Goal: Task Accomplishment & Management: Manage account settings

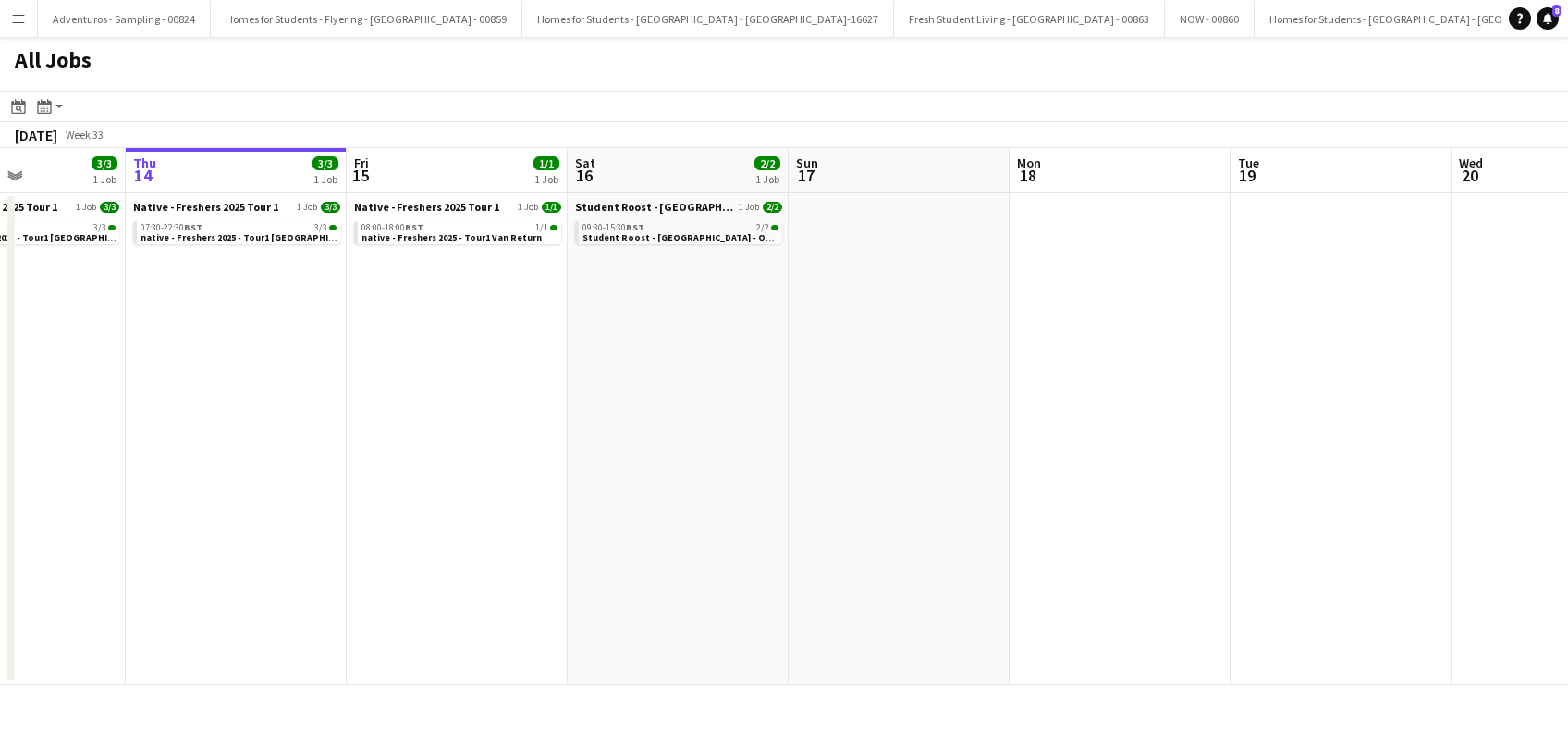
drag, startPoint x: 1041, startPoint y: 431, endPoint x: 504, endPoint y: 527, distance: 545.5
click at [504, 527] on app-calendar-viewport "Mon 11 Tue 12 1/1 1 Job Wed 13 3/3 1 Job Thu 14 3/3 1 Job Fri 15 1/1 1 Job Sat …" at bounding box center [784, 416] width 1568 height 536
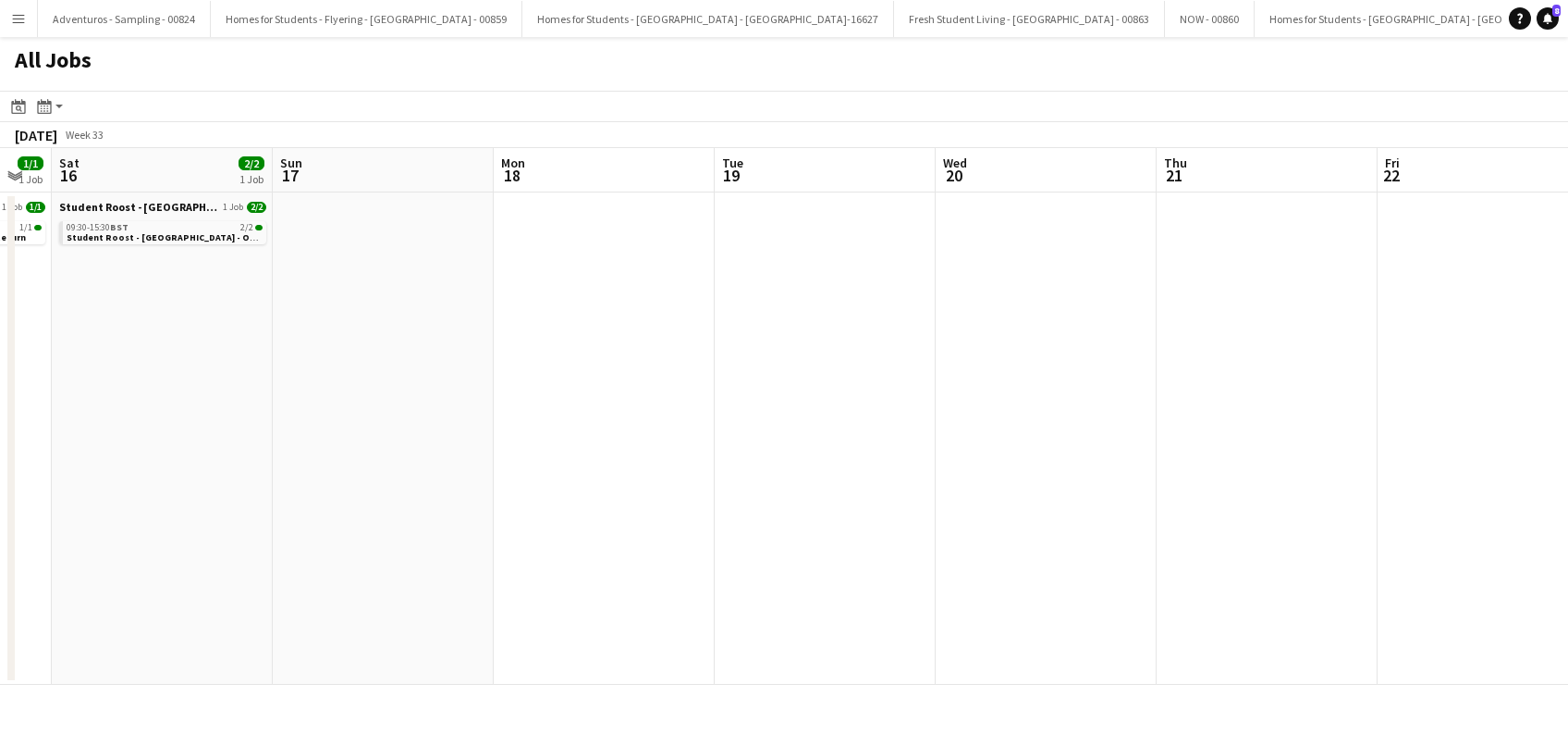
click at [531, 518] on app-all-jobs "All Jobs Date picker [DATE] [DATE] [DATE] M [DATE] T [DATE] W [DATE] T [DATE] F…" at bounding box center [784, 361] width 1568 height 648
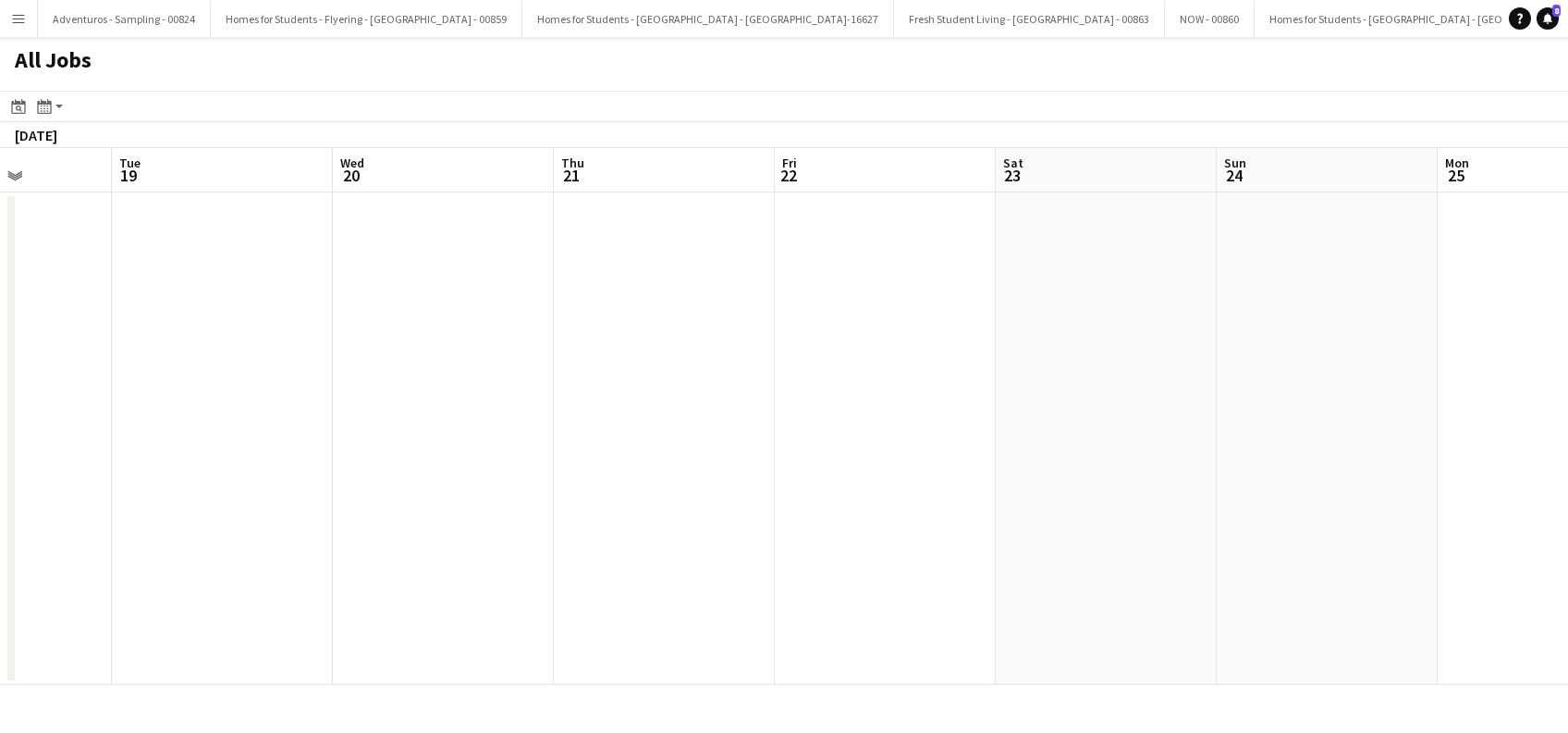
drag, startPoint x: 1169, startPoint y: 465, endPoint x: 663, endPoint y: 513, distance: 508.3
click at [664, 512] on app-calendar-viewport "Fri 15 1/1 1 Job Sat 16 2/2 1 Job Sun 17 Mon 18 Tue 19 Wed 20 Thu 21 Fri 22 Sat…" at bounding box center [784, 416] width 1568 height 536
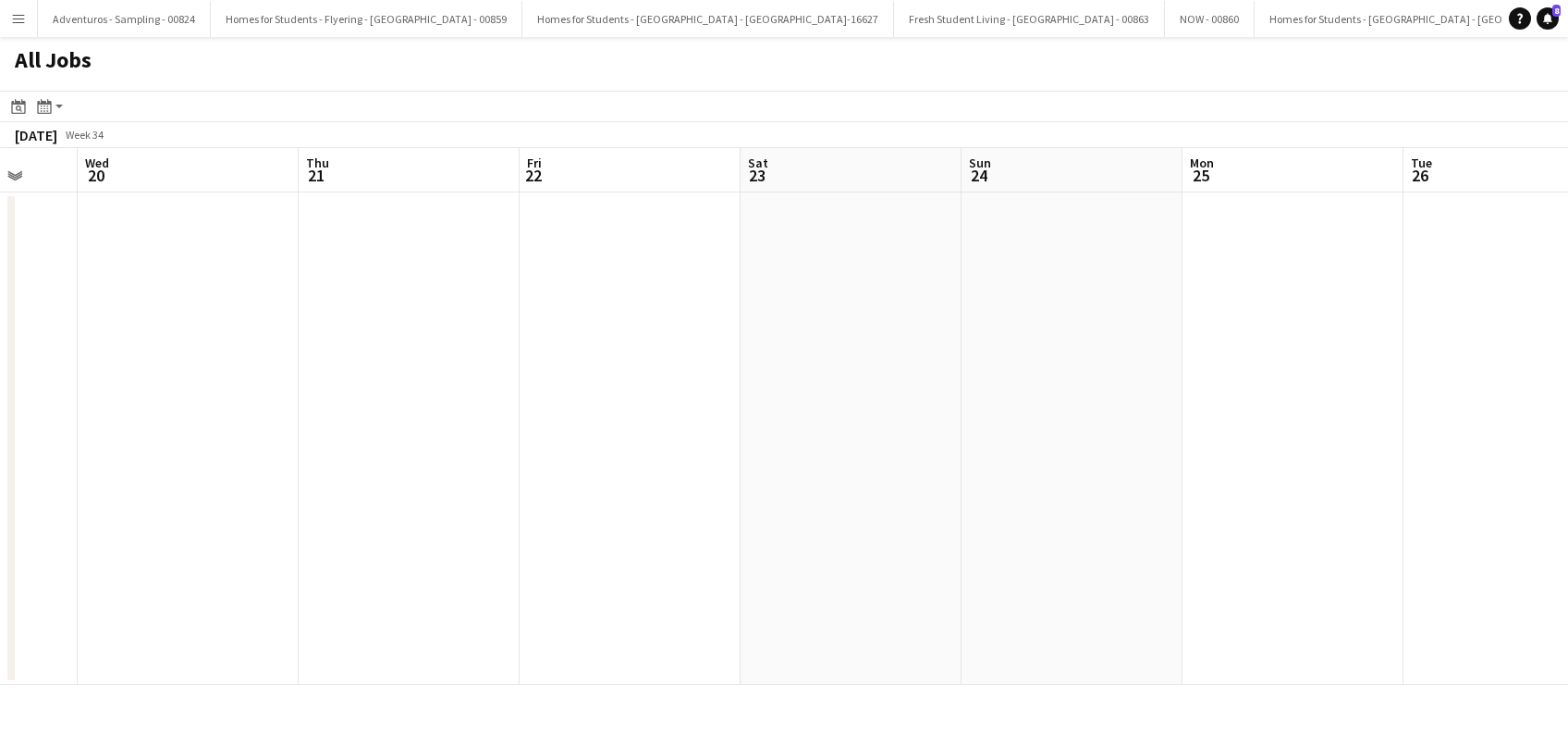
click at [650, 554] on app-all-jobs "All Jobs Date picker [DATE] [DATE] [DATE] M [DATE] T [DATE] W [DATE] T [DATE] F…" at bounding box center [784, 361] width 1568 height 648
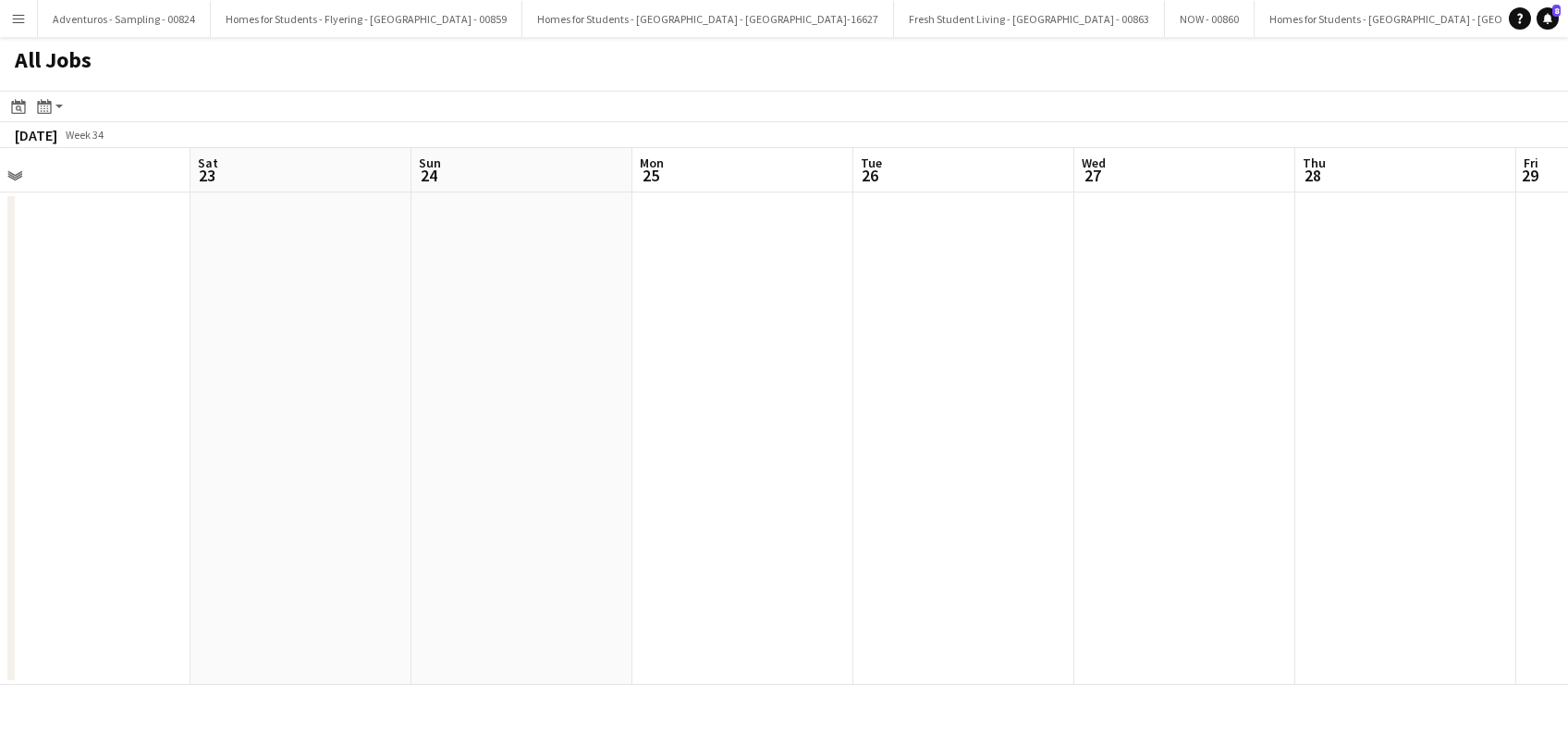
drag, startPoint x: 1233, startPoint y: 467, endPoint x: 696, endPoint y: 553, distance: 543.8
click at [678, 550] on app-calendar-viewport "Tue 19 Wed 20 Thu 21 Fri 22 Sat 23 Sun 24 Mon 25 Tue 26 Wed 27 Thu 28 Fri 29 Sa…" at bounding box center [784, 416] width 1568 height 536
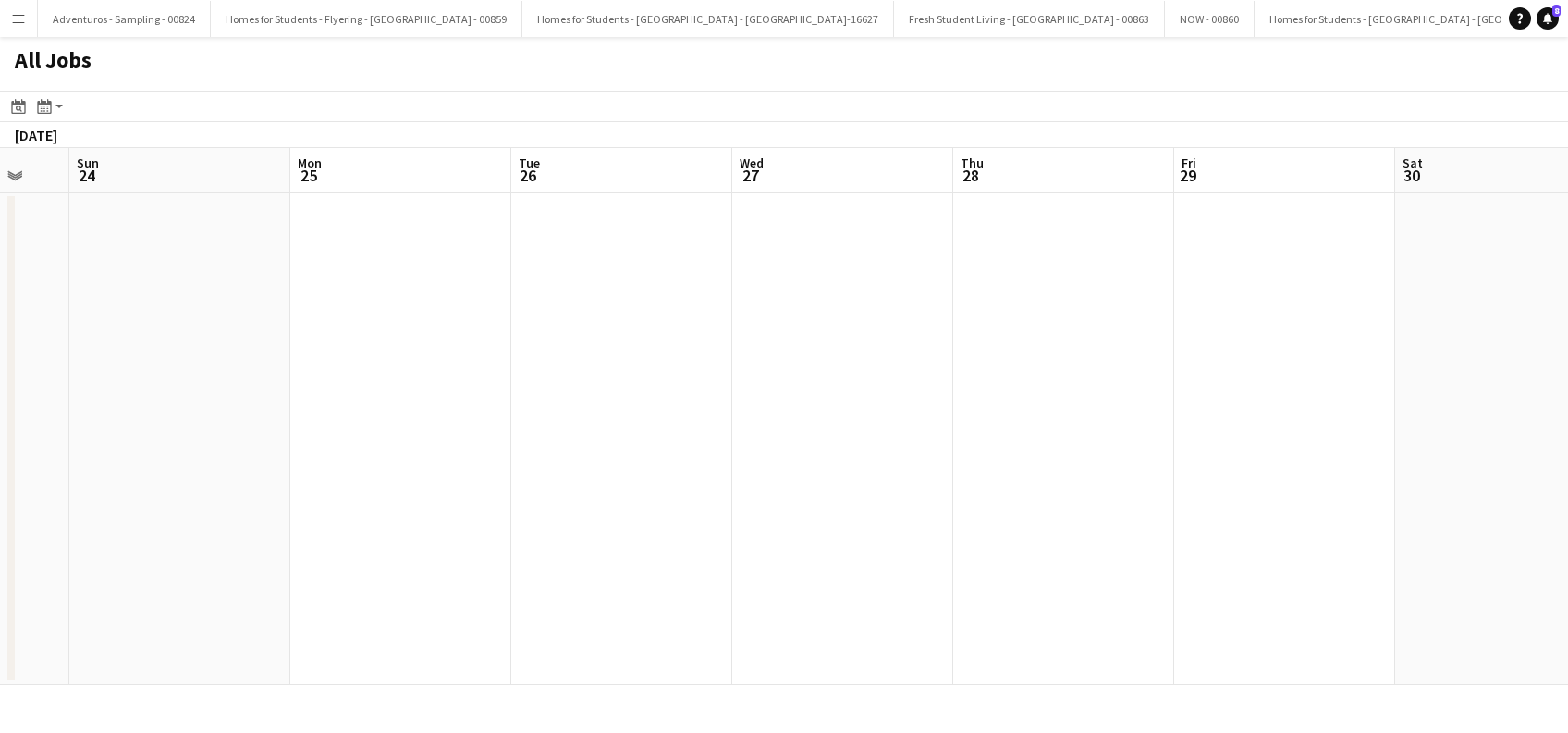
click at [601, 591] on app-all-jobs "All Jobs Date picker AUG 2025 AUG 2025 Monday M Tuesday T Wednesday W Thursday …" at bounding box center [784, 361] width 1568 height 648
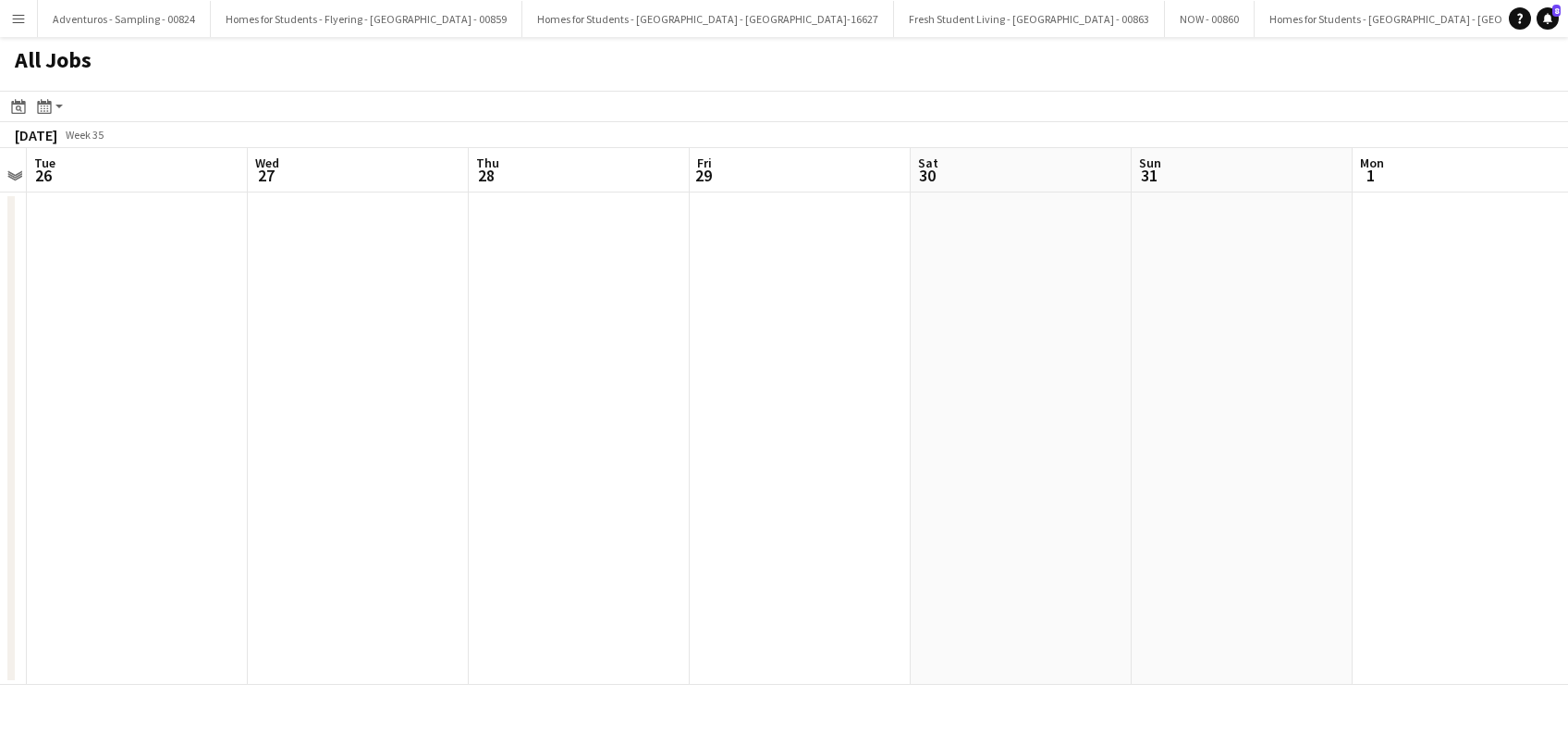
drag, startPoint x: 897, startPoint y: 556, endPoint x: 1048, endPoint y: 533, distance: 152.7
click at [703, 578] on app-calendar-viewport "Sat 23 Sun 24 Mon 25 Tue 26 Wed 27 Thu 28 Fri 29 Sat 30 Sun 31 Mon 1 Tue 2 1/1 …" at bounding box center [784, 416] width 1568 height 536
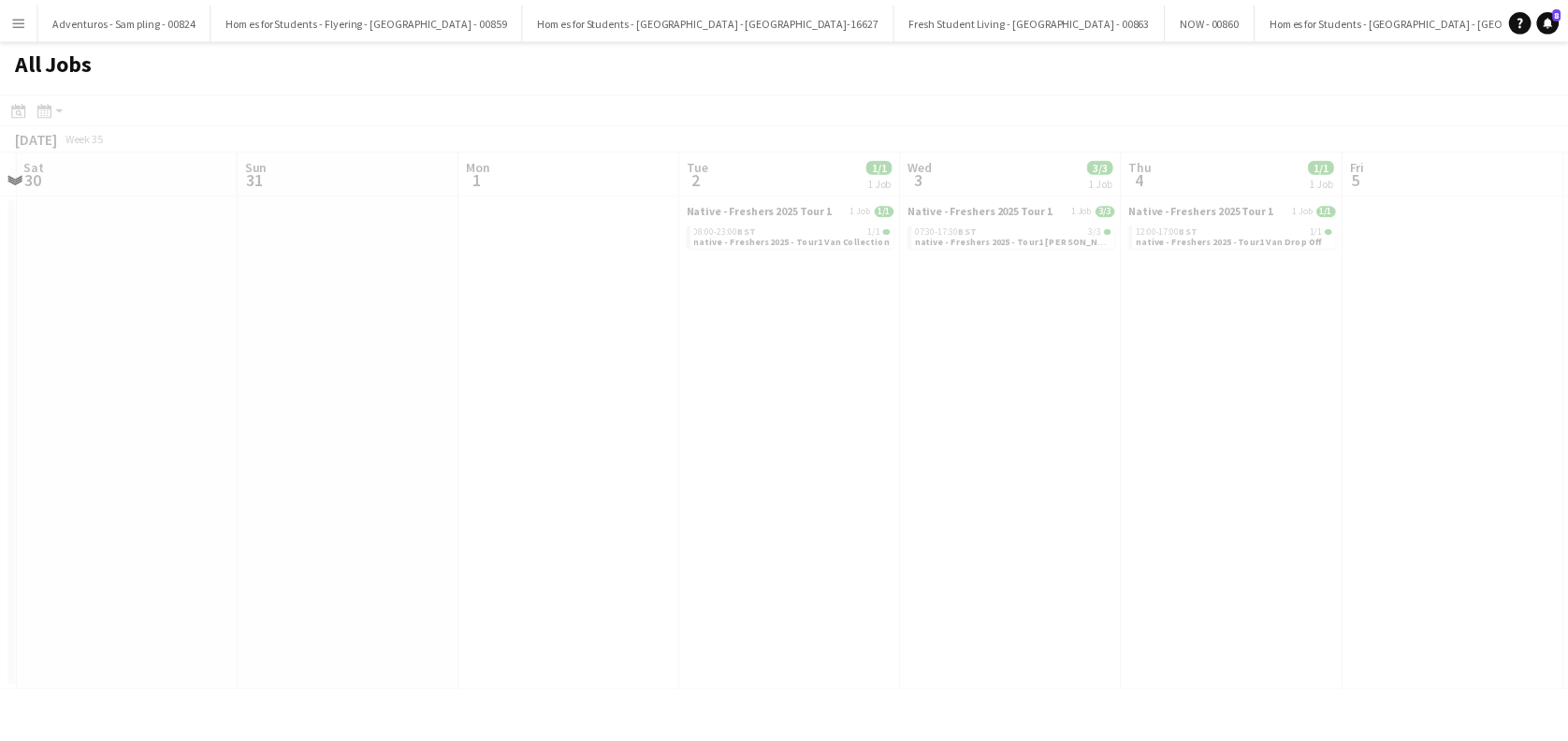
scroll to position [0, 641]
drag, startPoint x: 757, startPoint y: 602, endPoint x: 702, endPoint y: 607, distance: 55.2
click at [679, 611] on app-all-jobs "All Jobs Date picker AUG 2025 AUG 2025 Monday M Tuesday T Wednesday W Thursday …" at bounding box center [793, 365] width 1587 height 655
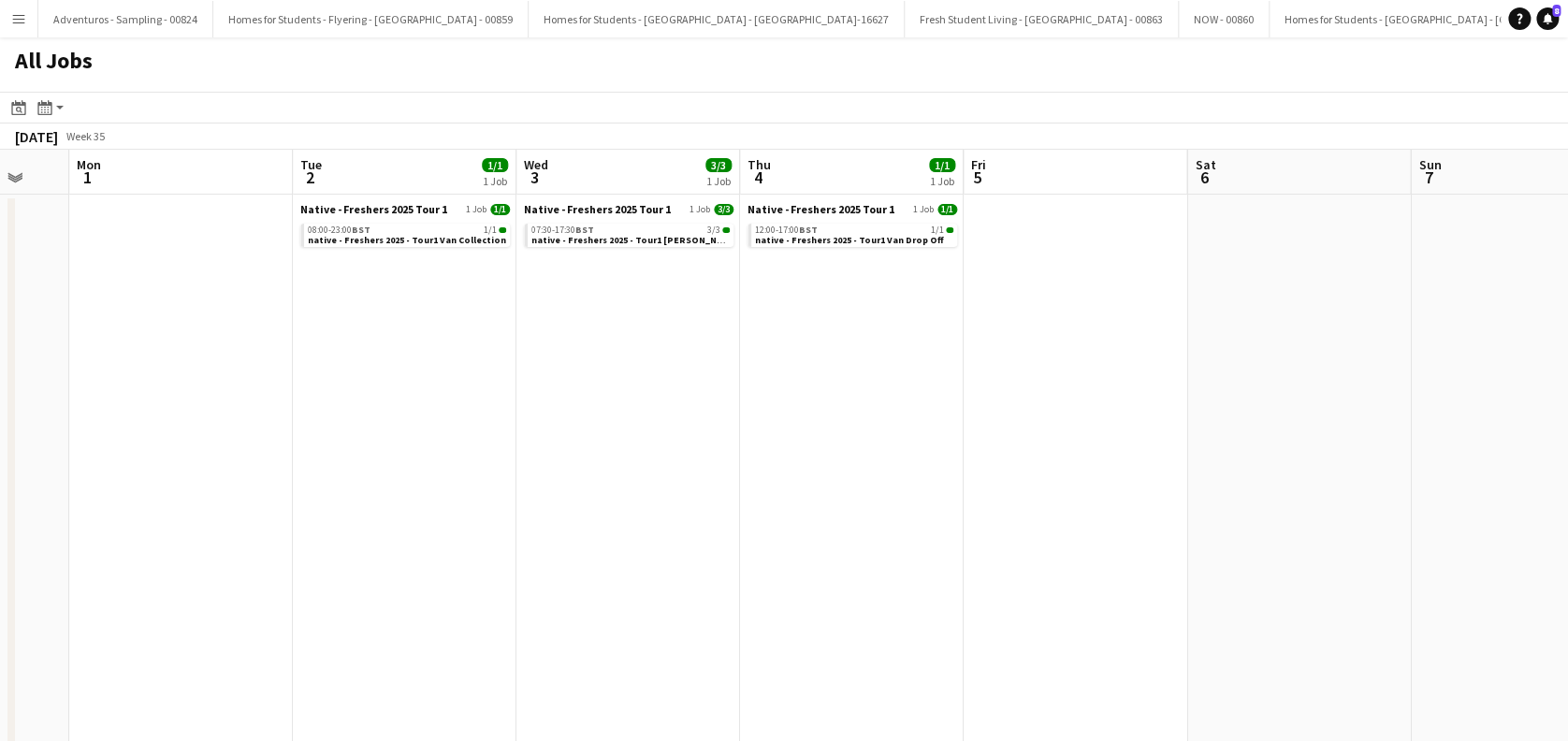
drag, startPoint x: 1359, startPoint y: 472, endPoint x: 944, endPoint y: 573, distance: 427.1
click at [944, 573] on app-calendar-viewport "Fri 29 Sat 30 Sun 31 Mon 1 Tue 2 1/1 1 Job Wed 3 3/3 1 Job Thu 4 1/1 1 Job Fri …" at bounding box center [784, 525] width 1568 height 752
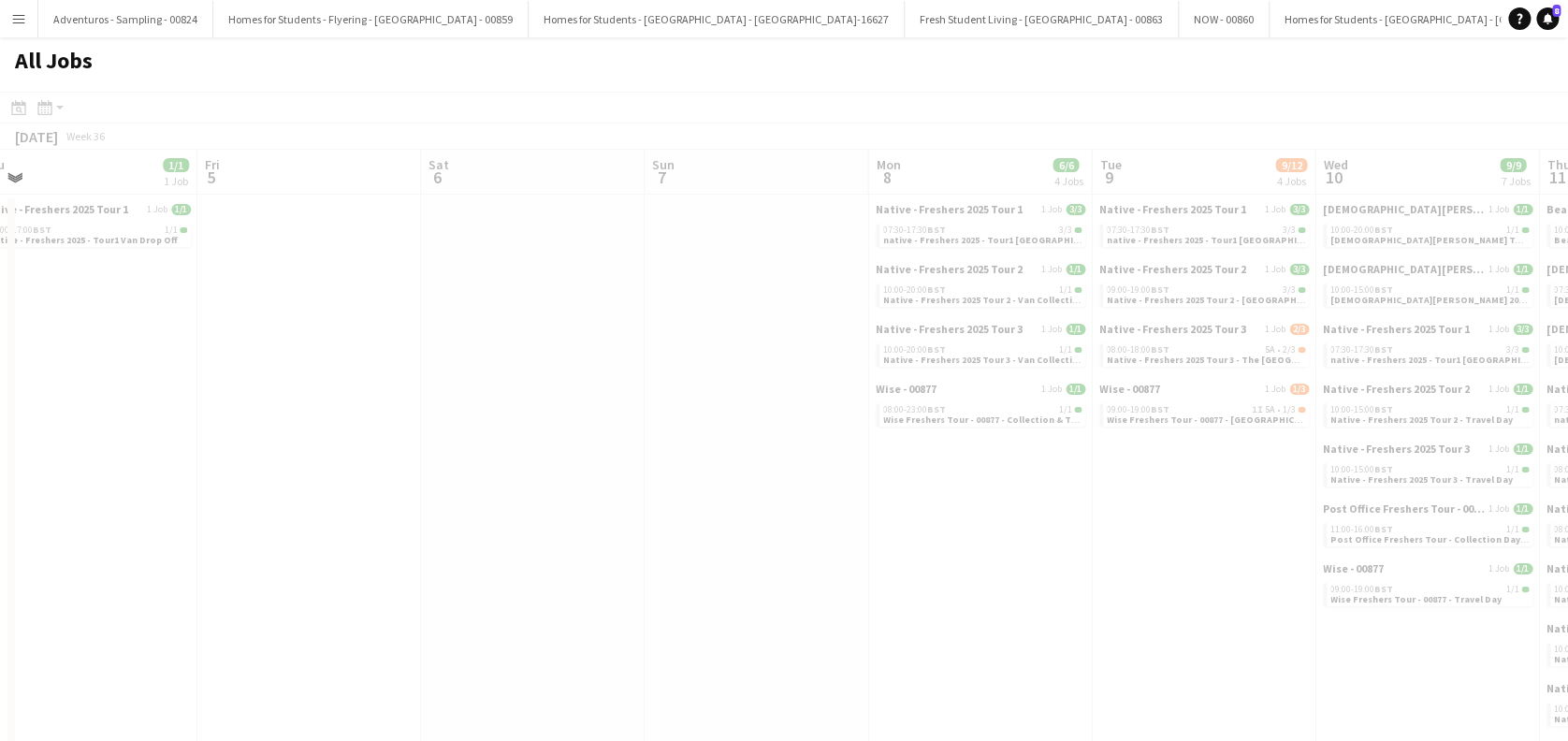
scroll to position [0, 575]
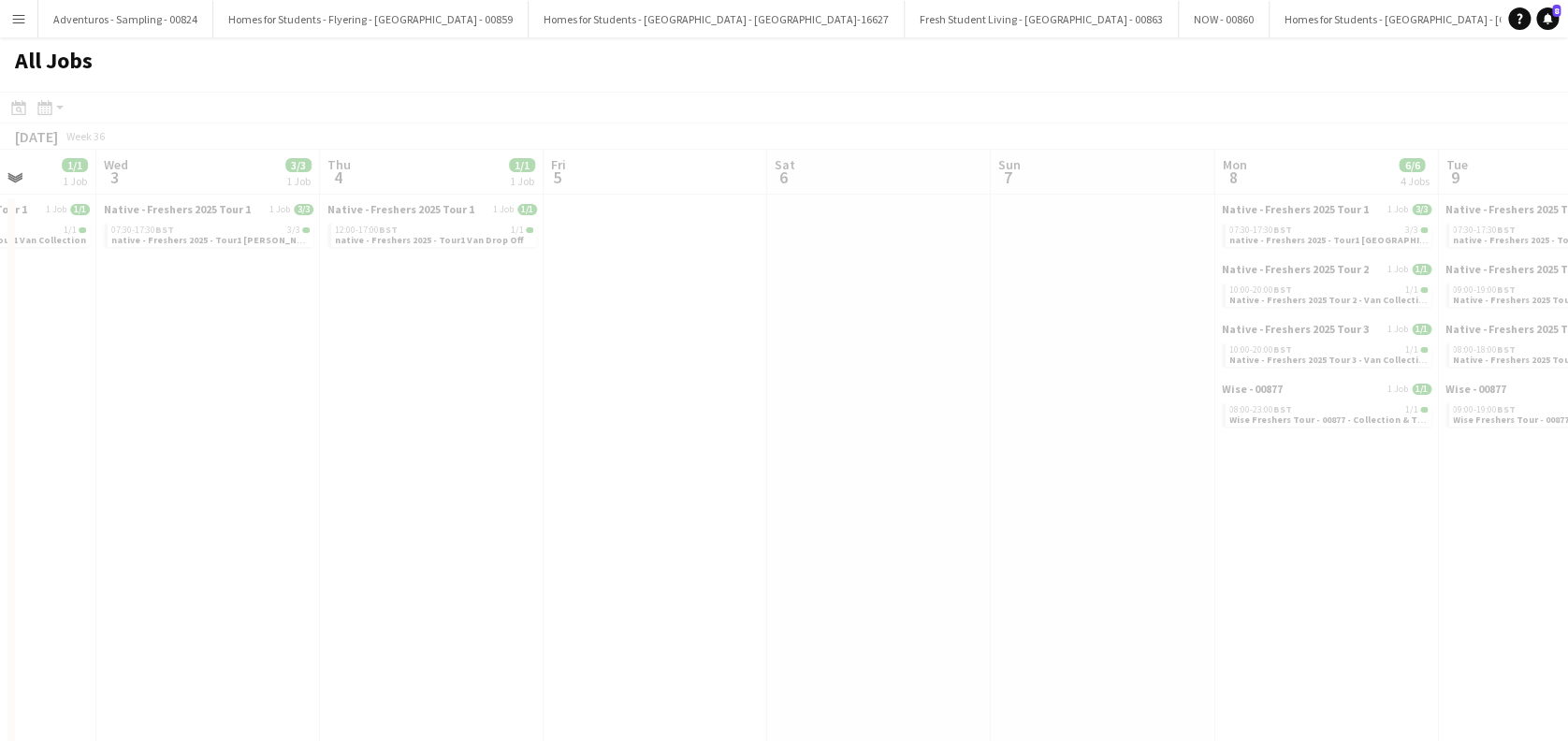
drag, startPoint x: 1177, startPoint y: 431, endPoint x: 716, endPoint y: 523, distance: 470.1
click at [617, 559] on app-all-jobs "All Jobs Date picker AUG 2025 AUG 2025 Monday M Tuesday T Wednesday W Thursday …" at bounding box center [784, 469] width 1568 height 864
drag, startPoint x: 1027, startPoint y: 469, endPoint x: 515, endPoint y: 572, distance: 522.3
click at [515, 571] on div at bounding box center [784, 523] width 1568 height 864
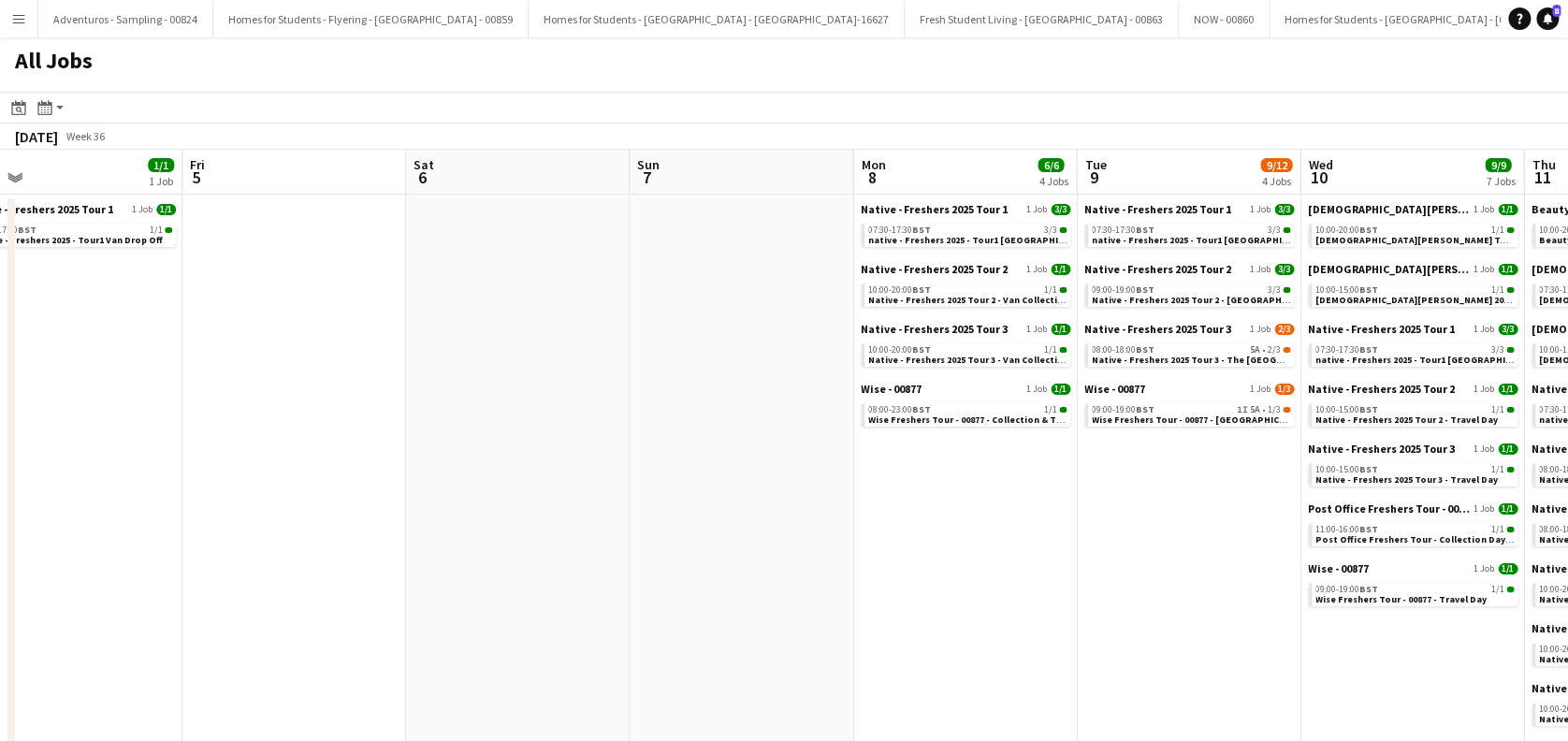
drag, startPoint x: 1153, startPoint y: 537, endPoint x: 741, endPoint y: 568, distance: 413.2
click at [741, 568] on app-calendar-viewport "Sun 31 Mon 1 Tue 2 1/1 1 Job Wed 3 3/3 1 Job Thu 4 1/1 1 Job Fri 5 Sat 6 Sun 7 …" at bounding box center [784, 716] width 1568 height 1134
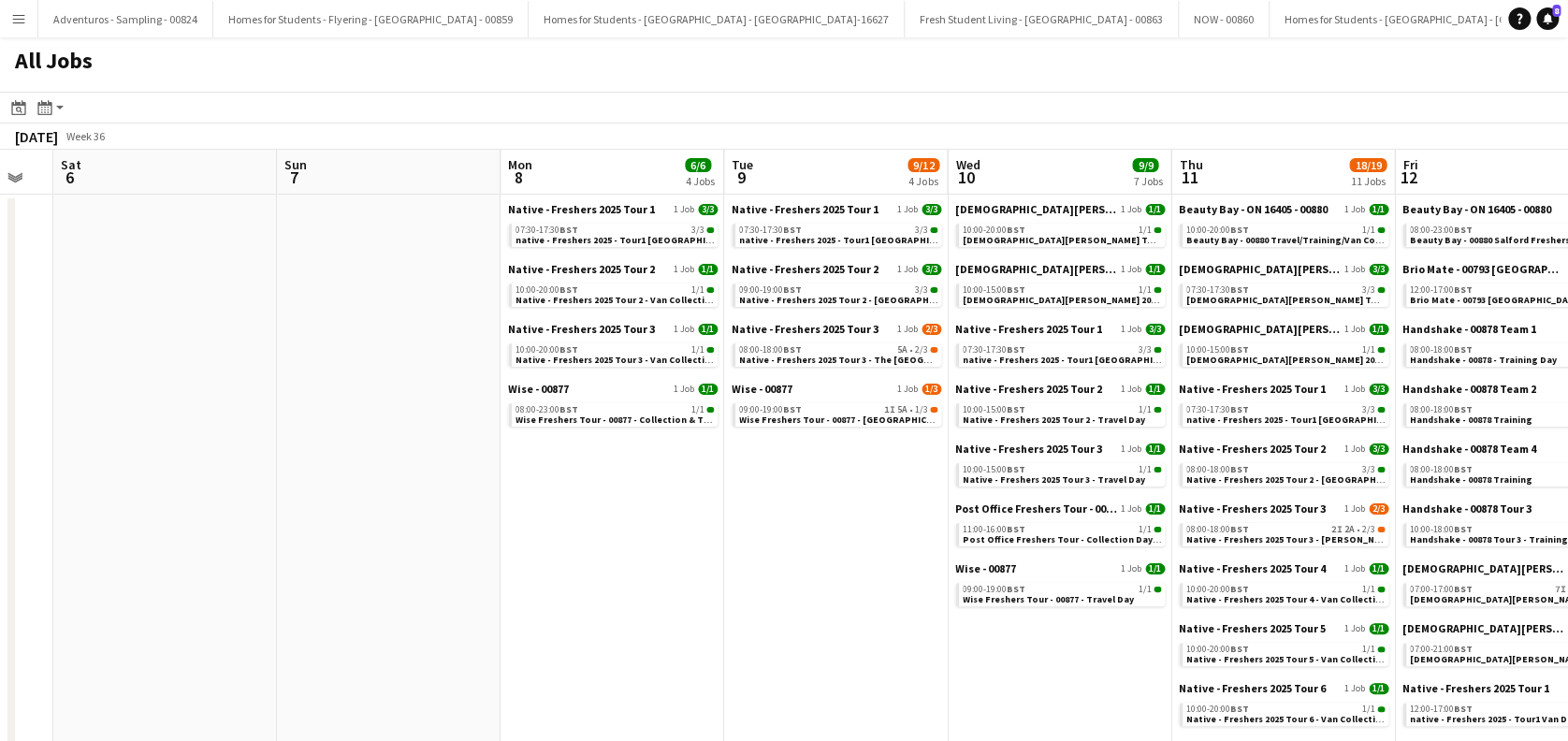
scroll to position [0, 529]
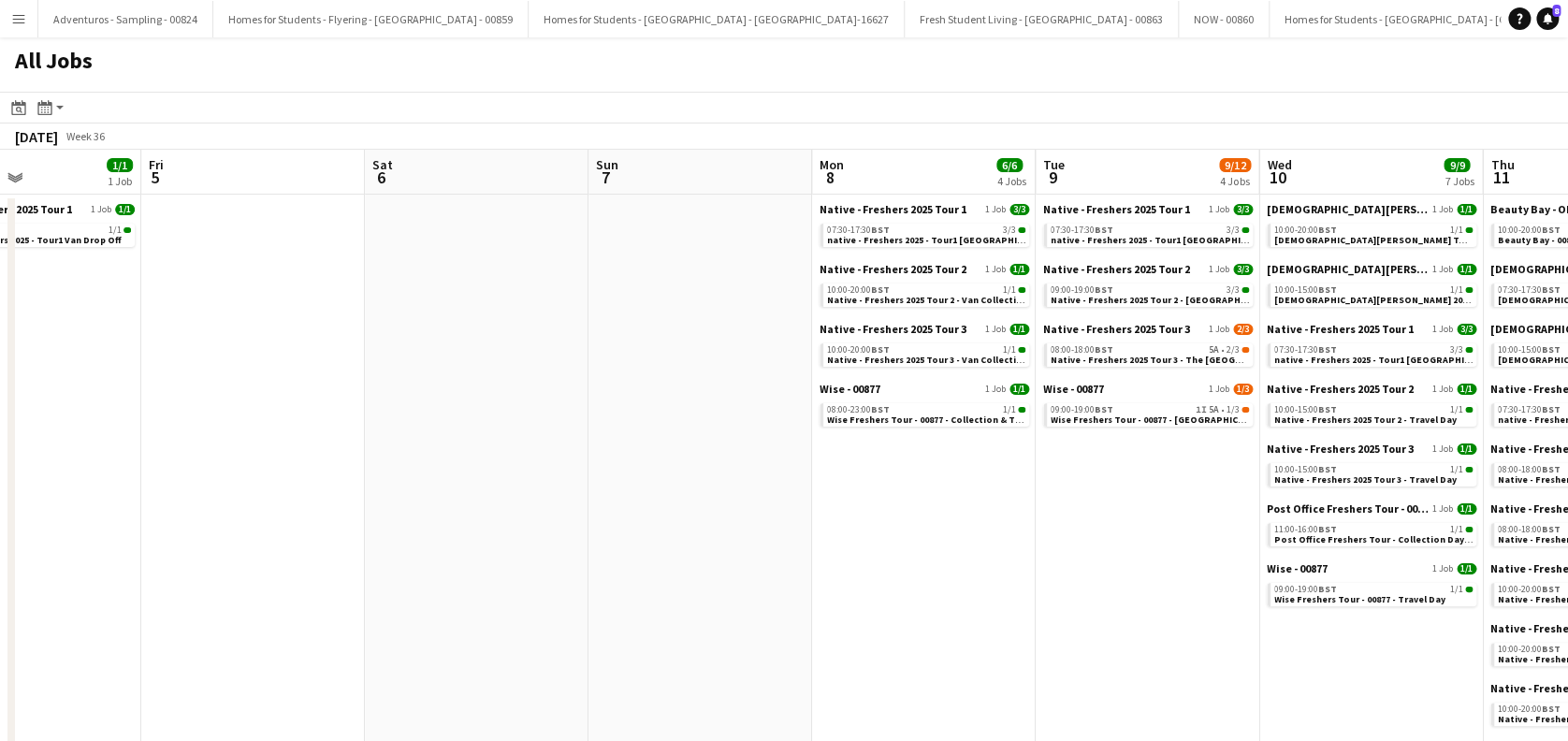
click at [658, 593] on app-all-jobs "All Jobs Date picker AUG 2025 AUG 2025 Monday M Tuesday T Wednesday W Thursday …" at bounding box center [784, 661] width 1568 height 1245
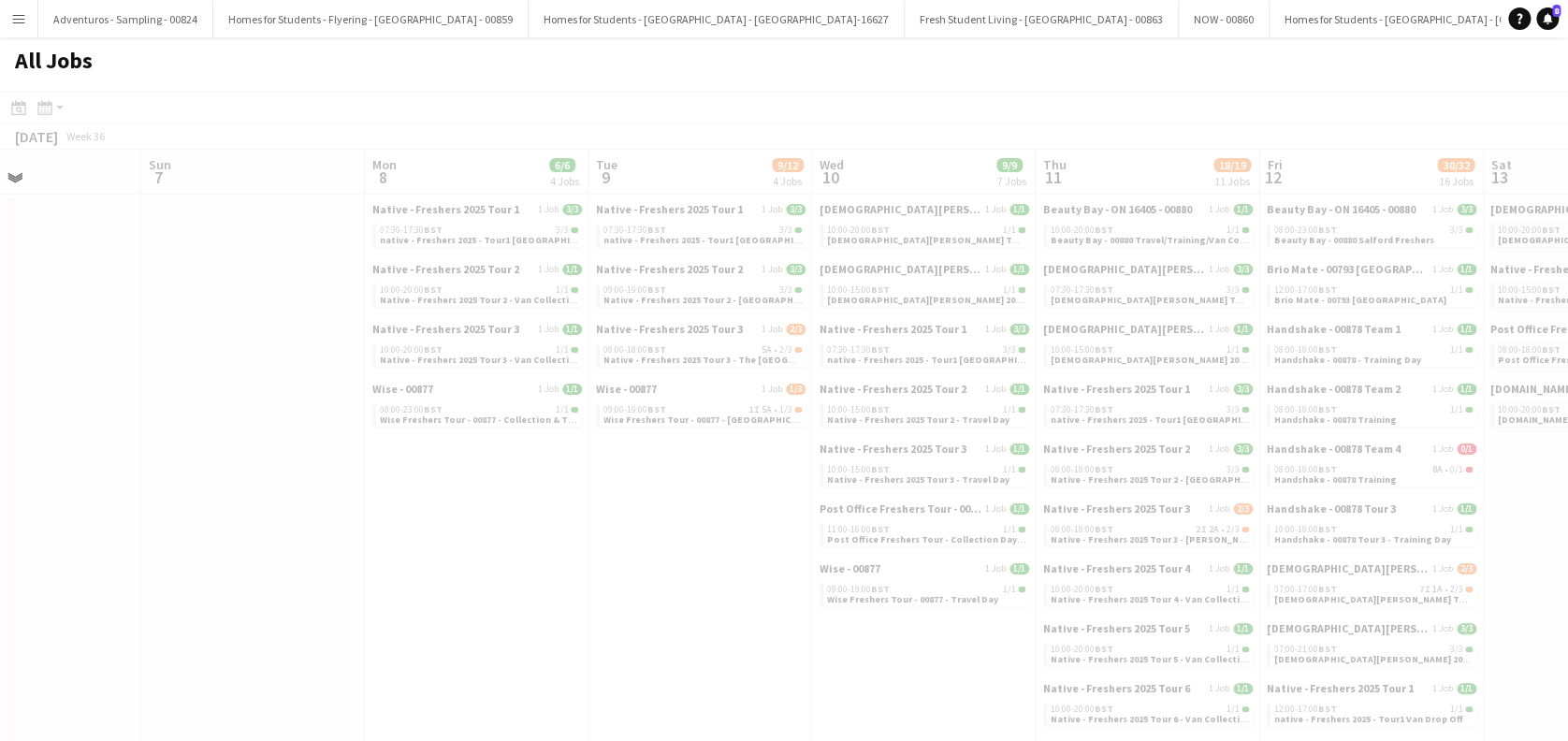
click at [687, 360] on div at bounding box center [784, 715] width 1568 height 1245
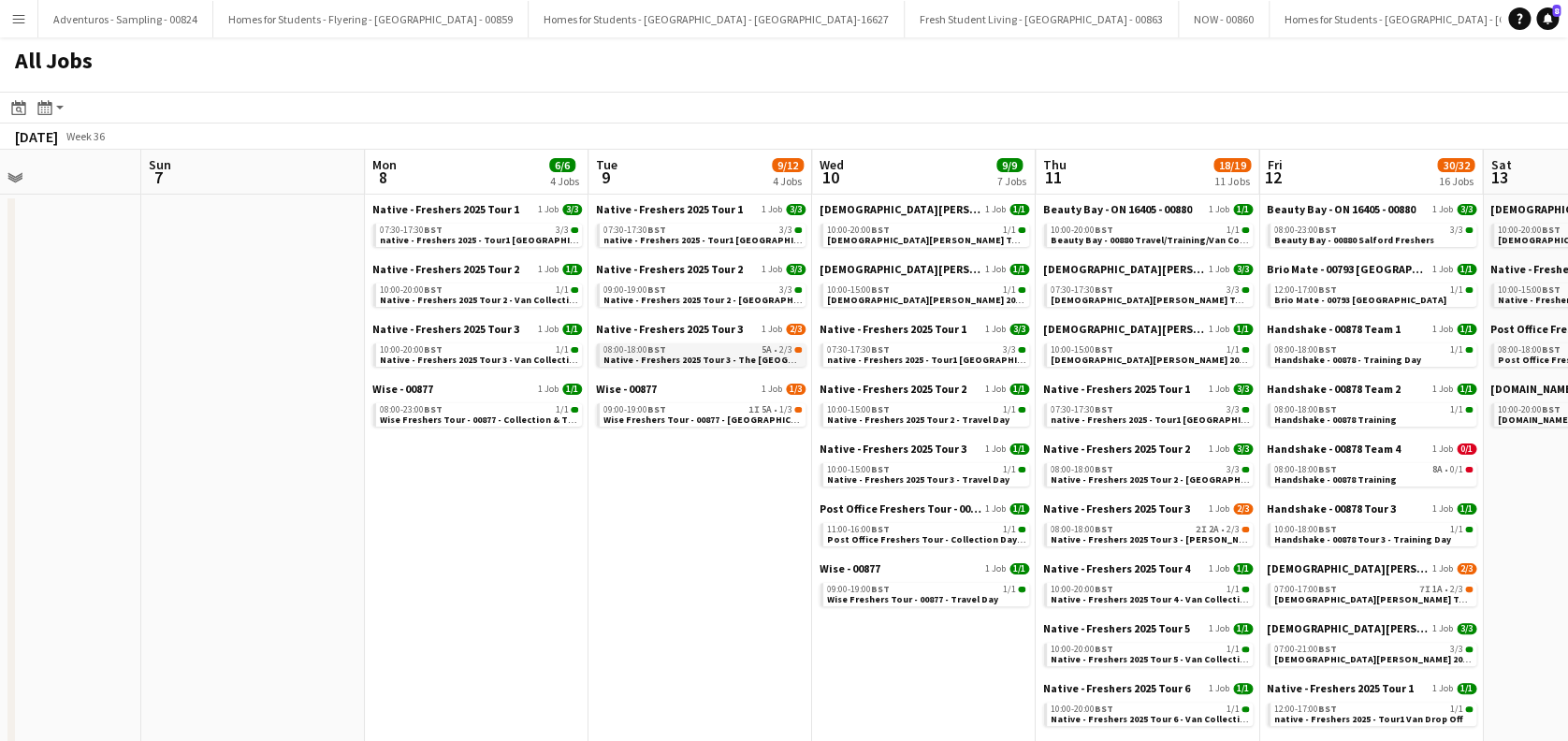
click at [687, 360] on span "Native - Freshers 2025 Tour 3 - The University of West Scotland" at bounding box center [727, 360] width 249 height 12
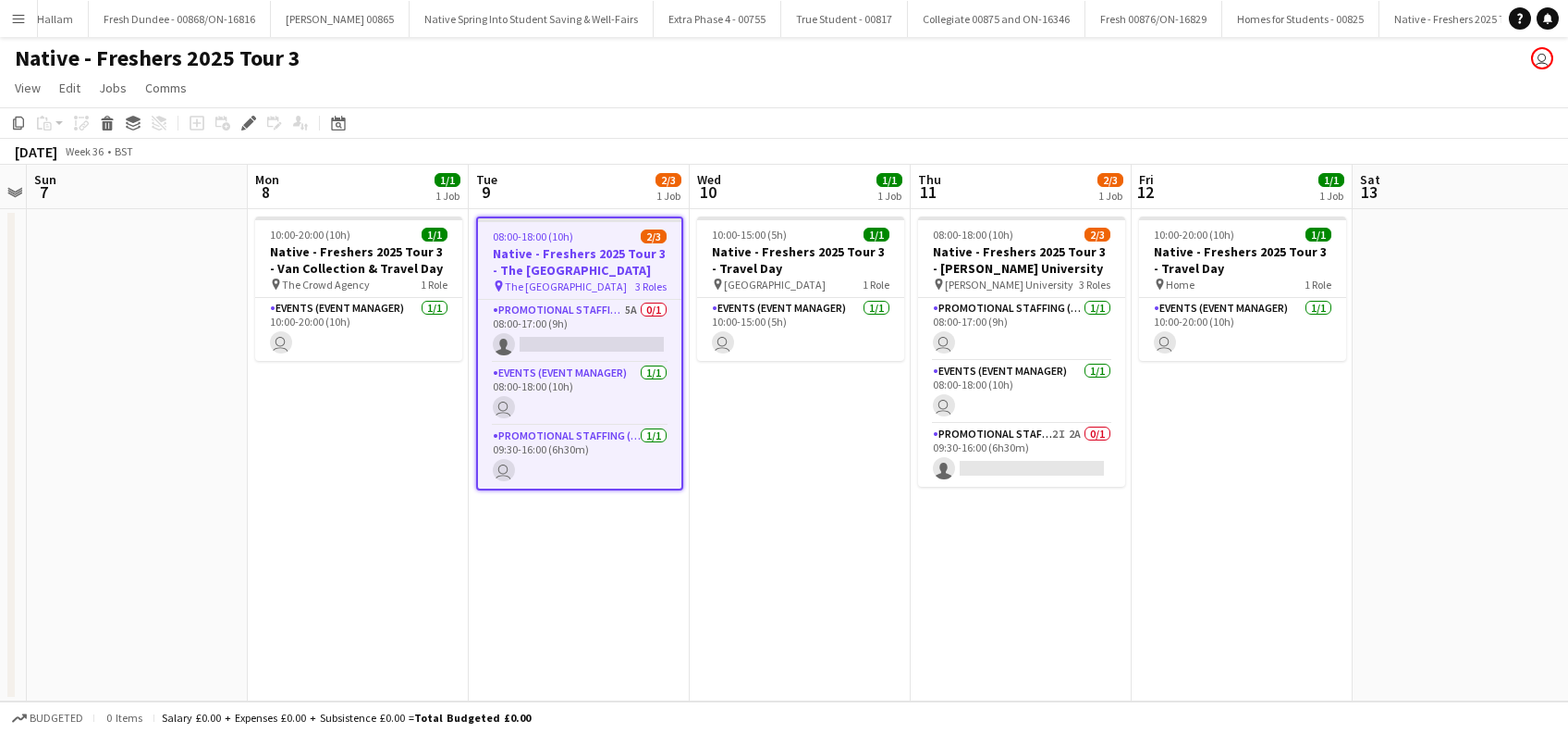
scroll to position [0, 3495]
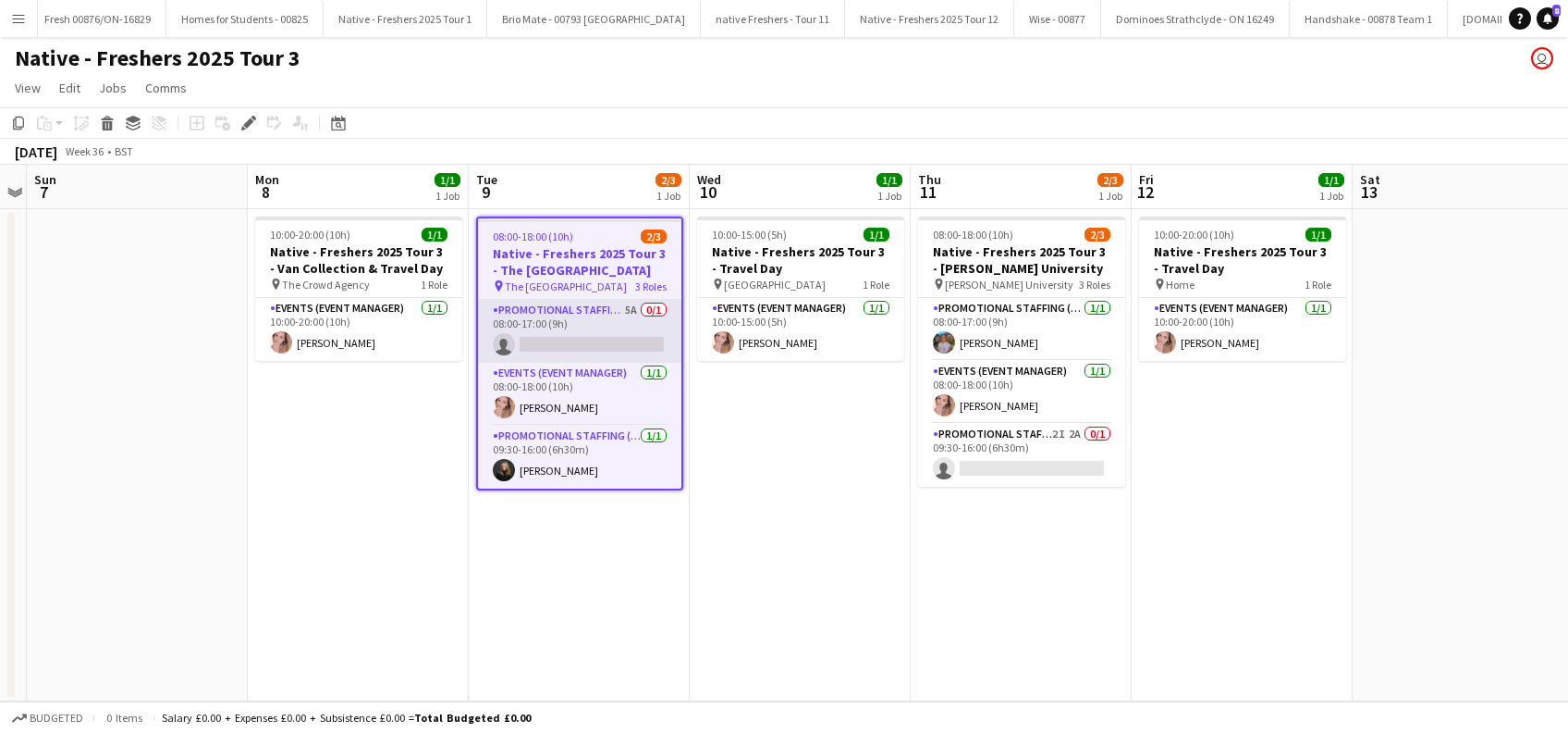
click at [571, 340] on app-card-role "Promotional Staffing (Brand Ambassadors) 5A 0/1 08:00-17:00 (9h) single-neutral…" at bounding box center [579, 330] width 203 height 63
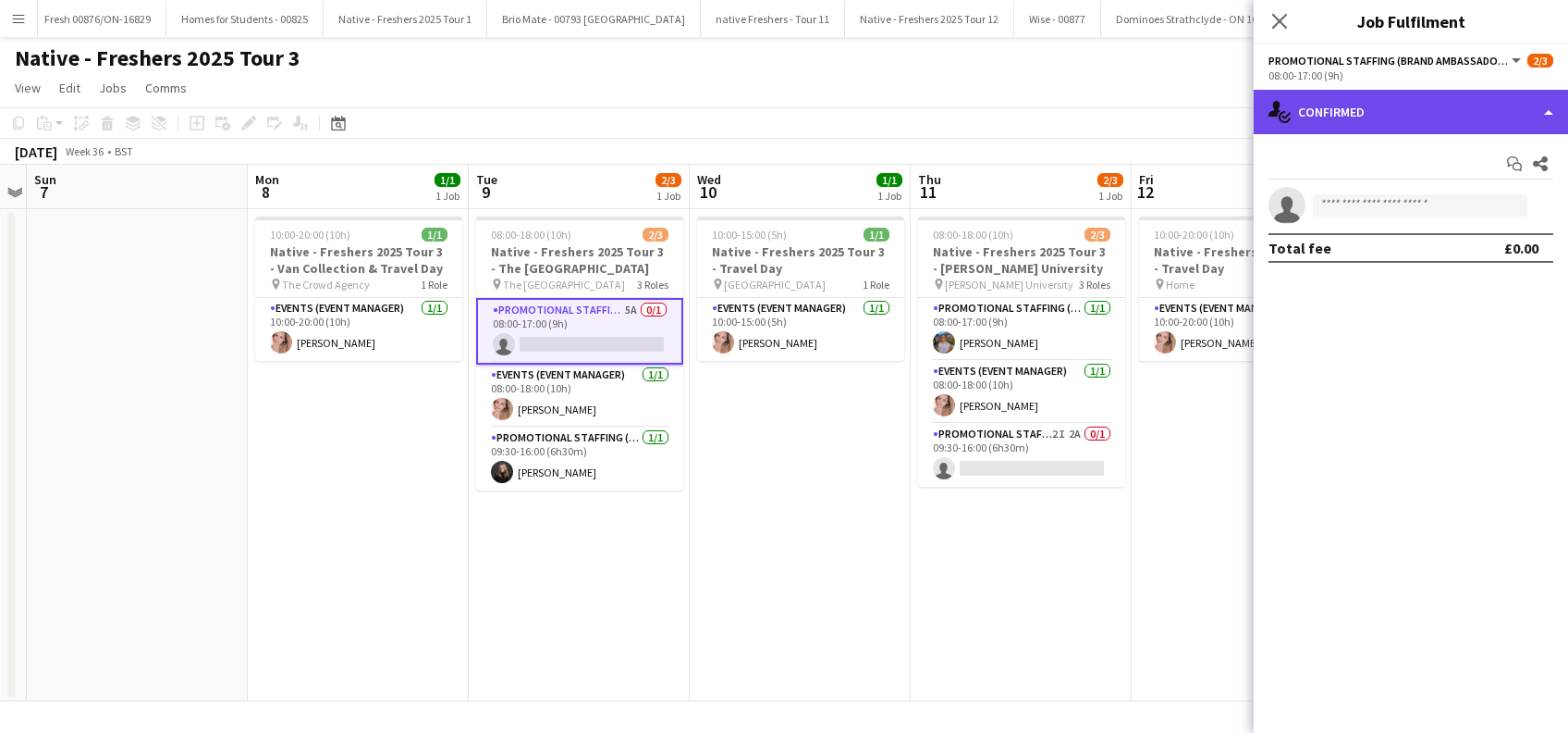
click at [1411, 110] on div "single-neutral-actions-check-2 Confirmed" at bounding box center [1411, 111] width 314 height 44
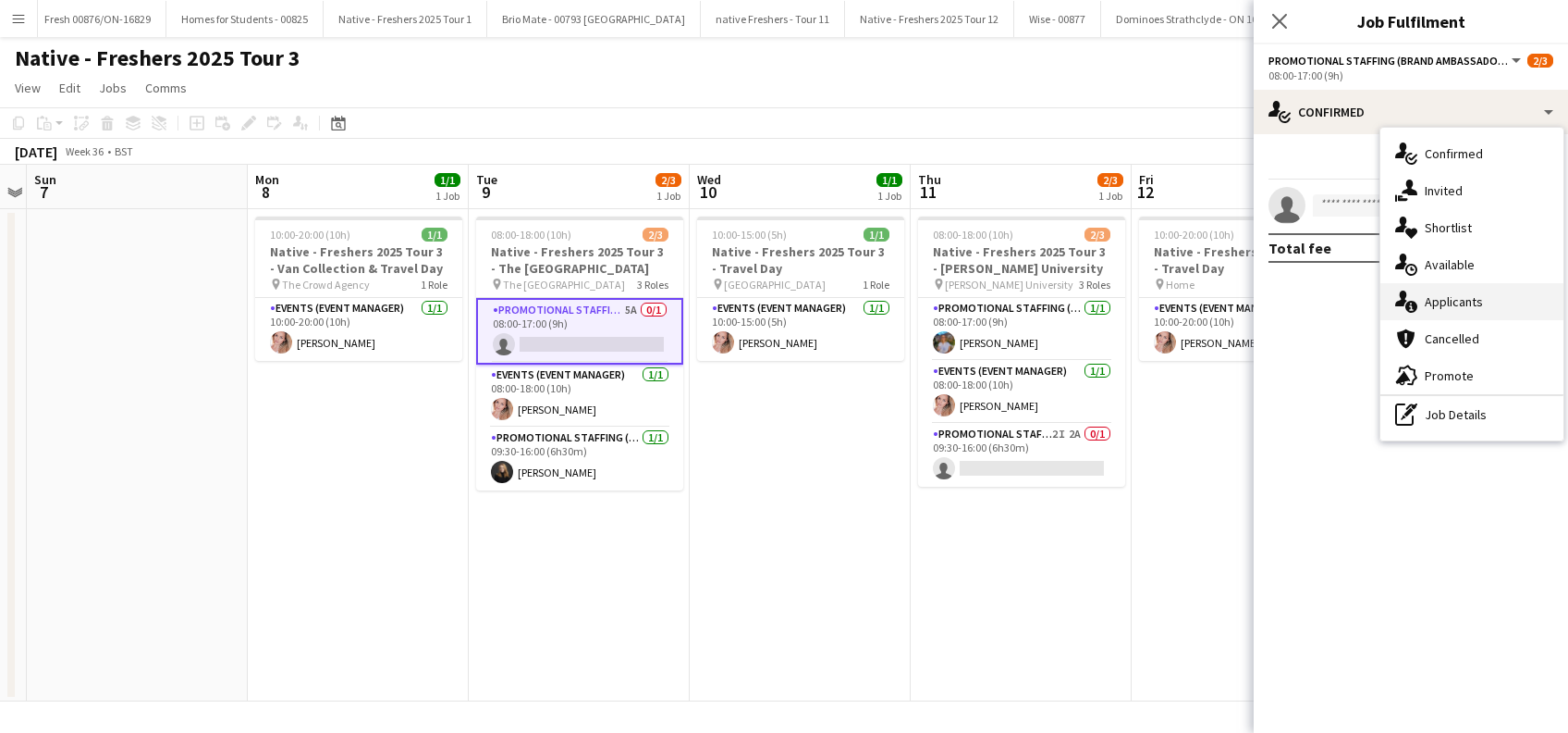
click at [1443, 300] on div "single-neutral-actions-information Applicants" at bounding box center [1473, 301] width 183 height 37
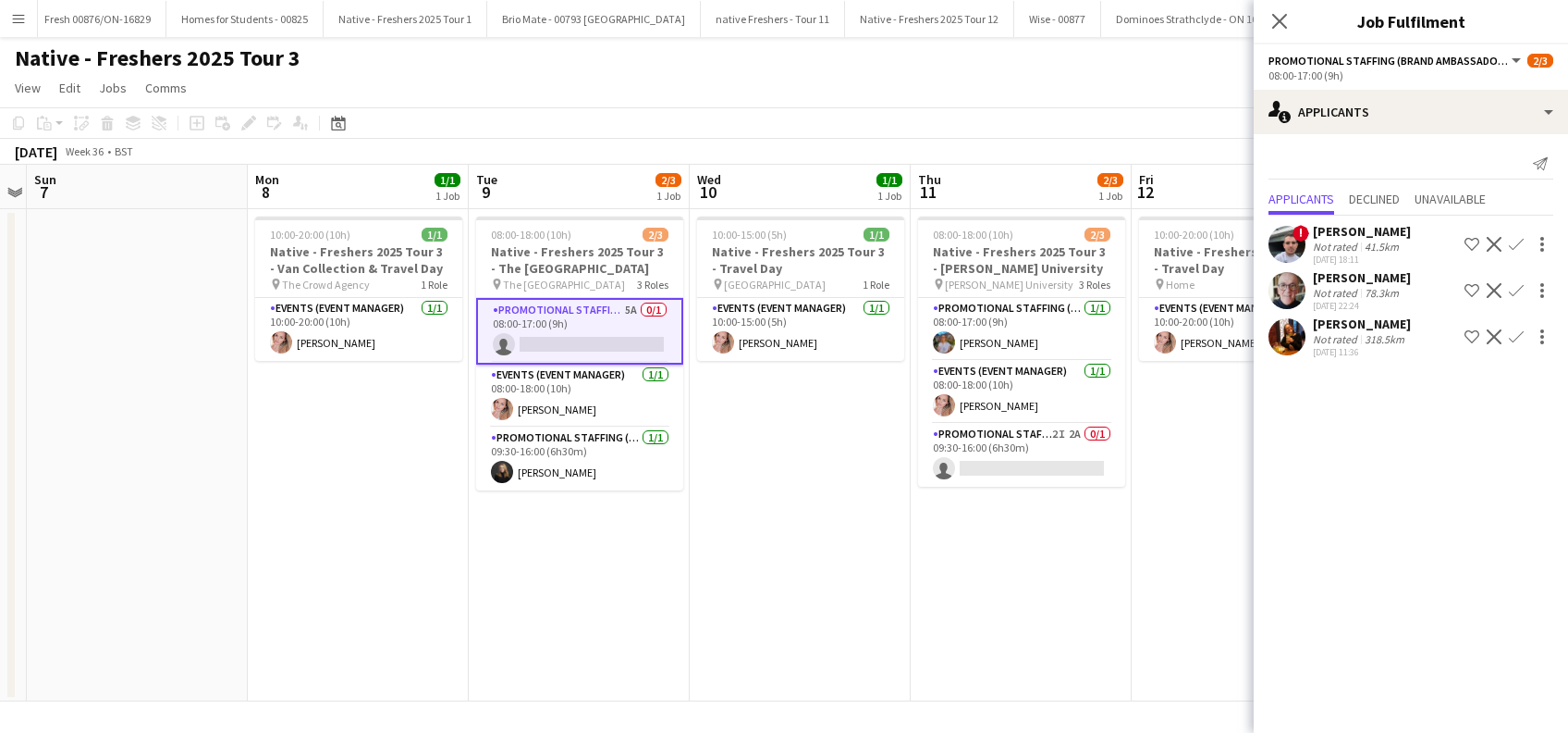
click at [1370, 325] on div "Bryony Whitfield" at bounding box center [1361, 324] width 98 height 17
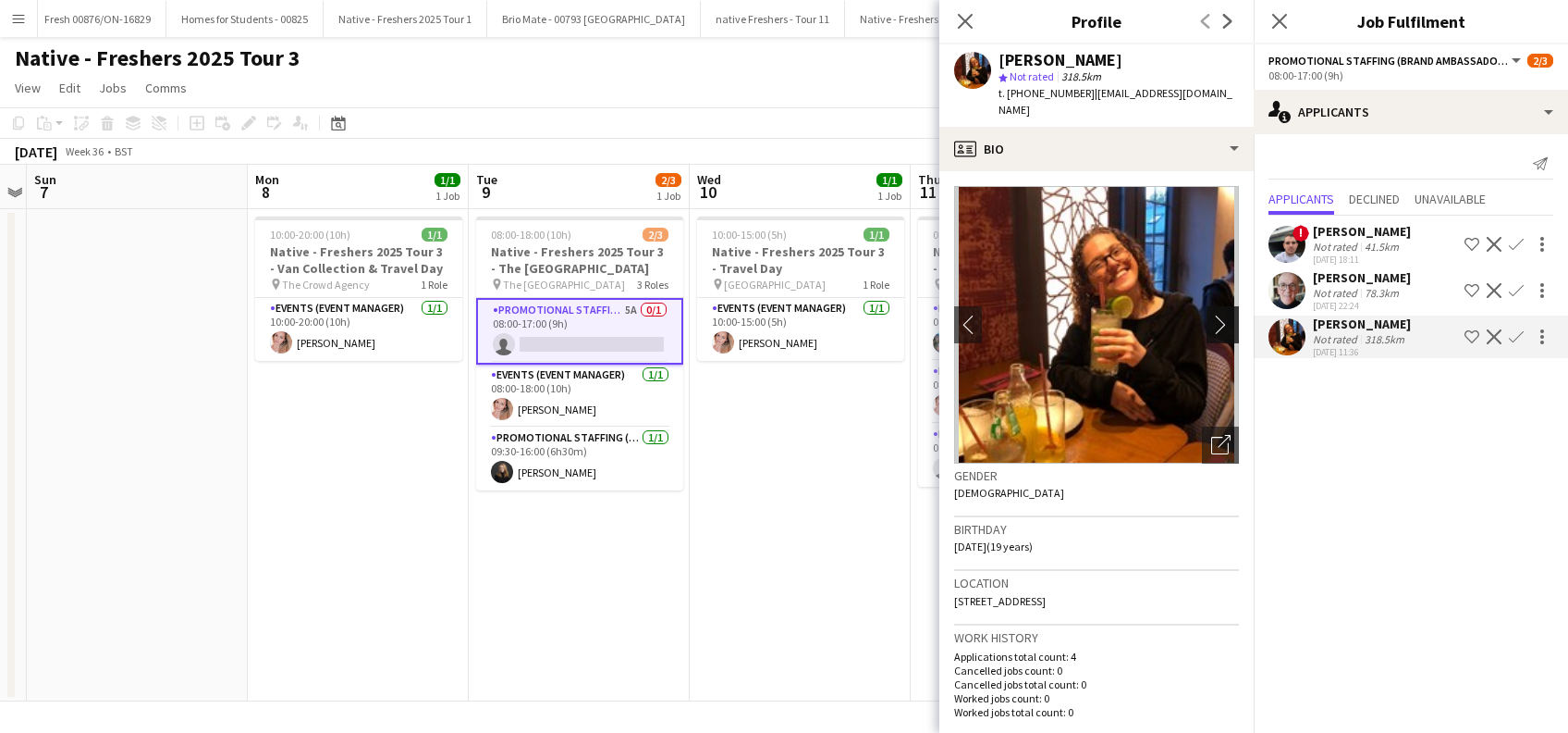
click at [1207, 318] on button "chevron-right" at bounding box center [1226, 325] width 37 height 37
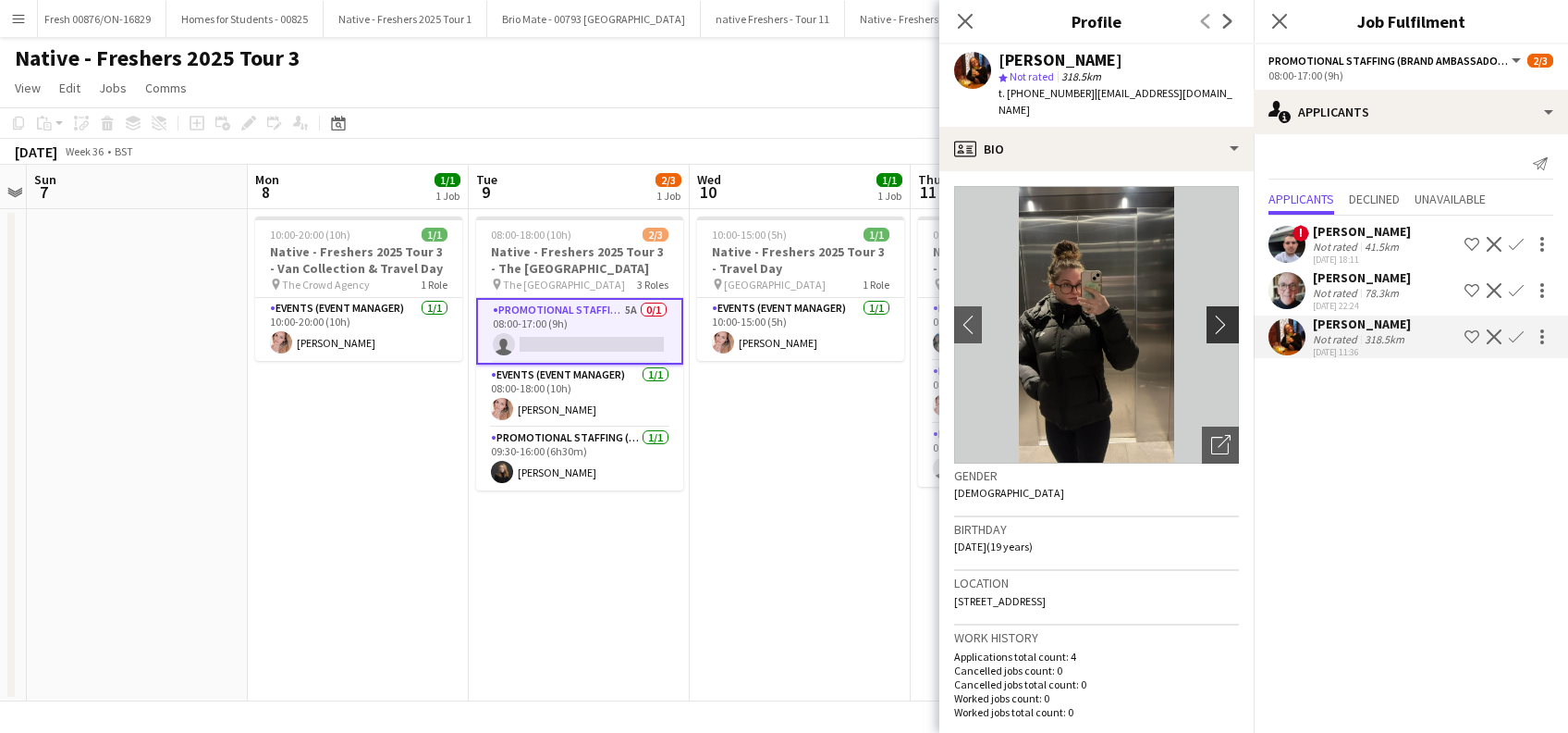
click at [1212, 315] on app-icon "chevron-right" at bounding box center [1226, 324] width 29 height 20
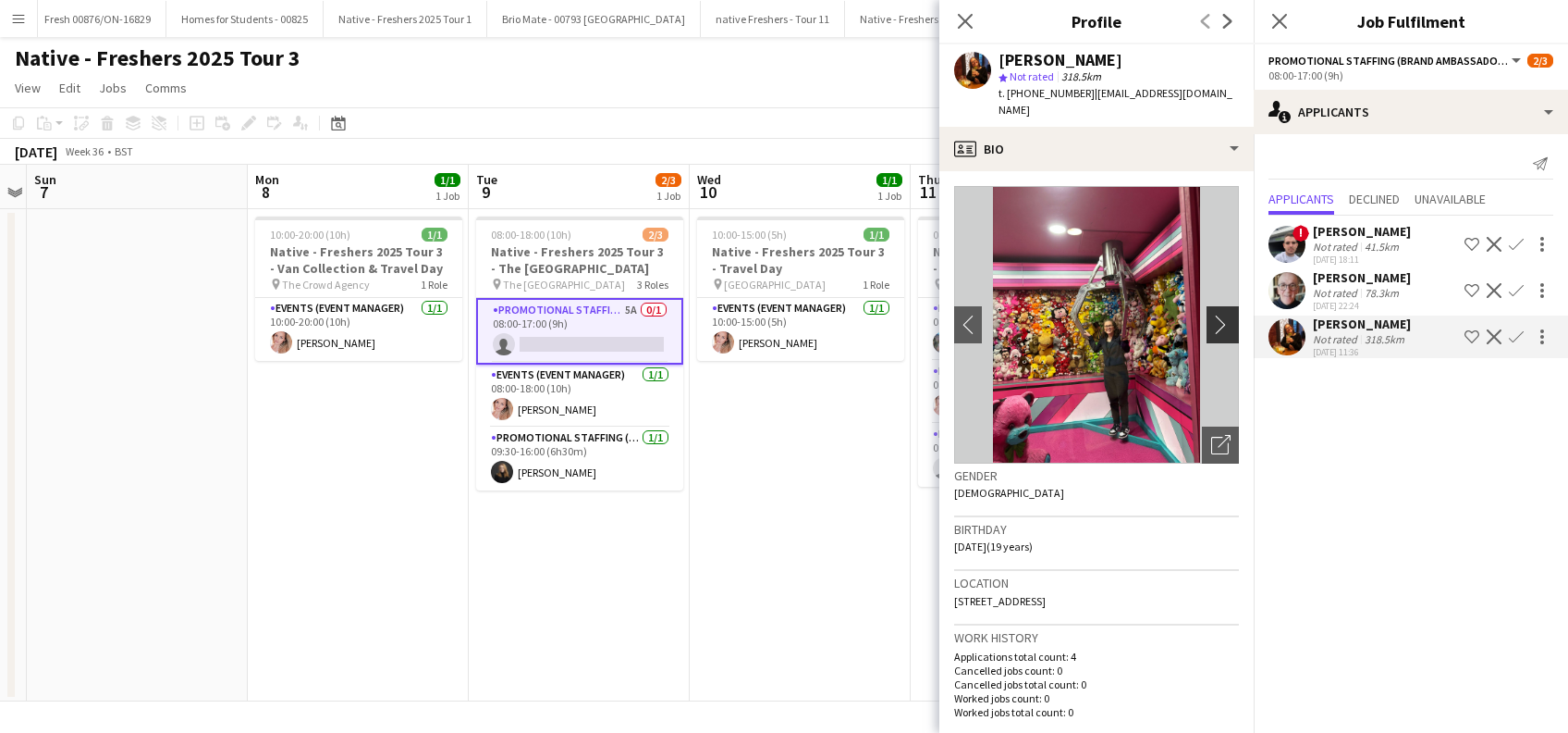
click at [1212, 315] on app-icon "chevron-right" at bounding box center [1226, 324] width 29 height 20
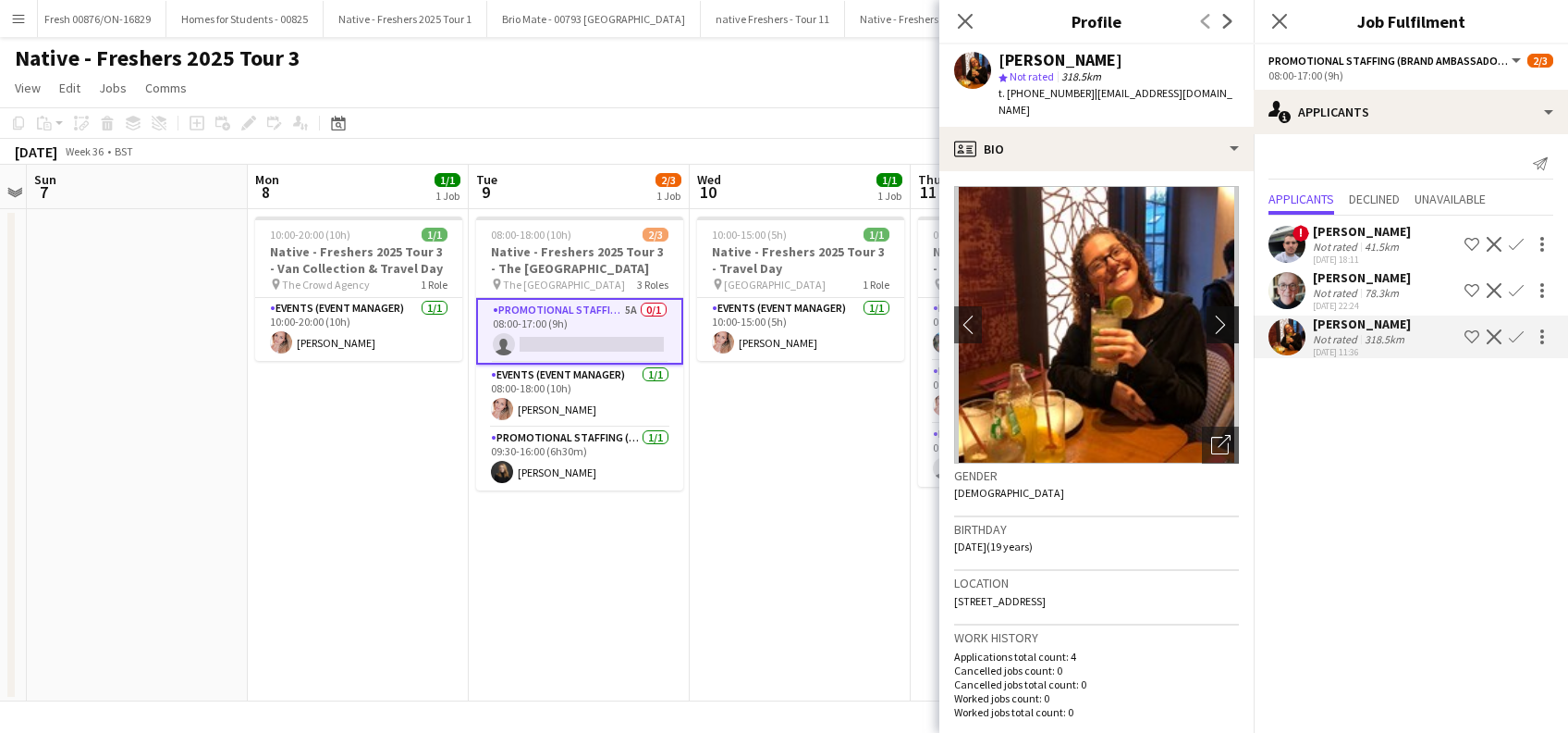
click at [1212, 315] on app-icon "chevron-right" at bounding box center [1226, 324] width 29 height 20
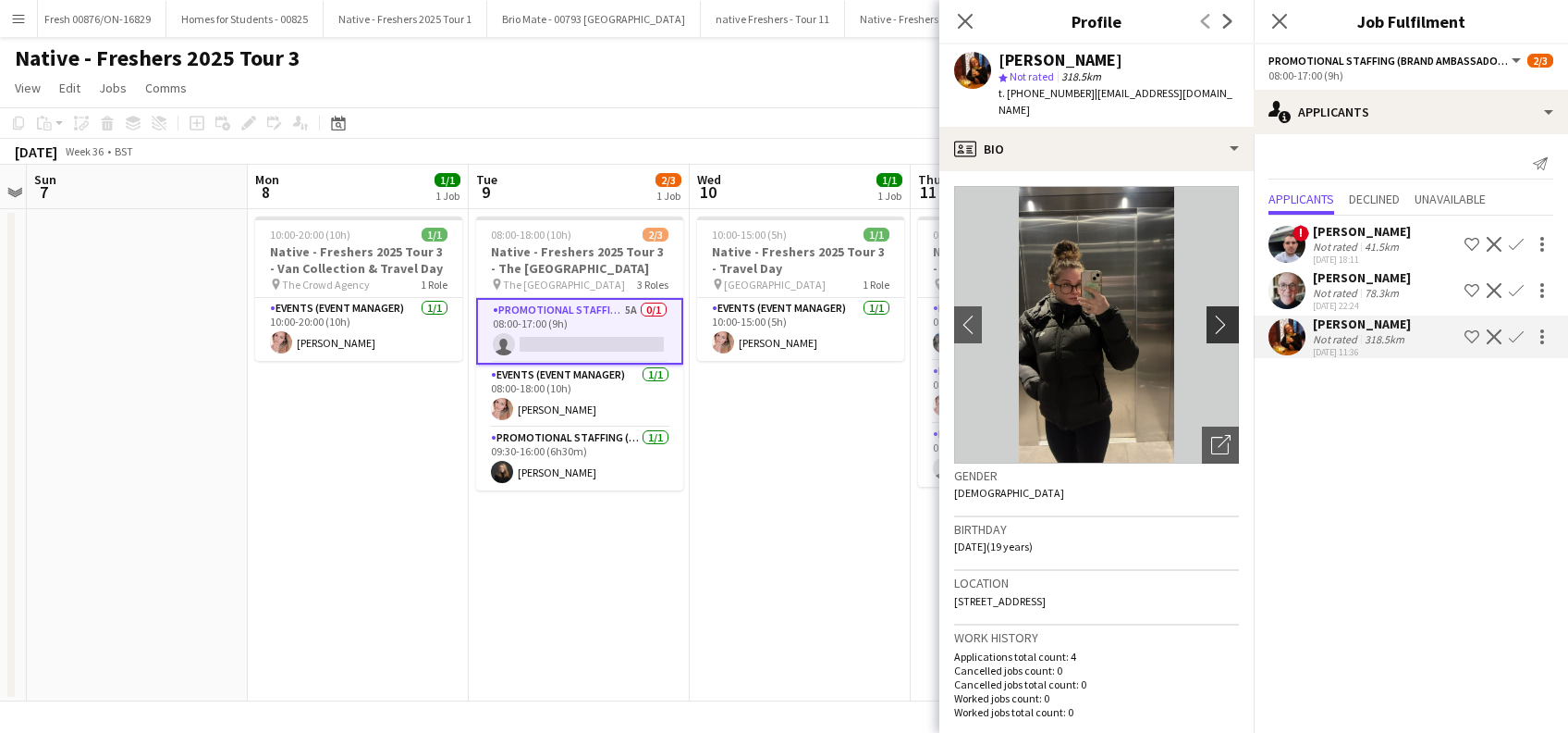
click at [1212, 315] on app-icon "chevron-right" at bounding box center [1226, 324] width 29 height 20
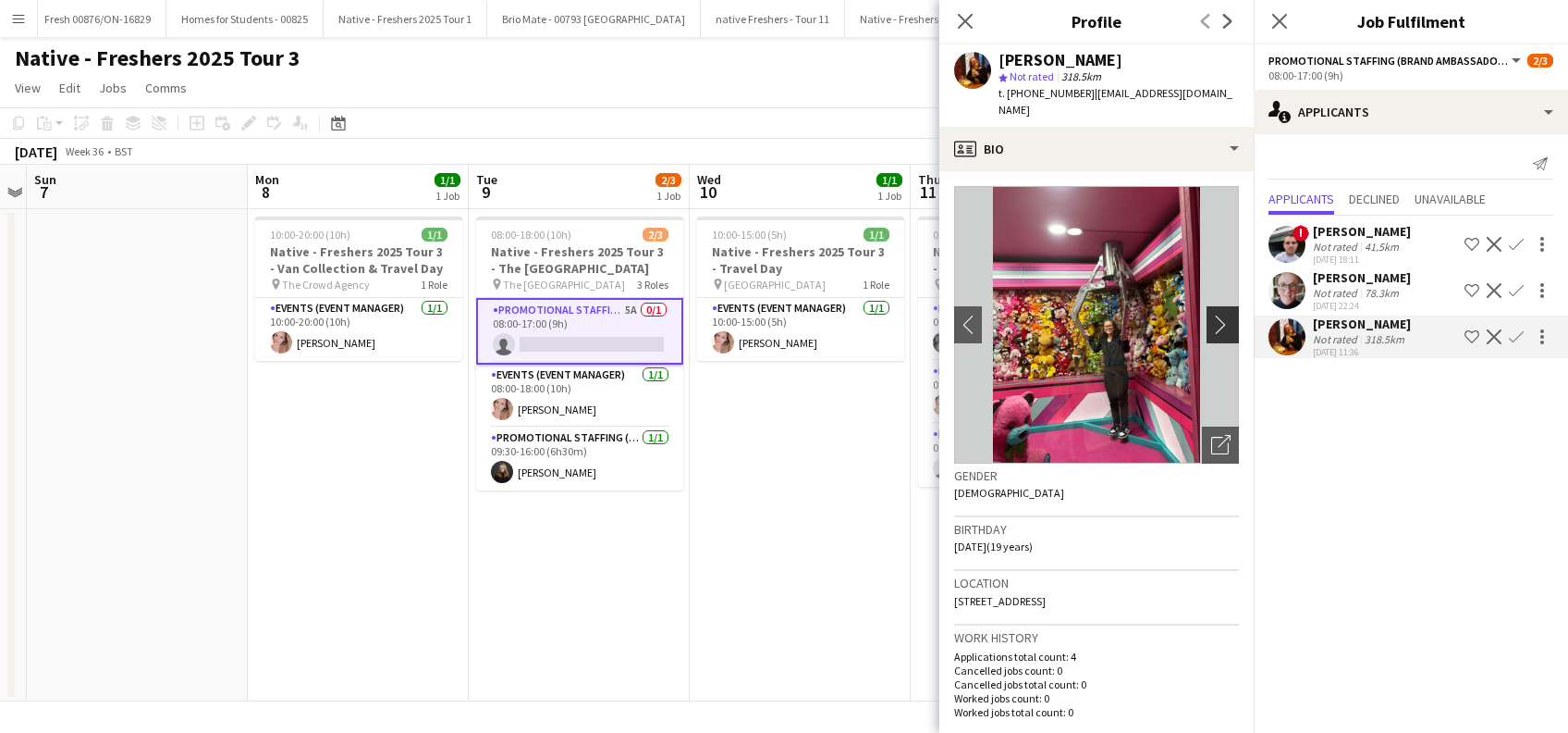
click at [1212, 315] on app-icon "chevron-right" at bounding box center [1226, 324] width 29 height 20
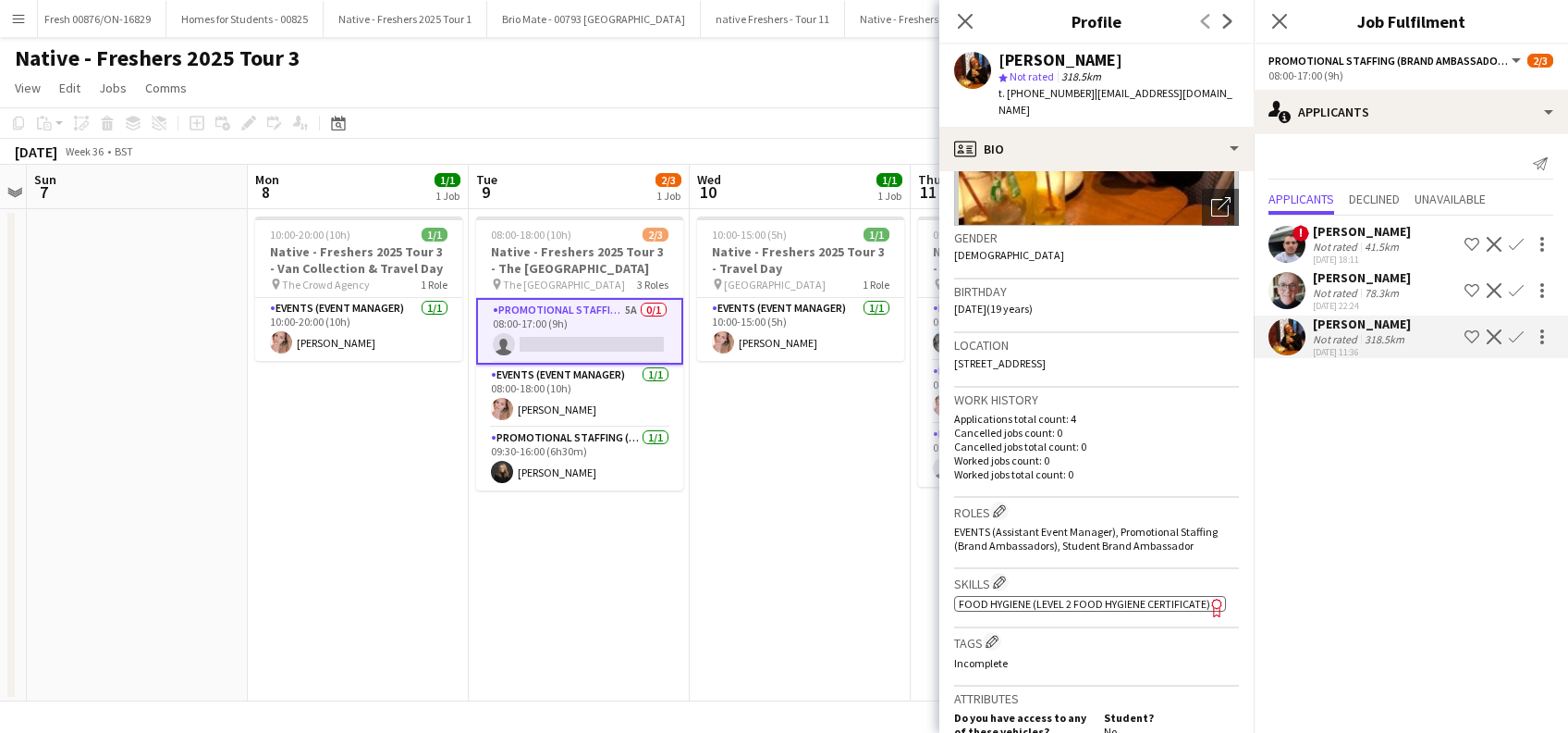
scroll to position [246, 0]
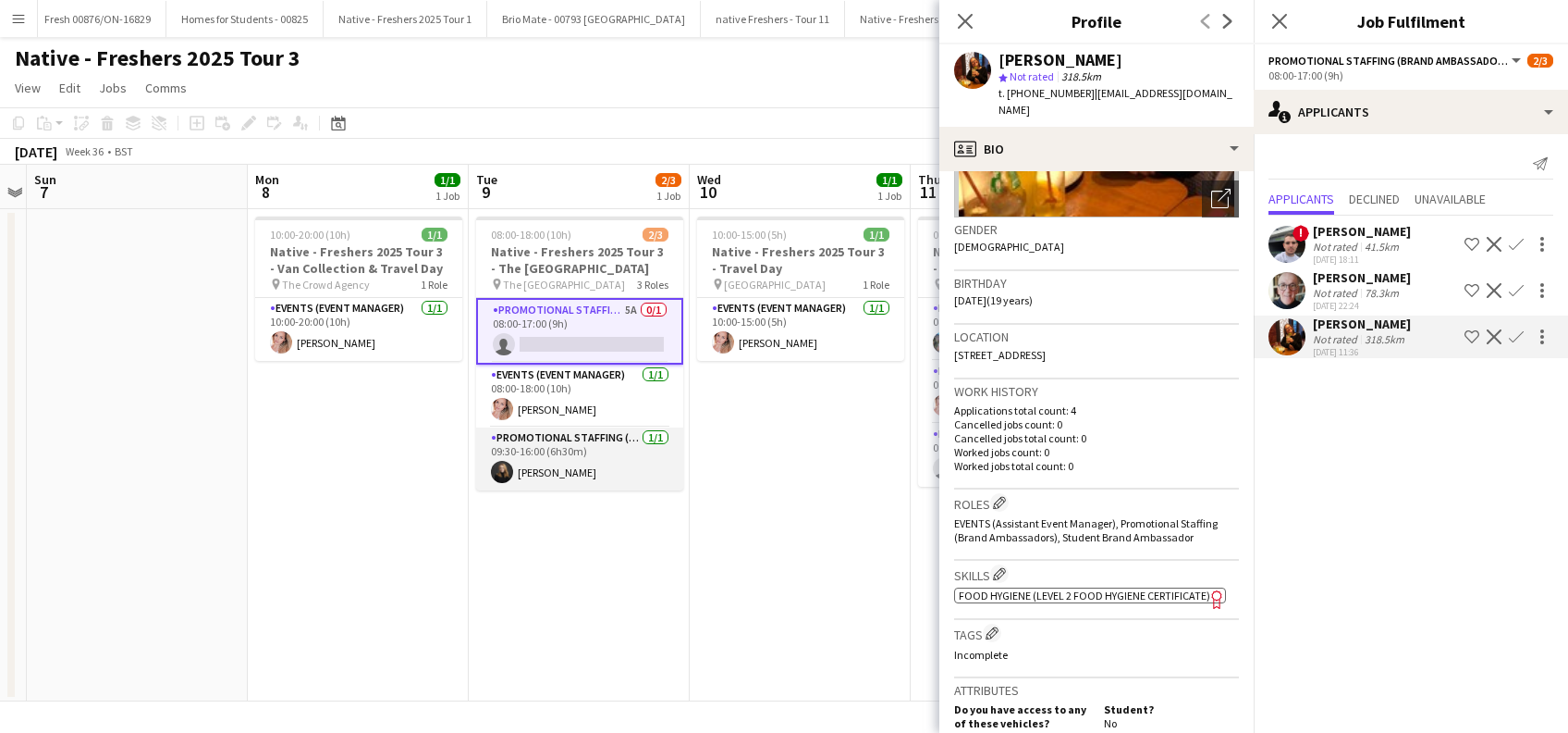
click at [552, 466] on app-card-role "Promotional Staffing (Brand Ambassadors) 1/1 09:30-16:00 (6h30m) Belle Jones" at bounding box center [579, 459] width 207 height 63
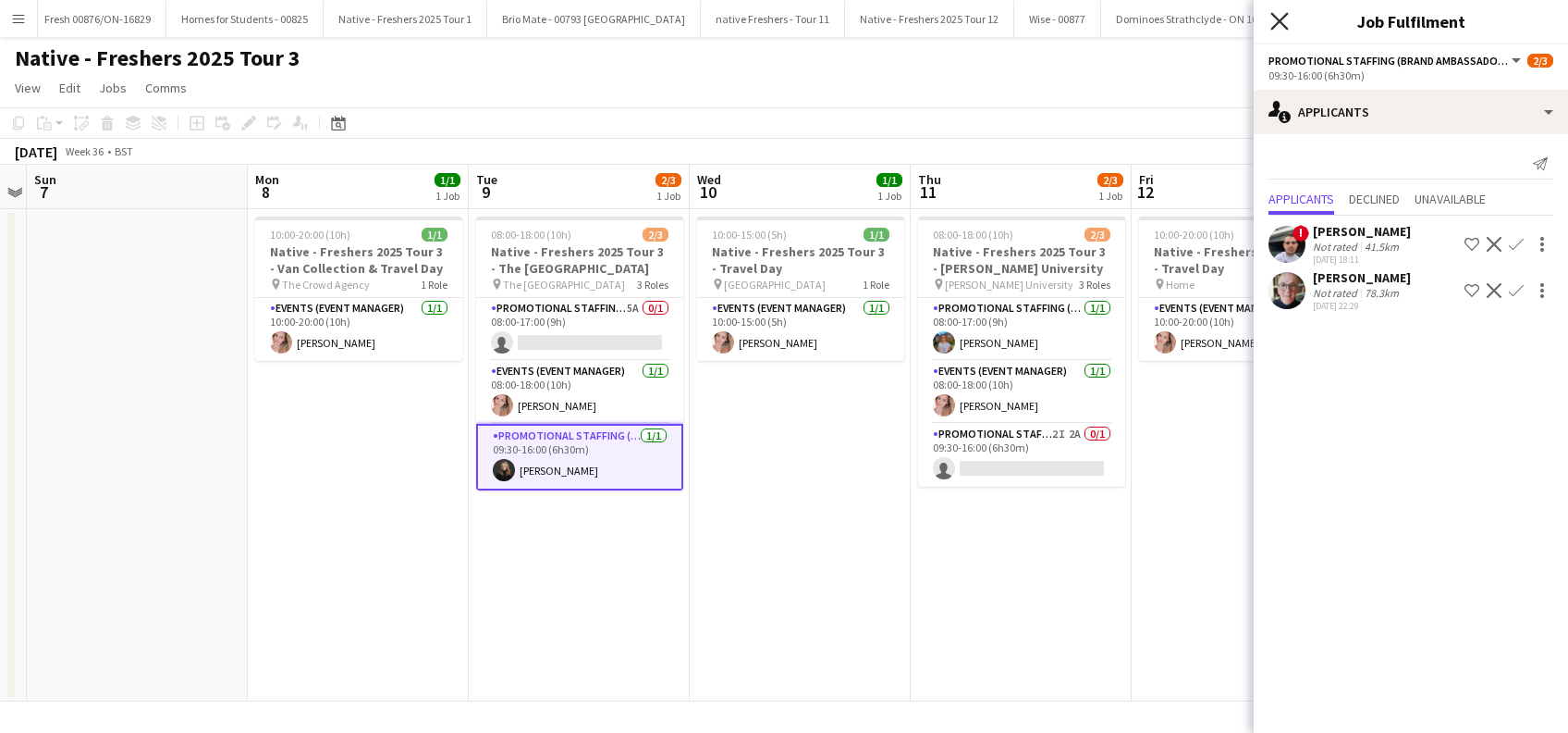
click at [1275, 20] on icon "Close pop-in" at bounding box center [1279, 21] width 18 height 18
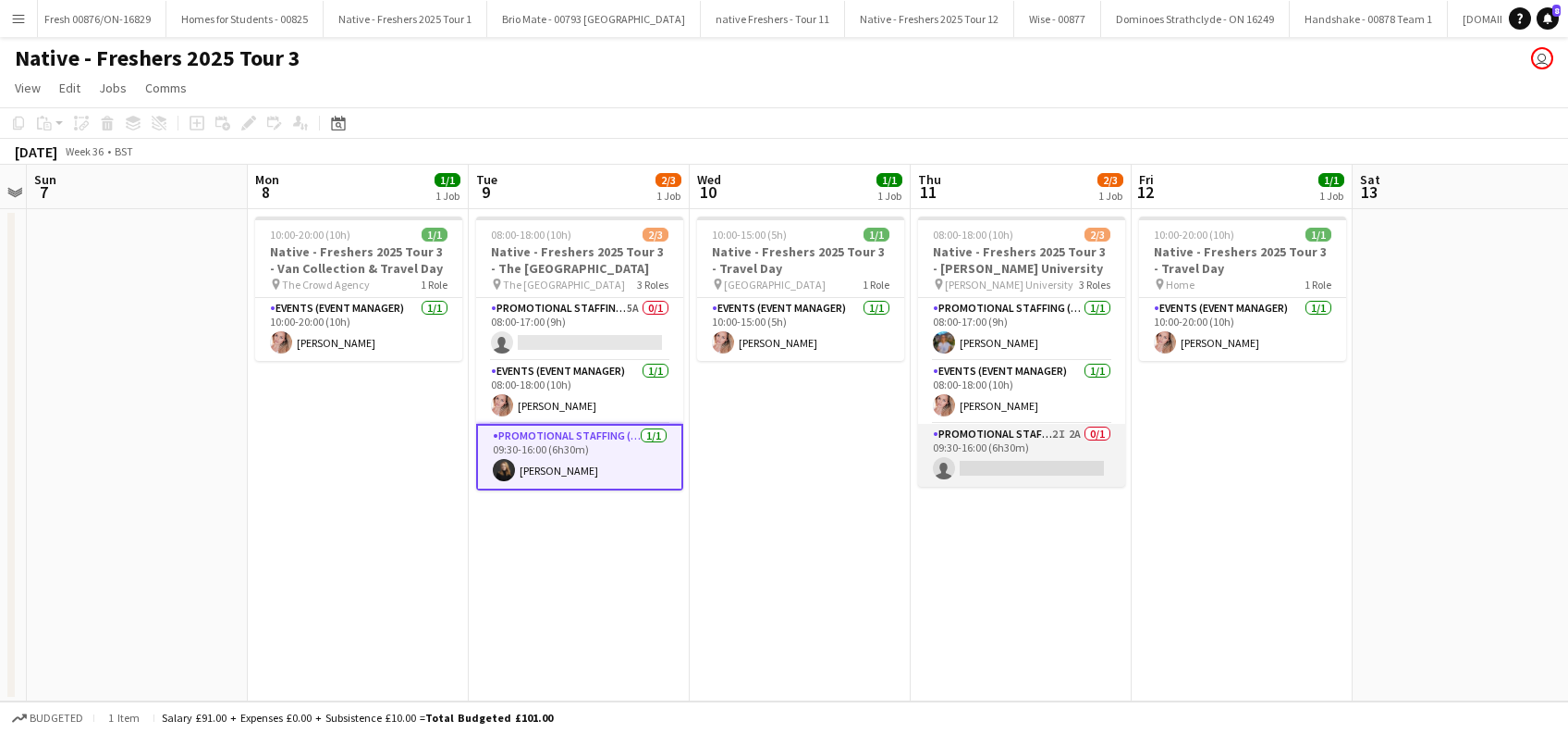
click at [1008, 462] on app-card-role "Promotional Staffing (Brand Ambassadors) 2I 2A 0/1 09:30-16:00 (6h30m) single-n…" at bounding box center [1021, 455] width 207 height 63
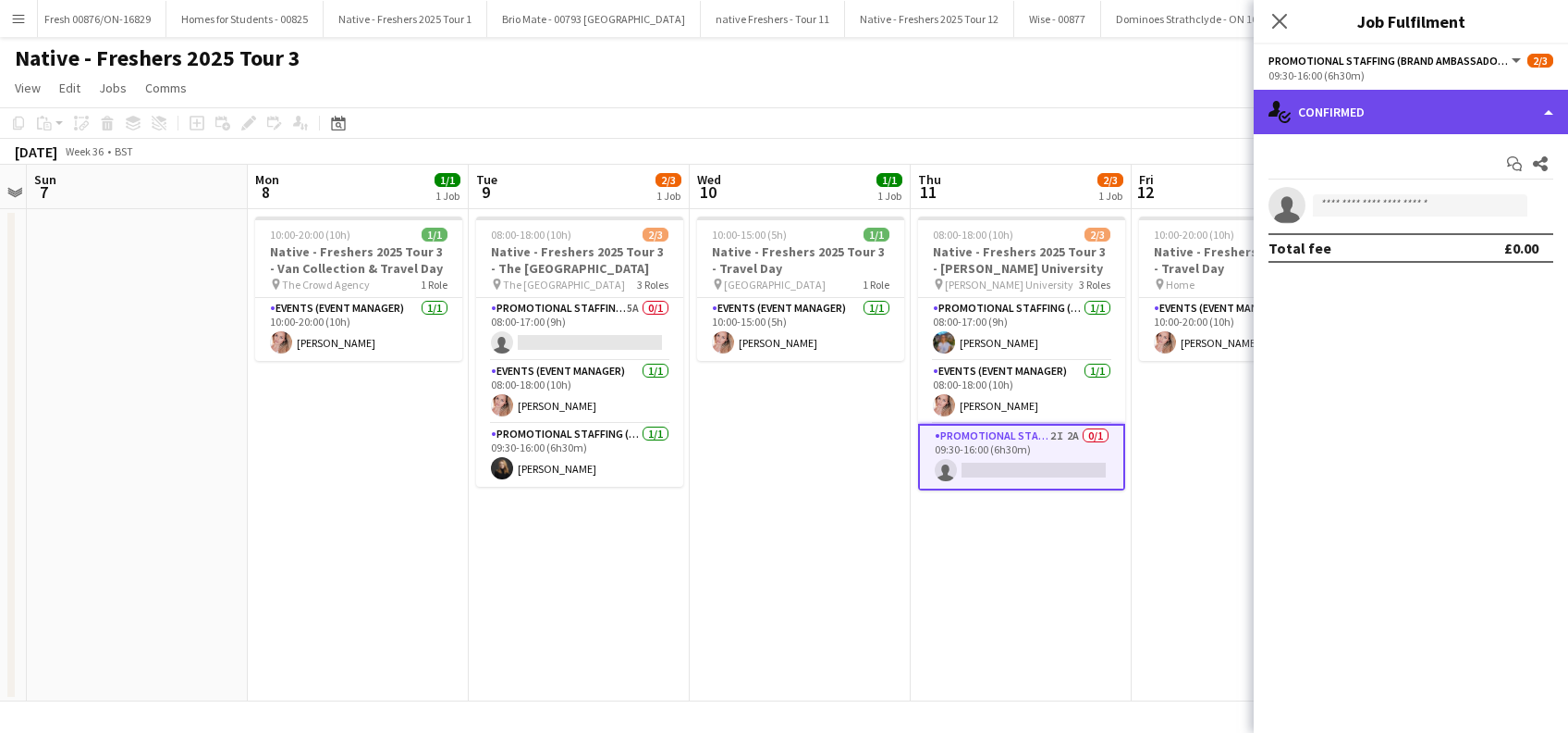
click at [1380, 110] on div "single-neutral-actions-check-2 Confirmed" at bounding box center [1411, 111] width 314 height 44
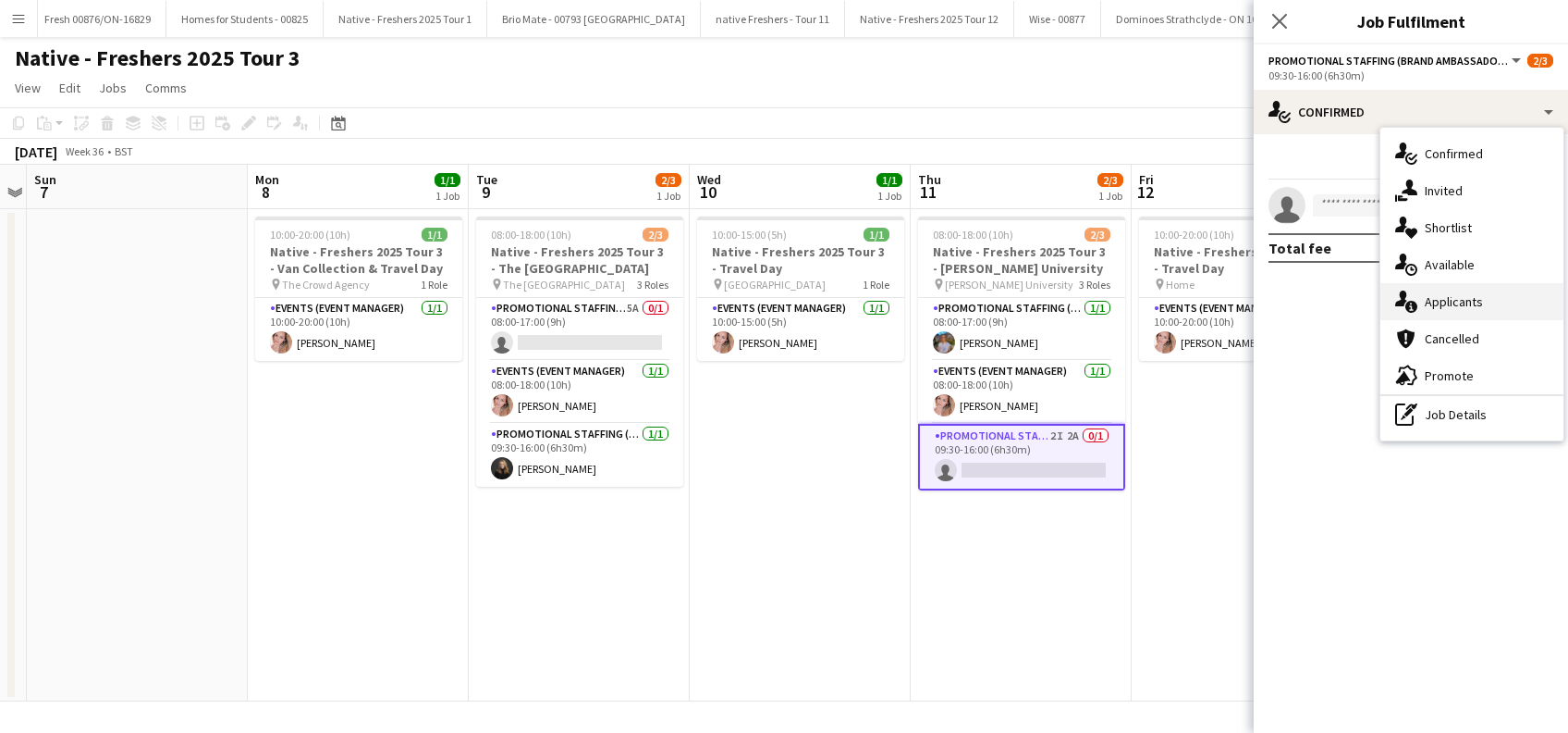
click at [1459, 295] on div "single-neutral-actions-information Applicants" at bounding box center [1473, 301] width 183 height 37
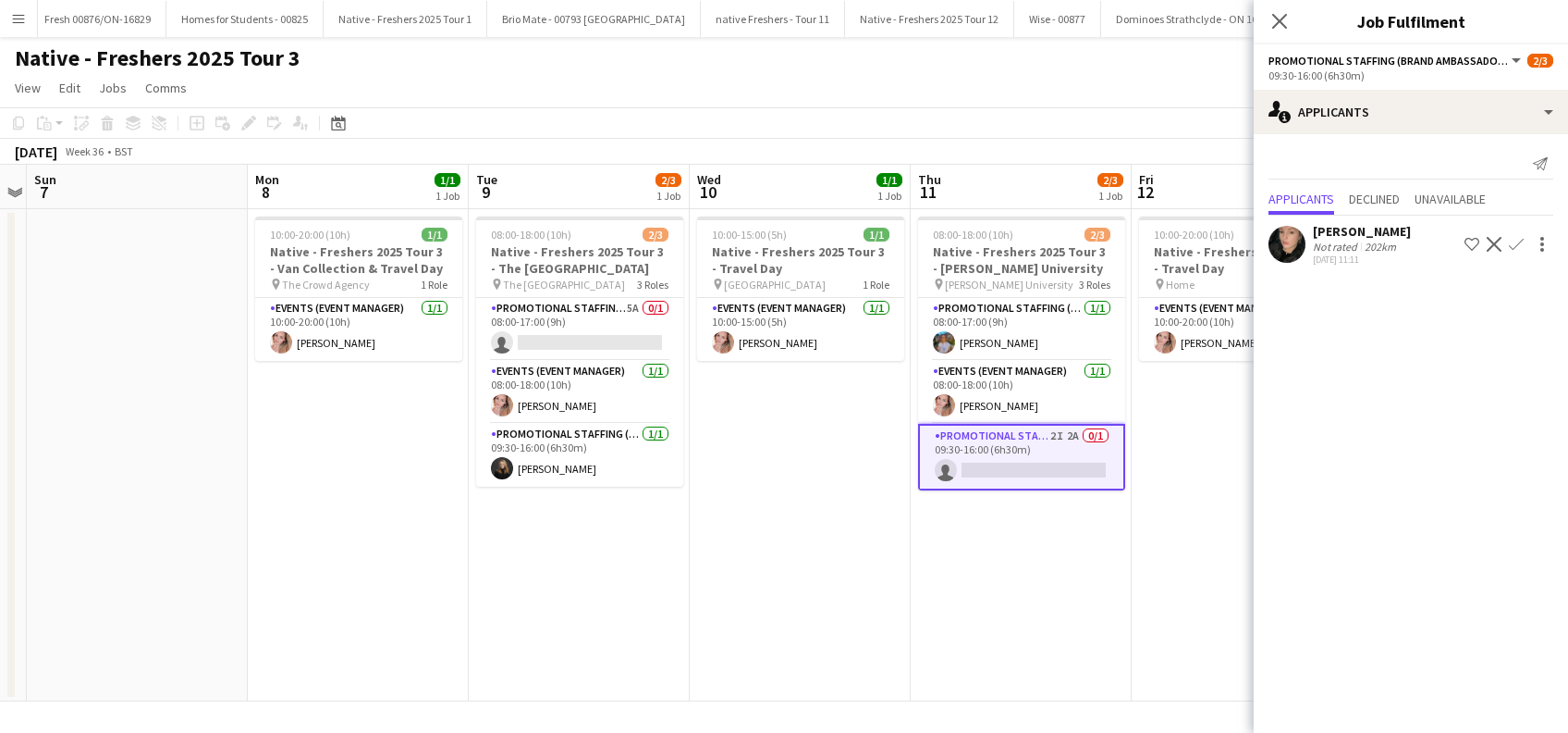
click at [1395, 226] on div "Hannah Dorrington" at bounding box center [1361, 231] width 98 height 17
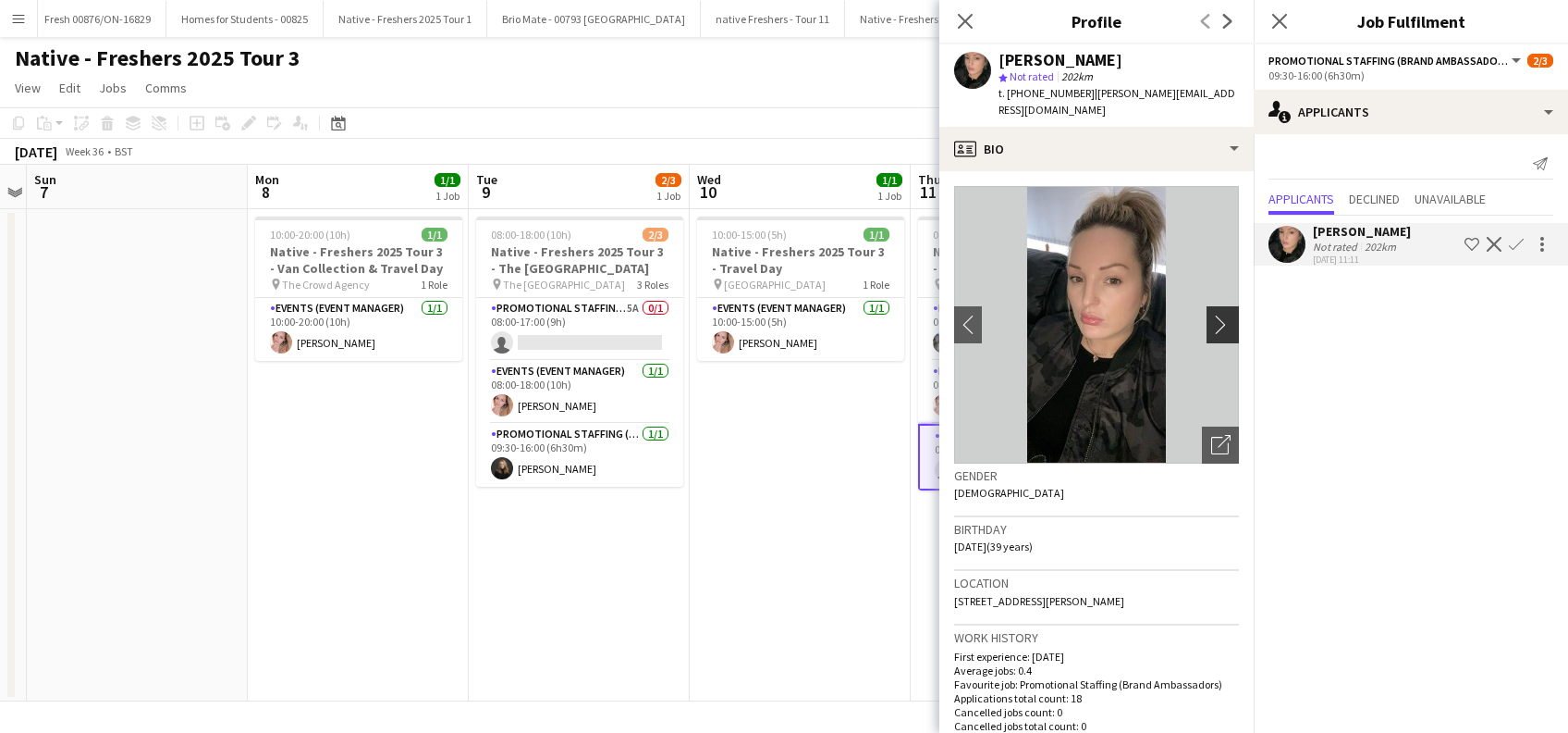
click at [1212, 315] on app-icon "chevron-right" at bounding box center [1226, 324] width 29 height 20
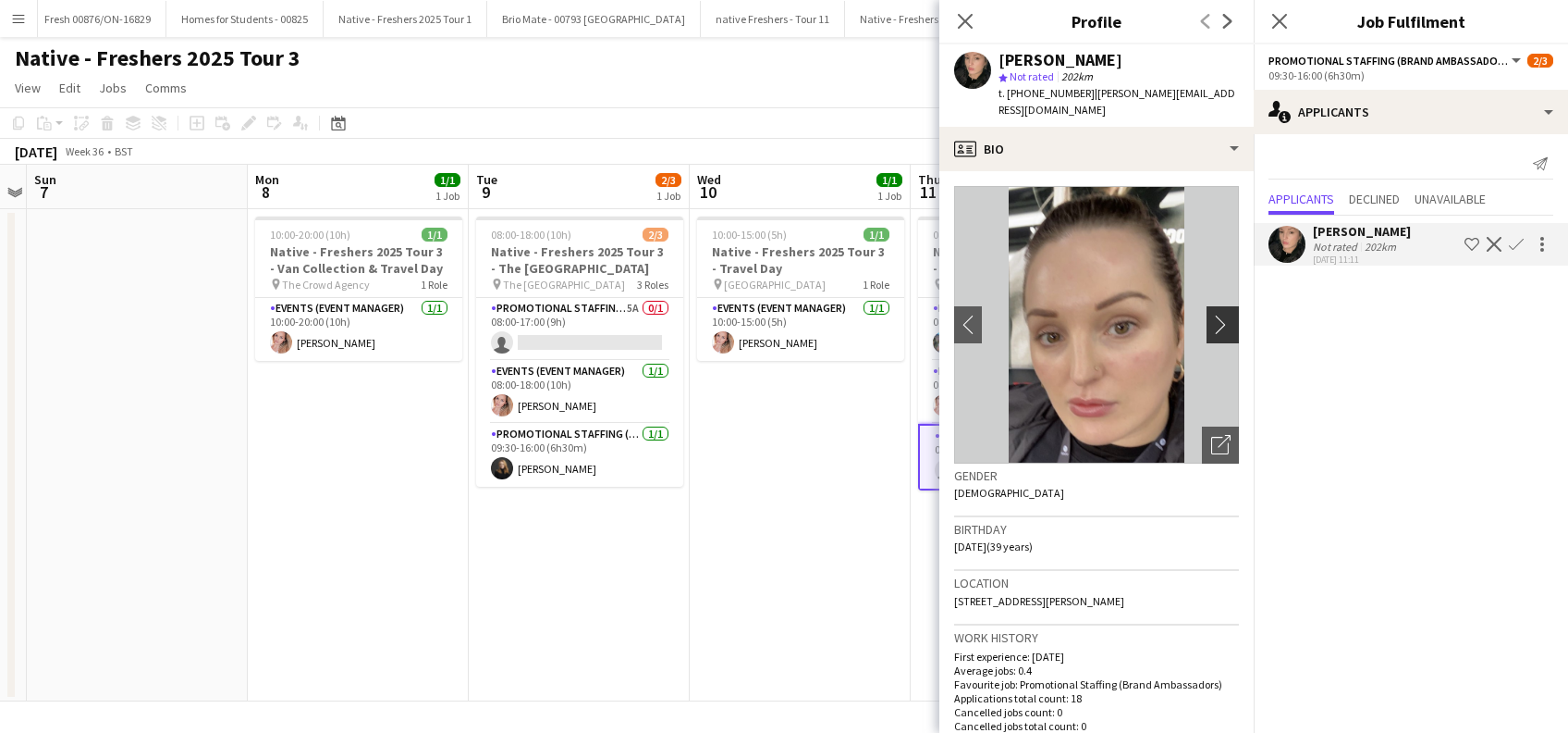
click at [1212, 315] on app-icon "chevron-right" at bounding box center [1226, 324] width 29 height 20
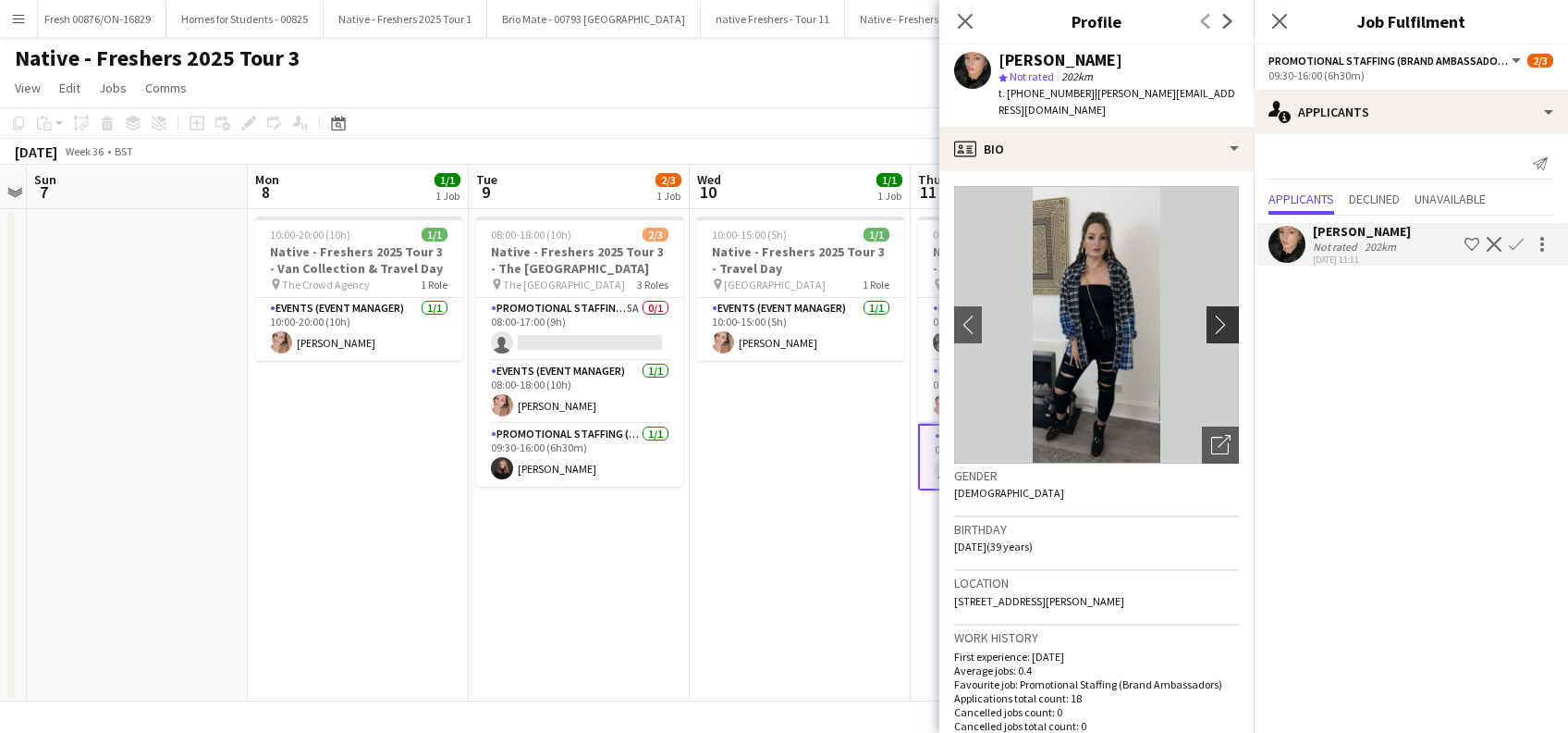
click at [1212, 315] on app-icon "chevron-right" at bounding box center [1226, 324] width 29 height 20
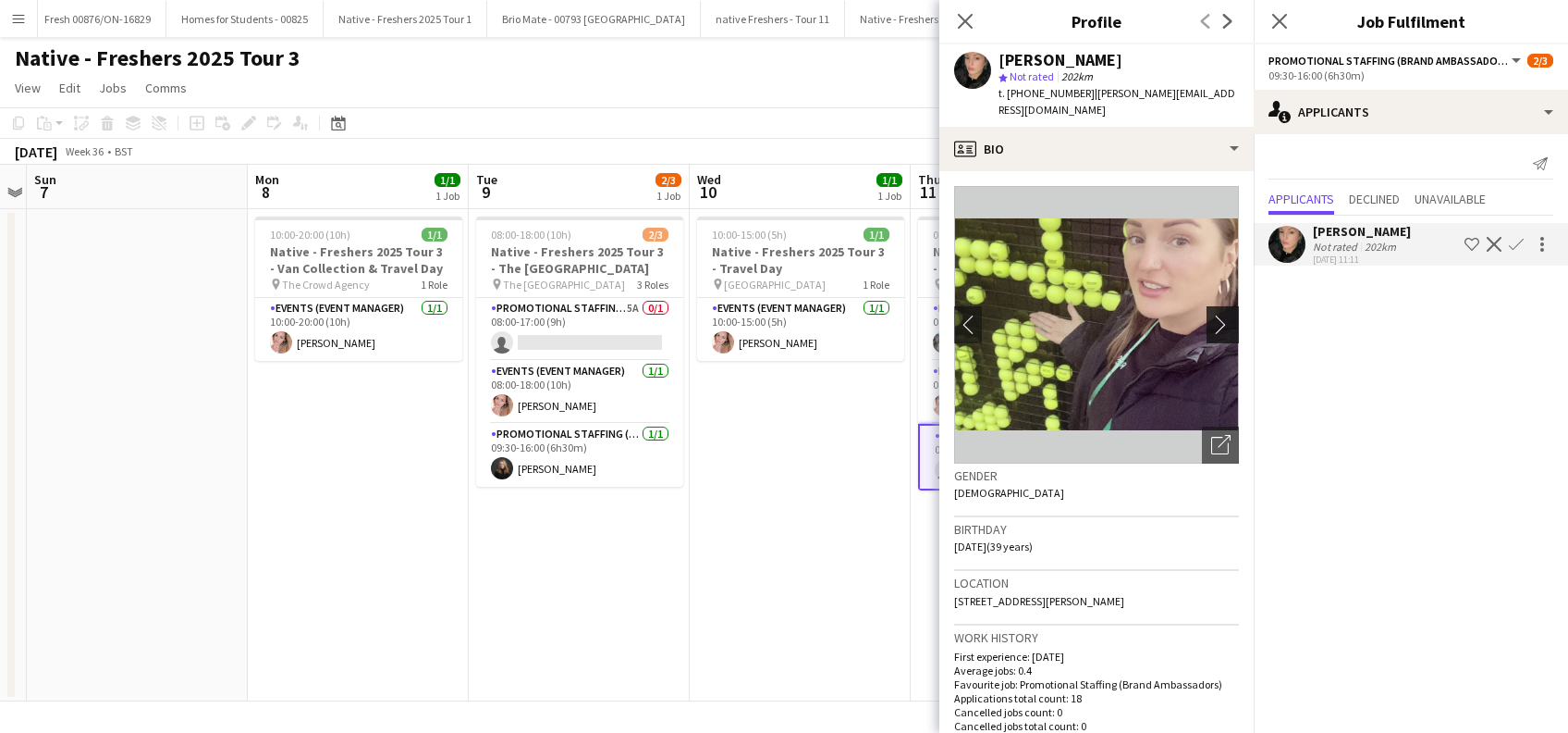
click at [1212, 315] on app-icon "chevron-right" at bounding box center [1226, 324] width 29 height 20
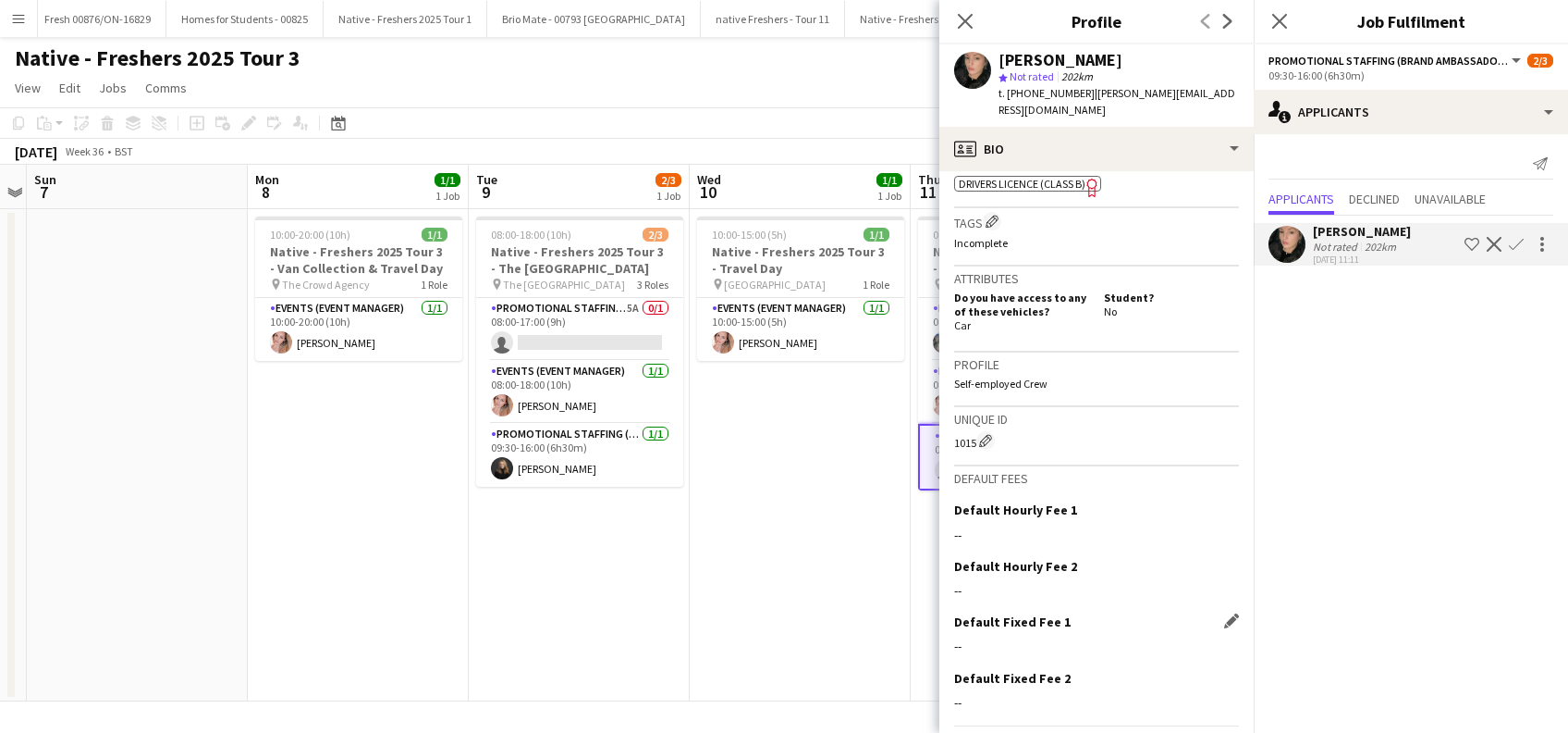
scroll to position [760, 0]
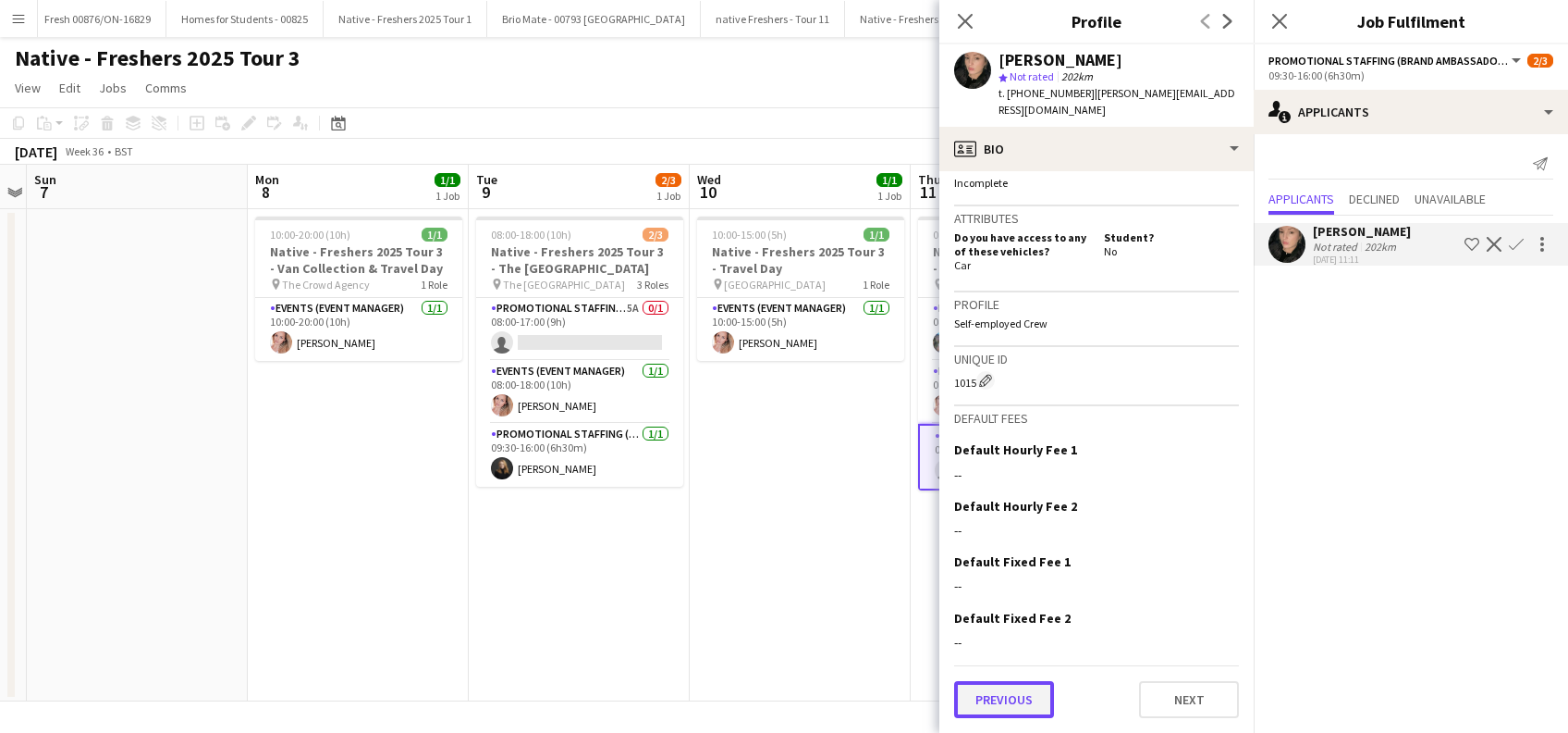
click at [1024, 696] on button "Previous" at bounding box center [1004, 699] width 100 height 37
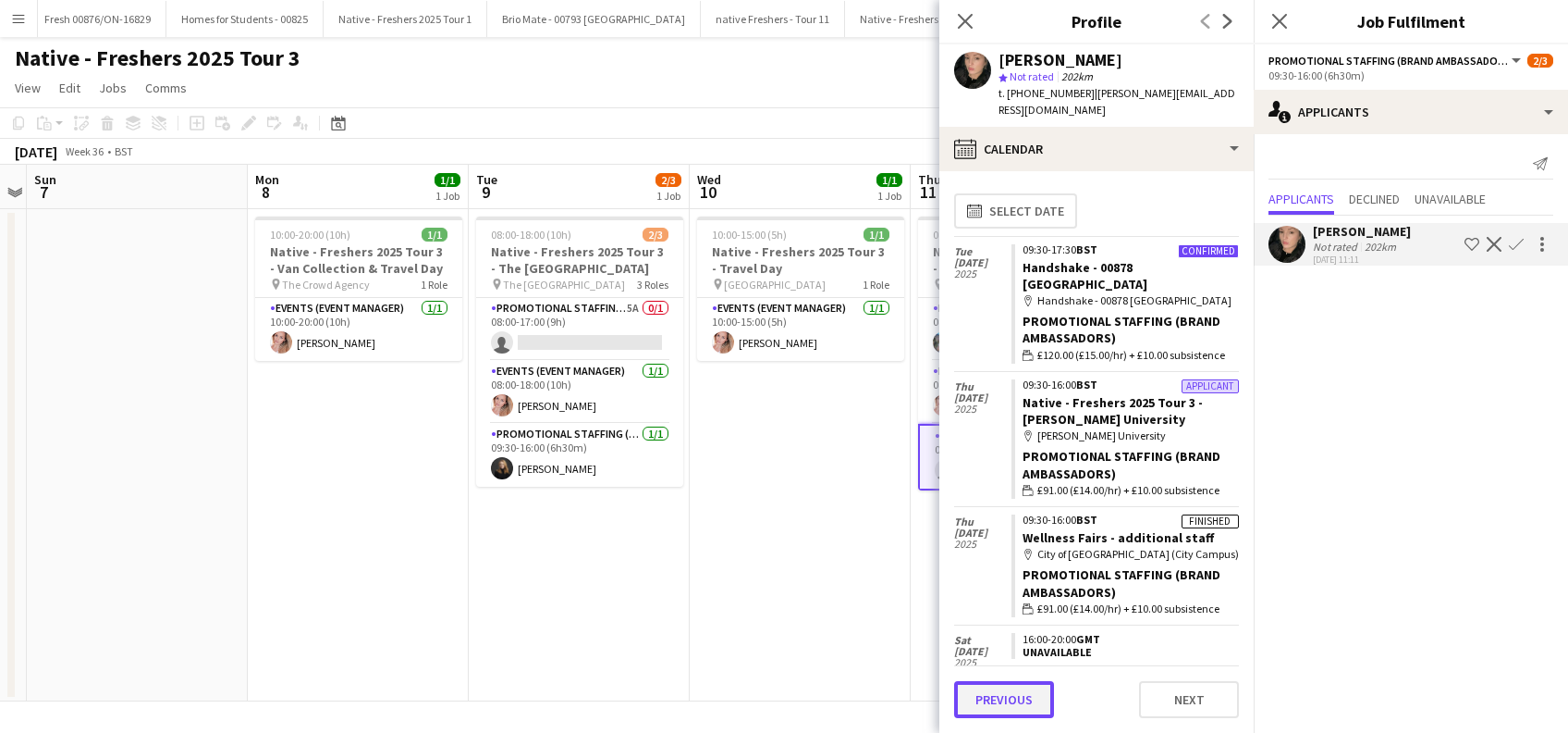
click at [1024, 696] on button "Previous" at bounding box center [1004, 699] width 100 height 37
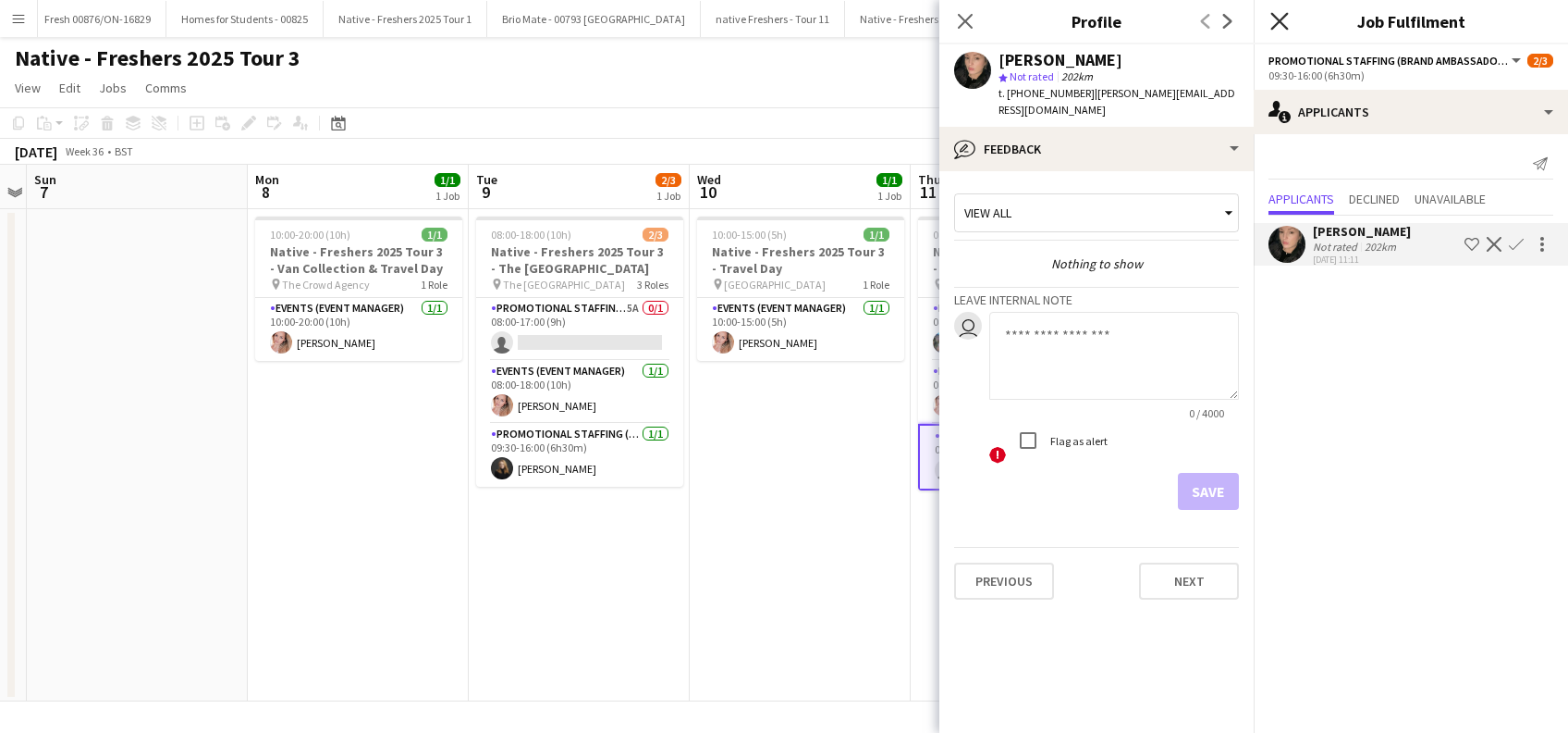
click at [1282, 19] on icon at bounding box center [1279, 21] width 18 height 18
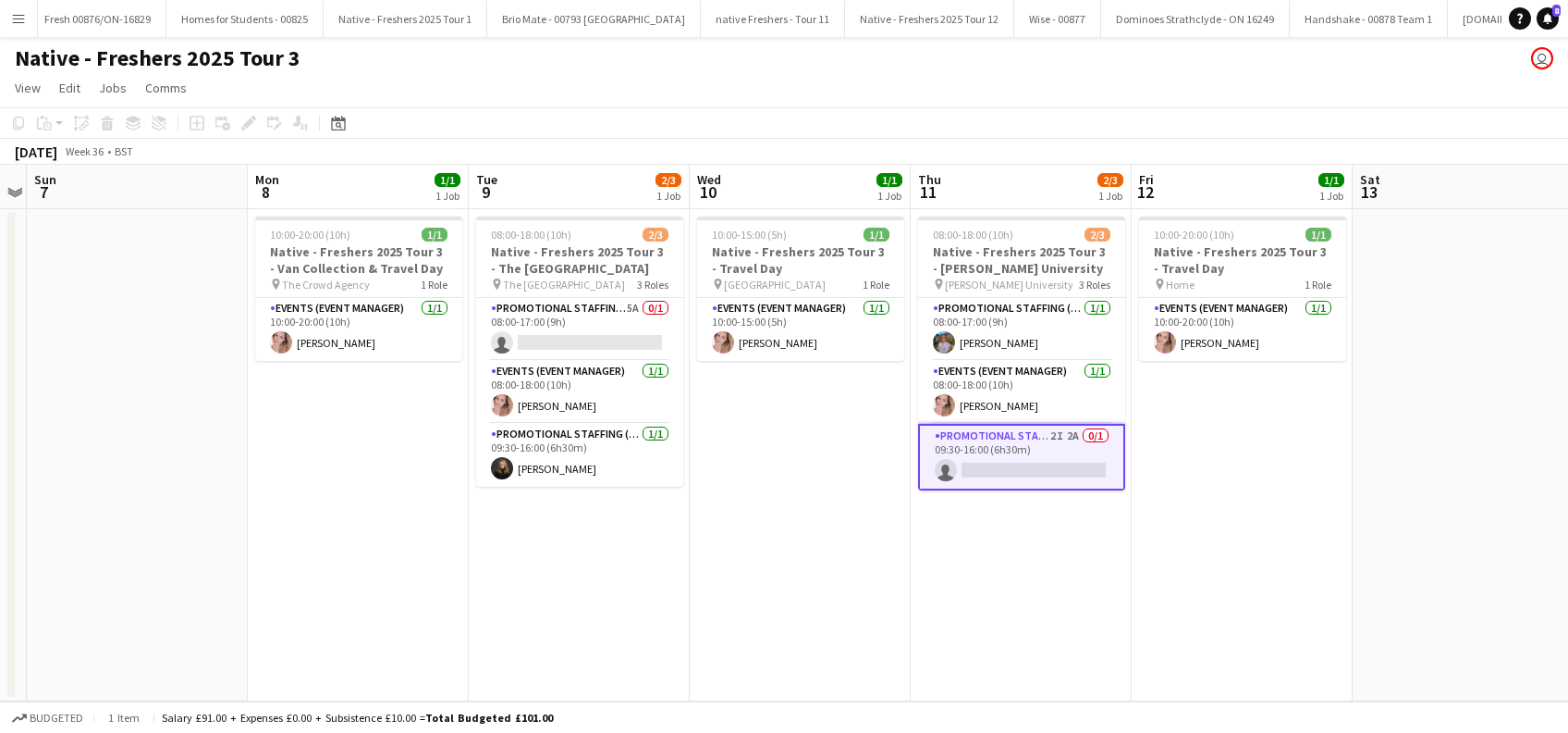
click at [1201, 539] on app-date-cell "10:00-20:00 (10h) 1/1 Native - Freshers 2025 Tour 3 - Travel Day pin Home 1 Rol…" at bounding box center [1242, 455] width 221 height 492
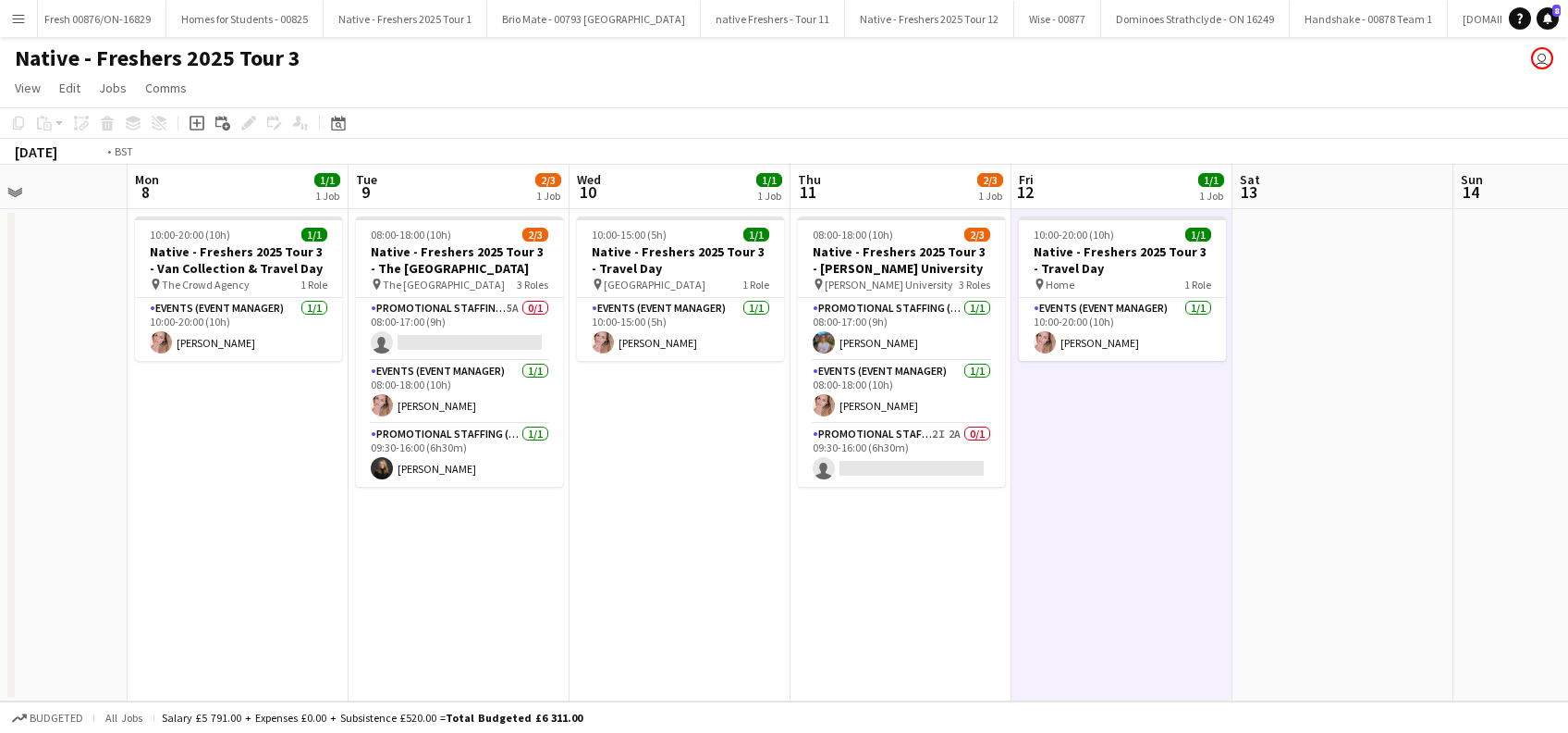
drag, startPoint x: 1348, startPoint y: 558, endPoint x: 791, endPoint y: 643, distance: 563.4
click at [786, 638] on app-calendar-viewport "Thu 4 Fri 5 Sat 6 Sun 7 Mon 8 1/1 1 Job Tue 9 2/3 1 Job Wed 10 1/1 1 Job Thu 11…" at bounding box center [784, 432] width 1568 height 536
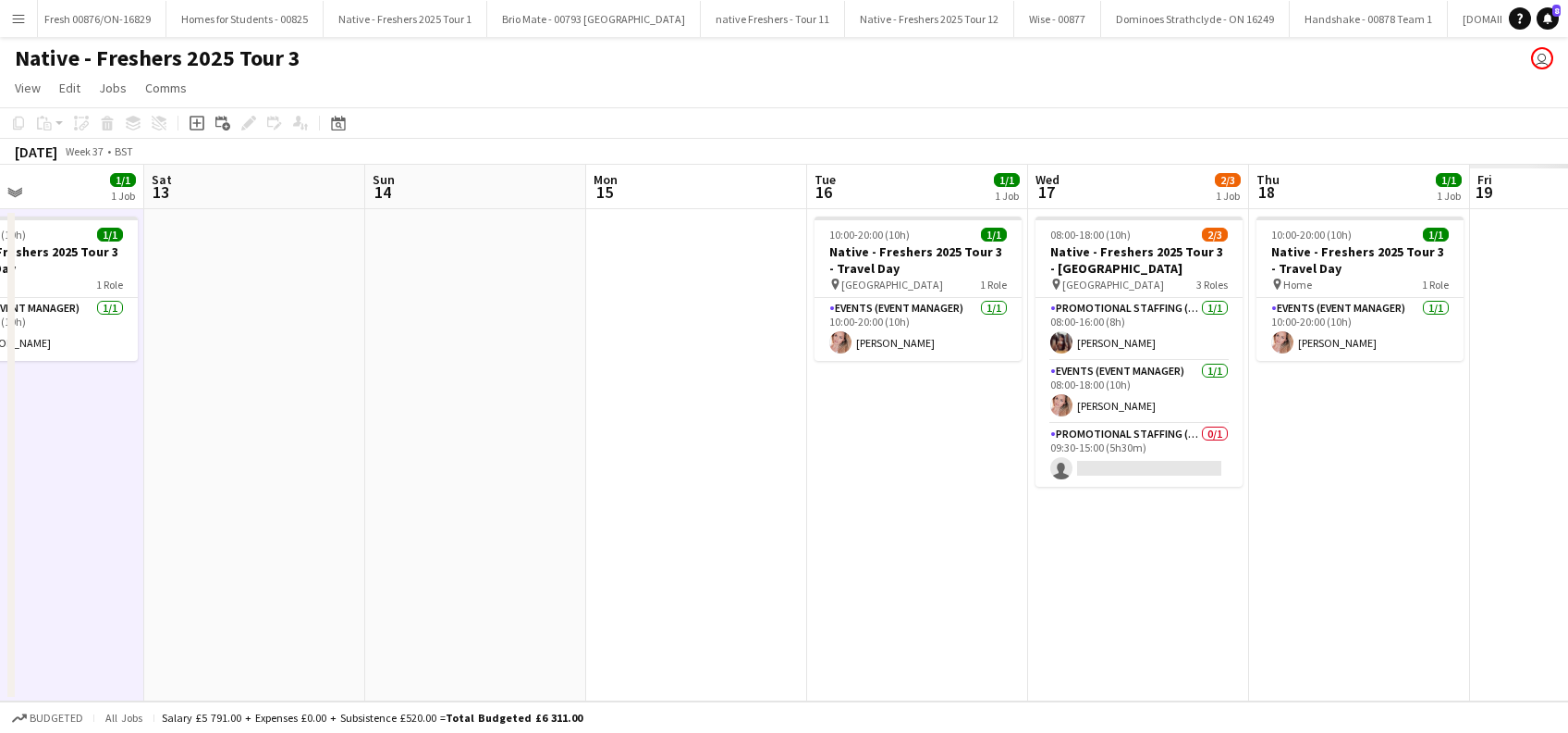
drag, startPoint x: 1316, startPoint y: 562, endPoint x: 1408, endPoint y: 537, distance: 95.3
click at [661, 643] on app-calendar-viewport "Tue 9 2/3 1 Job Wed 10 1/1 1 Job Thu 11 2/3 1 Job Fri 12 1/1 1 Job Sat 13 Sun 1…" at bounding box center [784, 432] width 1568 height 536
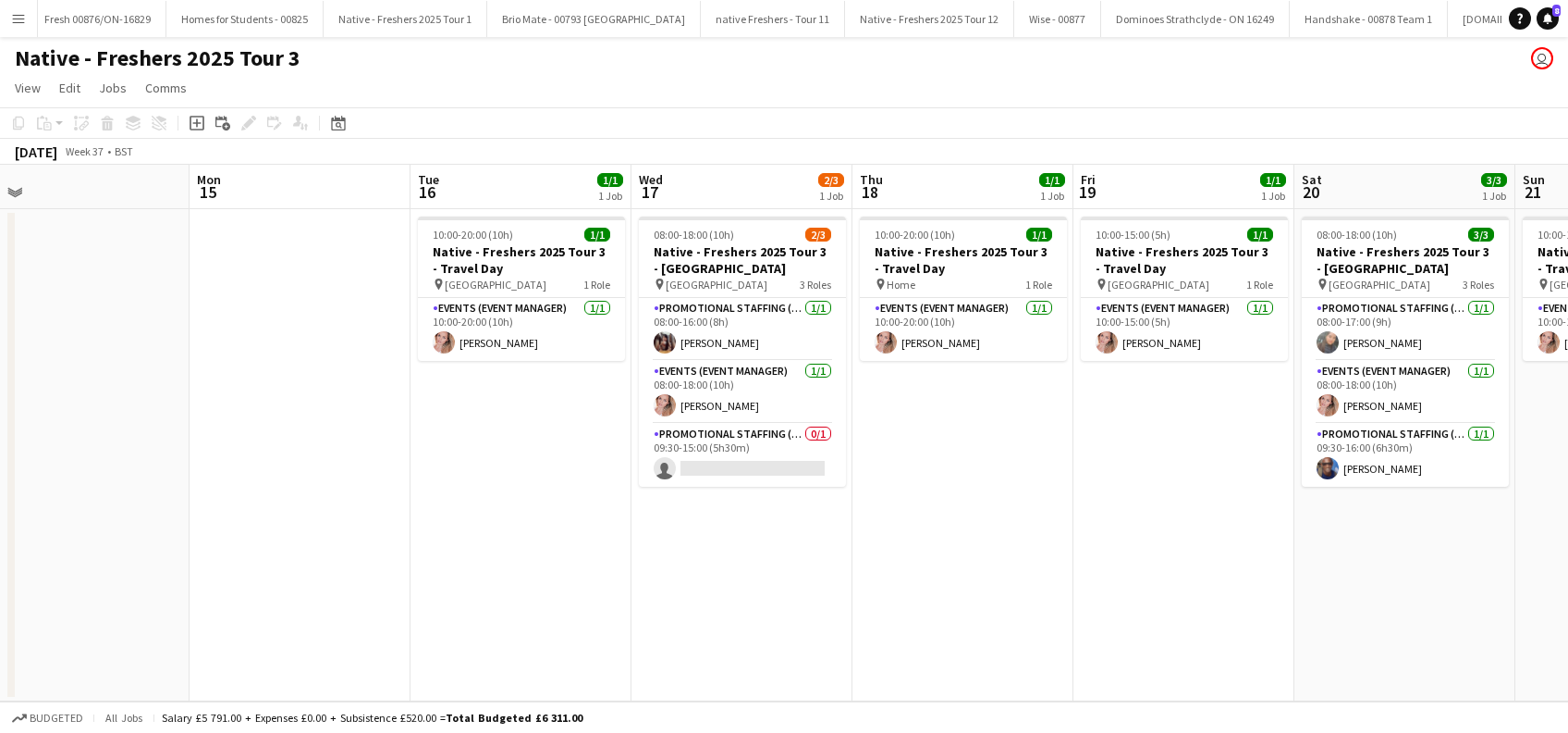
click at [990, 588] on app-calendar-viewport "Thu 11 2/3 1 Job Fri 12 1/1 1 Job Sat 13 Sun 14 Mon 15 Tue 16 1/1 1 Job Wed 17 …" at bounding box center [784, 432] width 1568 height 536
click at [745, 479] on app-card-role "Promotional Staffing (Brand Ambassadors) 0/1 09:30-15:00 (5h30m) single-neutral…" at bounding box center [741, 455] width 207 height 63
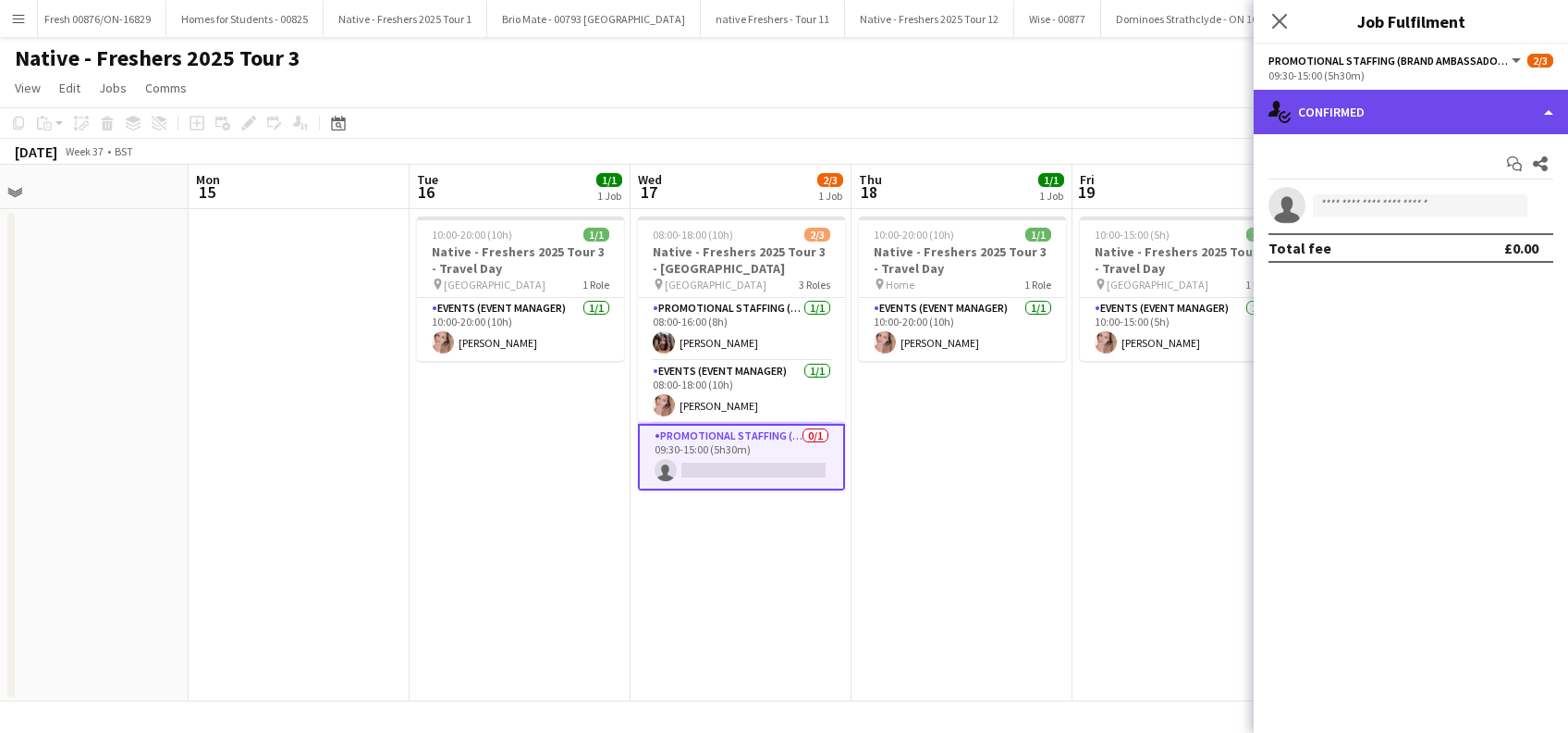
click at [1401, 105] on div "single-neutral-actions-check-2 Confirmed" at bounding box center [1411, 111] width 314 height 44
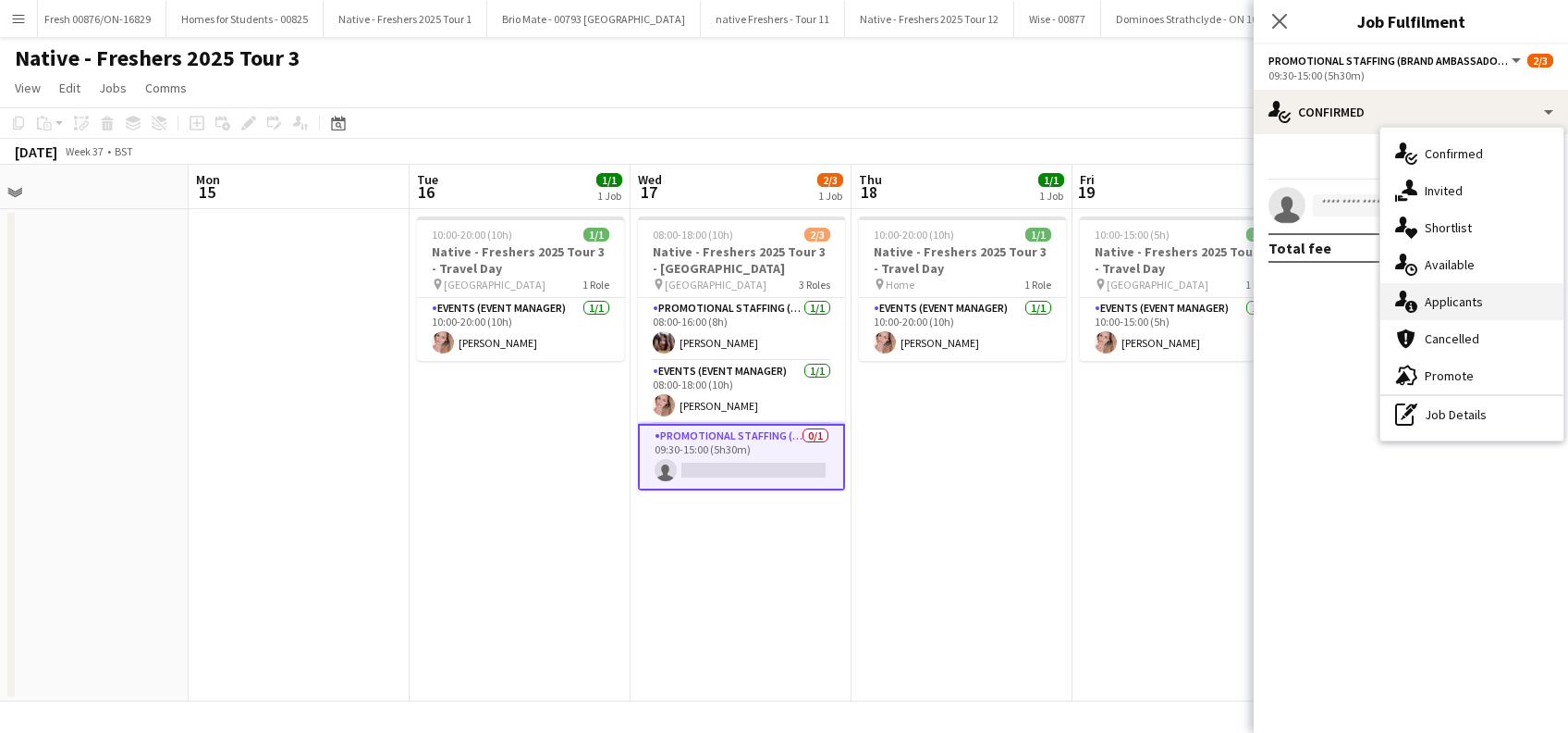
click at [1455, 289] on div "single-neutral-actions-information Applicants" at bounding box center [1473, 301] width 183 height 37
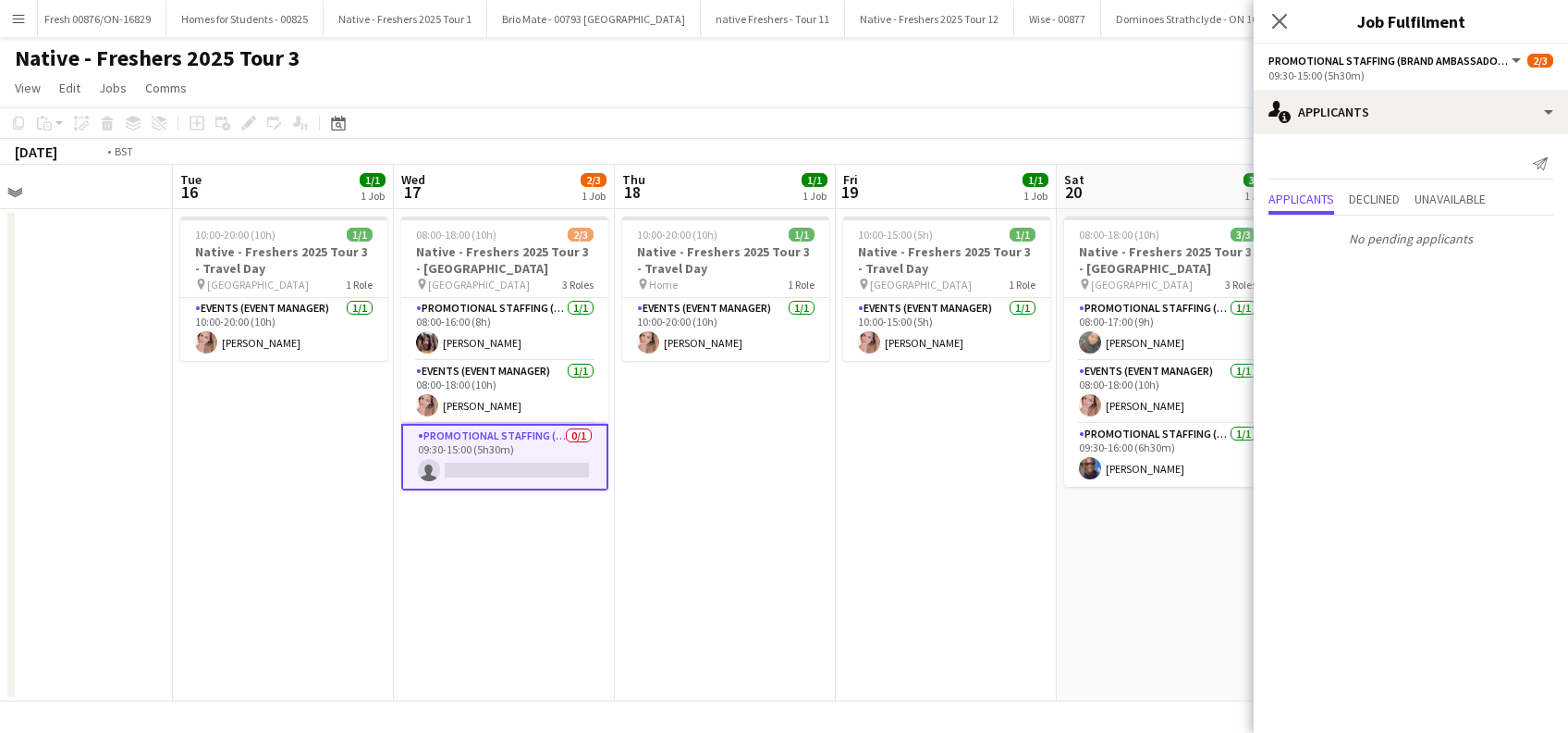
drag, startPoint x: 1006, startPoint y: 534, endPoint x: 763, endPoint y: 581, distance: 247.5
click at [763, 581] on app-calendar-viewport "Thu 11 2/3 1 Job Fri 12 1/1 1 Job Sat 13 Sun 14 Mon 15 Tue 16 1/1 1 Job Wed 17 …" at bounding box center [784, 432] width 1568 height 536
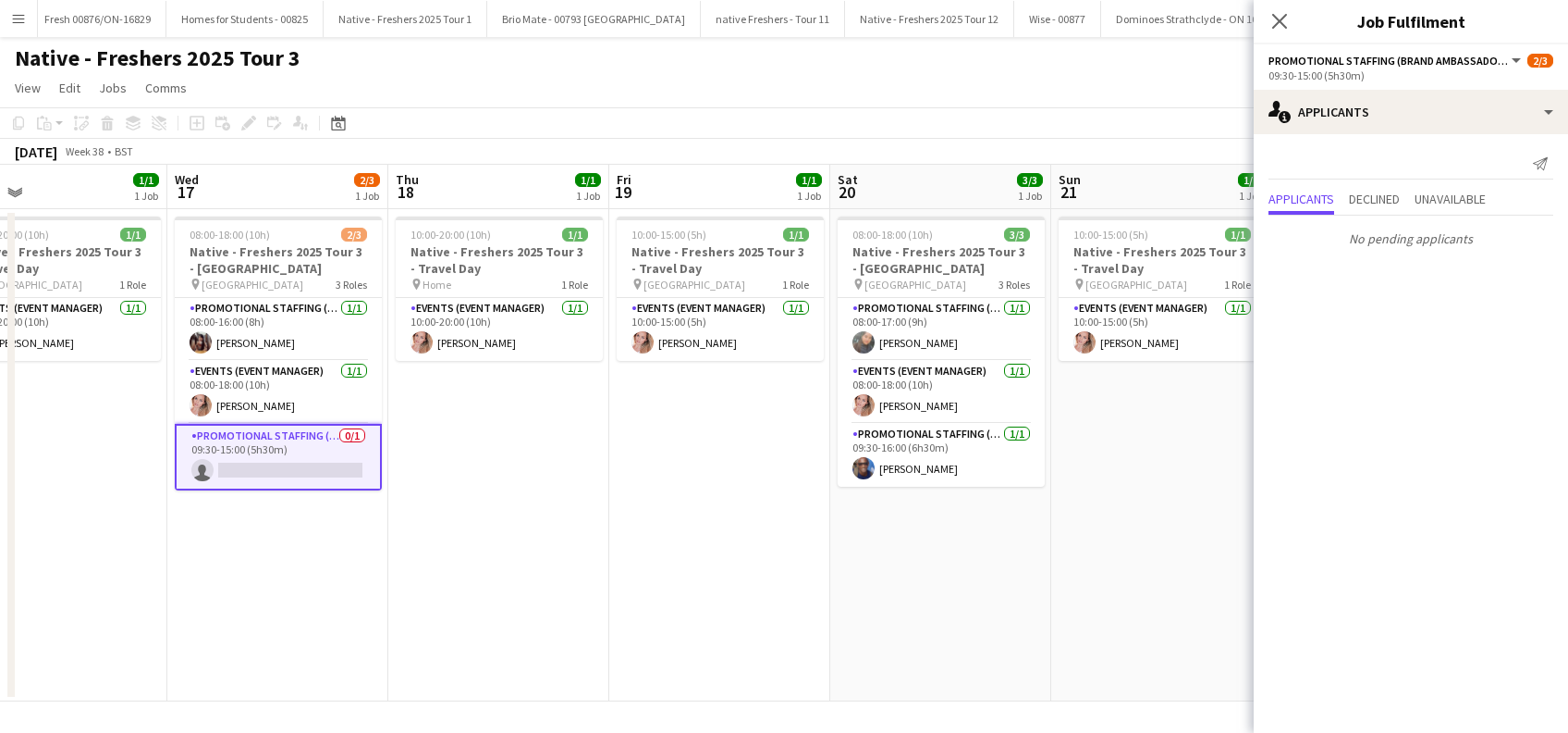
drag, startPoint x: 892, startPoint y: 550, endPoint x: 664, endPoint y: 575, distance: 229.4
click at [664, 575] on app-calendar-viewport "Sat 13 Sun 14 Mon 15 Tue 16 1/1 1 Job Wed 17 2/3 1 Job Thu 18 1/1 1 Job Fri 19 …" at bounding box center [784, 432] width 1568 height 536
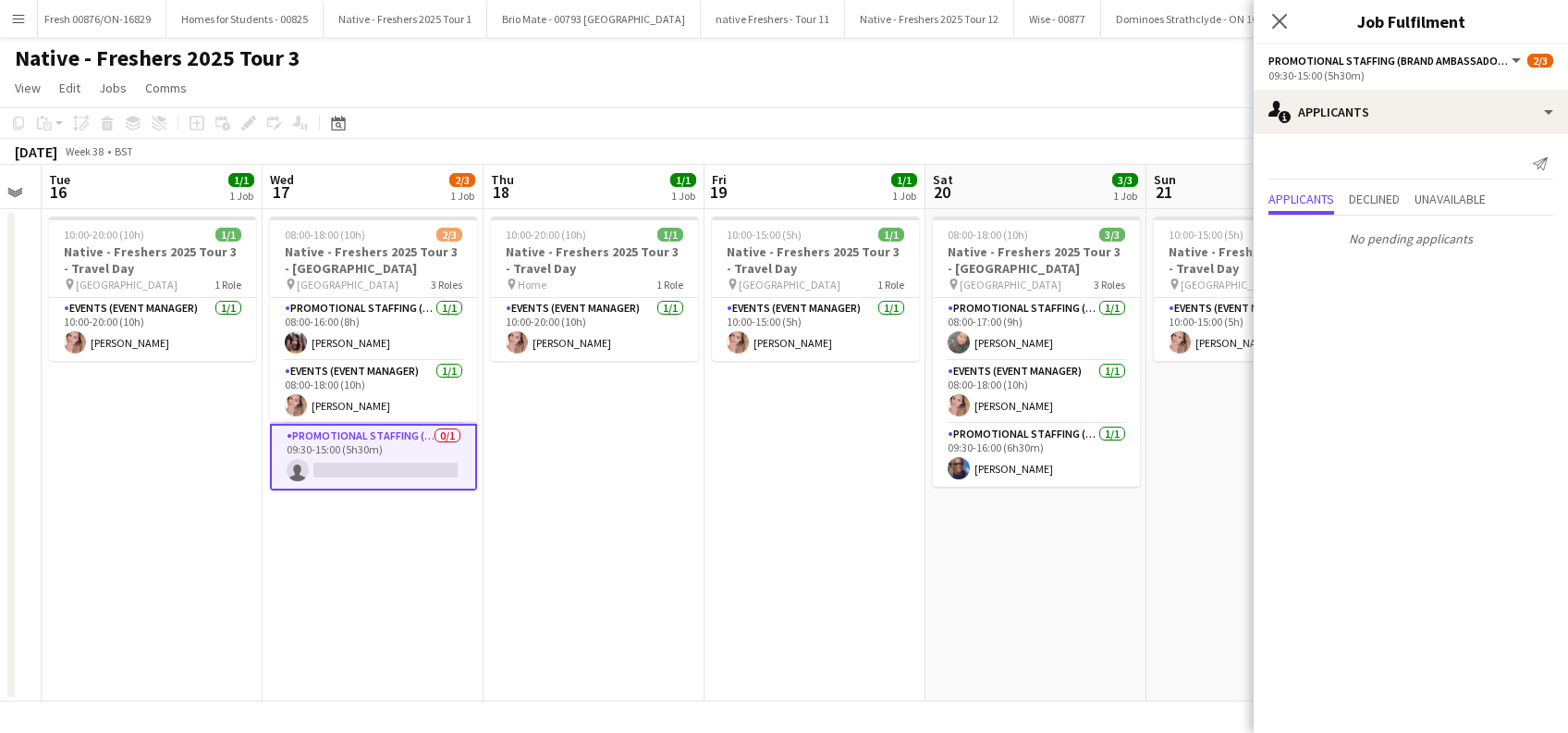
drag, startPoint x: 762, startPoint y: 599, endPoint x: 624, endPoint y: 601, distance: 138.0
click at [624, 601] on app-calendar-viewport "Sat 13 Sun 14 Mon 15 Tue 16 1/1 1 Job Wed 17 2/3 1 Job Thu 18 1/1 1 Job Fri 19 …" at bounding box center [784, 432] width 1568 height 536
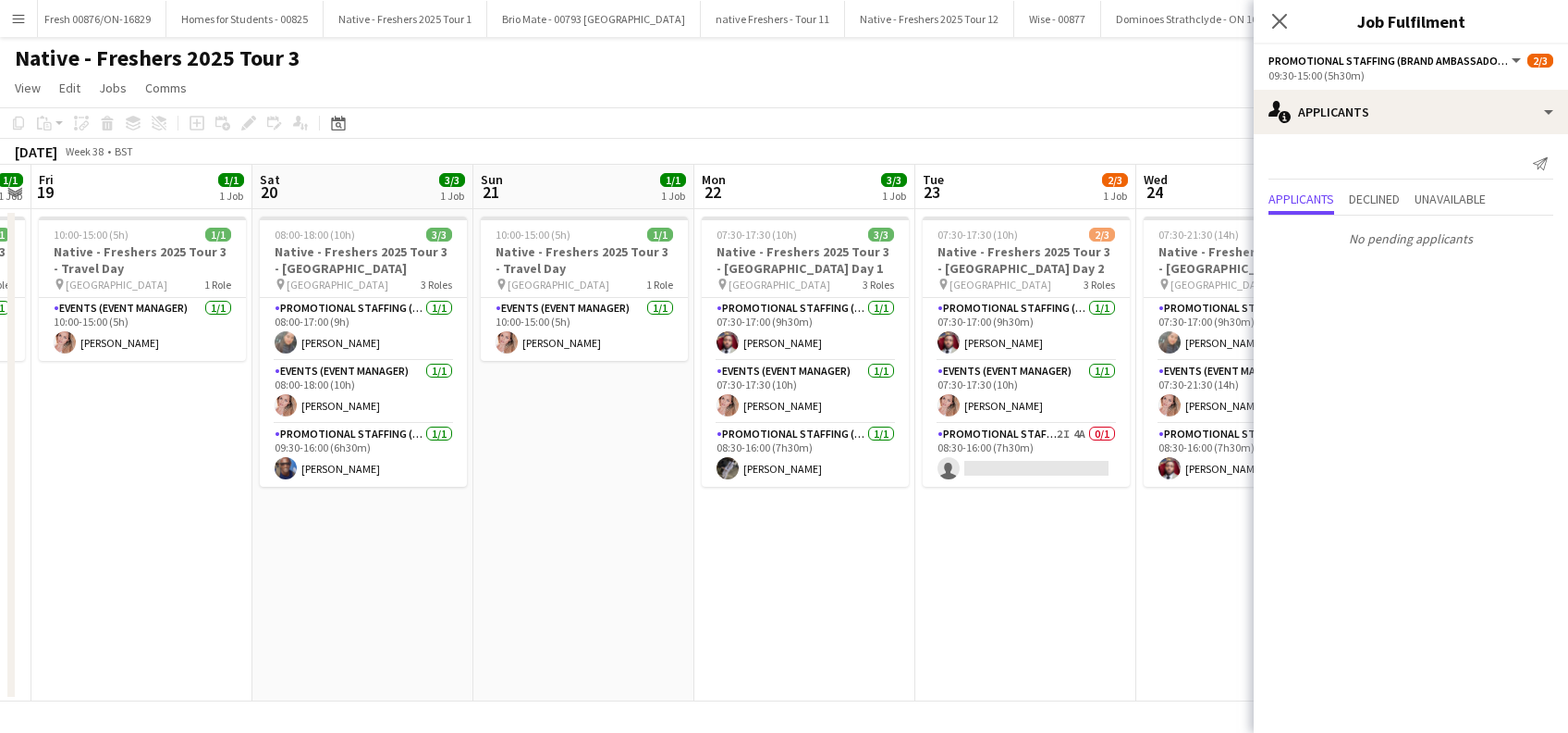
scroll to position [0, 910]
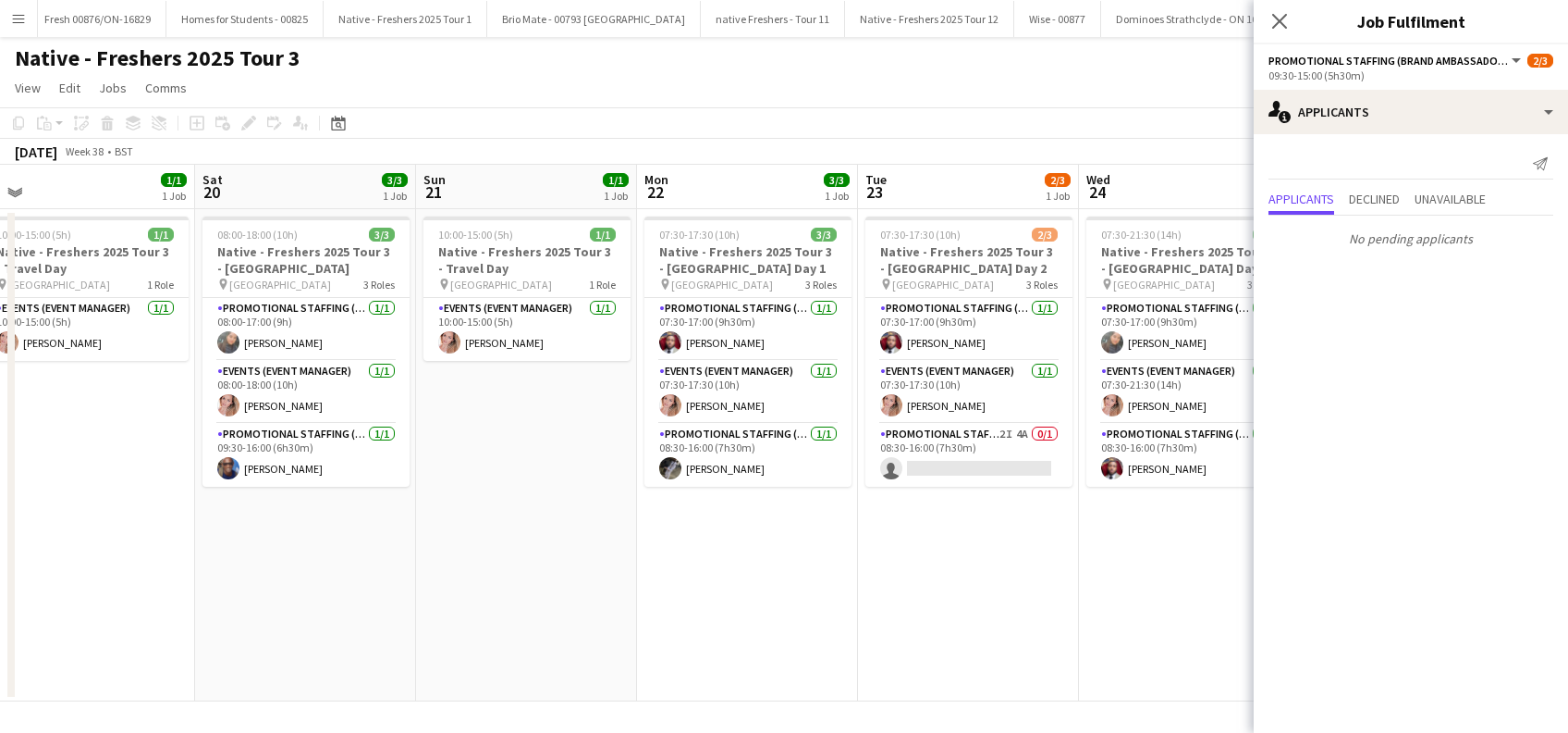
drag, startPoint x: 882, startPoint y: 600, endPoint x: 594, endPoint y: 607, distance: 288.1
click at [594, 607] on app-calendar-viewport "Mon 15 Tue 16 1/1 1 Job Wed 17 2/3 1 Job Thu 18 1/1 1 Job Fri 19 1/1 1 Job Sat …" at bounding box center [784, 432] width 1568 height 536
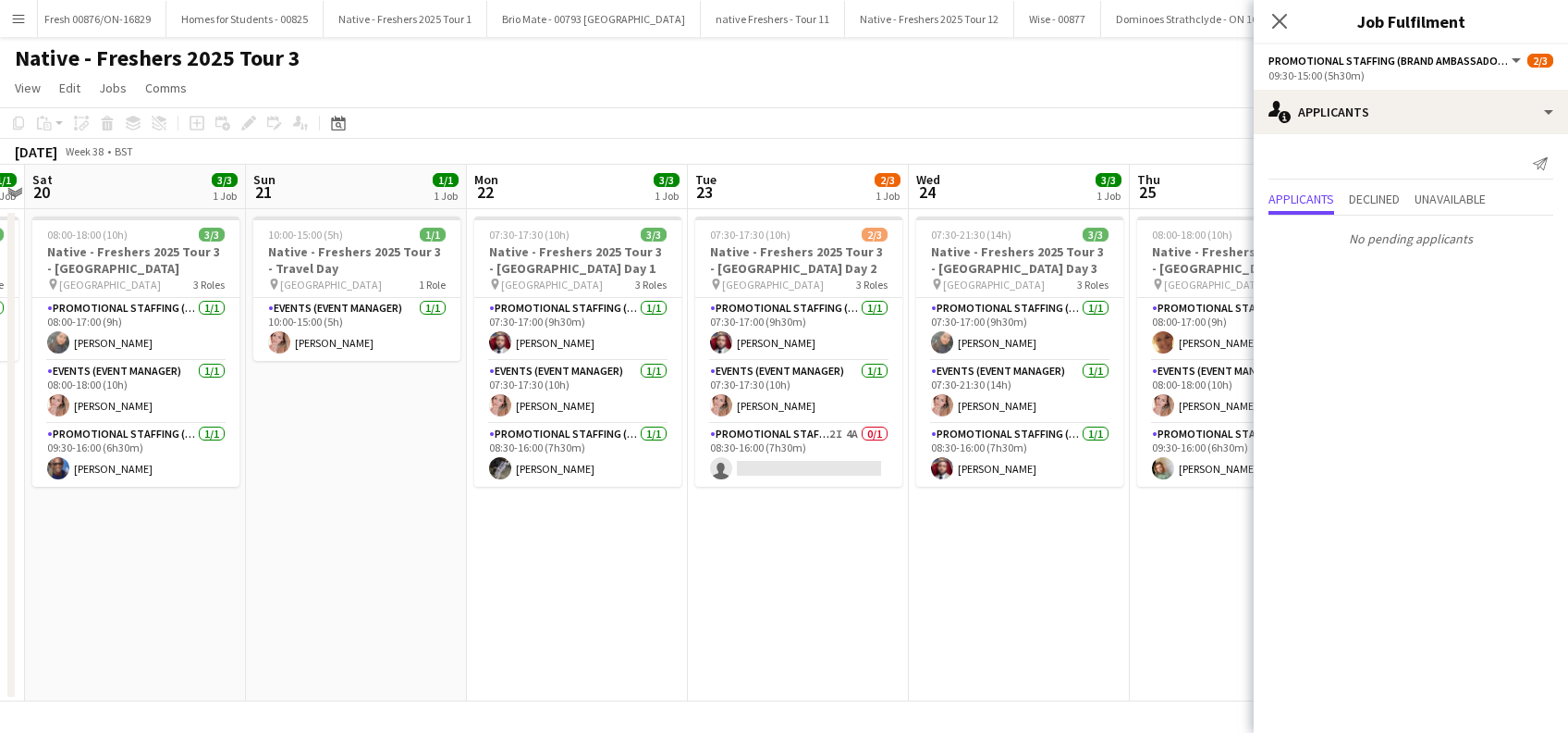
drag, startPoint x: 925, startPoint y: 541, endPoint x: 754, endPoint y: 602, distance: 181.6
click at [754, 602] on app-calendar-viewport "Wed 17 2/3 1 Job Thu 18 1/1 1 Job Fri 19 1/1 1 Job Sat 20 3/3 1 Job Sun 21 1/1 …" at bounding box center [784, 432] width 1568 height 536
click at [791, 476] on app-card-role "Promotional Staffing (Brand Ambassadors) 2I 4A 0/1 08:30-16:00 (7h30m) single-n…" at bounding box center [797, 455] width 207 height 63
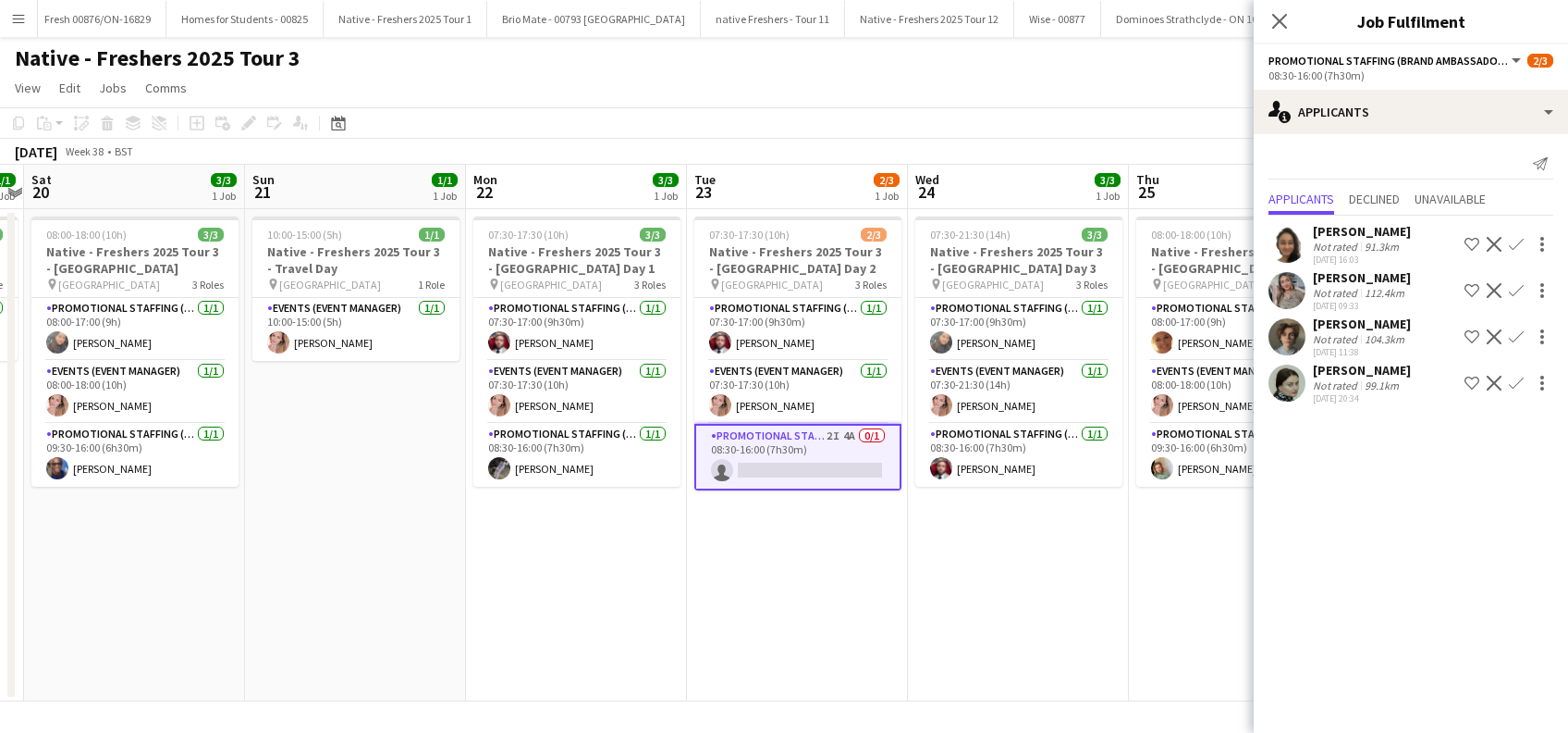
click at [1513, 332] on app-icon "Confirm" at bounding box center [1517, 337] width 15 height 15
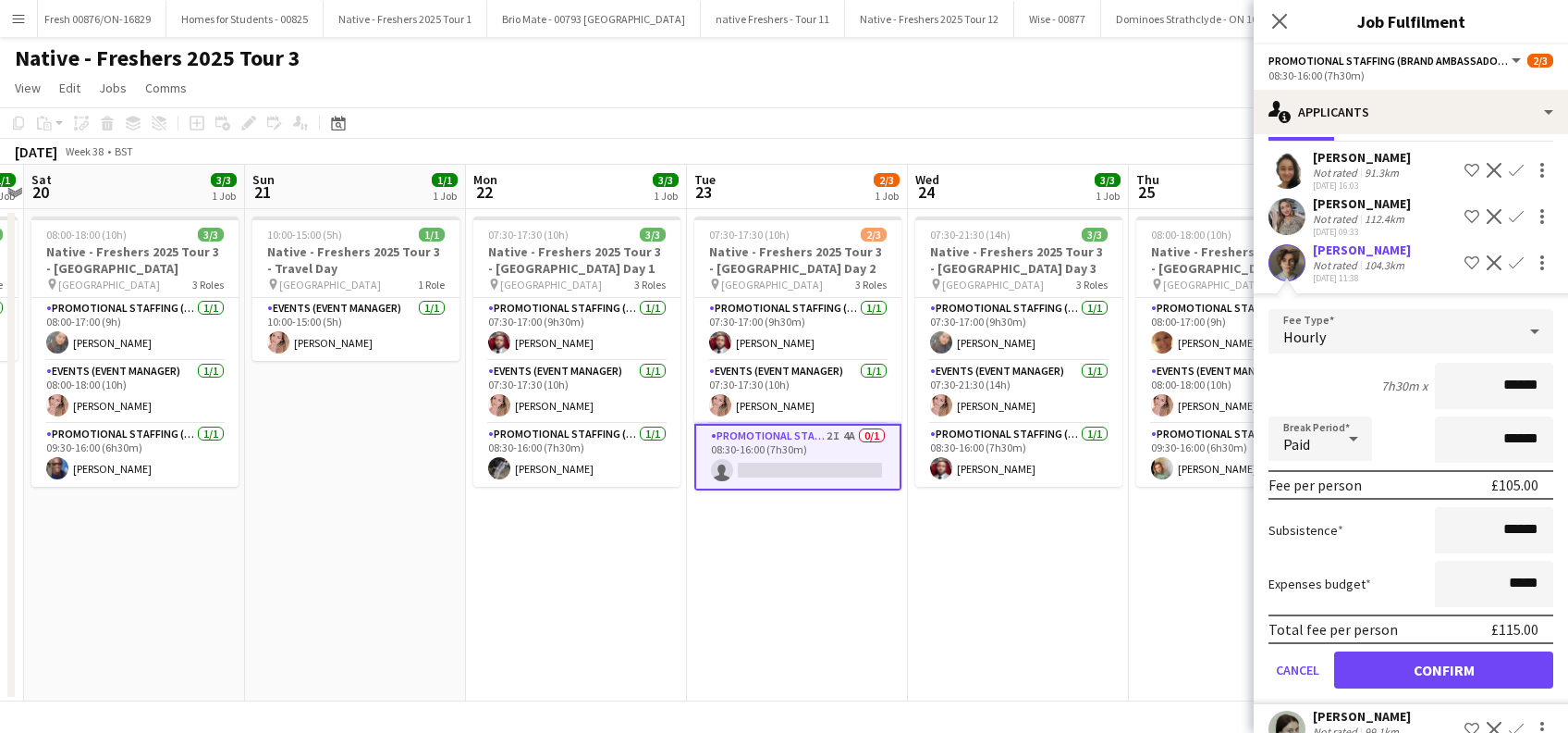
scroll to position [108, 0]
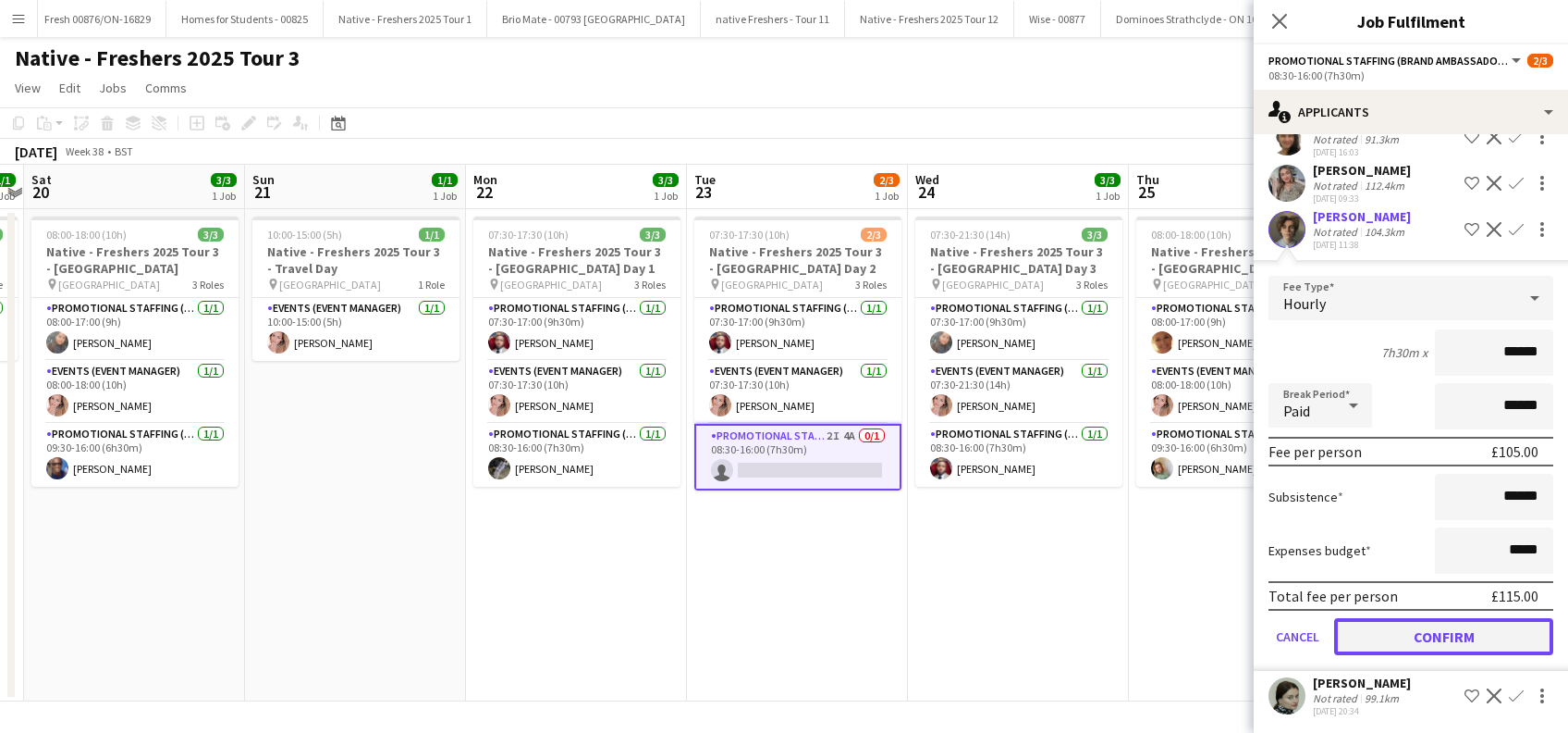
click at [1424, 633] on button "Confirm" at bounding box center [1444, 637] width 219 height 37
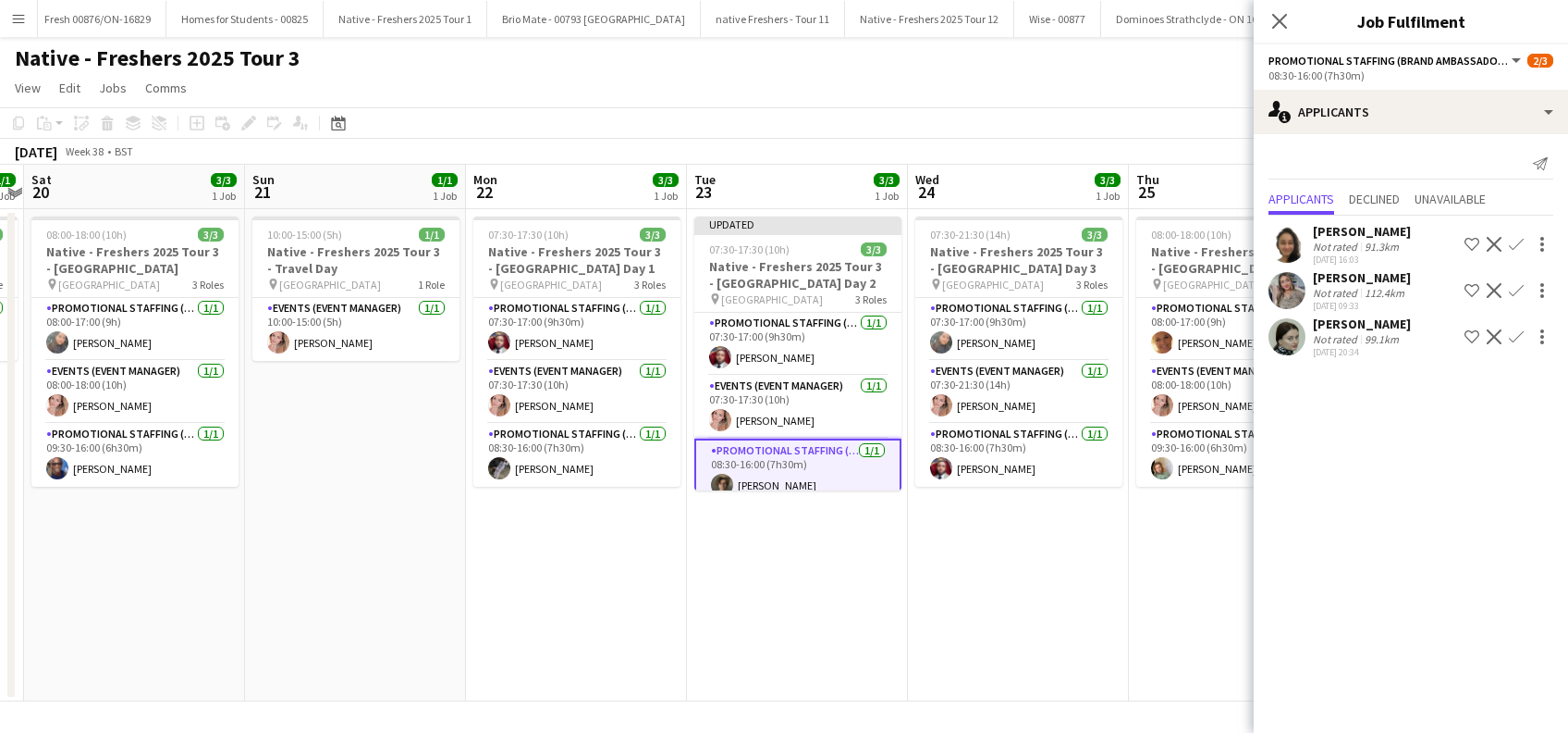
click at [1006, 610] on app-date-cell "07:30-21:30 (14h) 3/3 Native - Freshers 2025 Tour 3 - University of Leeds Day 3…" at bounding box center [1019, 455] width 221 height 492
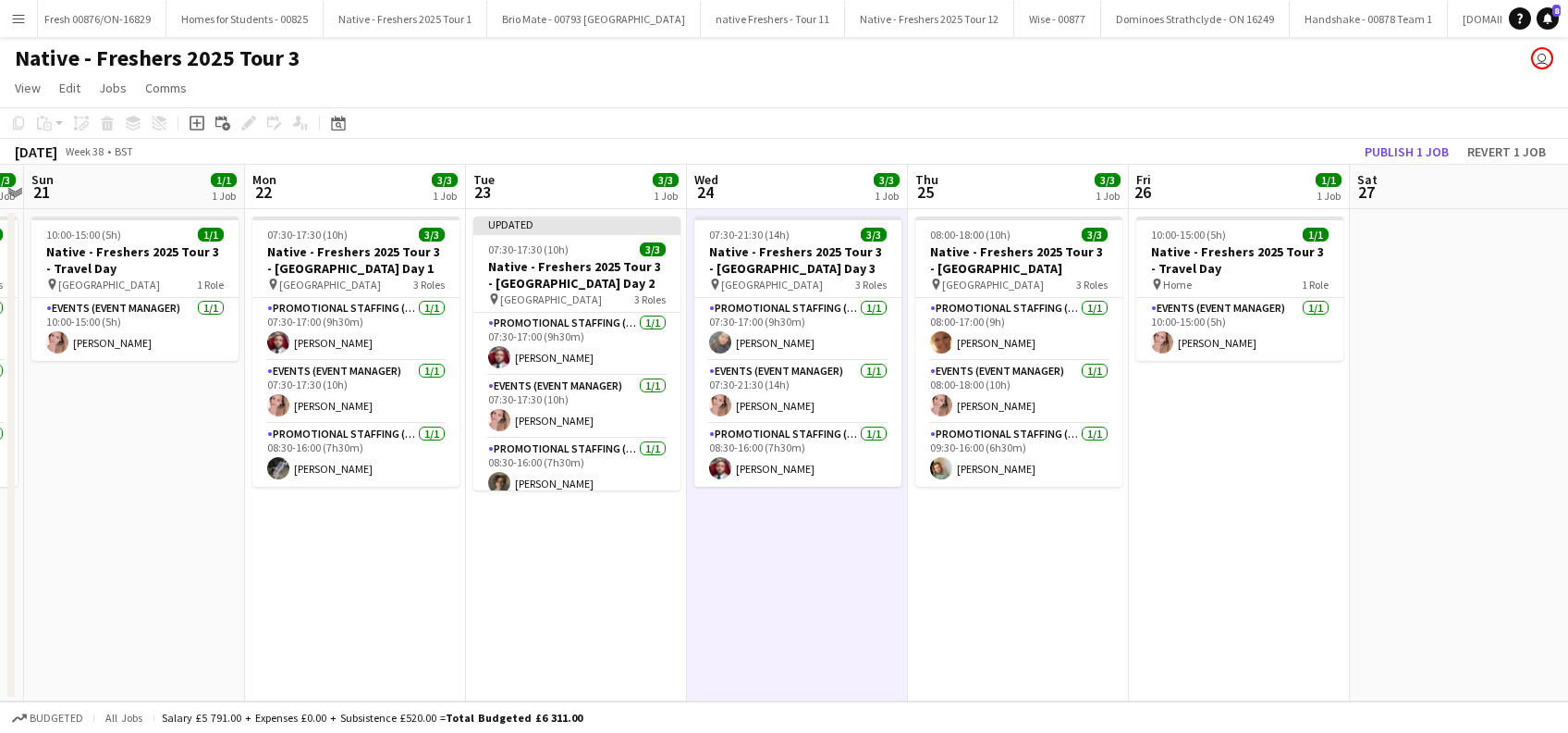
drag, startPoint x: 1221, startPoint y: 594, endPoint x: 997, endPoint y: 642, distance: 229.1
click at [997, 642] on app-calendar-viewport "Wed 17 2/3 1 Job Thu 18 1/1 1 Job Fri 19 1/1 1 Job Sat 20 3/3 1 Job Sun 21 1/1 …" at bounding box center [784, 432] width 1568 height 536
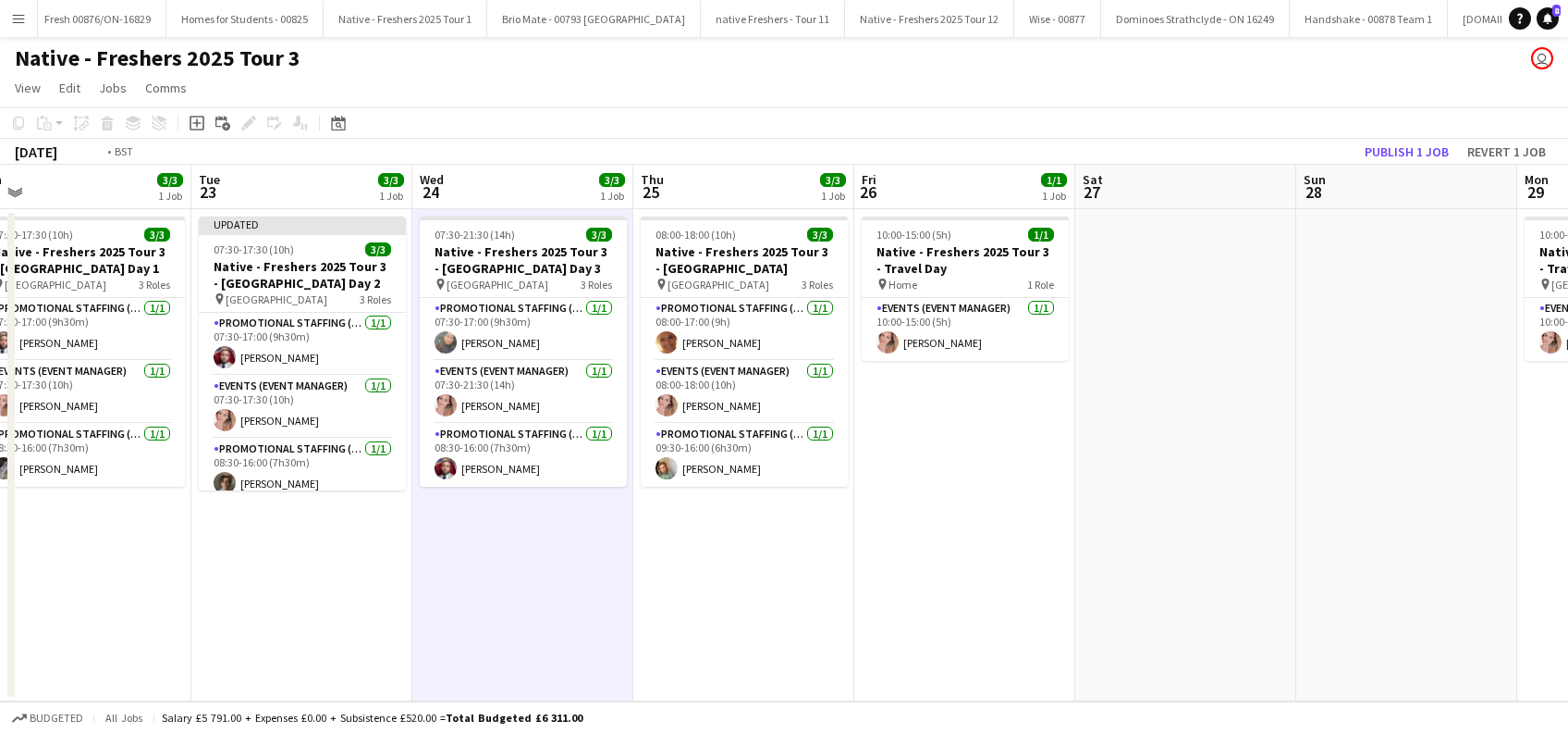
drag, startPoint x: 1222, startPoint y: 587, endPoint x: 942, endPoint y: 653, distance: 287.7
click at [942, 653] on app-calendar-viewport "Fri 19 1/1 1 Job Sat 20 3/3 1 Job Sun 21 1/1 1 Job Mon 22 3/3 1 Job Tue 23 3/3 …" at bounding box center [784, 432] width 1568 height 536
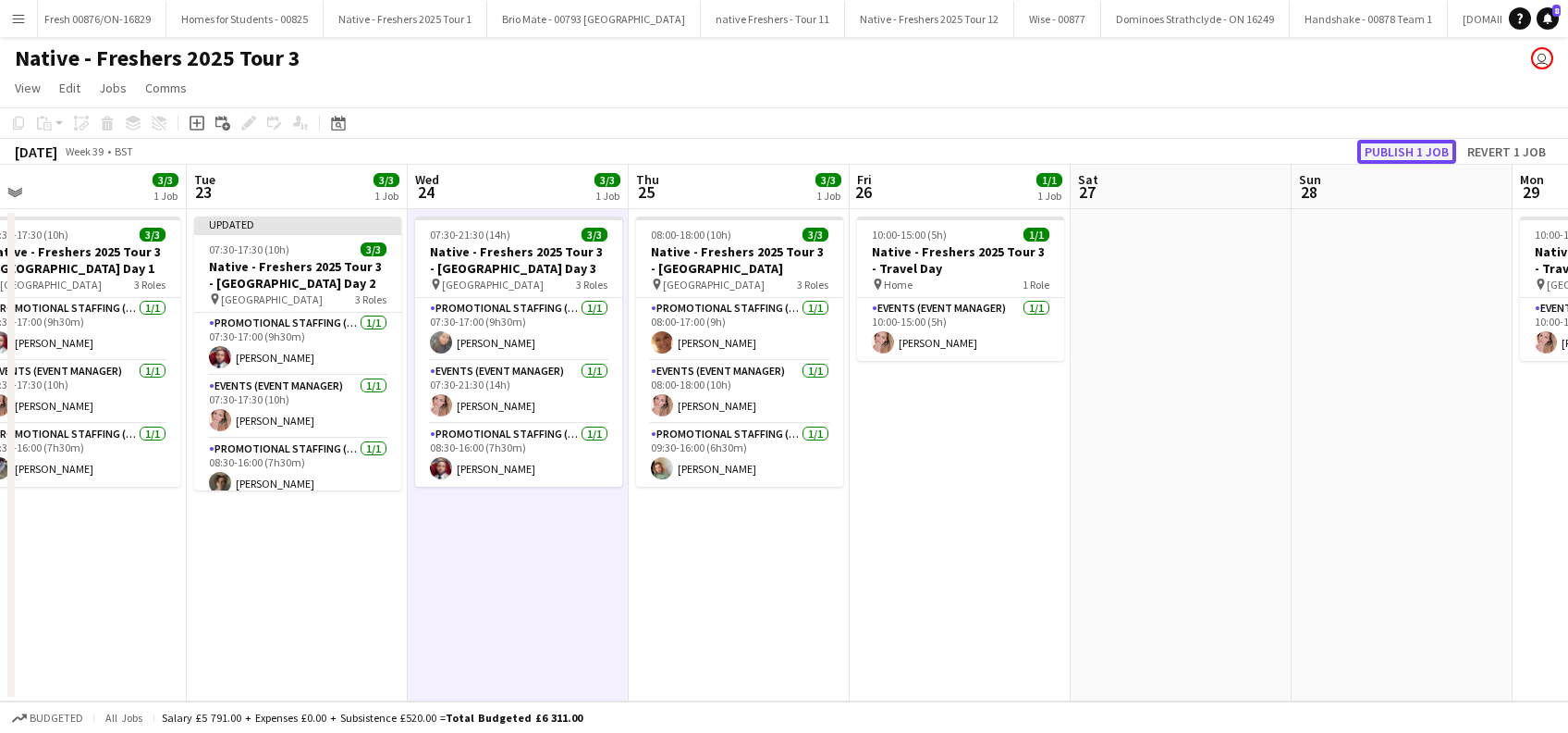
click at [1399, 155] on button "Publish 1 job" at bounding box center [1407, 152] width 99 height 24
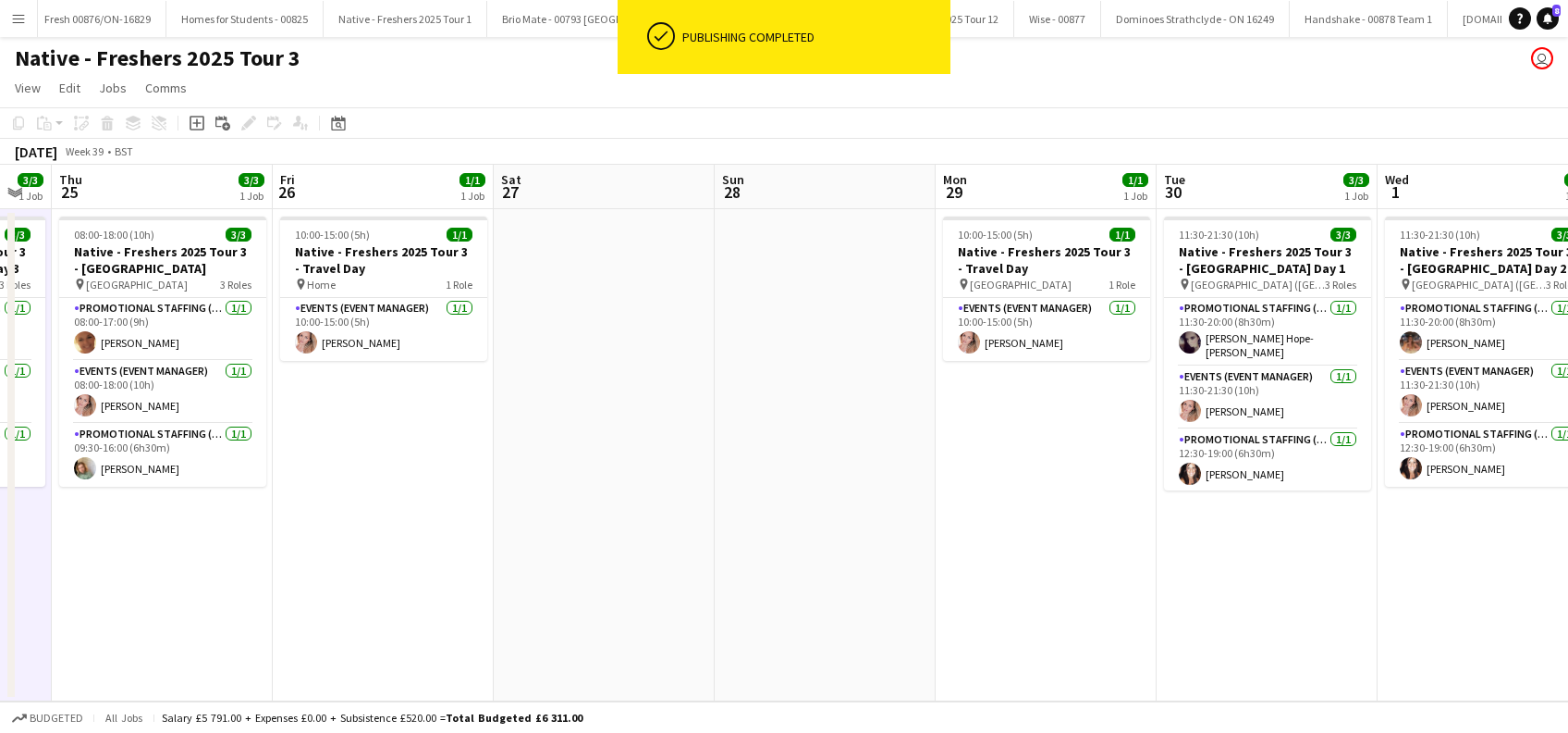
drag, startPoint x: 1339, startPoint y: 570, endPoint x: 762, endPoint y: 650, distance: 582.5
click at [762, 650] on app-calendar-viewport "Sun 21 1/1 1 Job Mon 22 3/3 1 Job Tue 23 3/3 1 Job Wed 24 3/3 1 Job Thu 25 3/3 …" at bounding box center [784, 432] width 1568 height 536
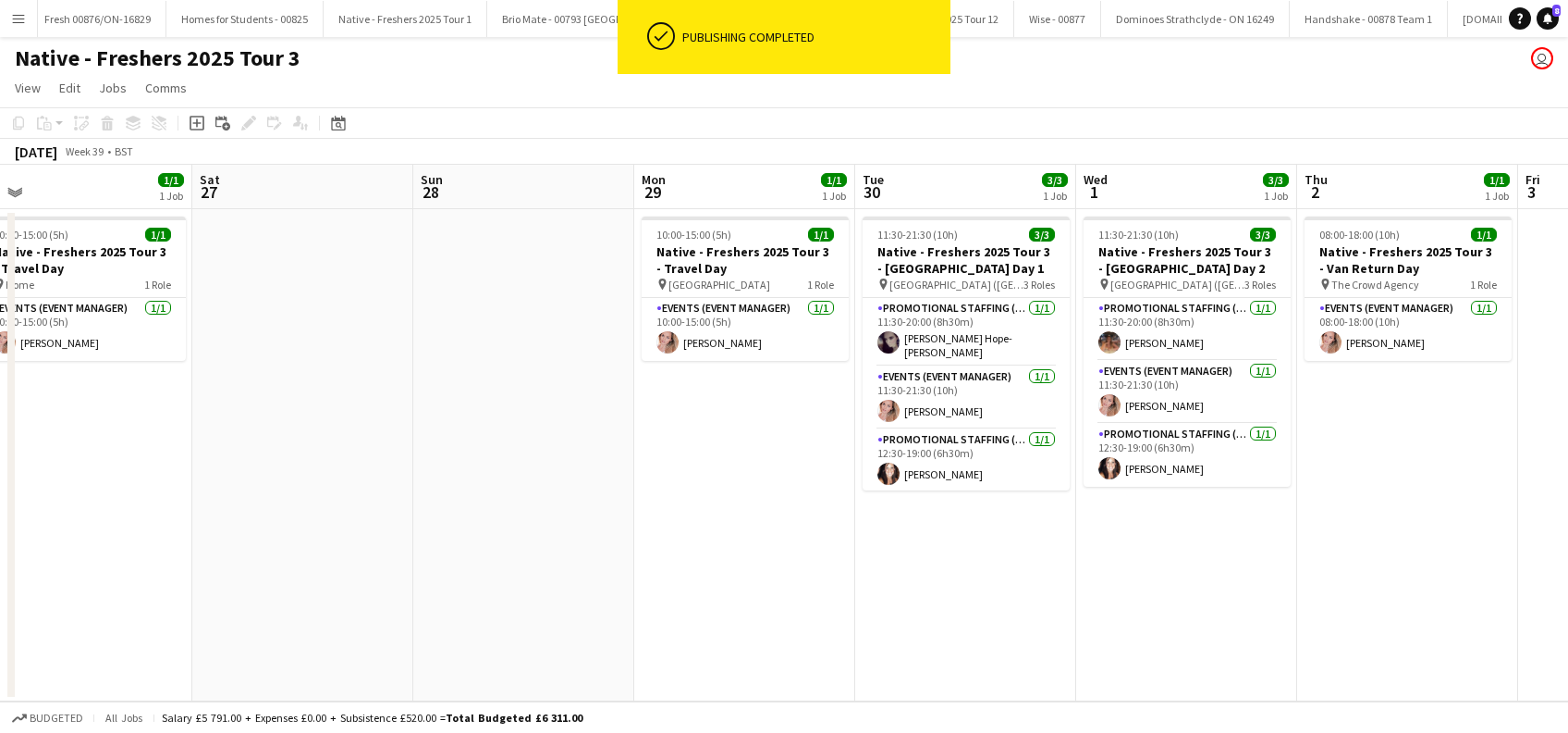
drag, startPoint x: 1119, startPoint y: 601, endPoint x: 805, endPoint y: 618, distance: 314.5
click at [791, 618] on app-calendar-viewport "Tue 23 3/3 1 Job Wed 24 3/3 1 Job Thu 25 3/3 1 Job Fri 26 1/1 1 Job Sat 27 Sun …" at bounding box center [784, 432] width 1568 height 536
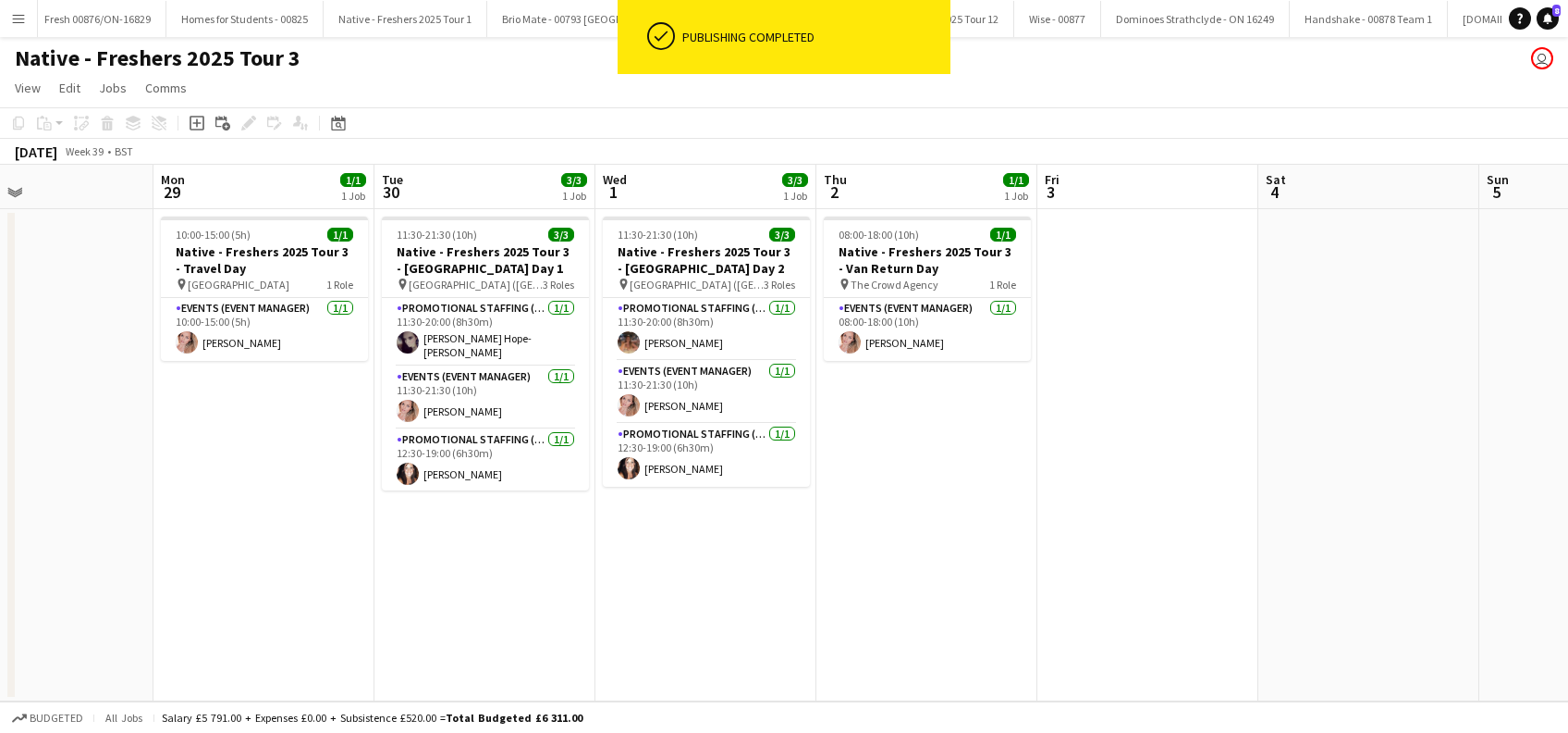
drag, startPoint x: 1270, startPoint y: 593, endPoint x: 769, endPoint y: 593, distance: 501.0
click at [769, 593] on app-calendar-viewport "Thu 25 3/3 1 Job Fri 26 1/1 1 Job Sat 27 Sun 28 Mon 29 1/1 1 Job Tue 30 3/3 1 J…" at bounding box center [784, 432] width 1568 height 536
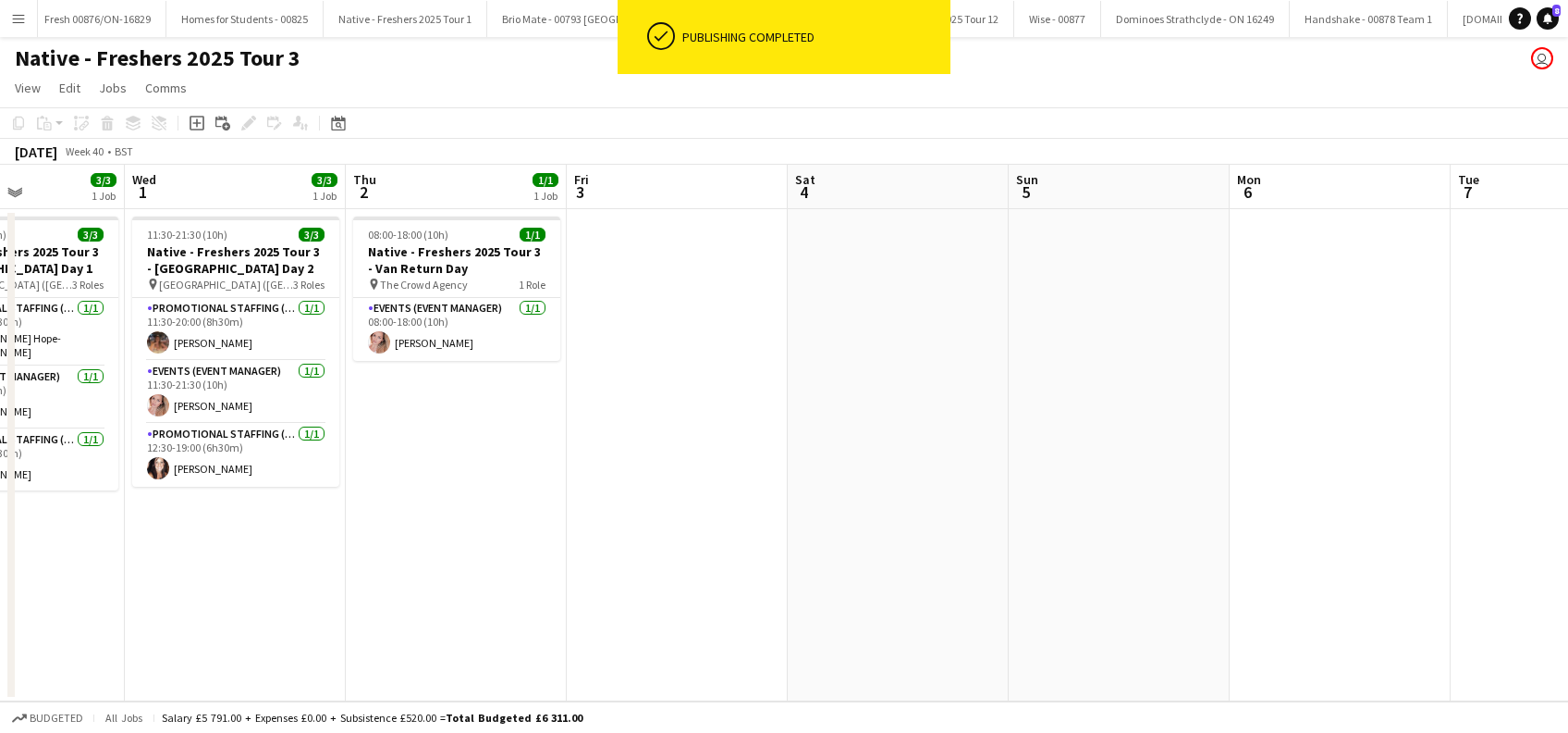
drag, startPoint x: 1151, startPoint y: 578, endPoint x: 662, endPoint y: 586, distance: 489.1
click at [662, 586] on app-calendar-viewport "Sat 27 Sun 28 Mon 29 1/1 1 Job Tue 30 3/3 1 Job Wed 1 3/3 1 Job Thu 2 1/1 1 Job…" at bounding box center [784, 432] width 1568 height 536
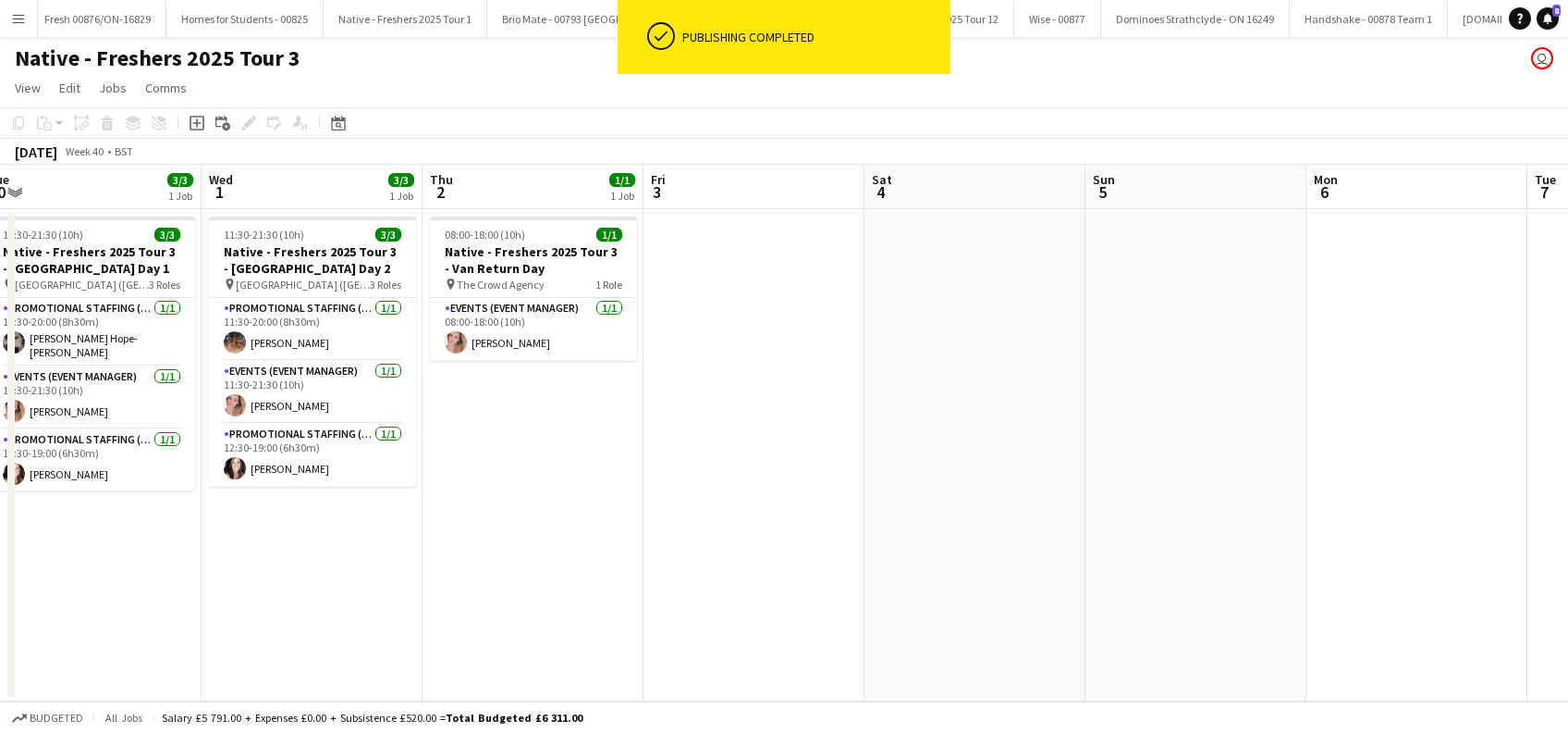
drag, startPoint x: 673, startPoint y: 564, endPoint x: 658, endPoint y: 563, distance: 15.0
click at [658, 563] on app-calendar-viewport "Sat 27 Sun 28 Mon 29 1/1 1 Job Tue 30 3/3 1 Job Wed 1 3/3 1 Job Thu 2 1/1 1 Job…" at bounding box center [784, 432] width 1568 height 536
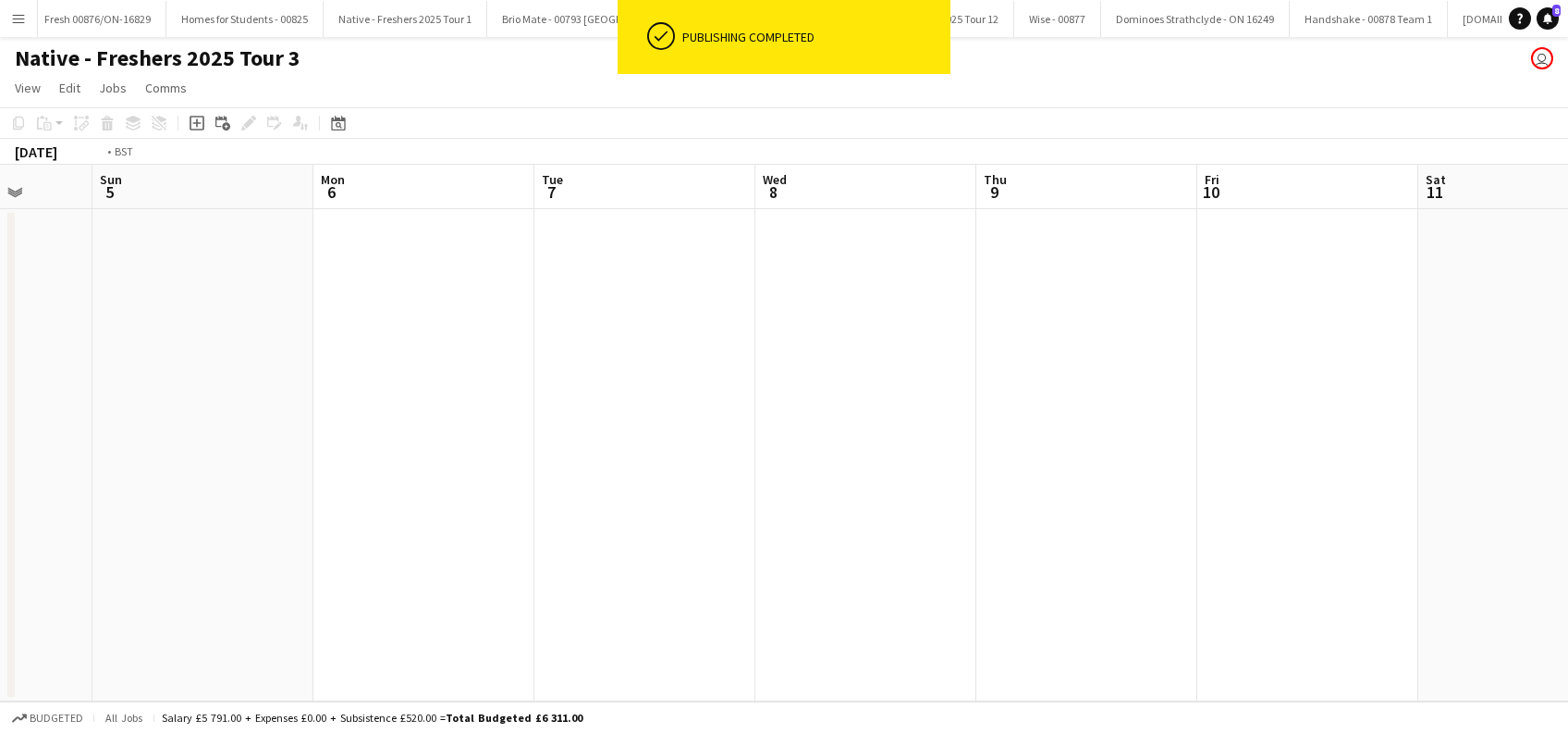
click at [800, 547] on app-calendar-viewport "Wed 1 3/3 1 Job Thu 2 1/1 1 Job Fri 3 Sat 4 Sun 5 Mon 6 Tue 7 Wed 8 Thu 9 Fri 1…" at bounding box center [784, 432] width 1568 height 536
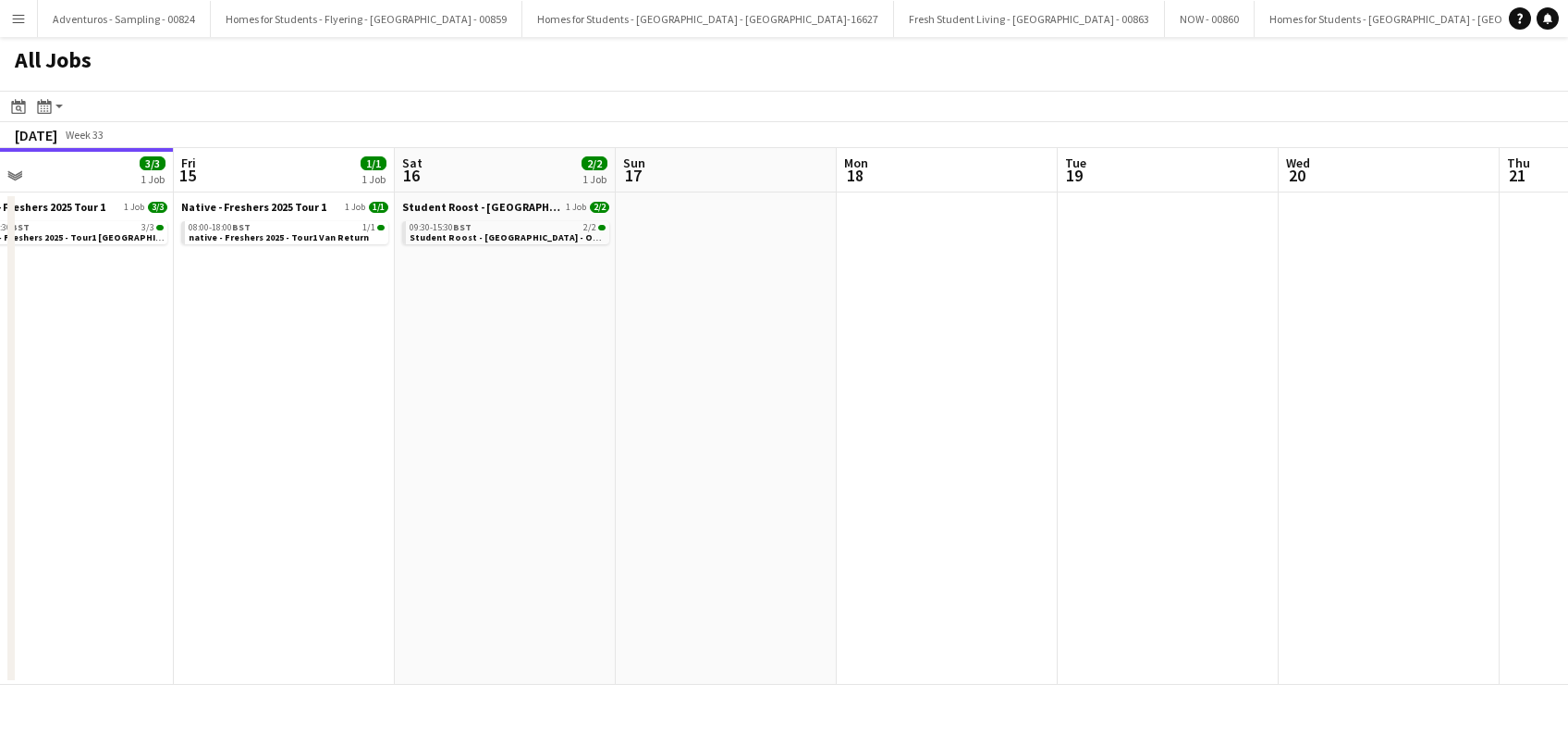
drag, startPoint x: 1393, startPoint y: 462, endPoint x: 675, endPoint y: 514, distance: 719.9
click at [675, 514] on app-calendar-viewport "Mon 11 Tue 12 1/1 1 Job Wed 13 3/3 1 Job Thu 14 3/3 1 Job Fri 15 1/1 1 Job Sat …" at bounding box center [784, 416] width 1568 height 536
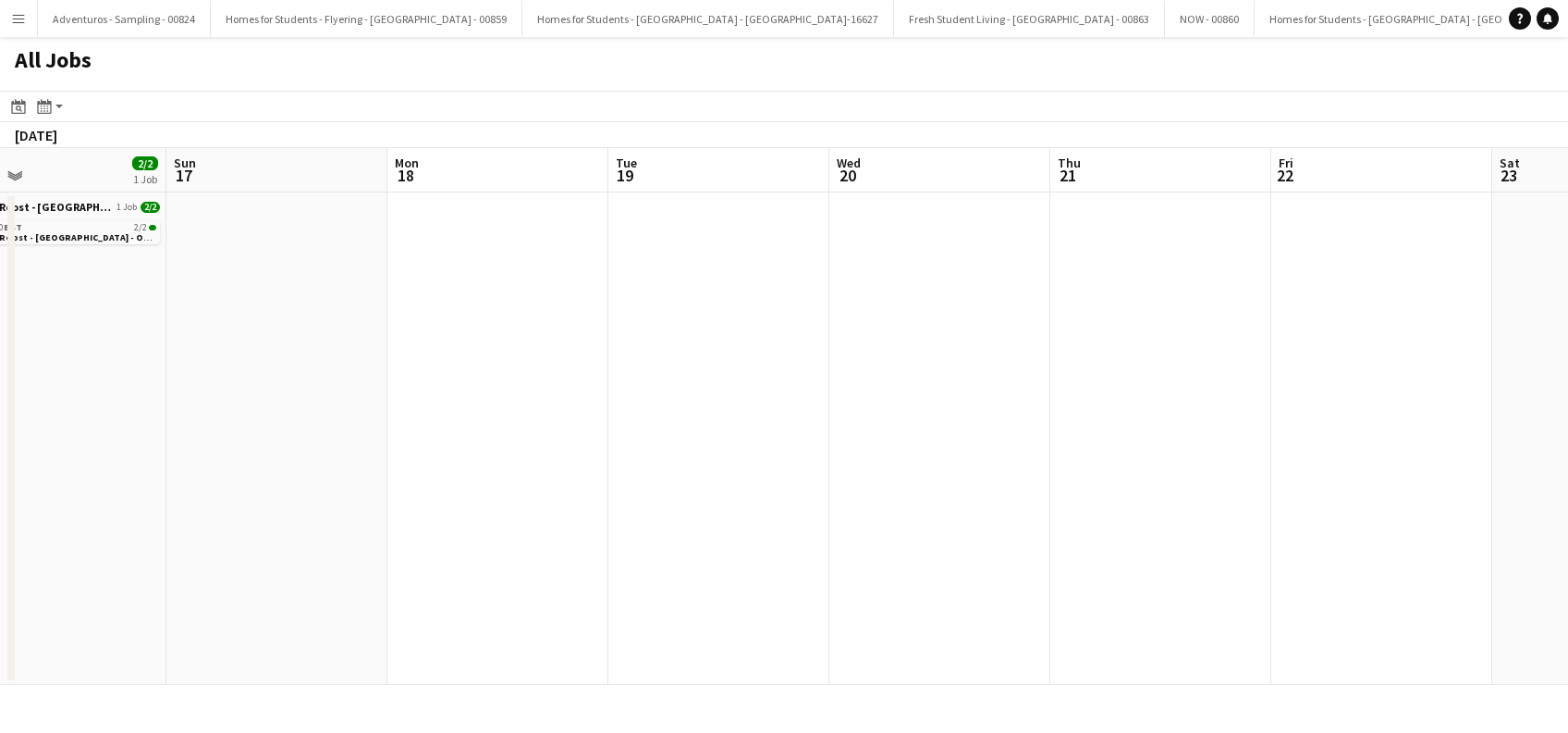
click at [476, 594] on app-all-jobs "All Jobs Date picker AUG 2025 AUG 2025 Monday M Tuesday T Wednesday W Thursday …" at bounding box center [784, 361] width 1568 height 648
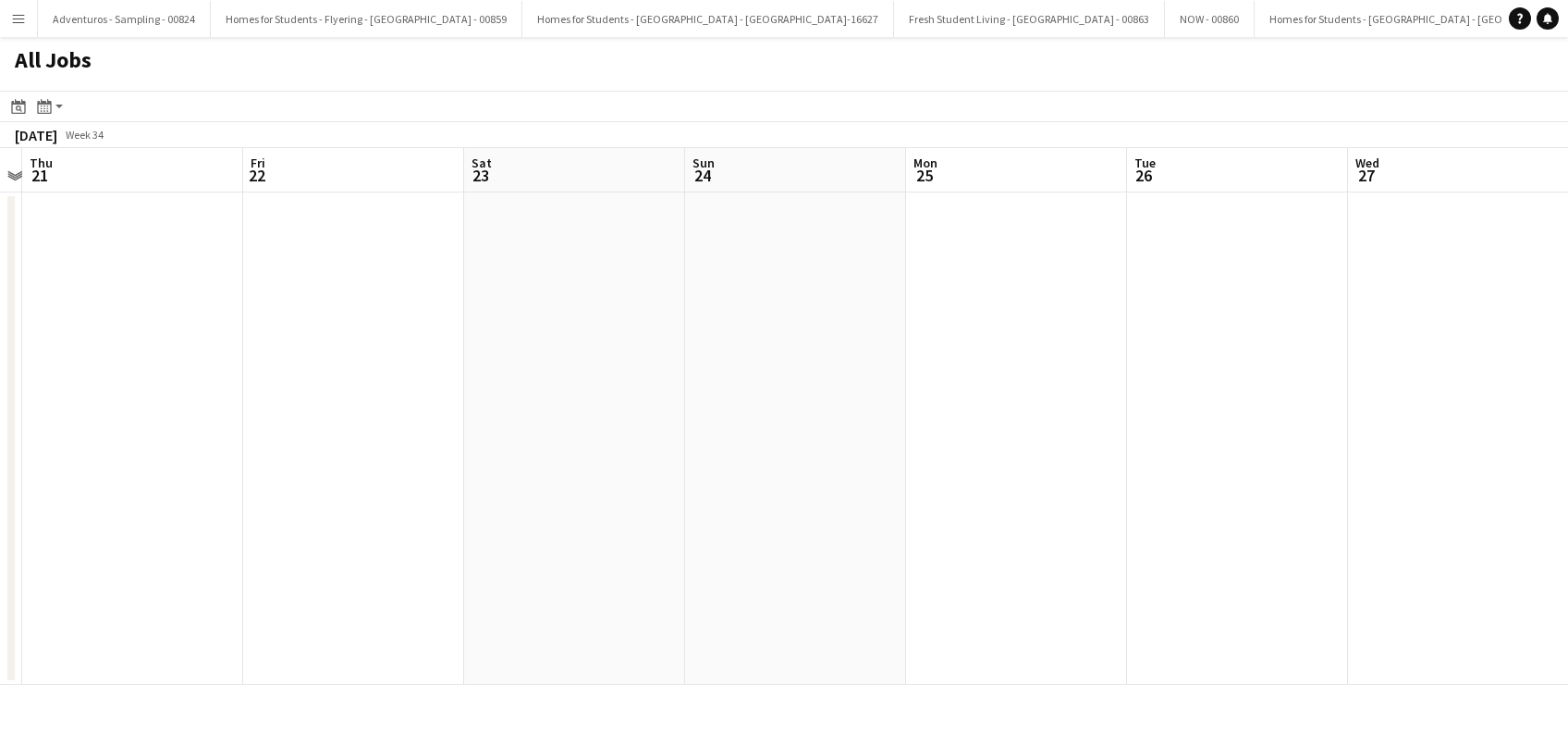
drag, startPoint x: 767, startPoint y: 538, endPoint x: 1236, endPoint y: 533, distance: 469.0
click at [756, 537] on app-calendar-viewport "Mon 18 Tue 19 Wed 20 Thu 21 Fri 22 Sat 23 Sun 24 Mon 25 Tue 26 Wed 27 Thu 28 Fr…" at bounding box center [784, 416] width 1568 height 536
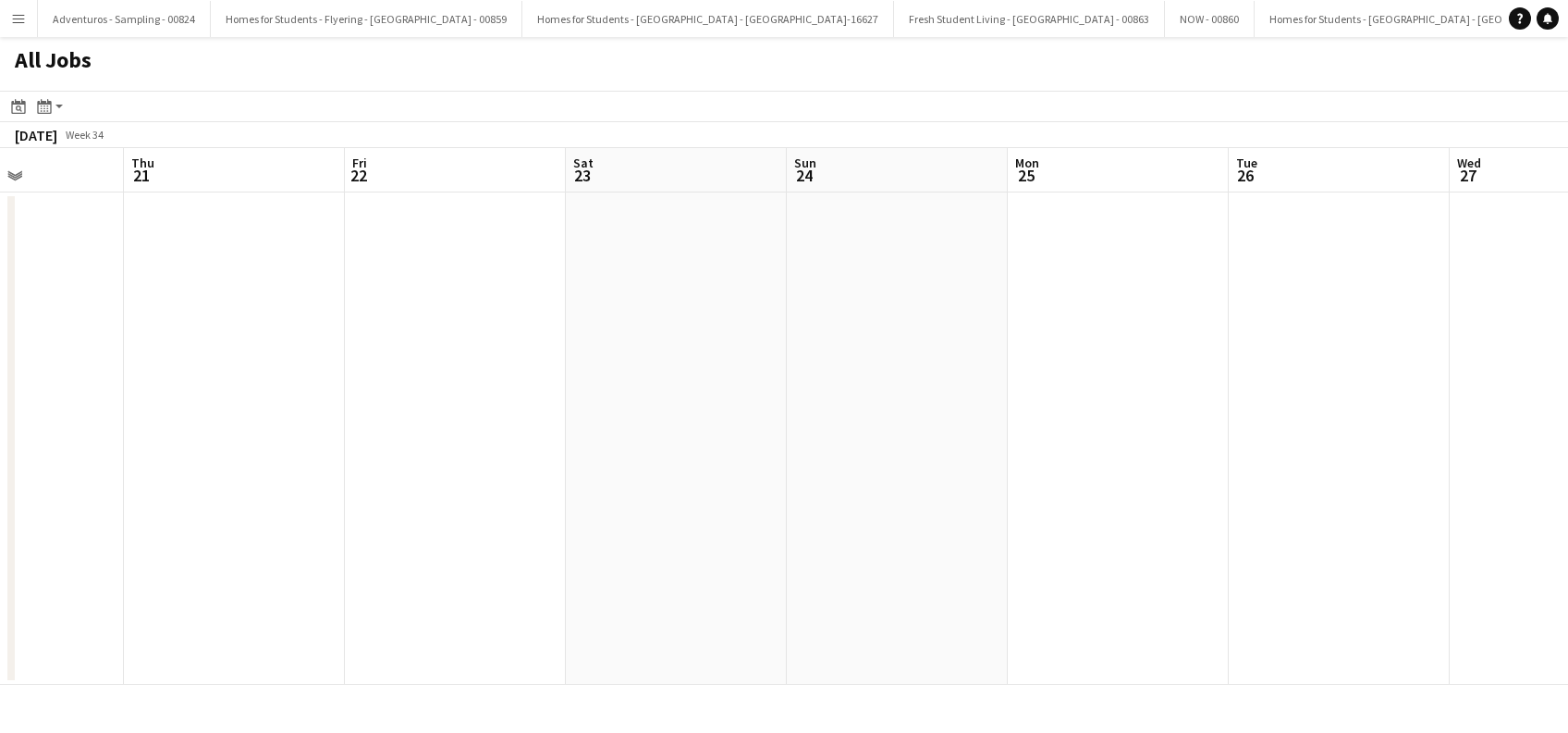
click at [835, 544] on app-all-jobs "All Jobs Date picker AUG 2025 AUG 2025 Monday M Tuesday T Wednesday W Thursday …" at bounding box center [784, 361] width 1568 height 648
drag, startPoint x: 1096, startPoint y: 544, endPoint x: 767, endPoint y: 527, distance: 329.4
drag, startPoint x: 1322, startPoint y: 521, endPoint x: 873, endPoint y: 547, distance: 449.8
click at [874, 547] on app-calendar-viewport "Wed 20 Thu 21 Fri 22 Sat 23 Sun 24 Mon 25 Tue 26 Wed 27 Thu 28 Fri 29 Sat 30 Su…" at bounding box center [784, 416] width 1568 height 536
click at [649, 622] on app-all-jobs "All Jobs Date picker AUG 2025 AUG 2025 Monday M Tuesday T Wednesday W Thursday …" at bounding box center [784, 361] width 1568 height 648
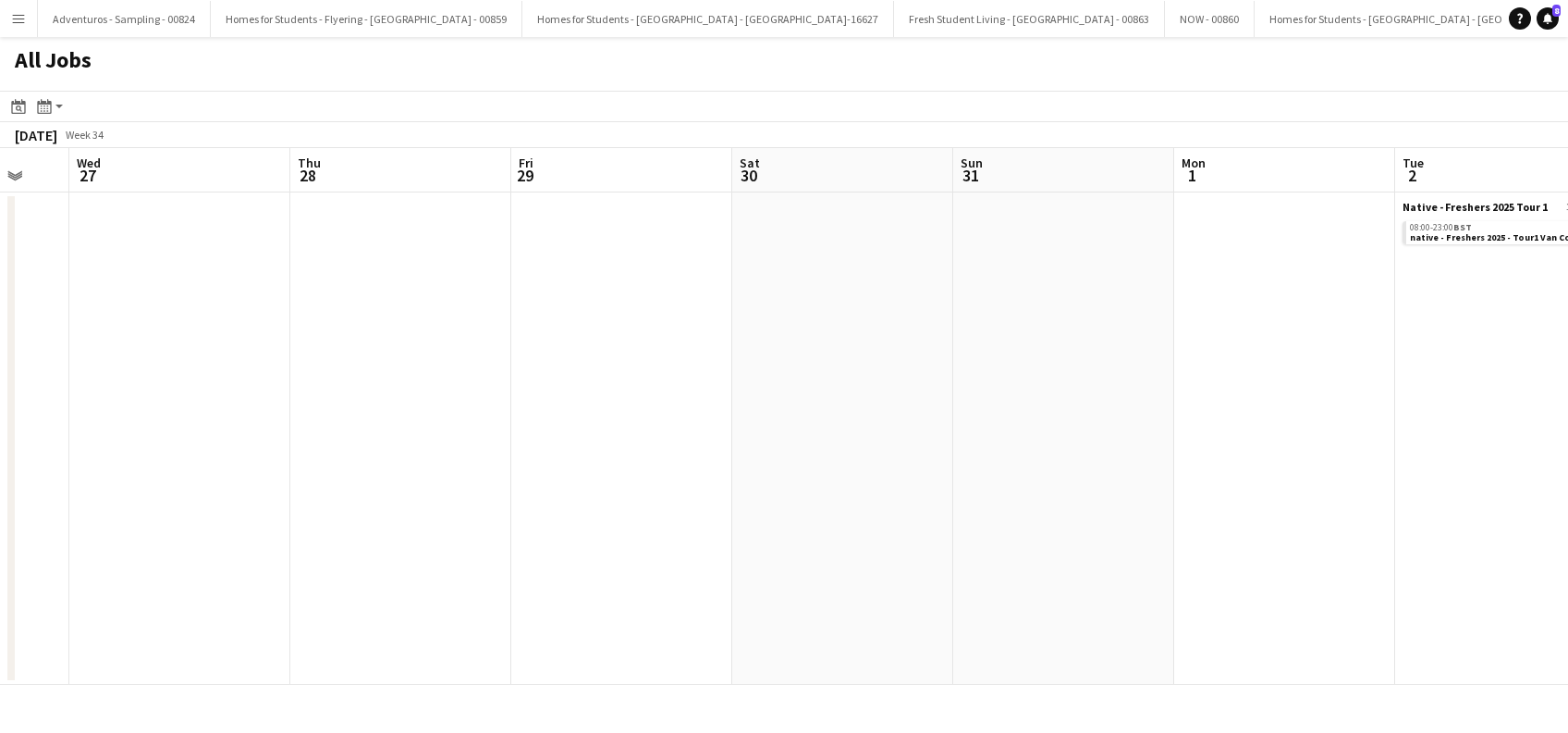
drag, startPoint x: 1273, startPoint y: 580, endPoint x: 851, endPoint y: 580, distance: 422.0
click at [851, 580] on app-calendar-viewport "Sun 24 Mon 25 Tue 26 Wed 27 Thu 28 Fri 29 Sat 30 Sun 31 Mon 1 Tue 2 1/1 1 Job W…" at bounding box center [784, 416] width 1568 height 536
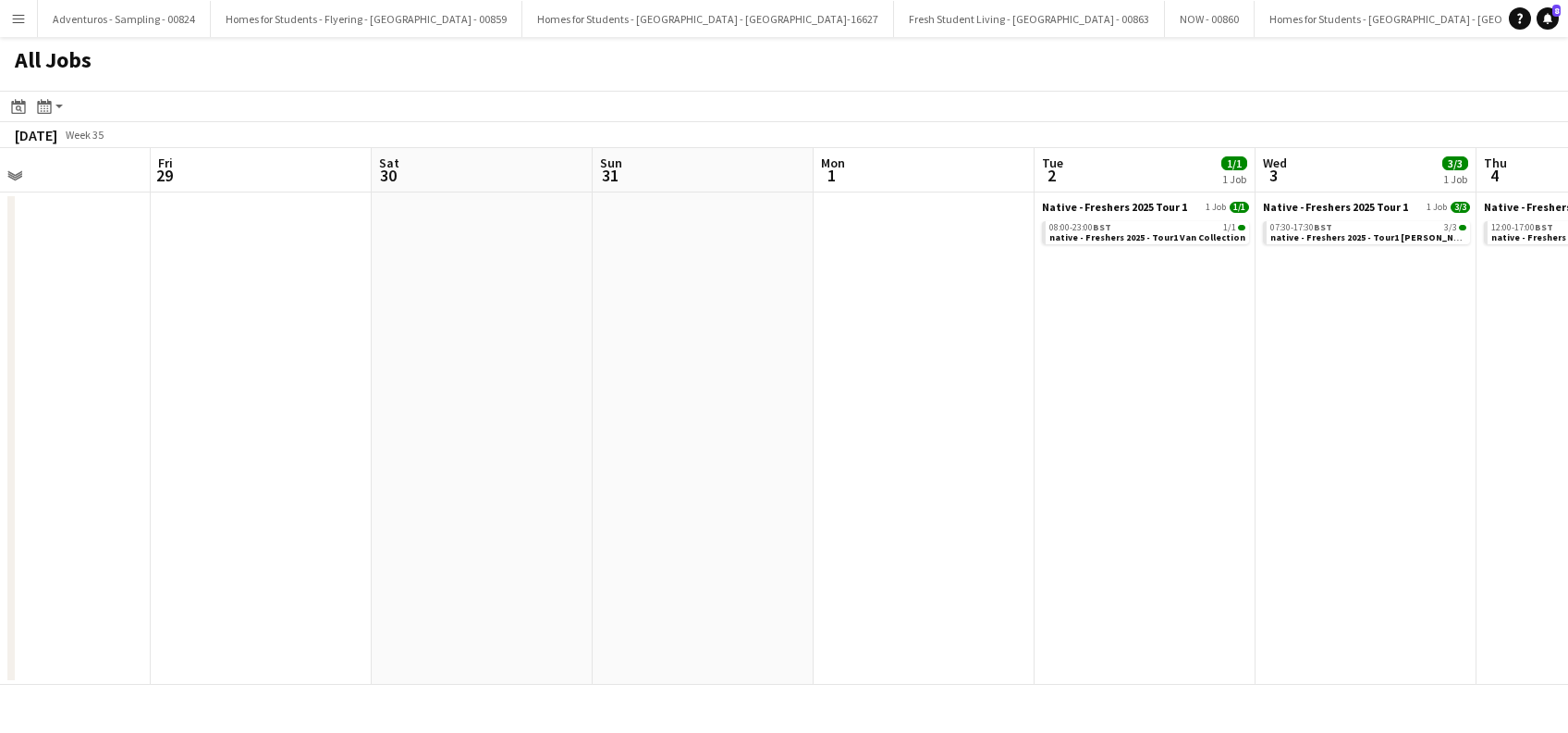
click at [815, 555] on app-all-jobs "All Jobs Date picker AUG 2025 AUG 2025 Monday M Tuesday T Wednesday W Thursday …" at bounding box center [784, 361] width 1568 height 648
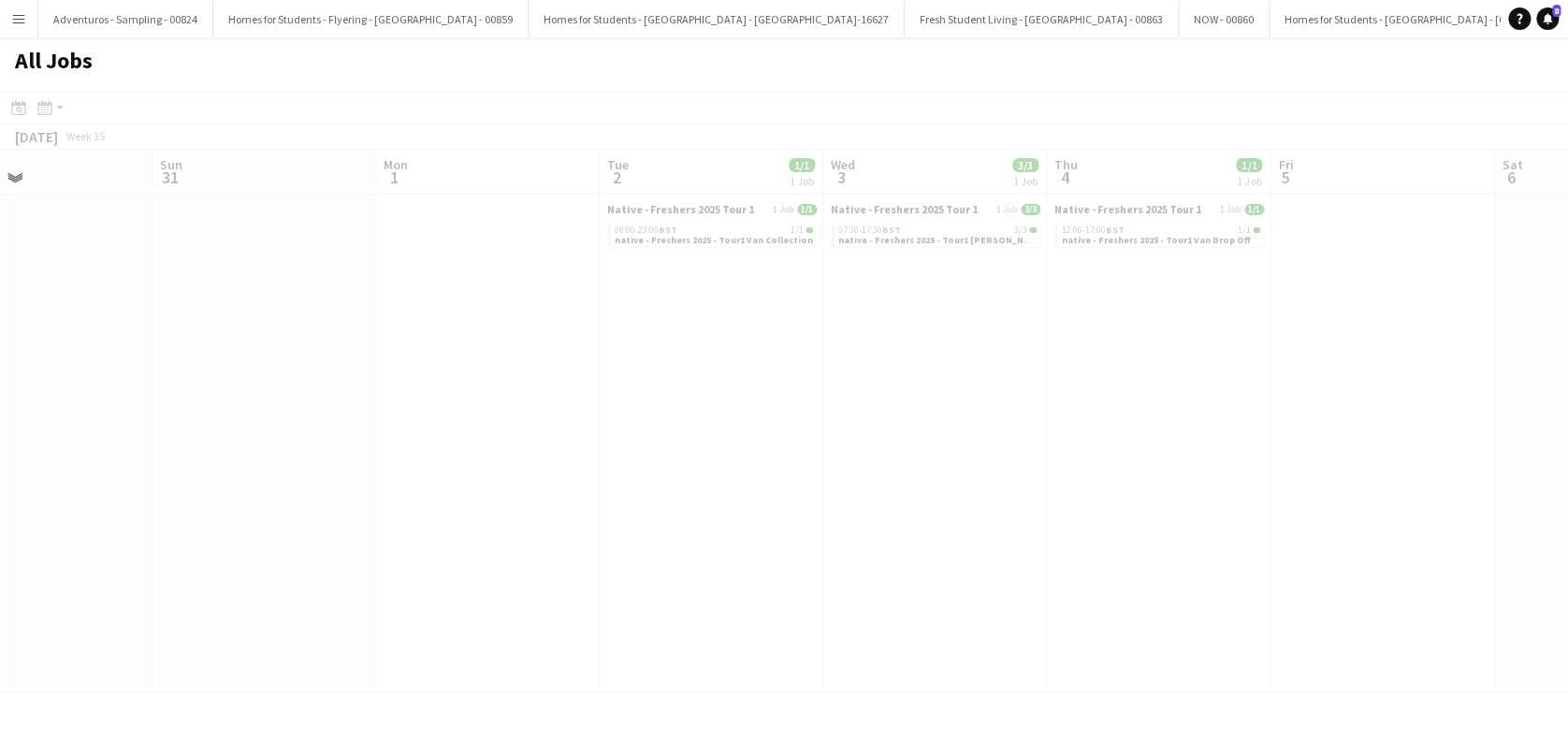
drag, startPoint x: 1320, startPoint y: 538, endPoint x: 967, endPoint y: 520, distance: 353.5
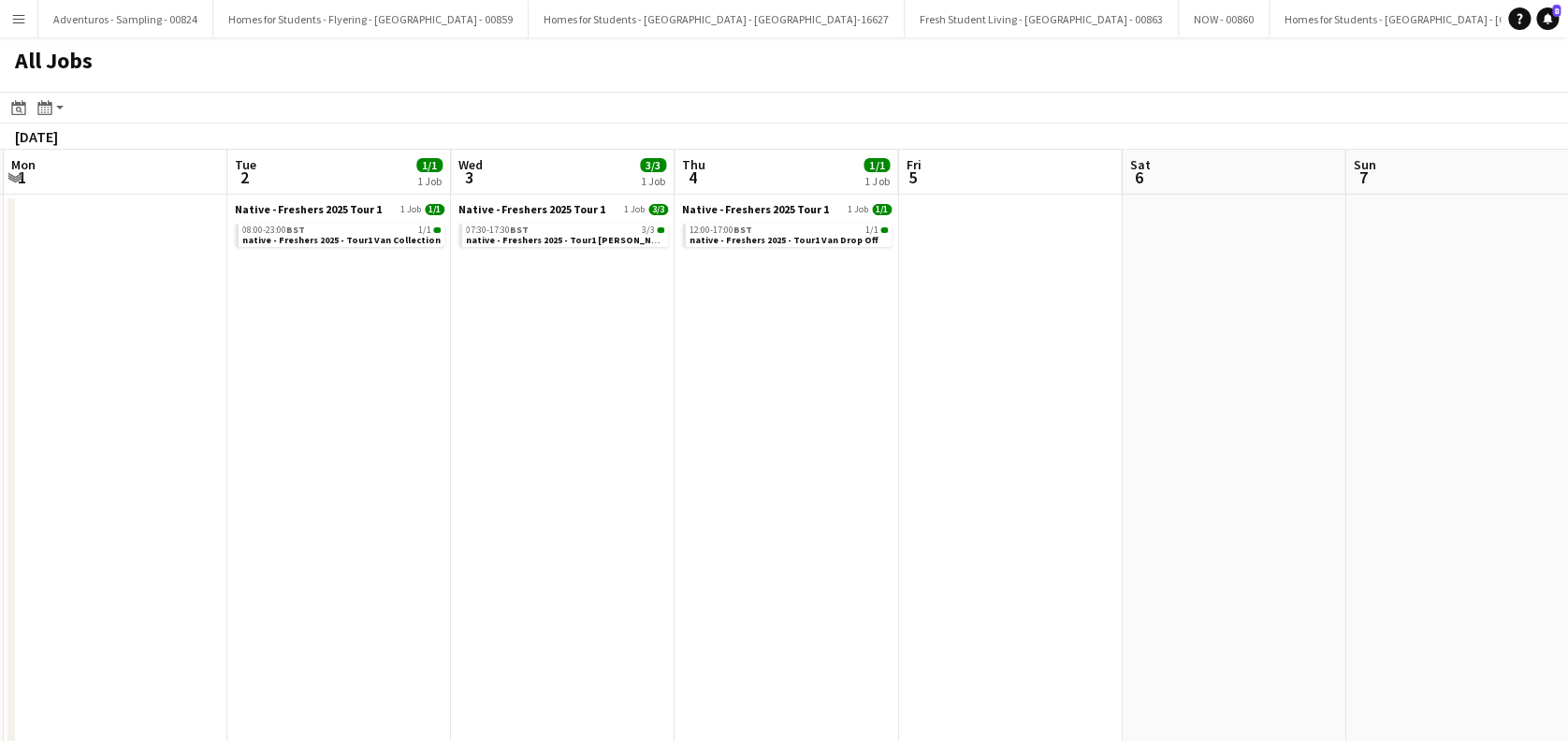
drag, startPoint x: 1397, startPoint y: 517, endPoint x: 780, endPoint y: 525, distance: 617.1
click at [780, 525] on app-calendar-viewport "Thu 28 Fri 29 Sat 30 Sun 31 Mon 1 Tue 2 1/1 1 Job Wed 3 3/3 1 Job Thu 4 1/1 1 J…" at bounding box center [784, 684] width 1568 height 1070
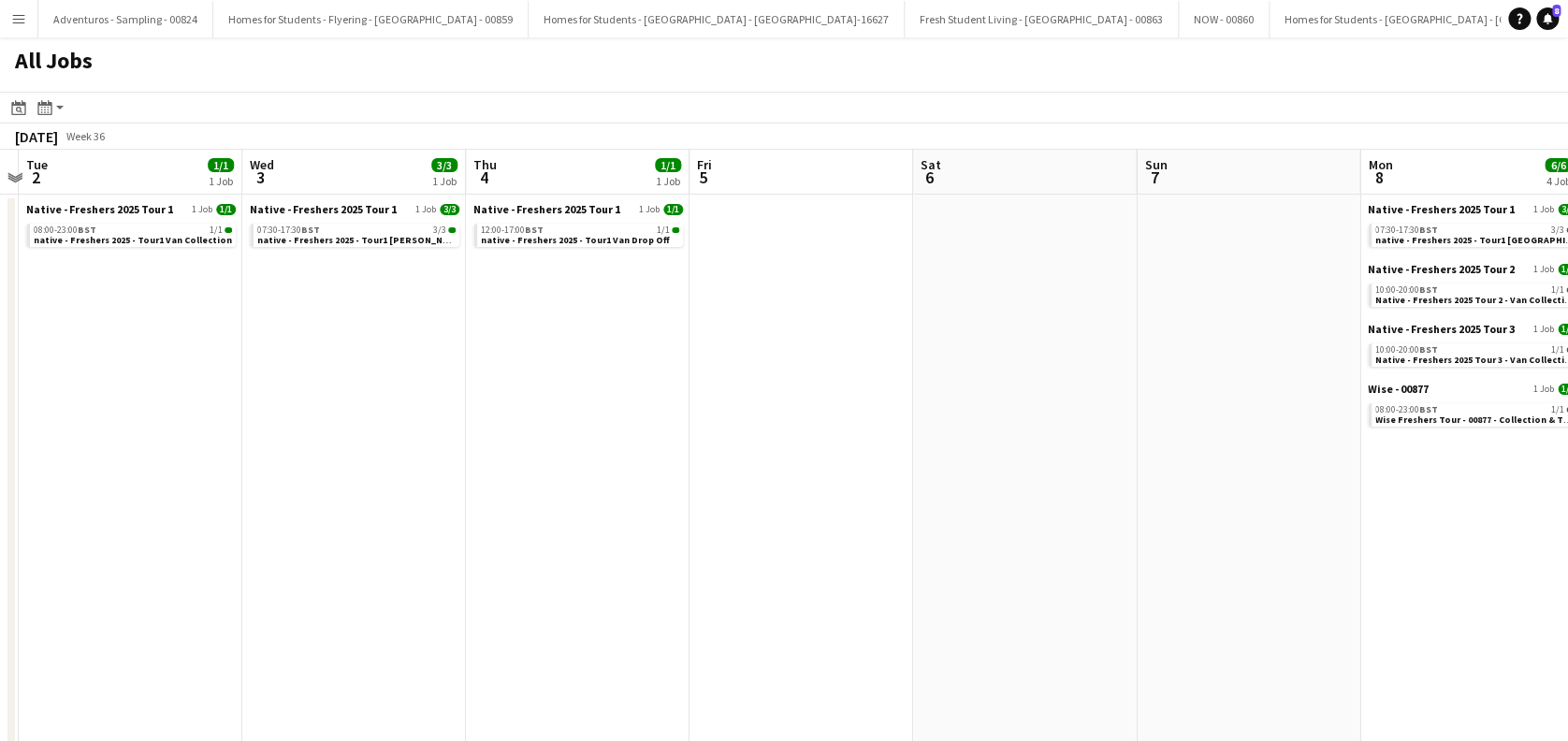
click at [770, 555] on app-all-jobs "All Jobs Date picker AUG 2025 AUG 2025 Monday M Tuesday T Wednesday W Thursday …" at bounding box center [784, 628] width 1568 height 1182
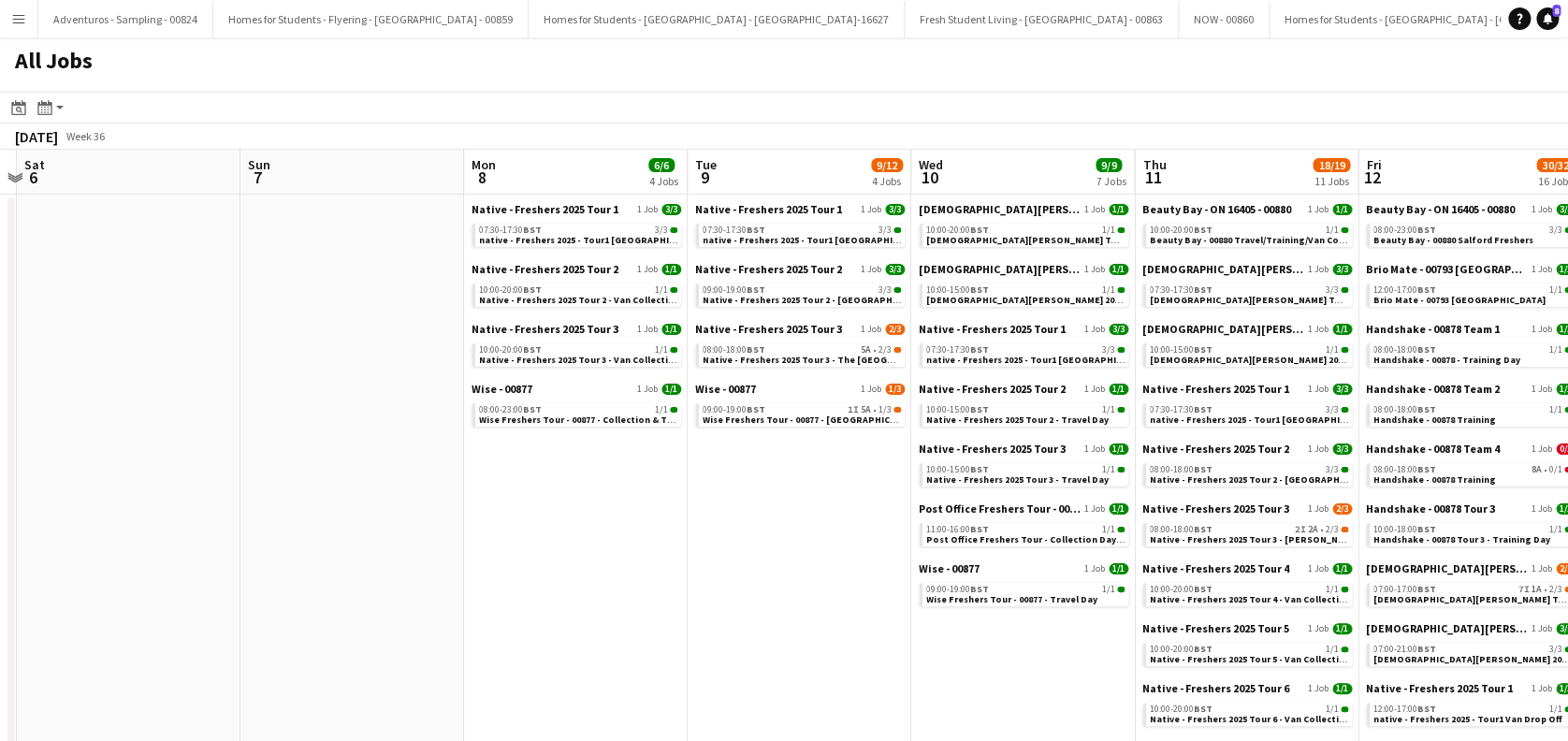
drag, startPoint x: 1227, startPoint y: 549, endPoint x: 796, endPoint y: 549, distance: 431.0
click at [771, 559] on app-calendar-viewport "Wed 3 3/3 1 Job Thu 4 1/1 1 Job Fri 5 Sat 6 Sun 7 Mon 8 6/6 4 Jobs Tue 9 9/12 4…" at bounding box center [784, 716] width 1568 height 1134
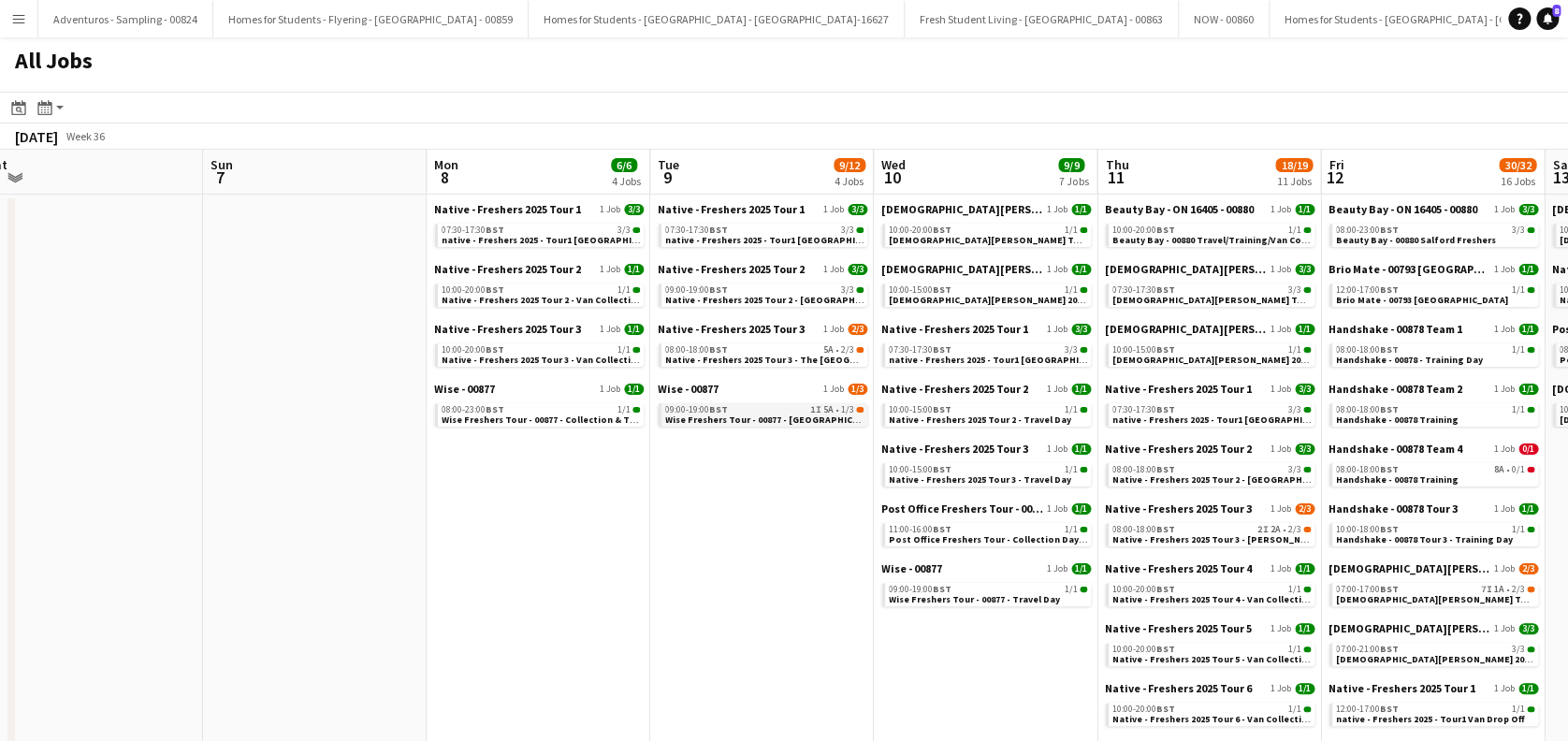
click at [752, 417] on span "Wise Freshers Tour - 00877 - [GEOGRAPHIC_DATA][PERSON_NAME]" at bounding box center [811, 419] width 293 height 12
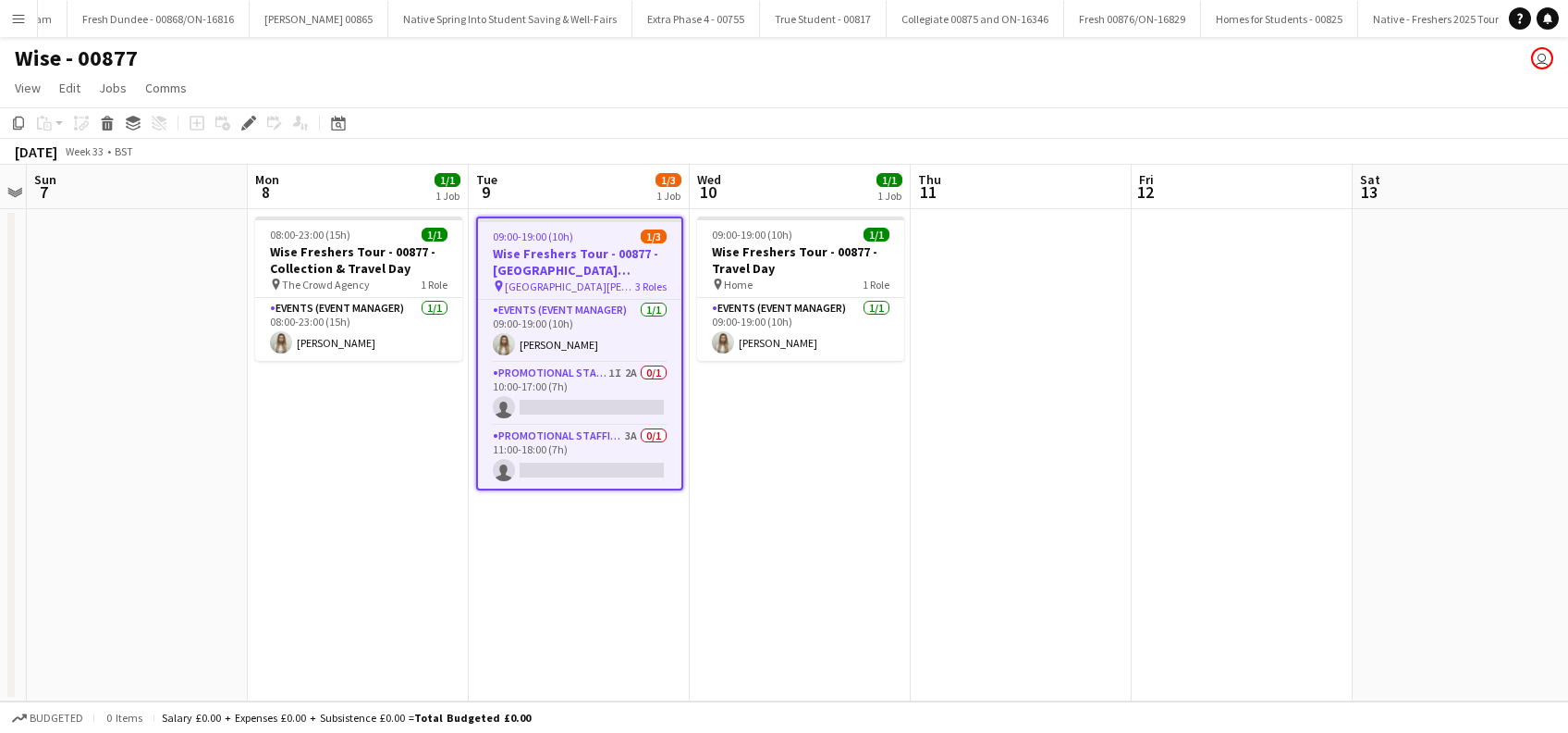
scroll to position [0, 2504]
click at [568, 337] on app-card-role "Events (Event Manager) [DATE] 09:00-19:00 (10h) [PERSON_NAME]" at bounding box center [579, 330] width 203 height 63
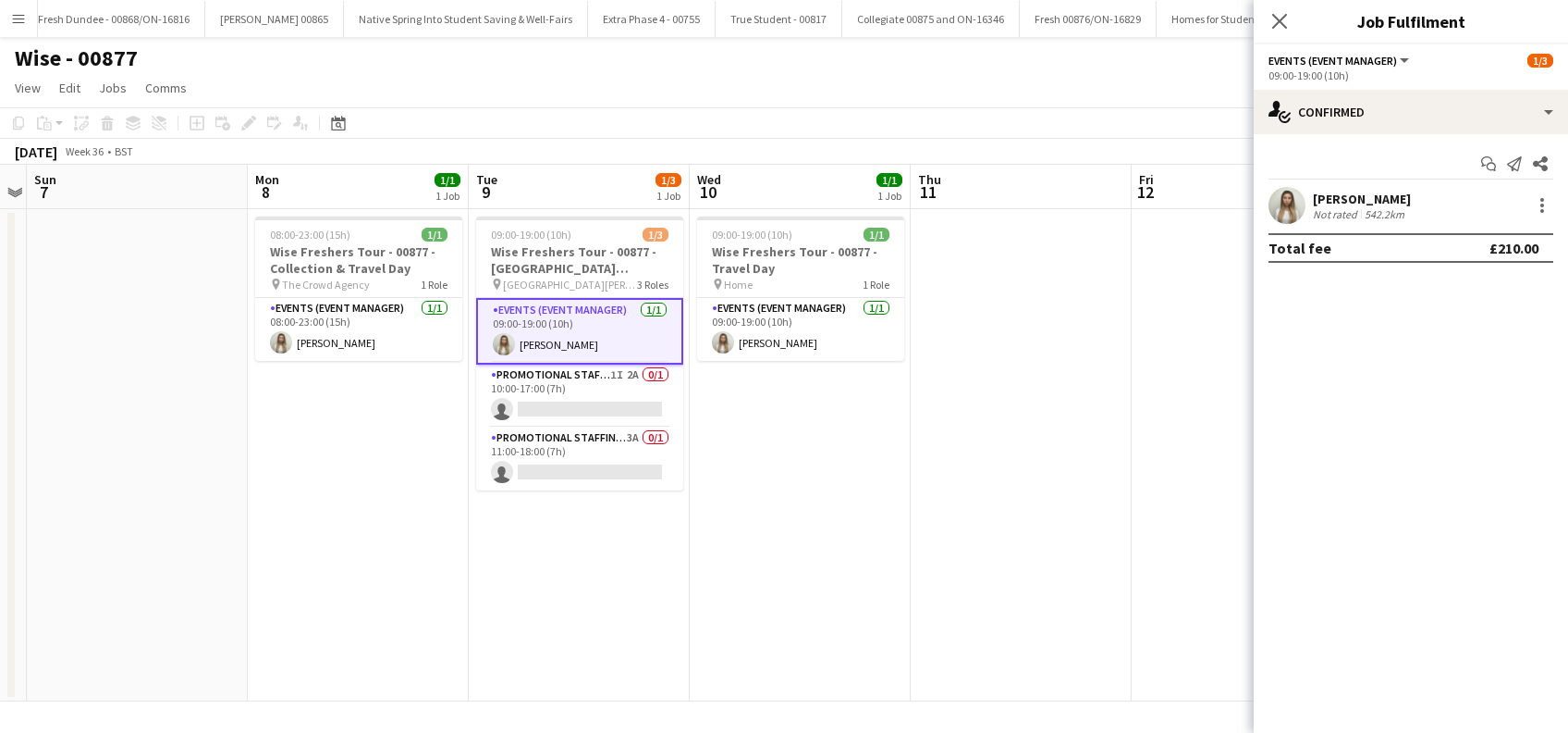
click at [1360, 197] on div "[PERSON_NAME]" at bounding box center [1361, 199] width 98 height 17
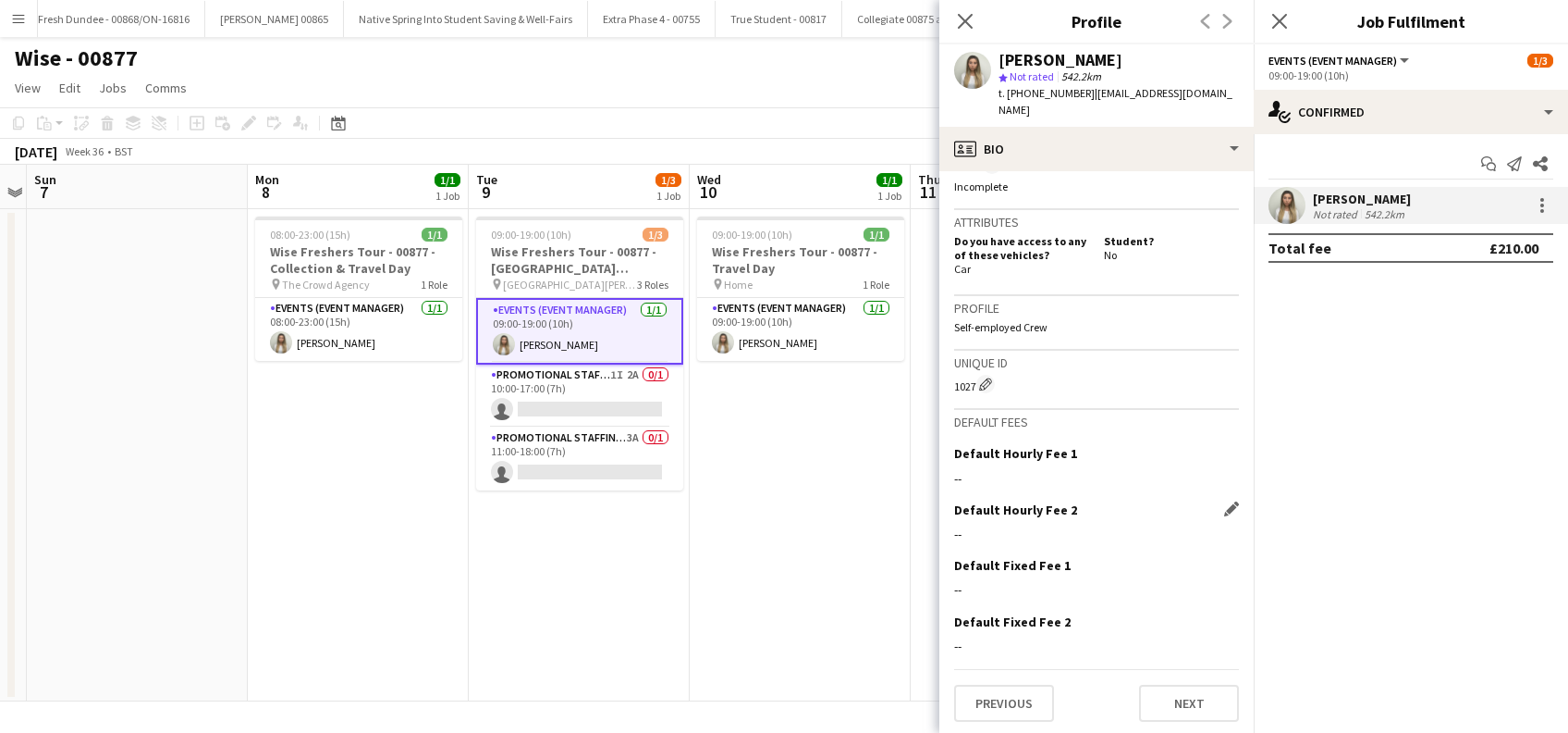
scroll to position [743, 0]
click at [1016, 686] on button "Previous" at bounding box center [1004, 702] width 100 height 37
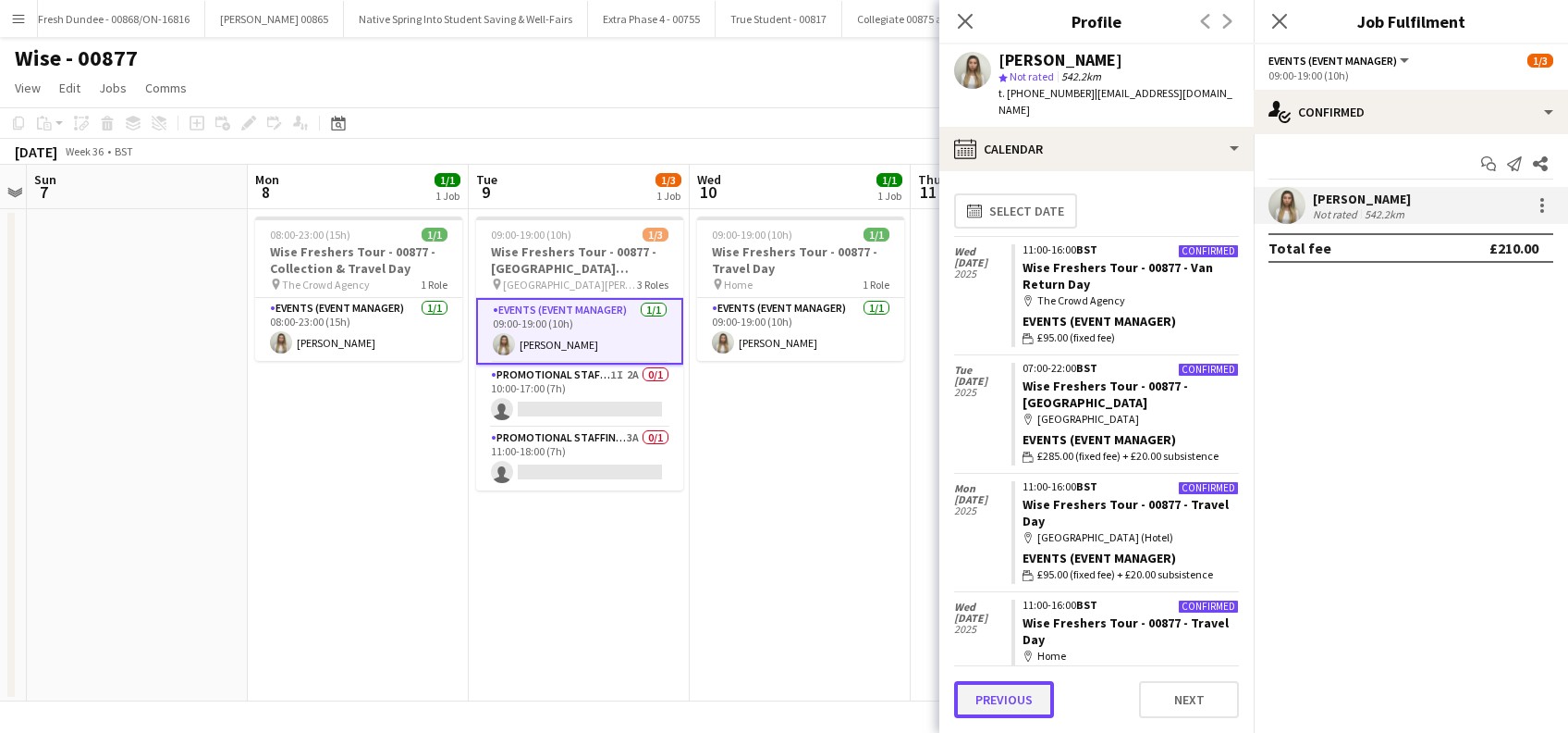
click at [1032, 702] on button "Previous" at bounding box center [1004, 699] width 100 height 37
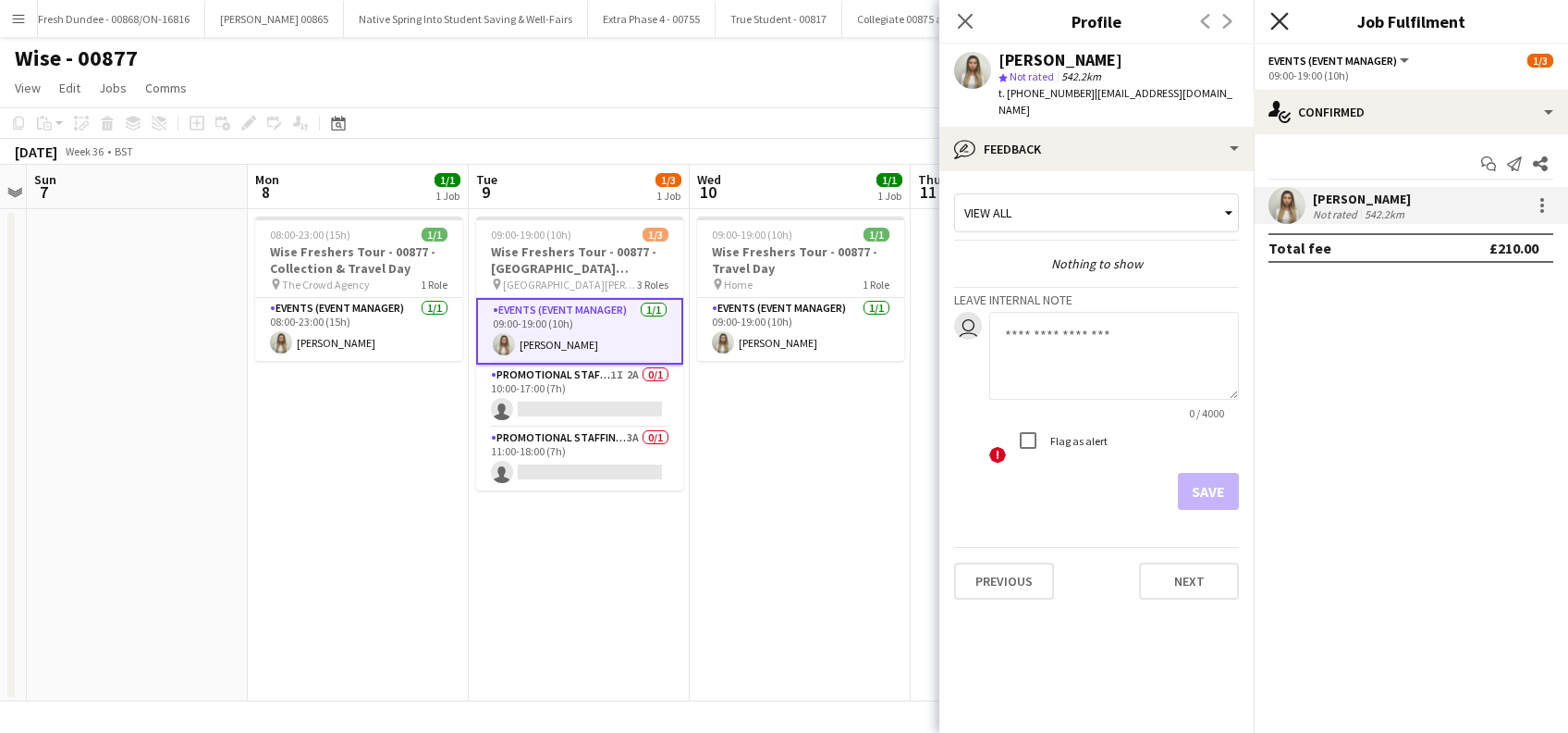
click at [1279, 15] on icon "Close pop-in" at bounding box center [1279, 21] width 18 height 18
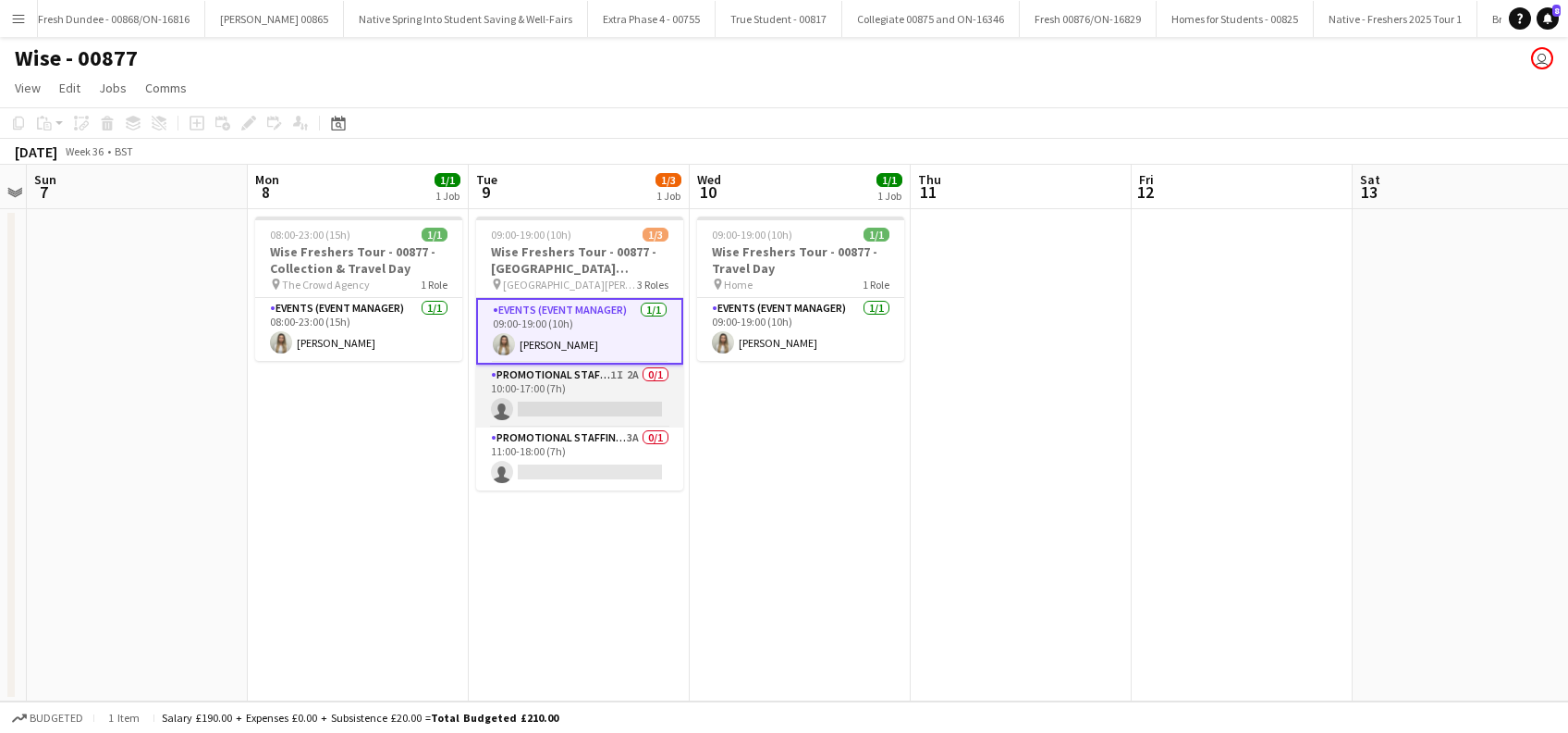
click at [567, 422] on app-card-role "Promotional Staffing (Brand Ambassadors) 1I 2A 0/1 10:00-17:00 (7h) single-neut…" at bounding box center [579, 395] width 207 height 63
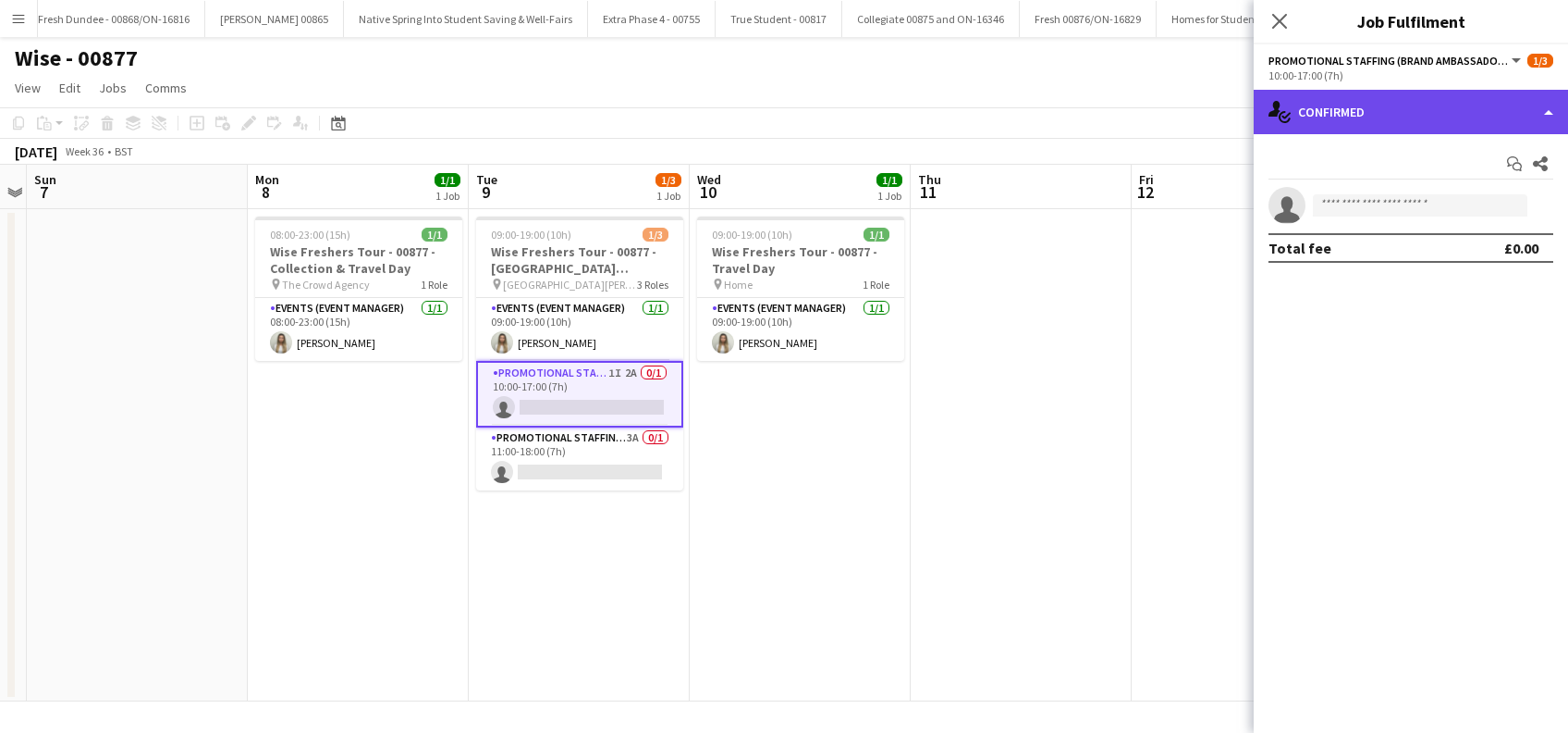
click at [1376, 116] on div "single-neutral-actions-check-2 Confirmed" at bounding box center [1411, 111] width 314 height 44
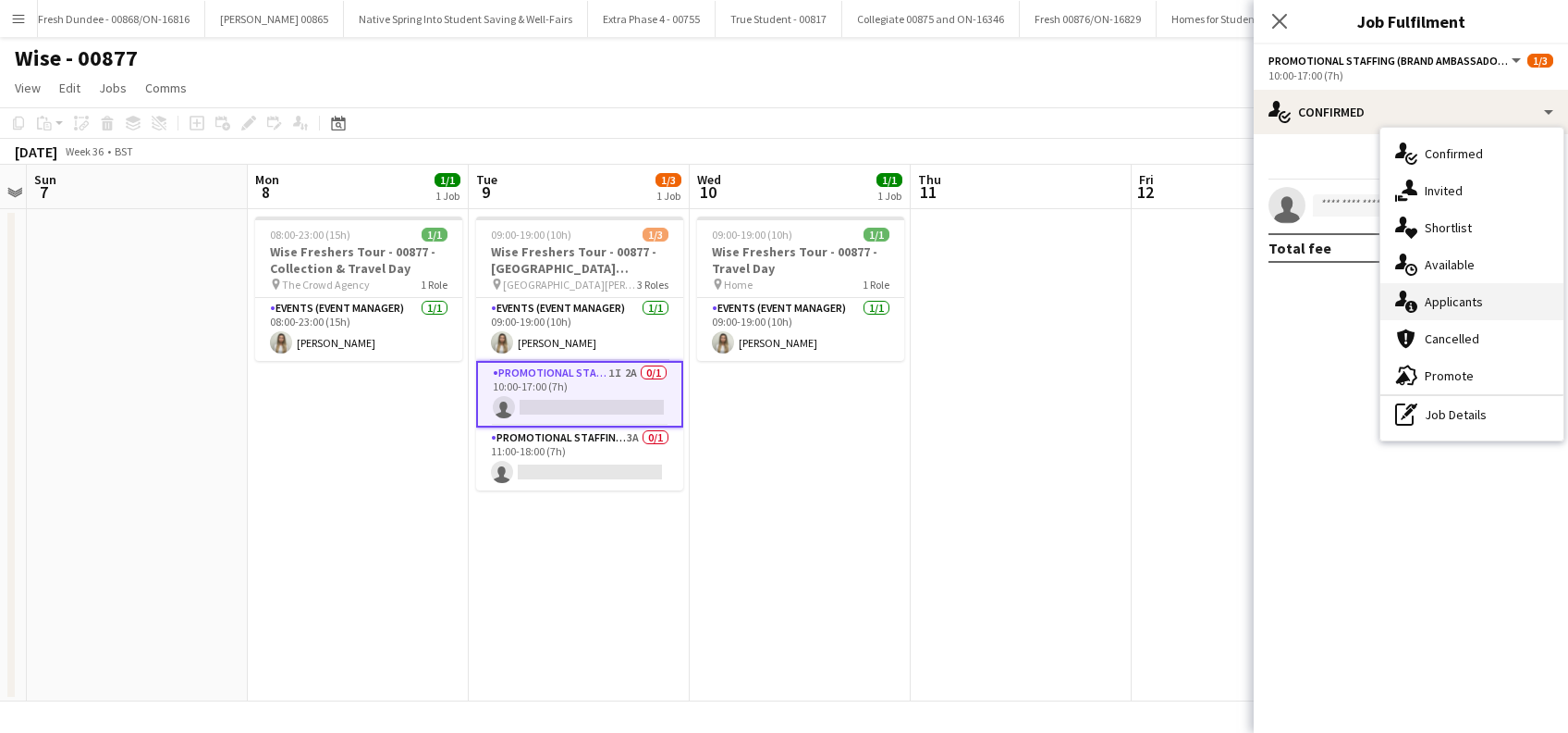
click at [1454, 301] on div "single-neutral-actions-information Applicants" at bounding box center [1473, 301] width 183 height 37
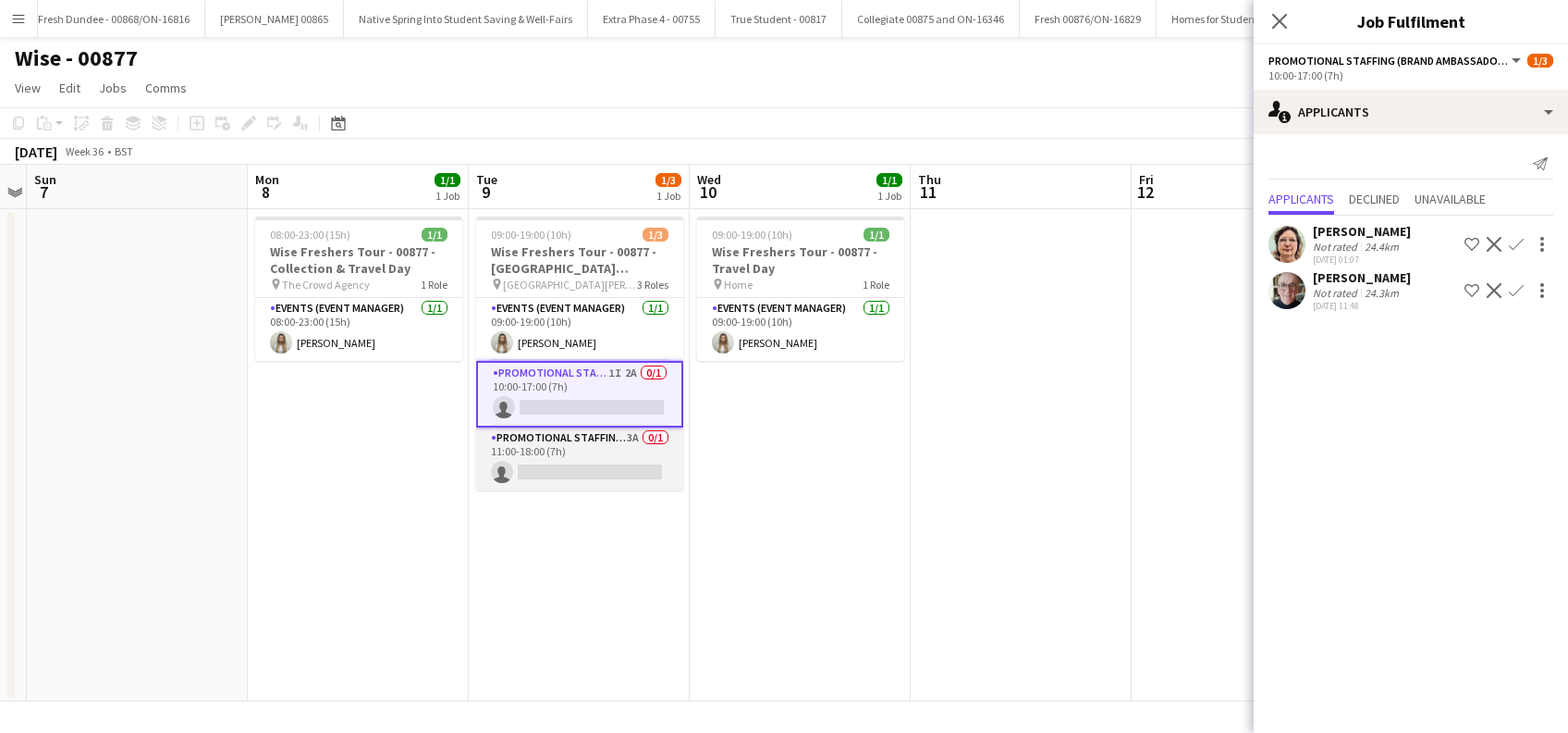
click at [621, 476] on app-card-role "Promotional Staffing (Brand Ambassadors) 3A 0/1 11:00-18:00 (7h) single-neutral…" at bounding box center [579, 459] width 207 height 63
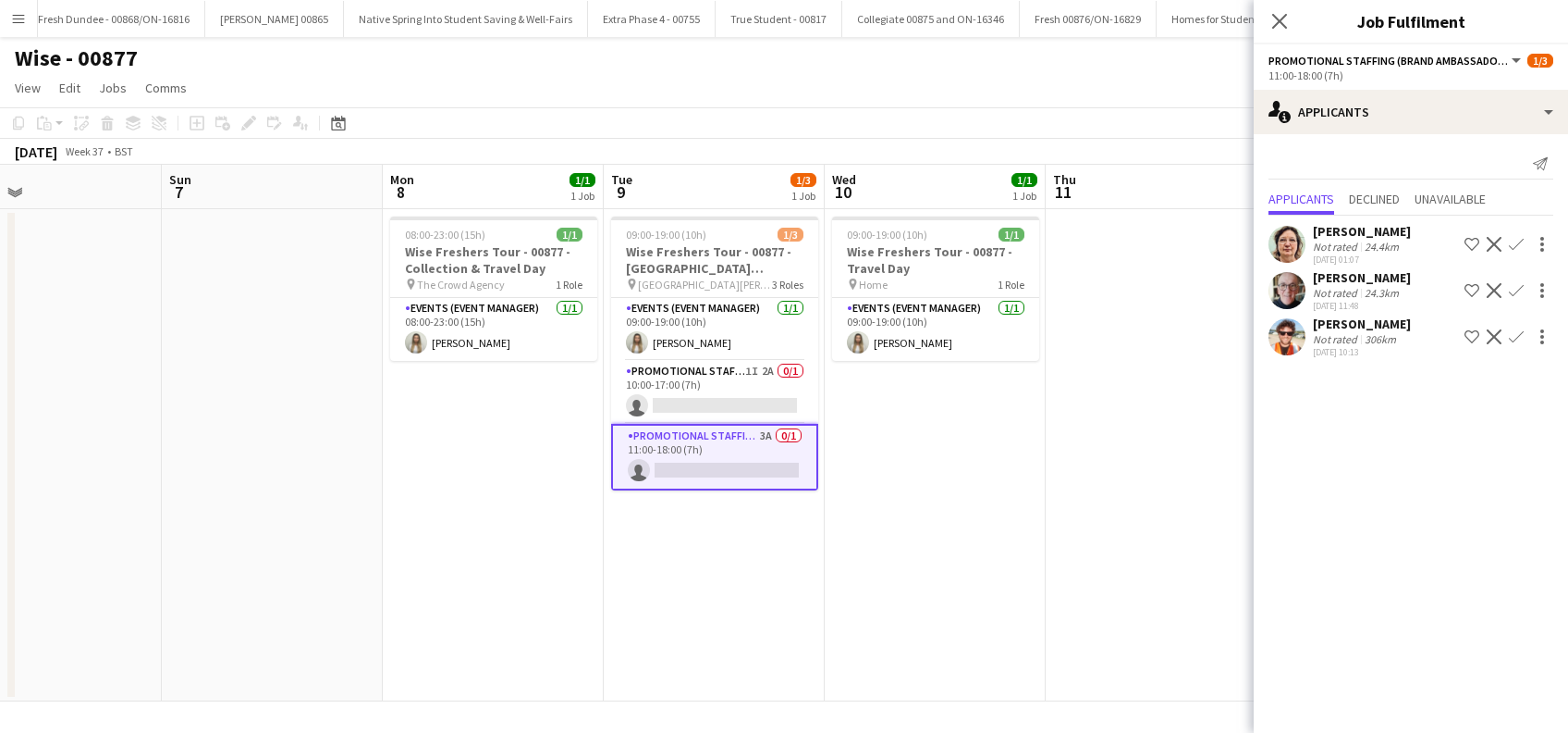
drag, startPoint x: 876, startPoint y: 489, endPoint x: 533, endPoint y: 591, distance: 357.8
click at [520, 593] on app-calendar-viewport "Thu 4 Fri 5 Sat 6 Sun 7 Mon 8 1/1 1 Job Tue 9 1/3 1 Job Wed 10 1/1 1 Job Thu 11…" at bounding box center [784, 432] width 1568 height 536
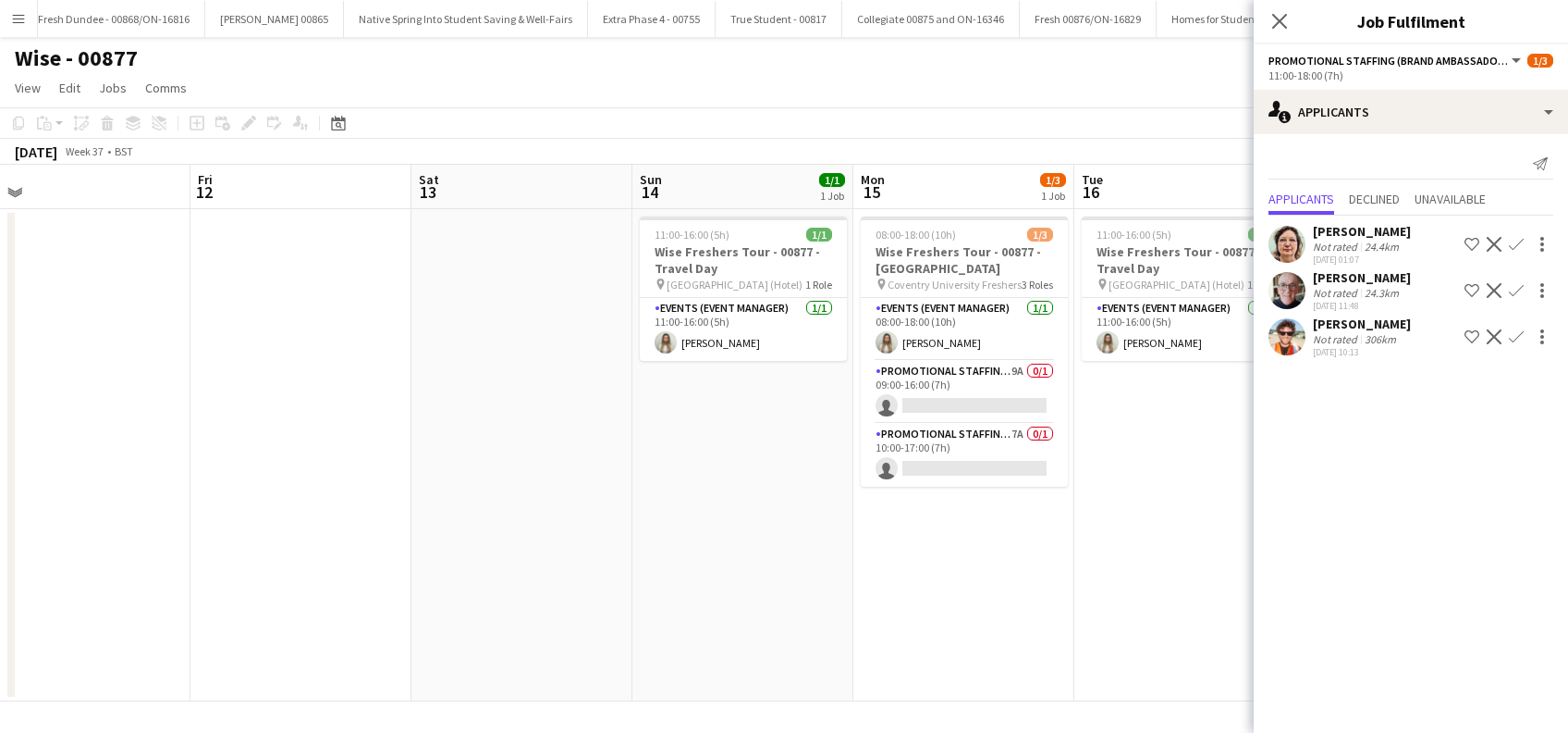
drag, startPoint x: 944, startPoint y: 548, endPoint x: 639, endPoint y: 594, distance: 308.4
click at [360, 615] on app-calendar-viewport "Mon 8 1/1 1 Job Tue 9 1/3 1 Job Wed 10 1/1 1 Job Thu 11 Fri 12 Sat 13 Sun 14 1/…" at bounding box center [784, 432] width 1568 height 536
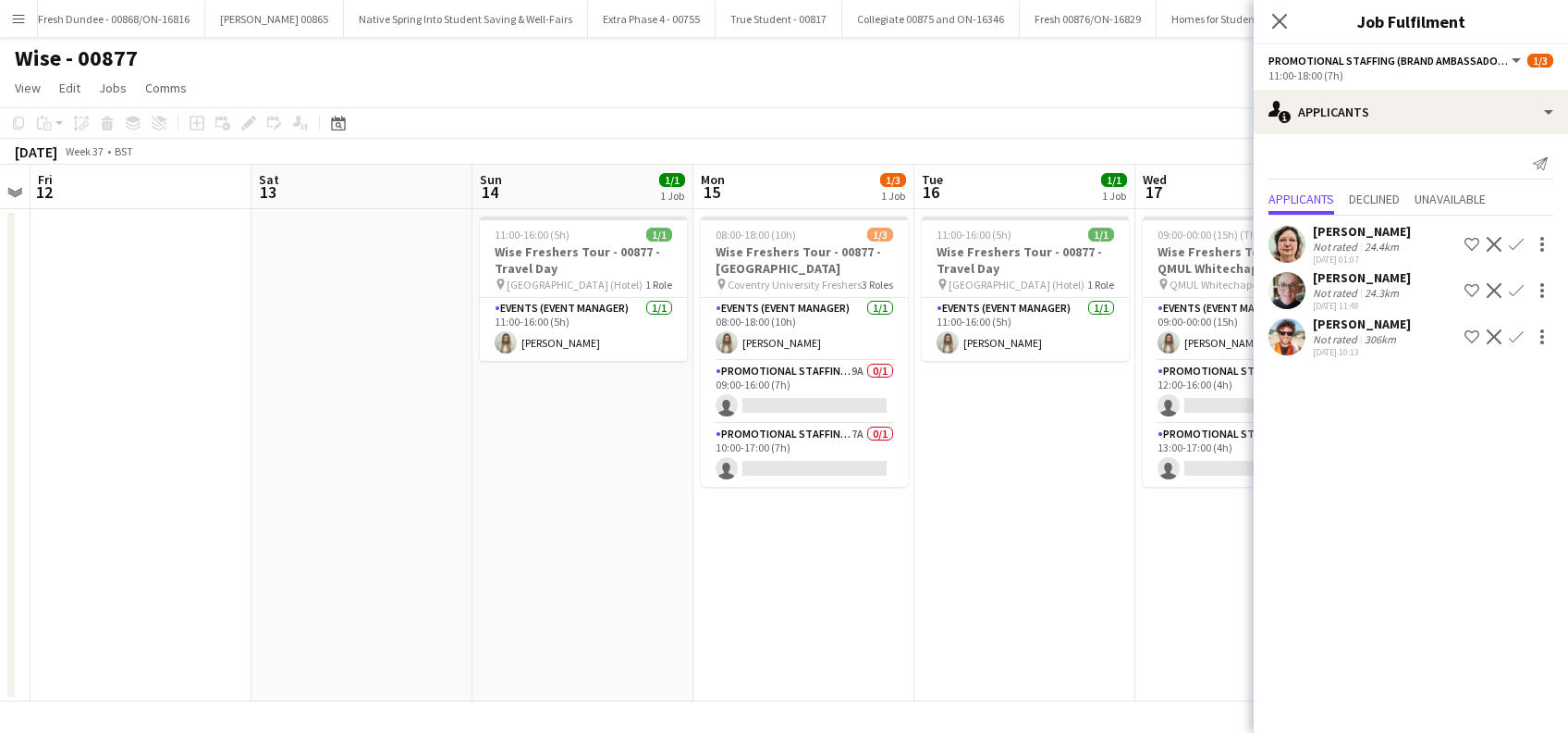
scroll to position [0, 511]
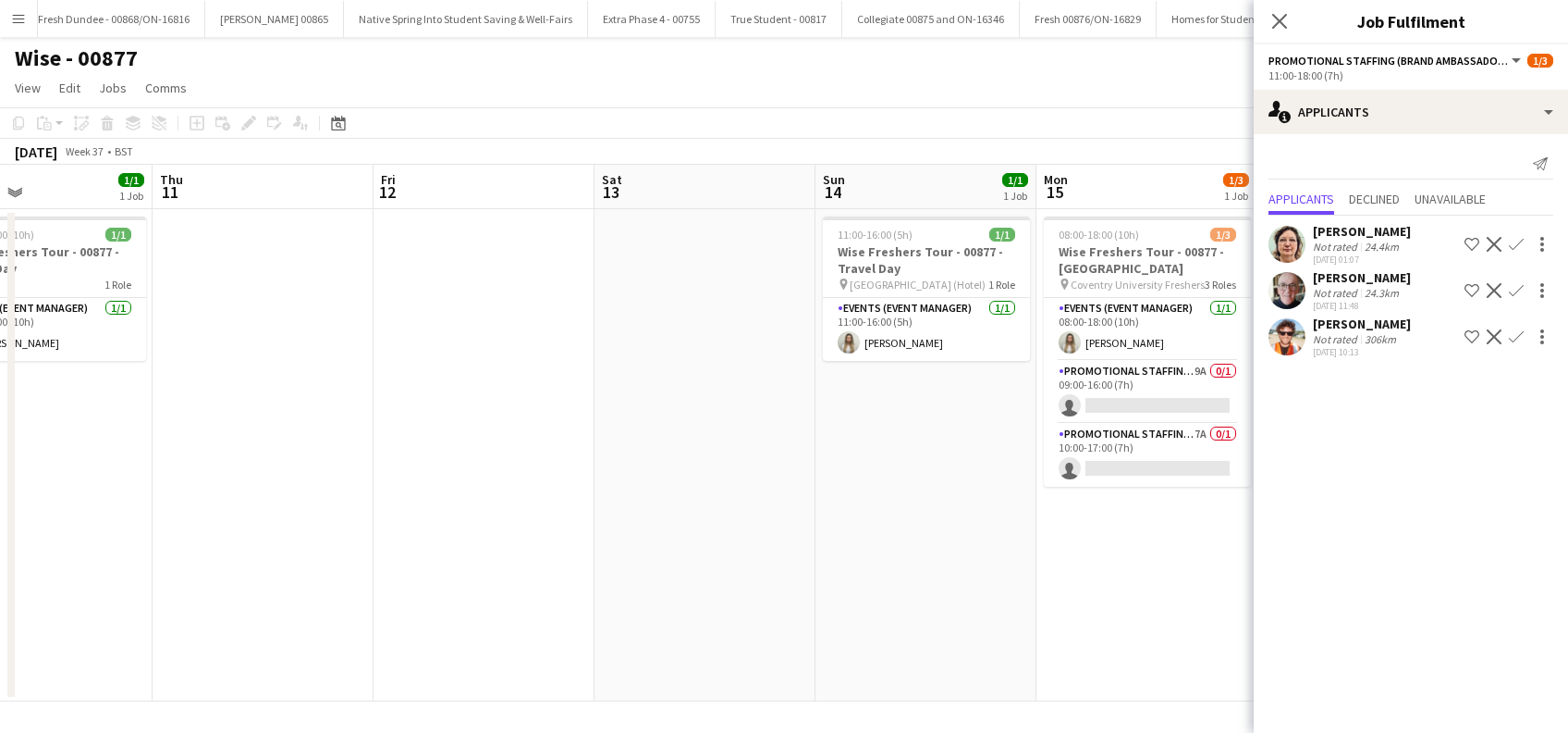
drag, startPoint x: 809, startPoint y: 593, endPoint x: 547, endPoint y: 603, distance: 262.2
click at [547, 603] on app-calendar-viewport "Mon 8 1/1 1 Job Tue 9 1/3 1 Job Wed 10 1/1 1 Job Thu 11 Fri 12 Sat 13 Sun 14 1/…" at bounding box center [784, 432] width 1568 height 536
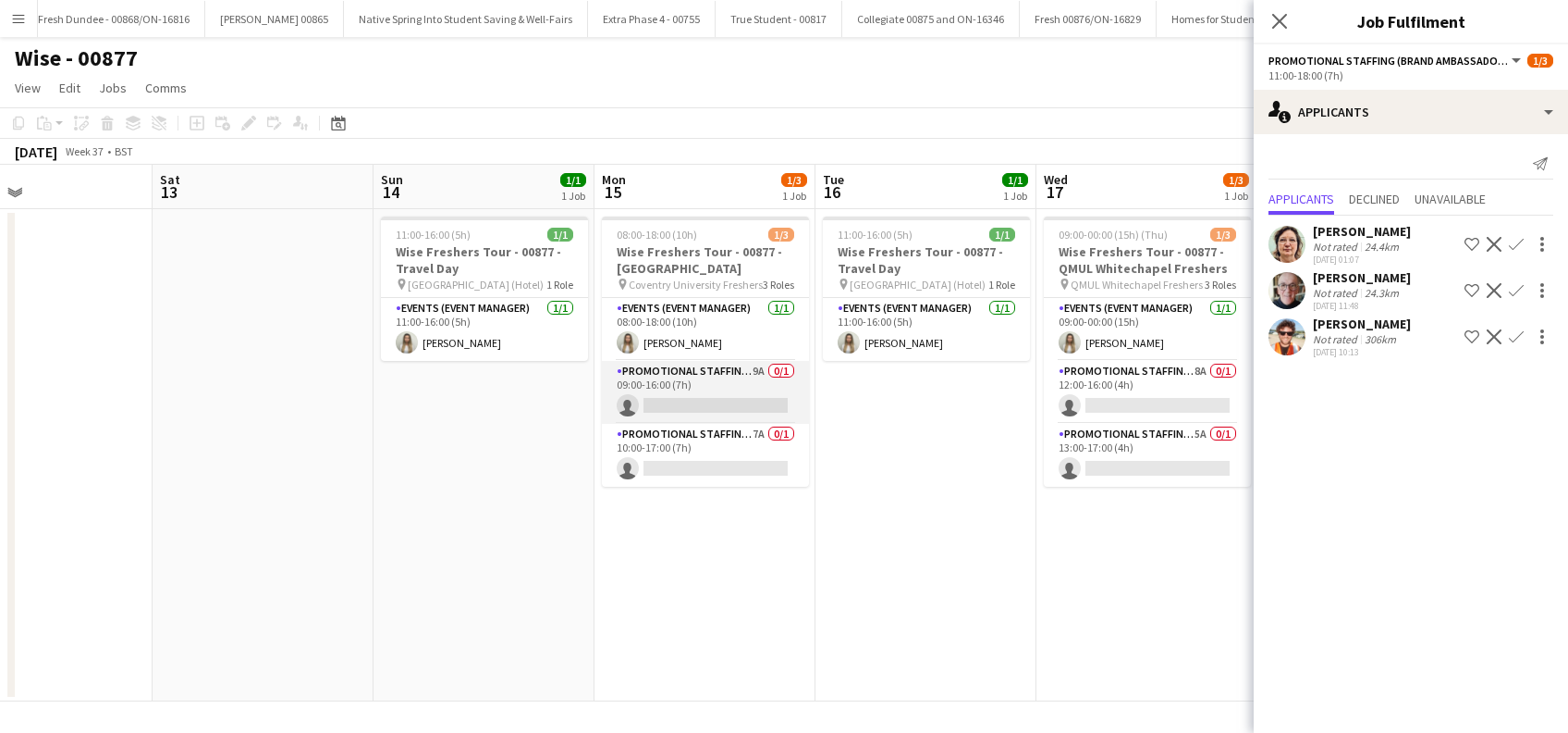
click at [762, 388] on app-card-role "Promotional Staffing (Brand Ambassadors) 9A 0/1 09:00-16:00 (7h) single-neutral…" at bounding box center [704, 391] width 207 height 63
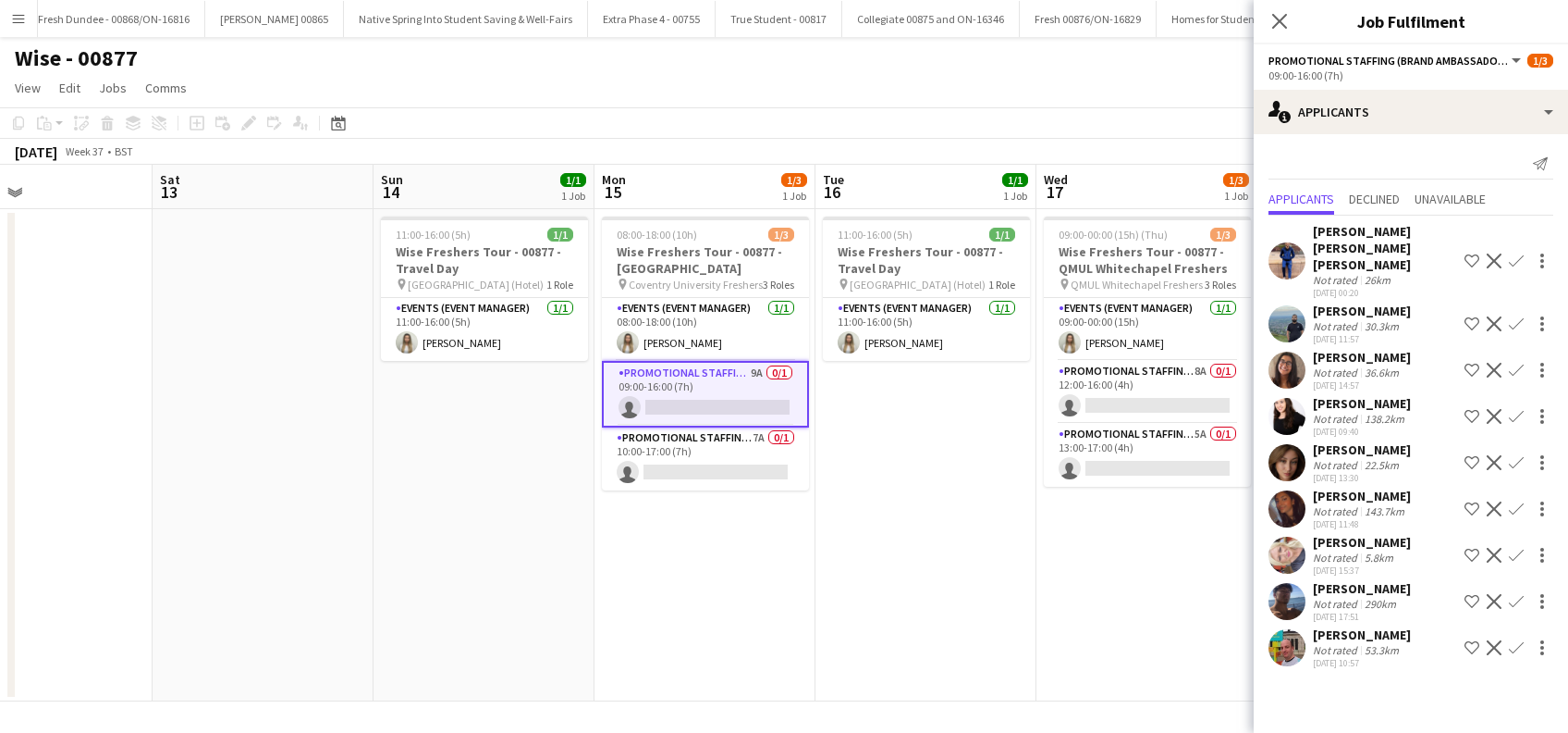
click at [1340, 362] on div "[PERSON_NAME]" at bounding box center [1361, 358] width 98 height 17
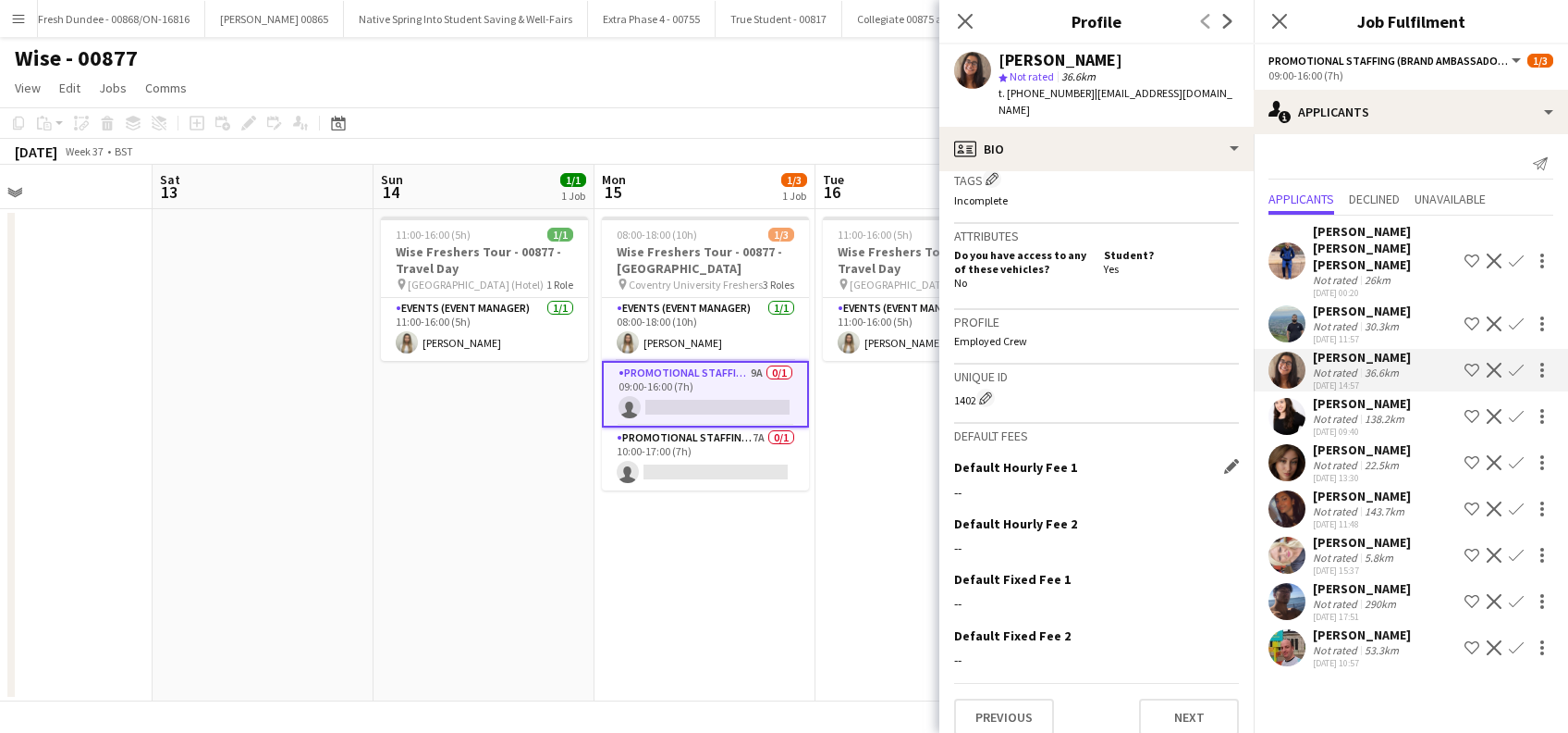
scroll to position [740, 0]
click at [1008, 698] on button "Previous" at bounding box center [1004, 717] width 100 height 37
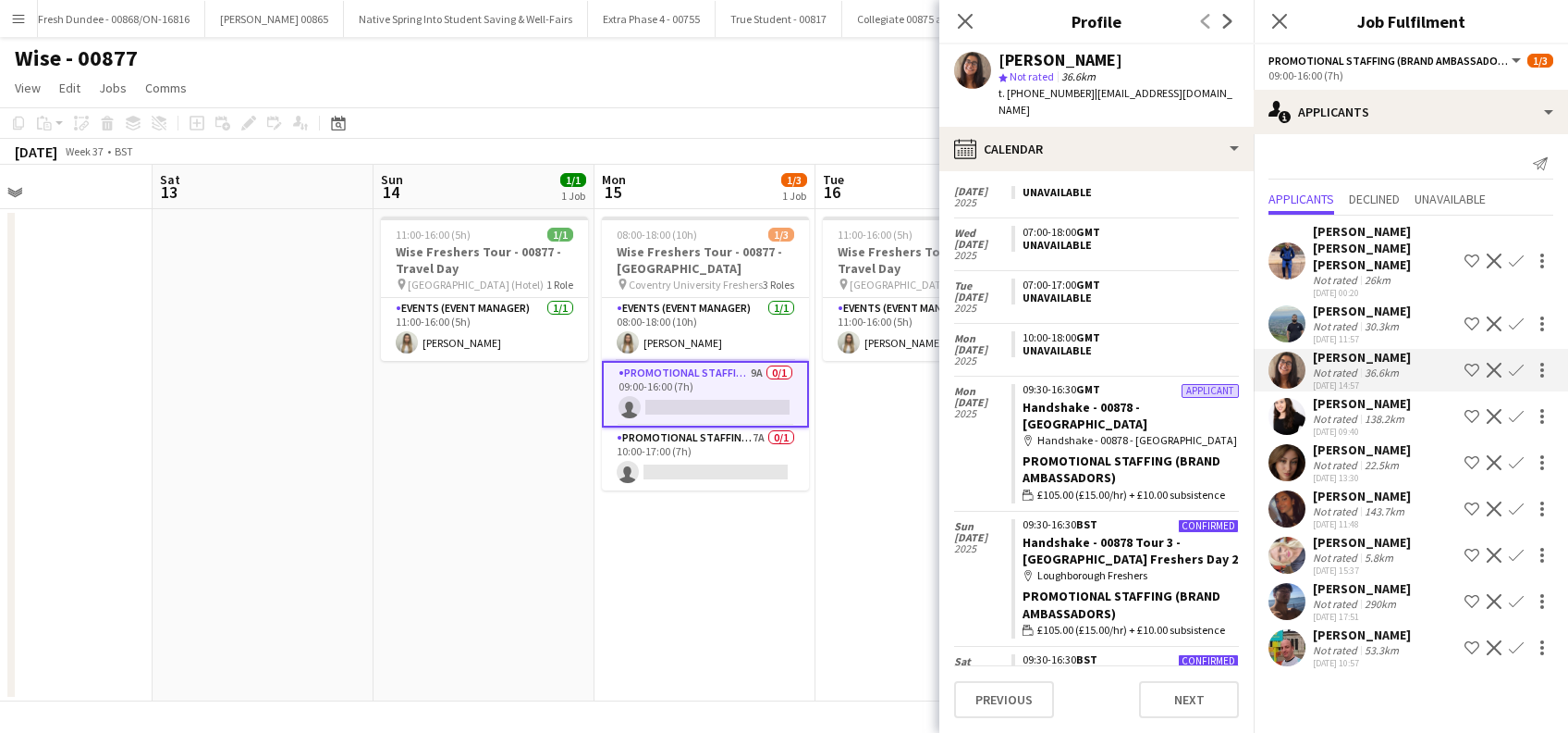
scroll to position [123, 0]
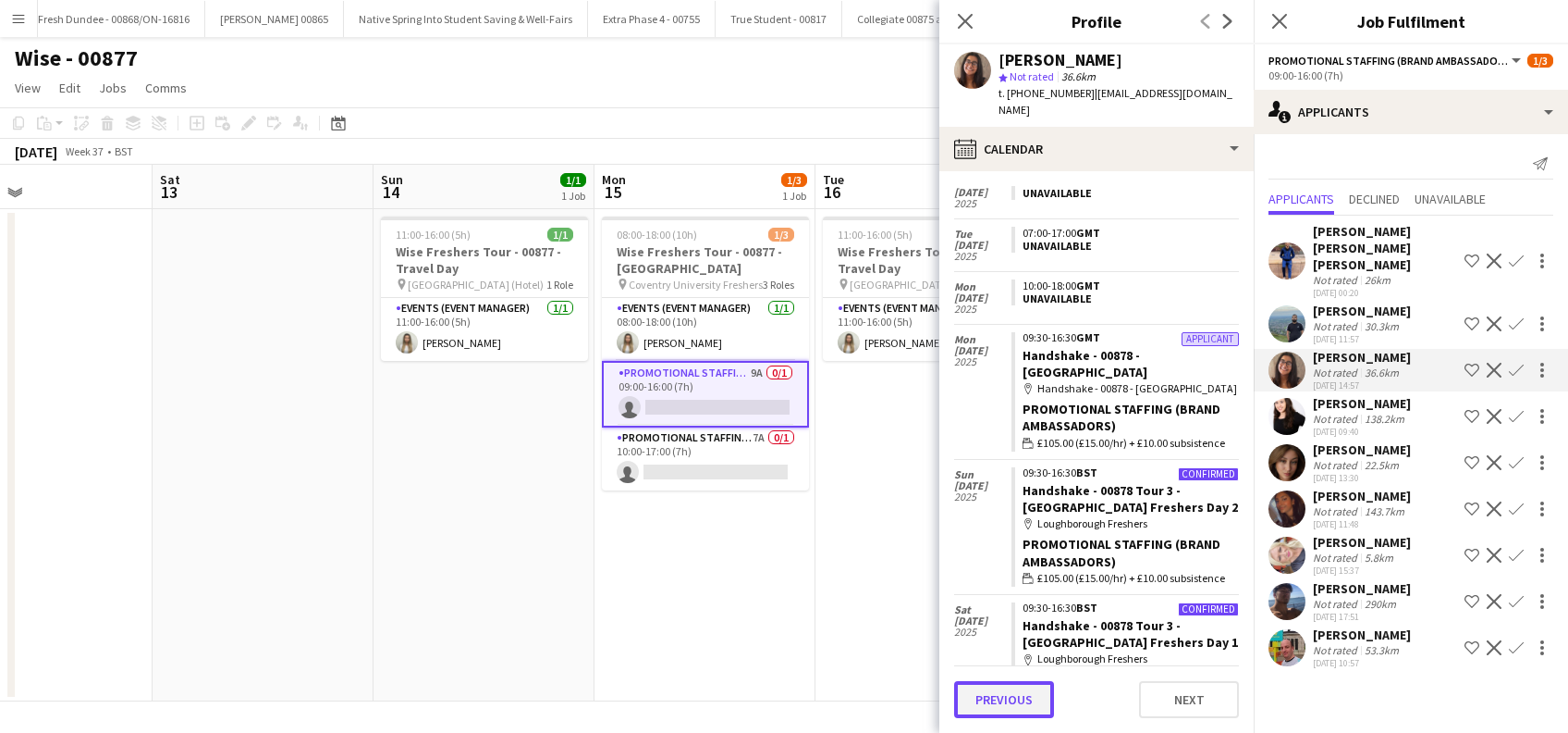
click at [1013, 695] on button "Previous" at bounding box center [1004, 699] width 100 height 37
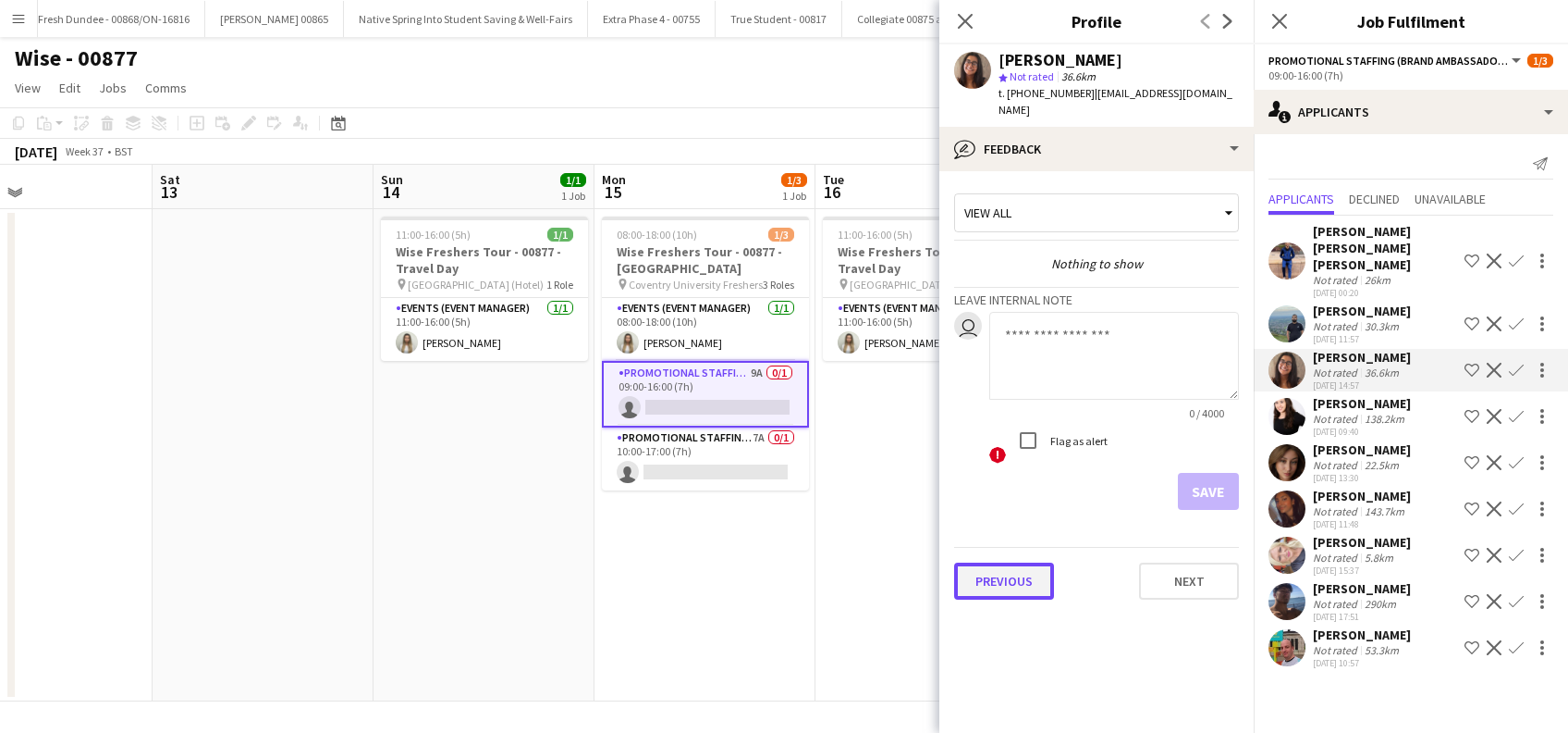
click at [981, 563] on button "Previous" at bounding box center [1004, 581] width 100 height 37
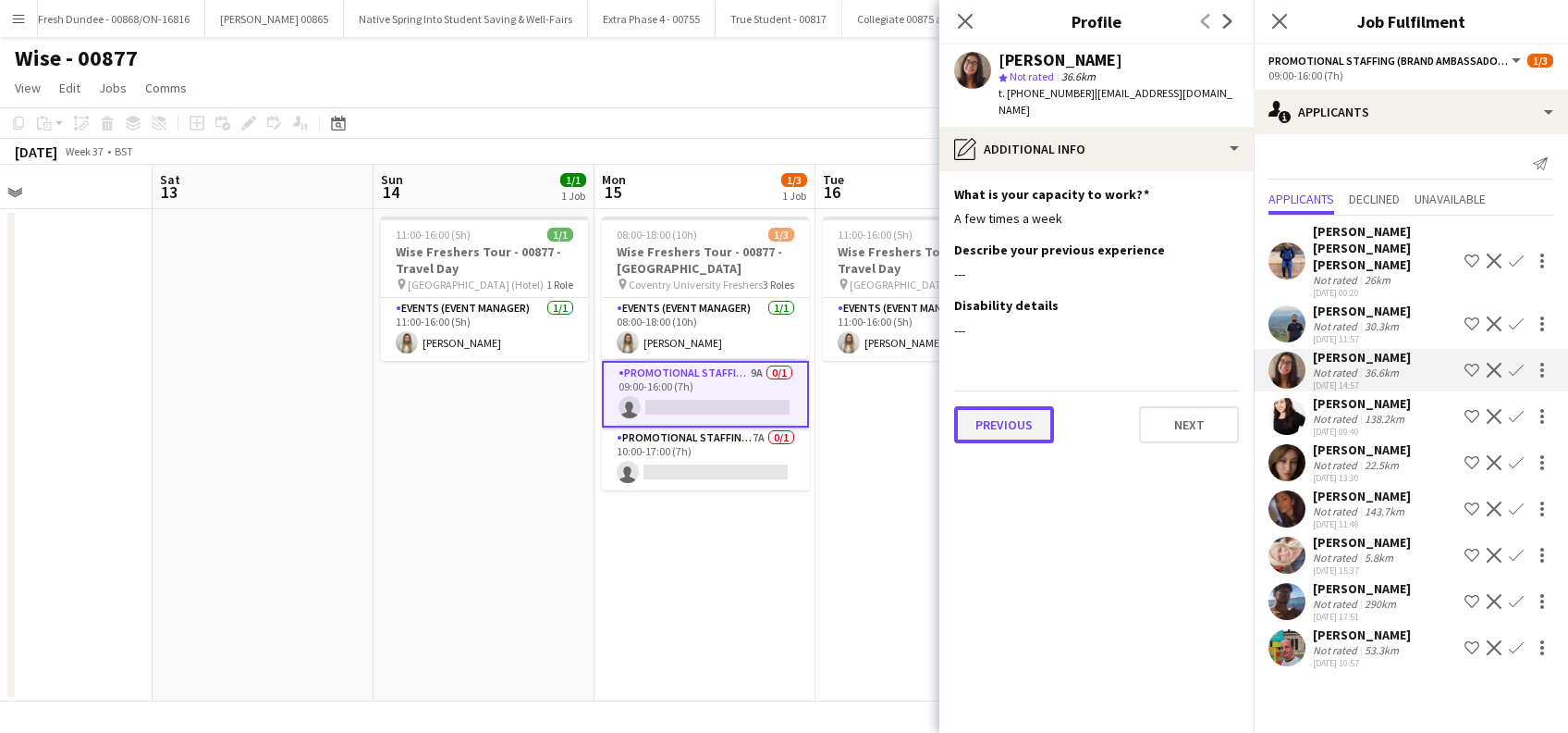
click at [1013, 407] on button "Previous" at bounding box center [1004, 425] width 100 height 37
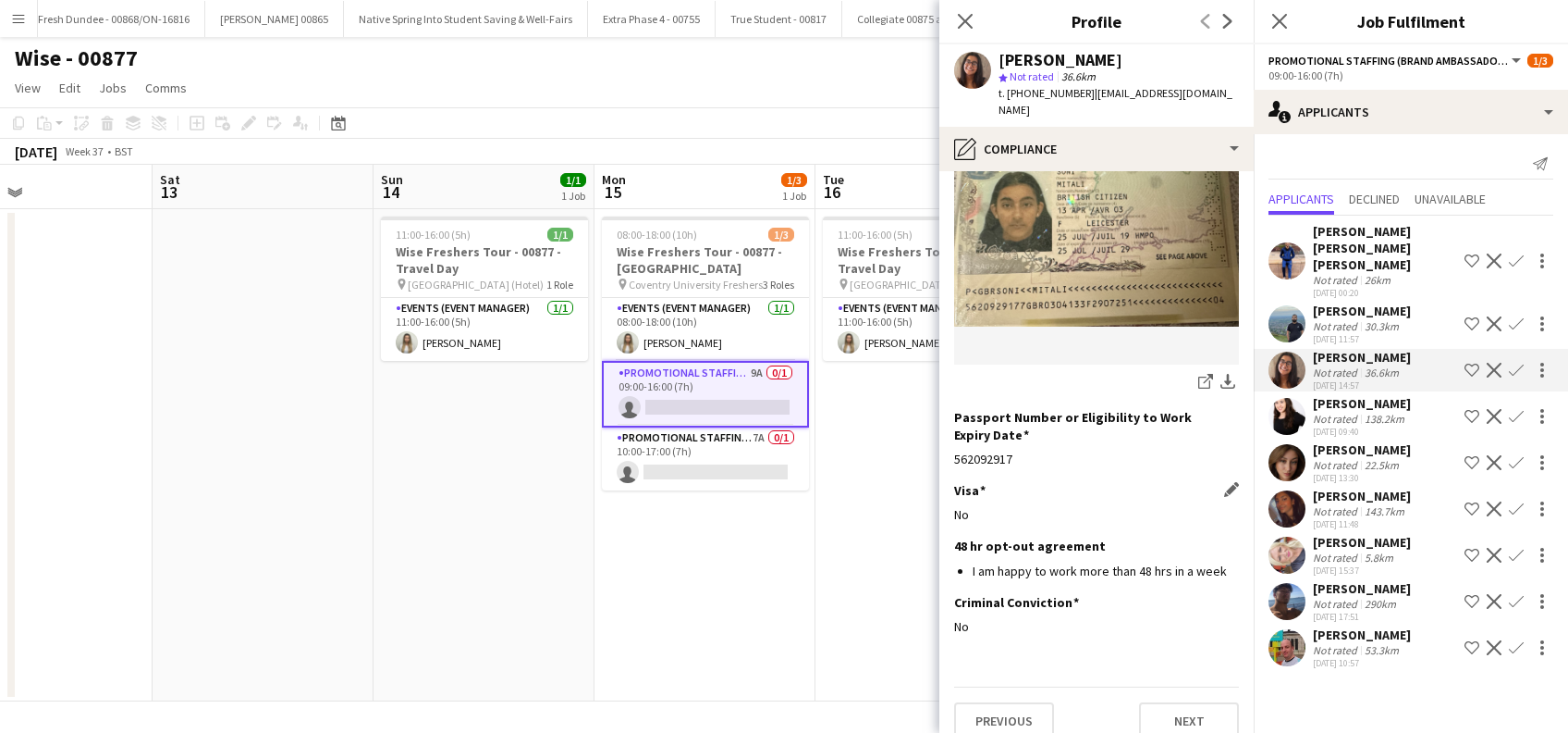
scroll to position [249, 0]
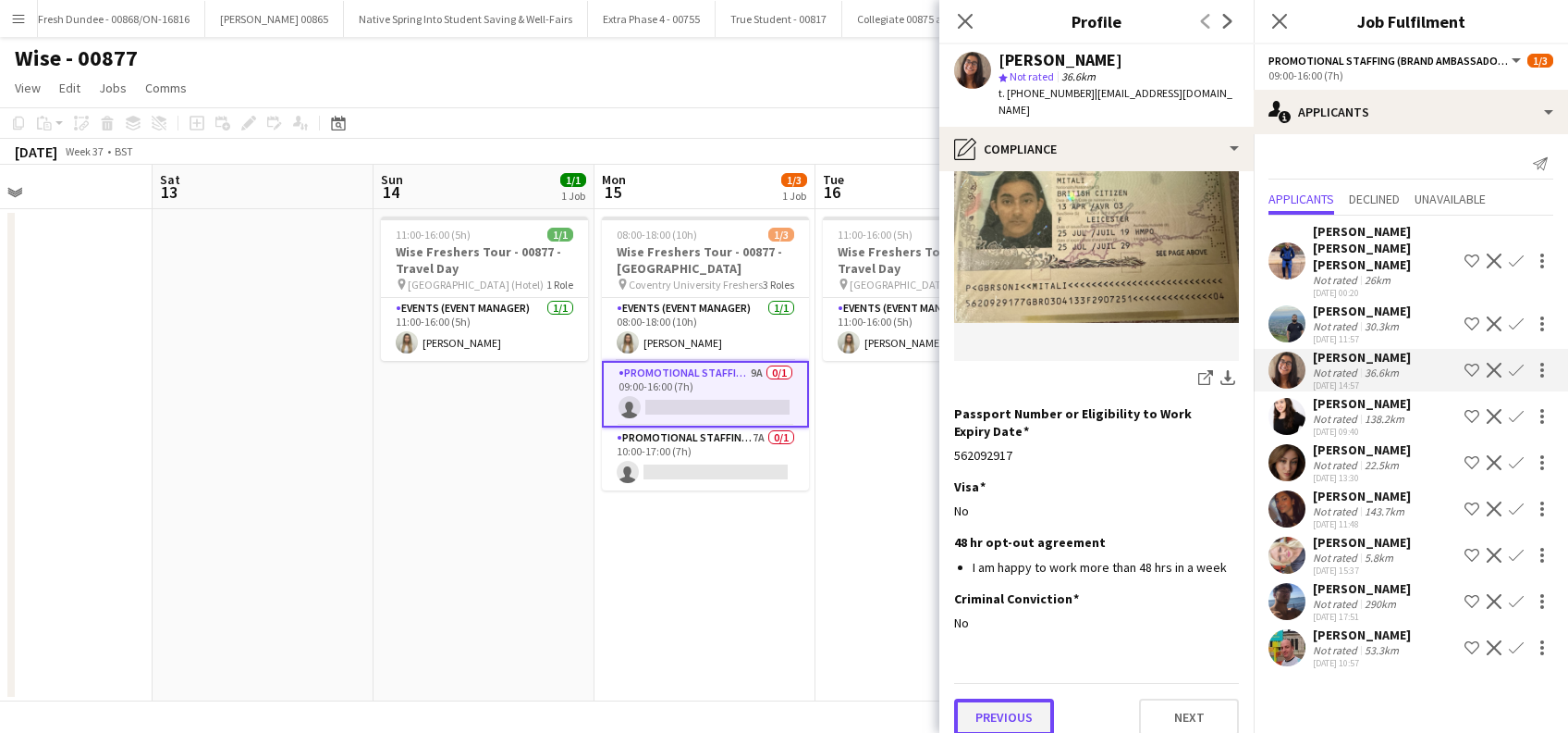
click at [1019, 707] on button "Previous" at bounding box center [1004, 717] width 100 height 37
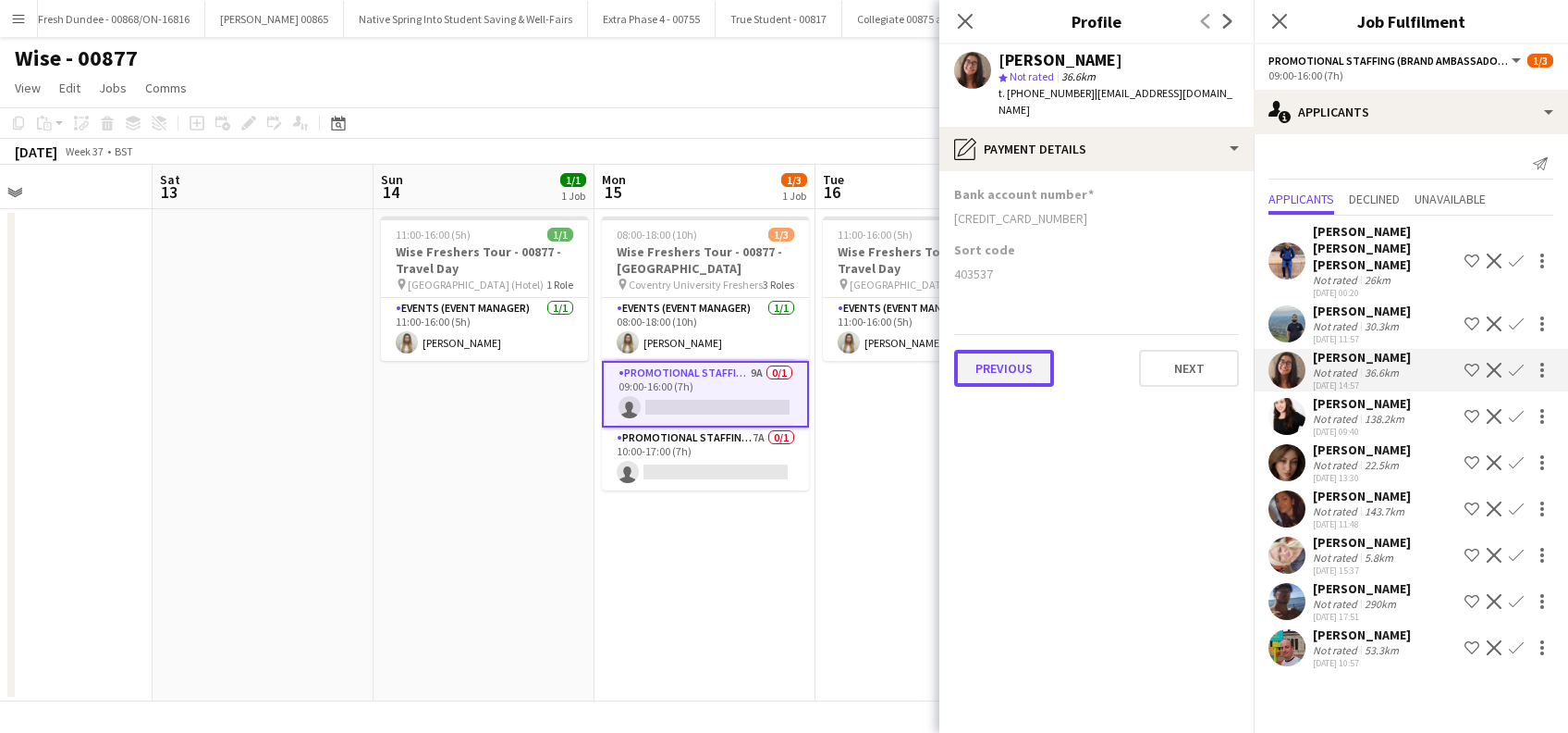
click at [1013, 350] on button "Previous" at bounding box center [1004, 369] width 100 height 37
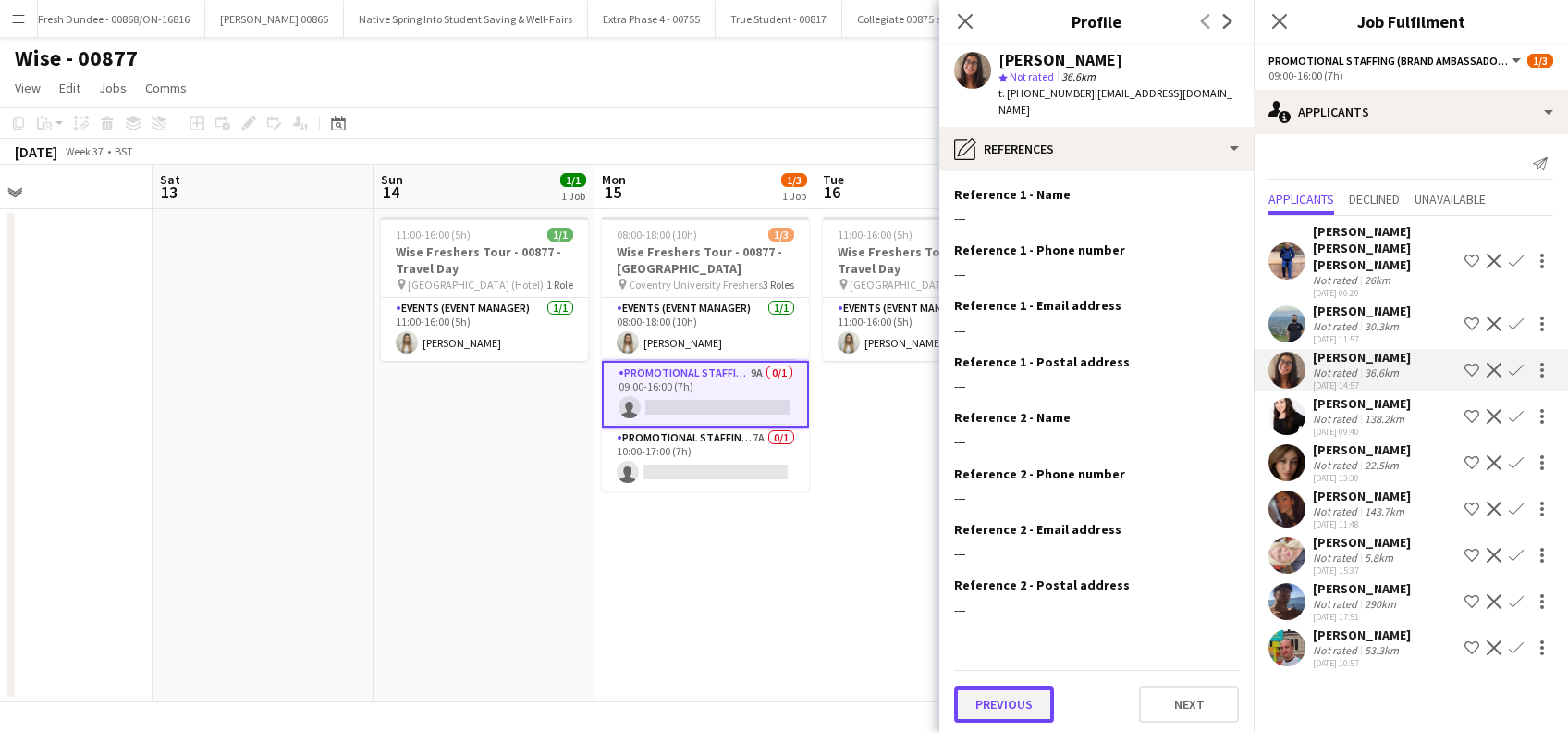
click at [995, 696] on button "Previous" at bounding box center [1004, 704] width 100 height 37
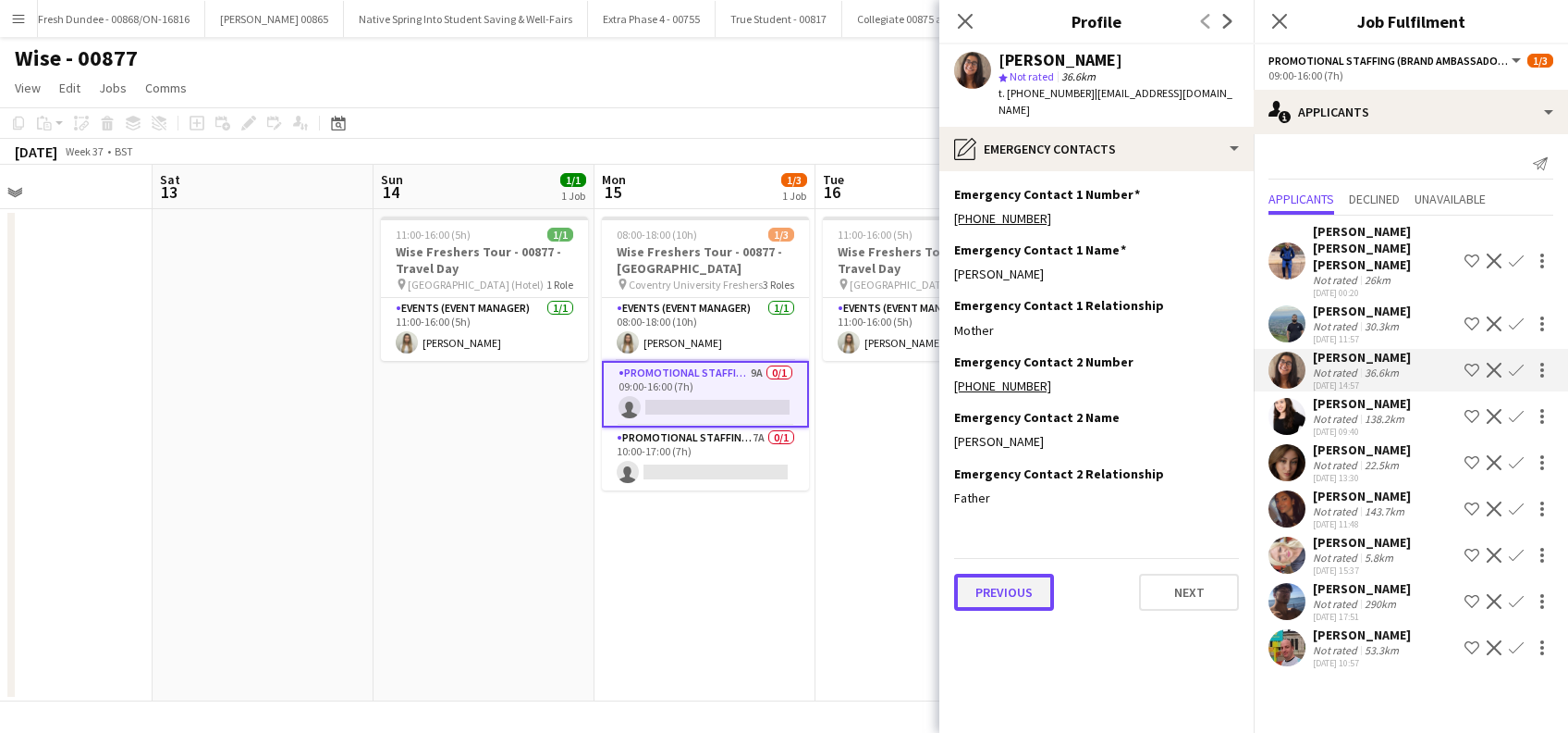
click at [1000, 578] on button "Previous" at bounding box center [1004, 593] width 100 height 37
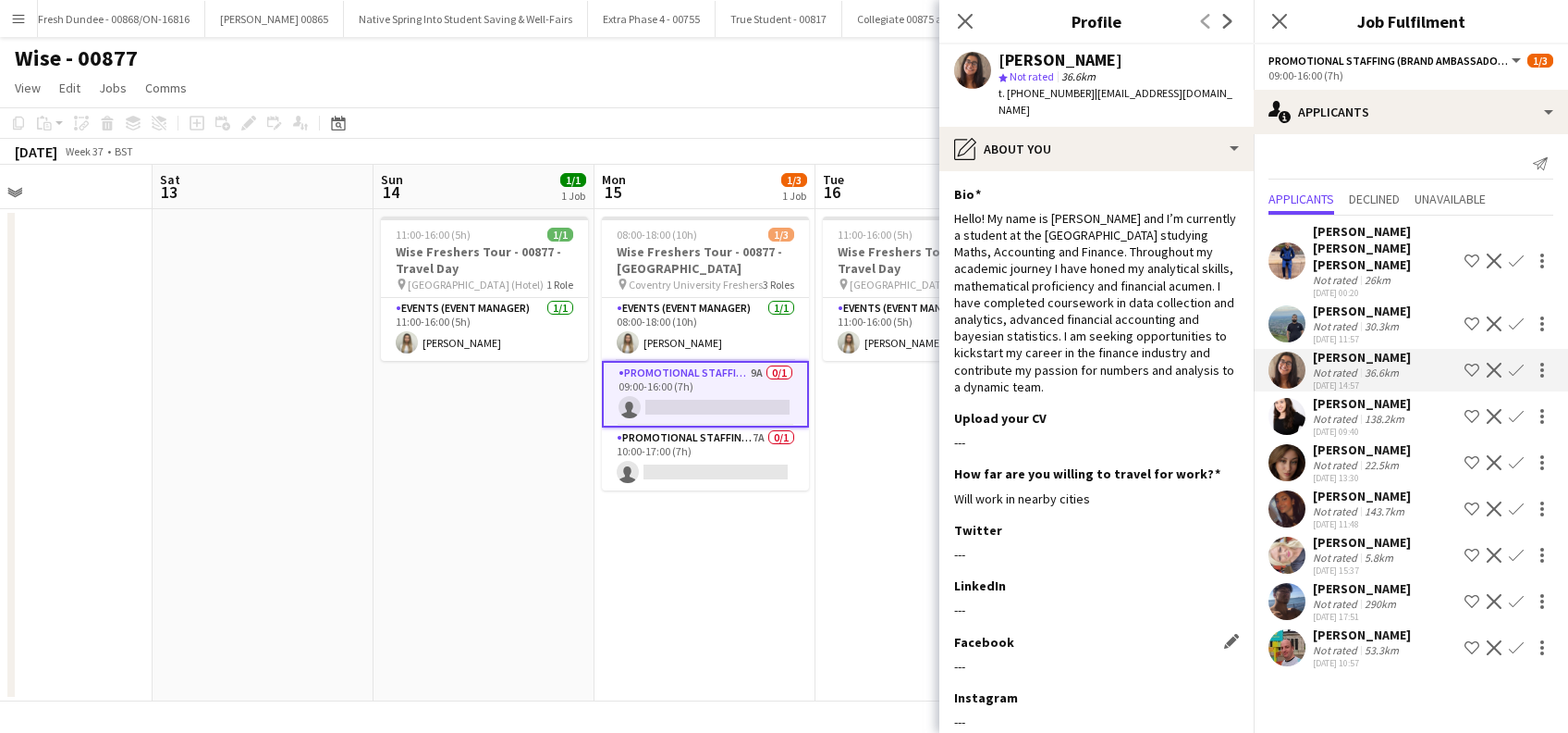
scroll to position [99, 0]
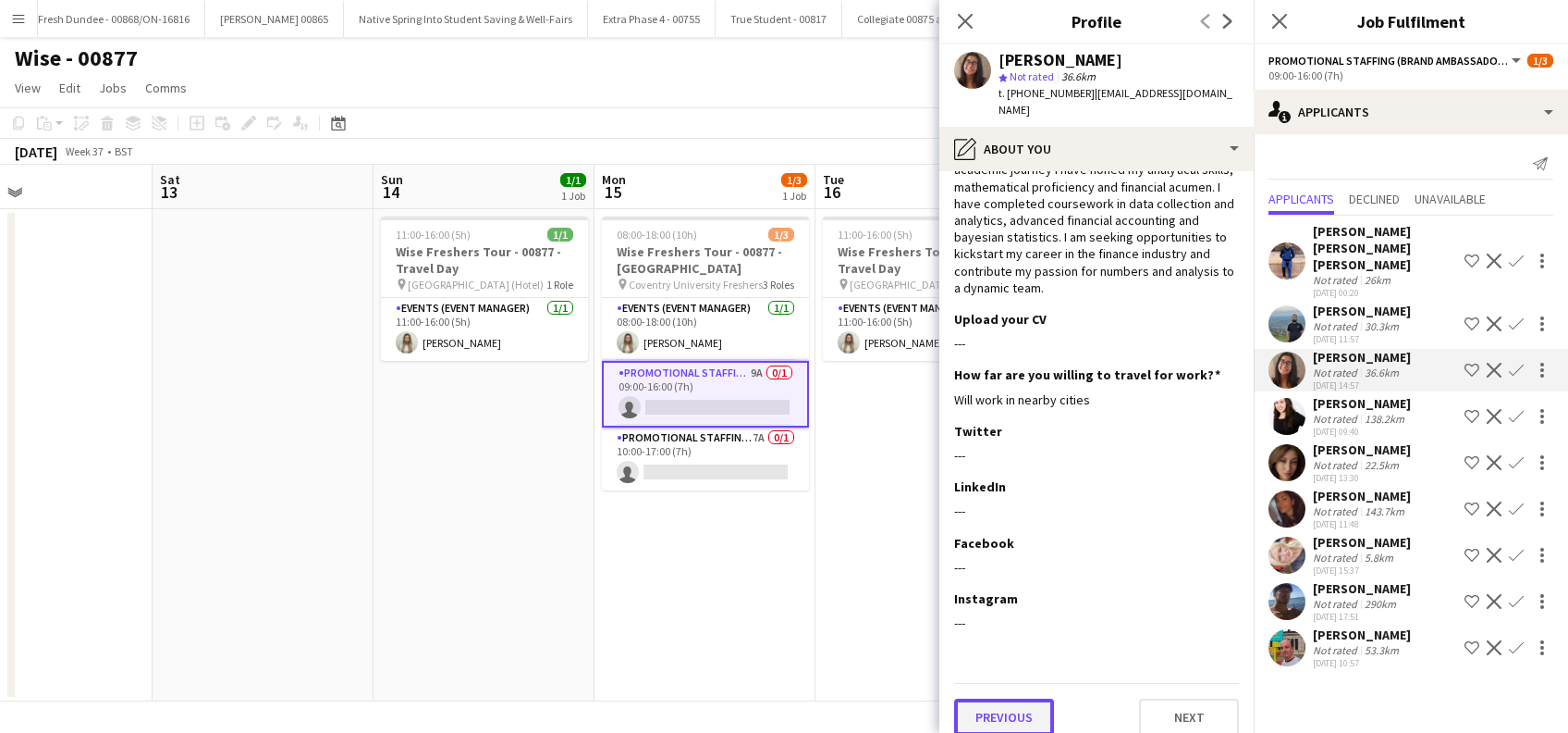
click at [996, 706] on button "Previous" at bounding box center [1004, 717] width 100 height 37
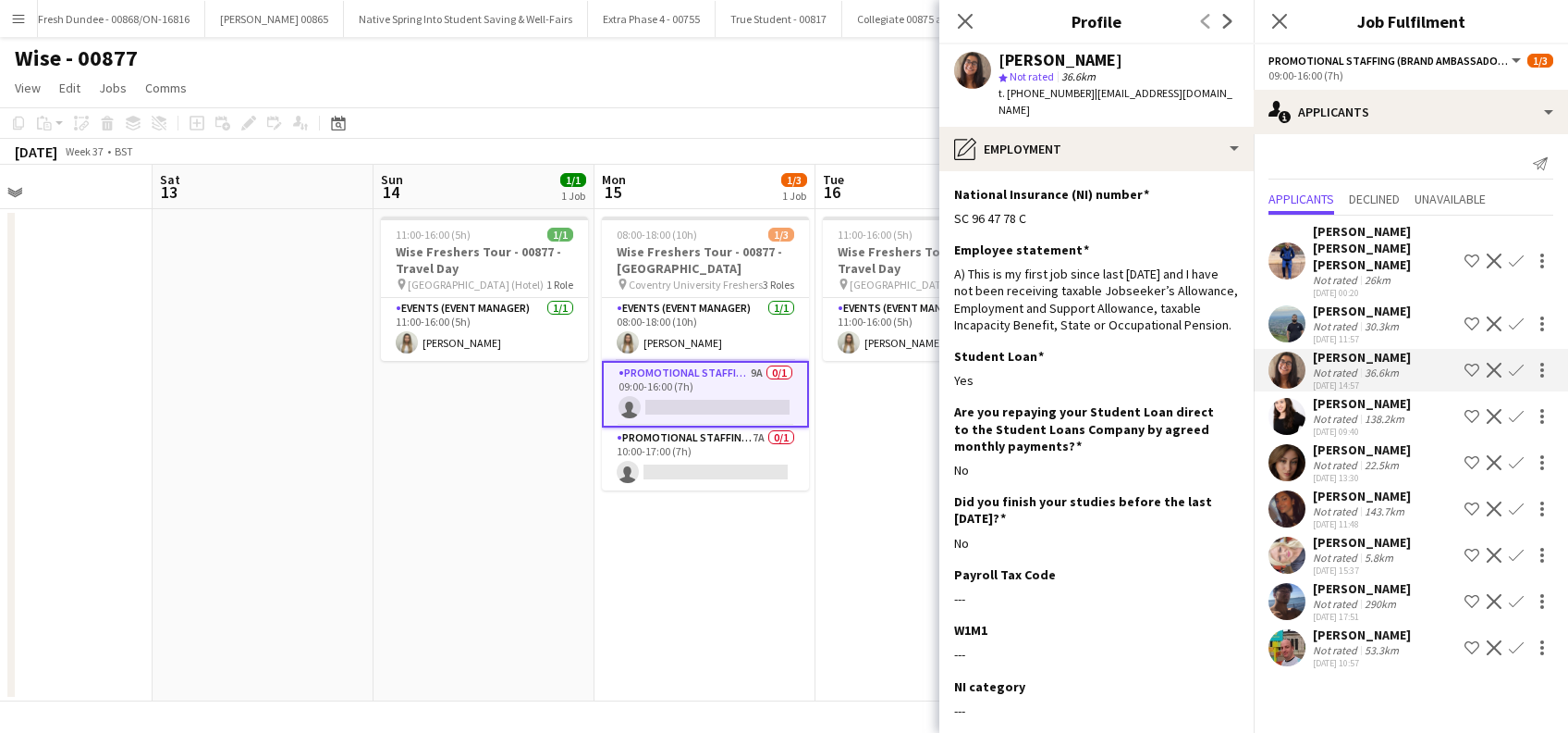
click at [1334, 451] on div "[PERSON_NAME]" at bounding box center [1361, 449] width 98 height 17
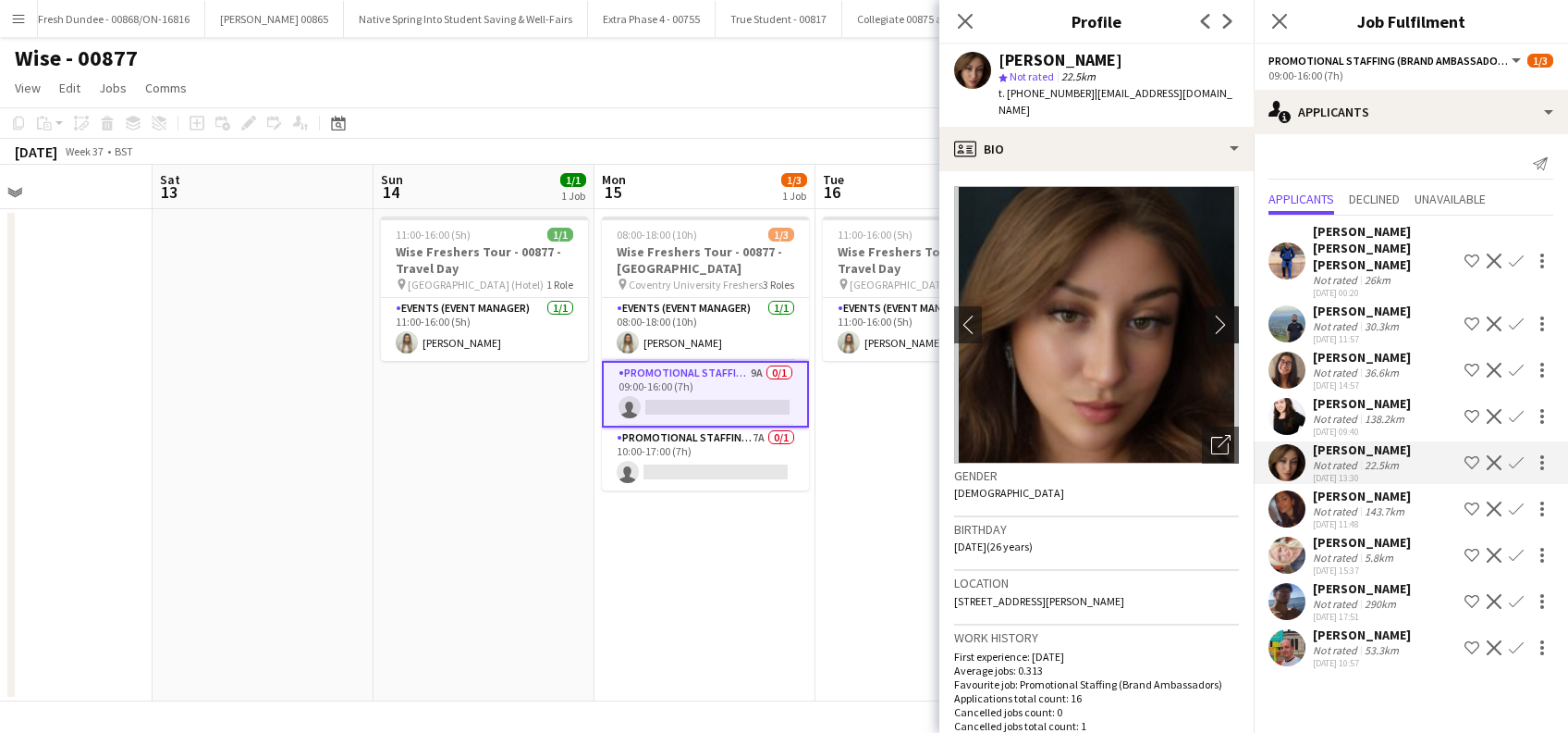
click at [1212, 319] on app-icon "chevron-right" at bounding box center [1226, 324] width 29 height 20
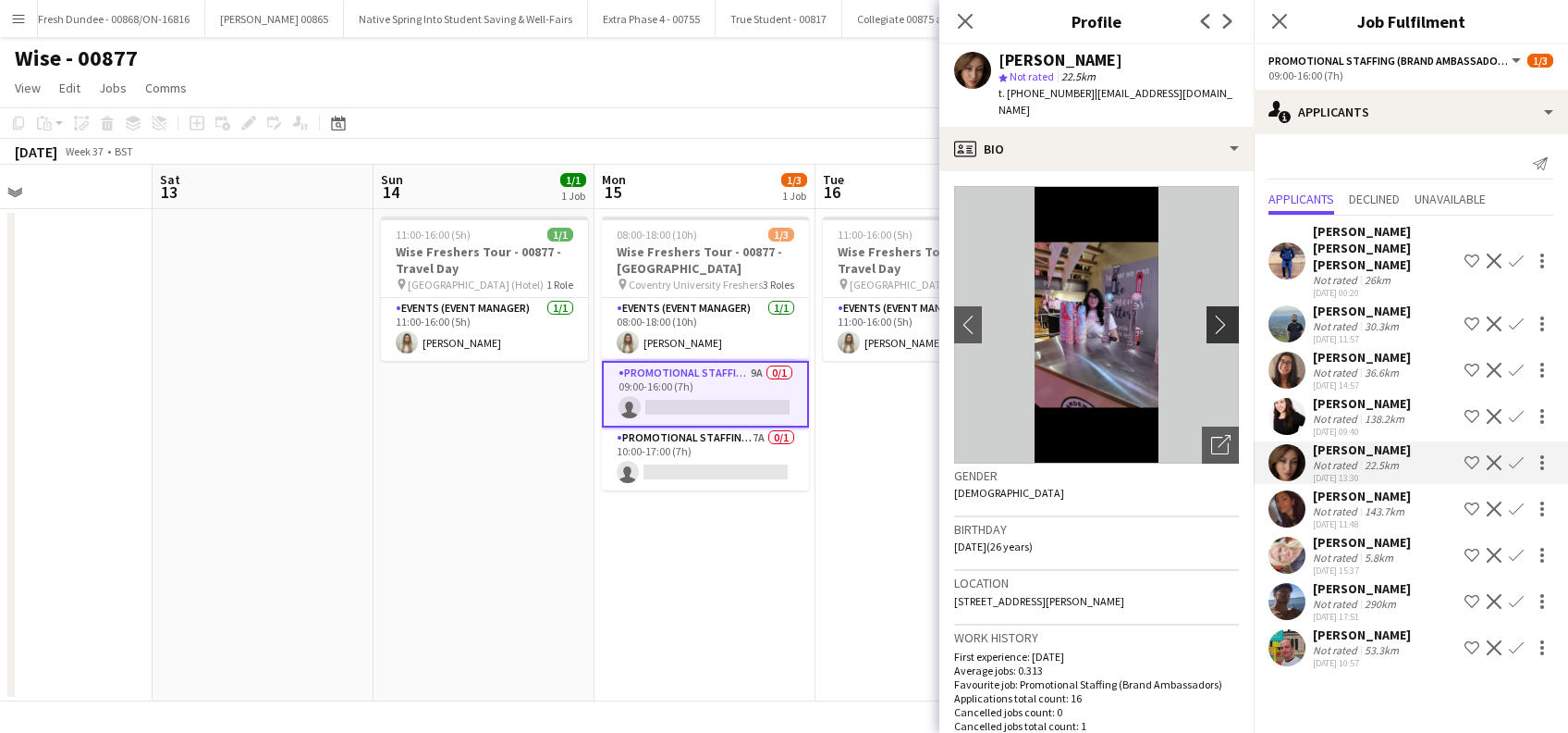
click at [1212, 330] on app-icon "chevron-right" at bounding box center [1226, 324] width 29 height 20
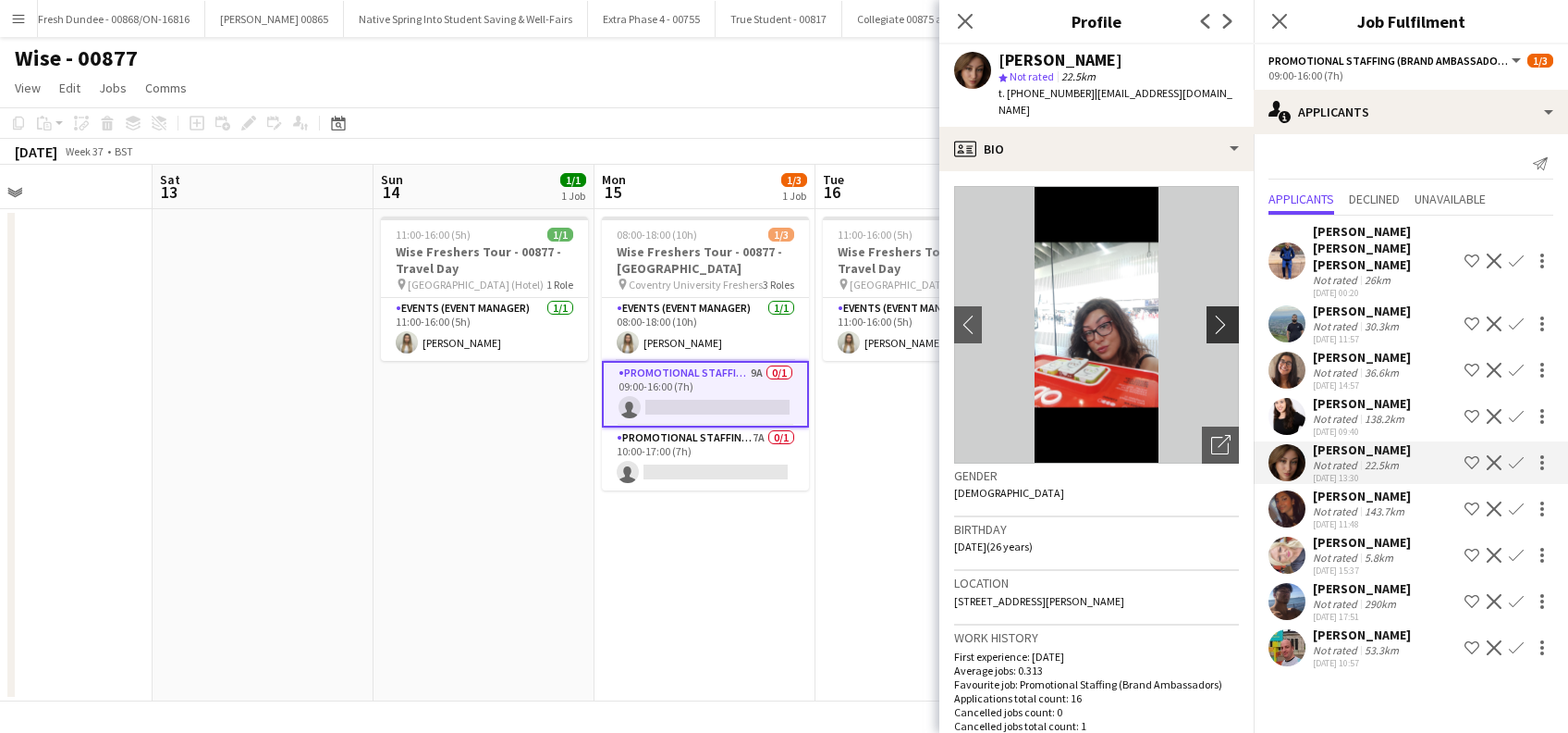
click at [1212, 330] on app-icon "chevron-right" at bounding box center [1226, 324] width 29 height 20
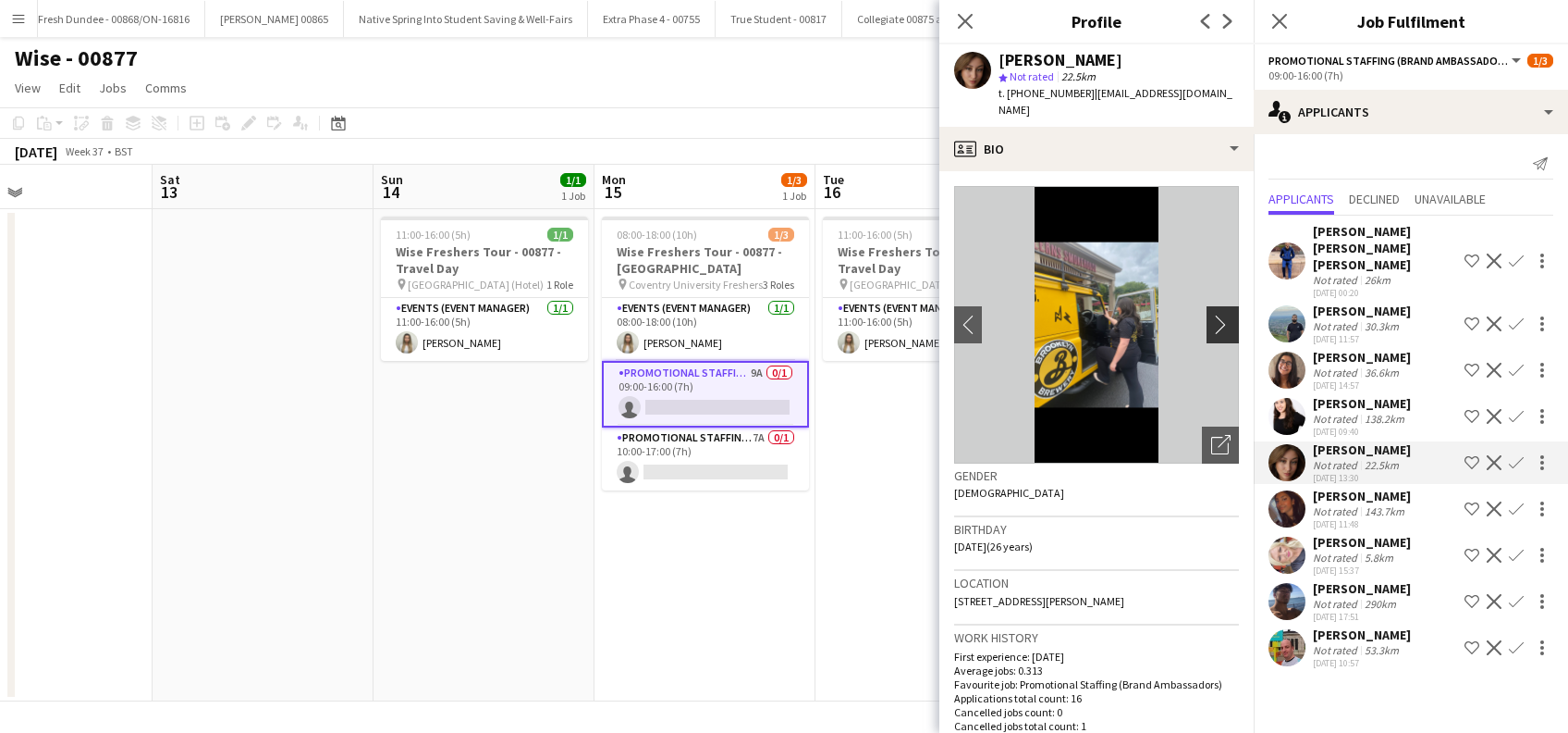
click at [1212, 330] on app-icon "chevron-right" at bounding box center [1226, 324] width 29 height 20
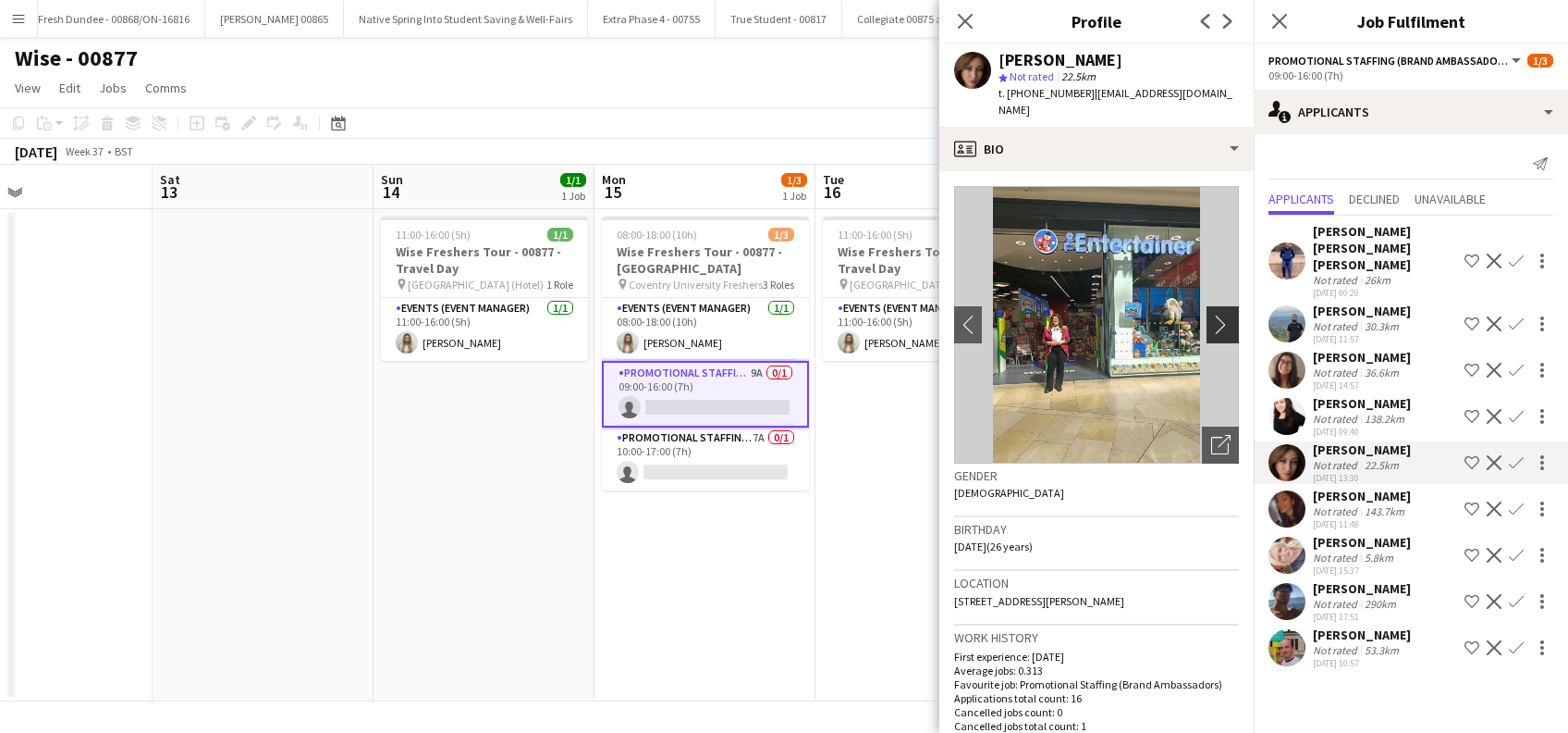
click at [1212, 330] on app-icon "chevron-right" at bounding box center [1226, 324] width 29 height 20
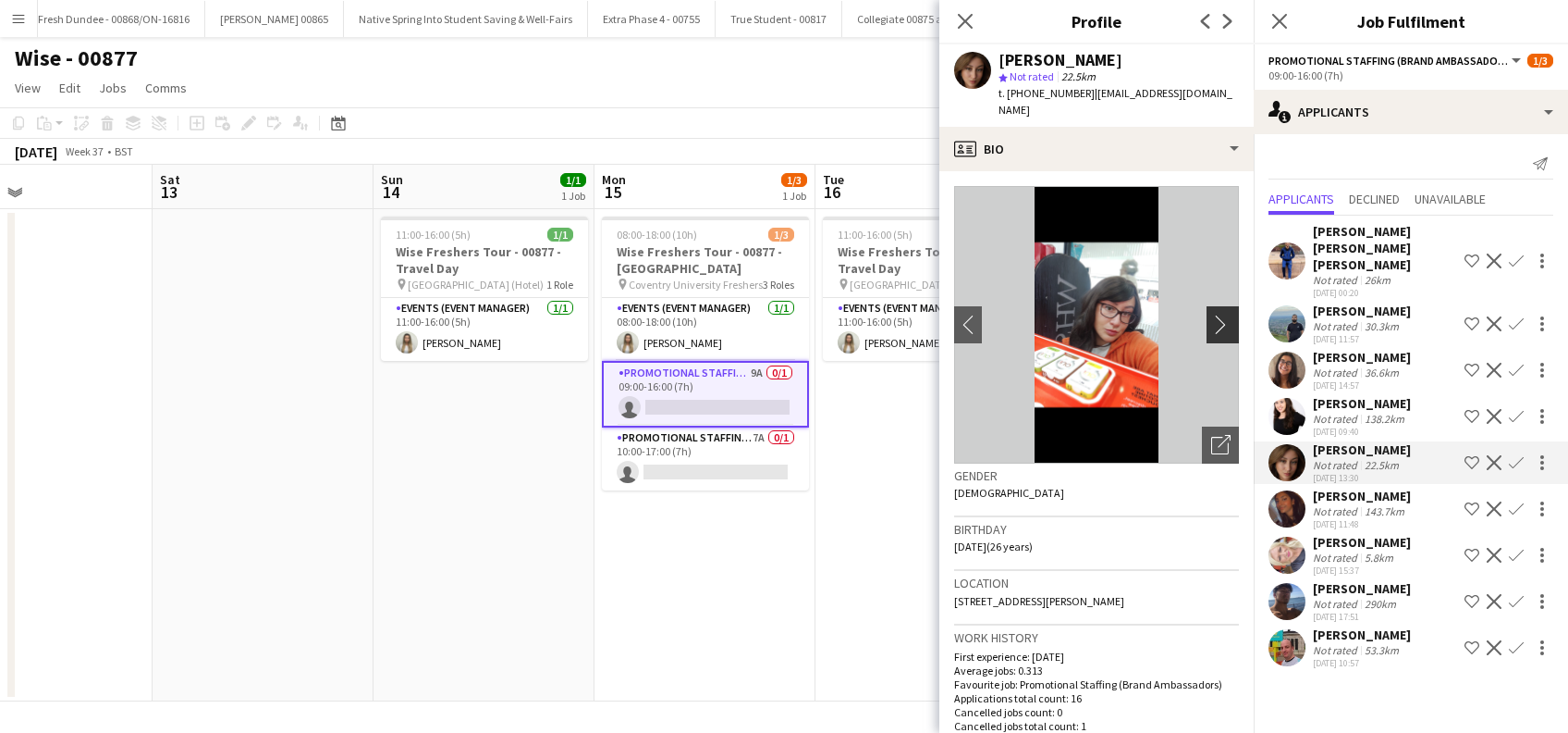
click at [1212, 333] on app-icon "chevron-right" at bounding box center [1226, 324] width 29 height 20
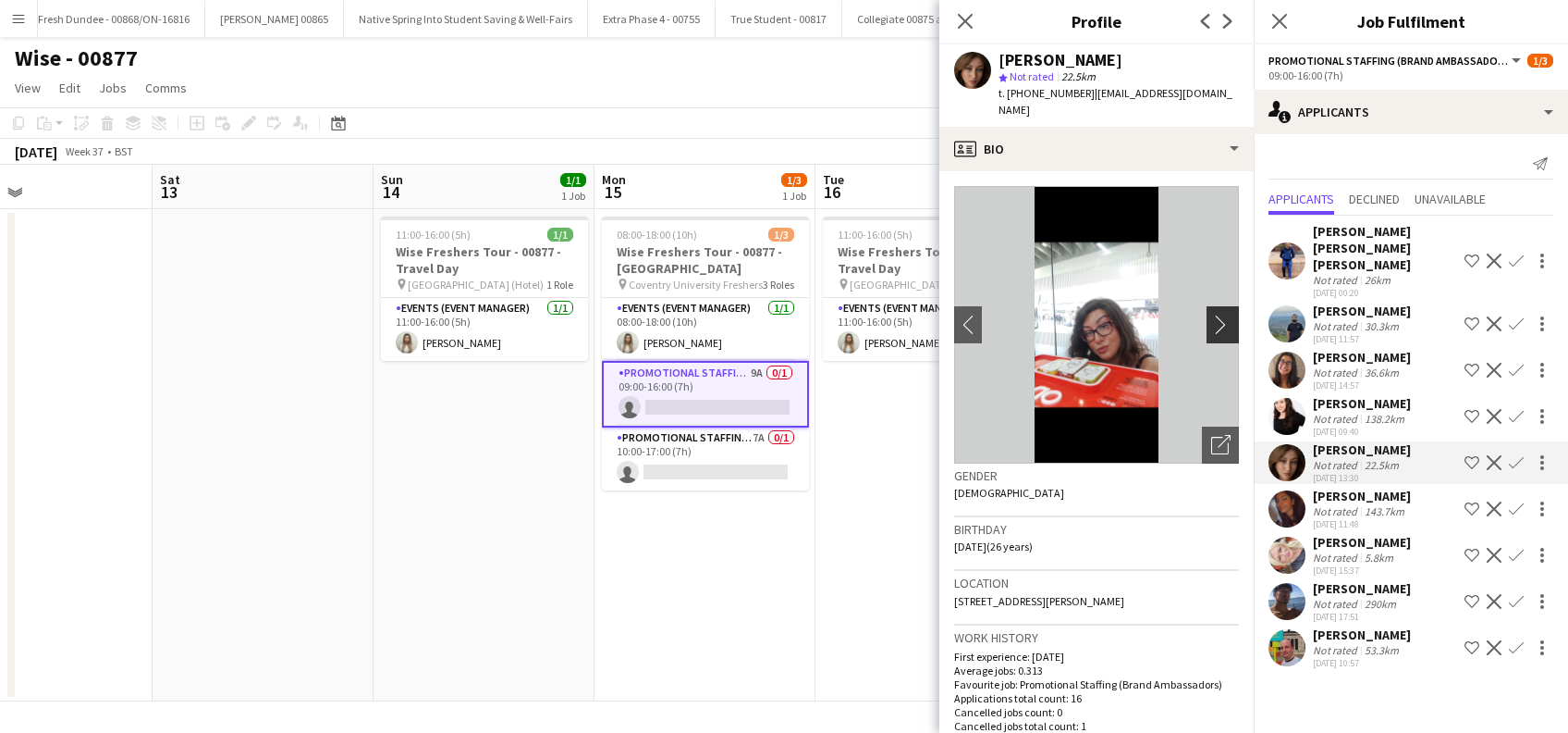
click at [1212, 333] on app-icon "chevron-right" at bounding box center [1226, 324] width 29 height 20
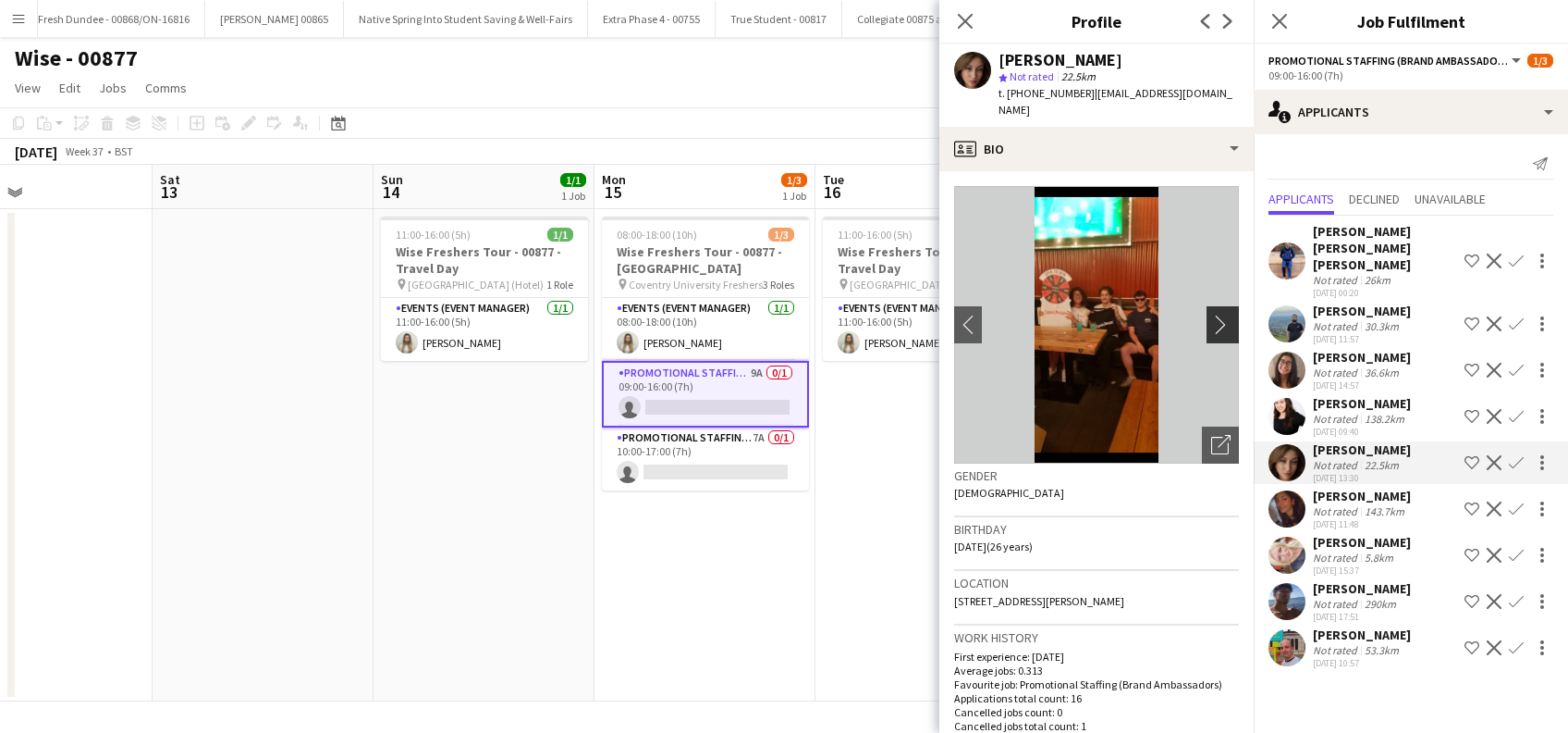
click at [1212, 333] on app-icon "chevron-right" at bounding box center [1226, 324] width 29 height 20
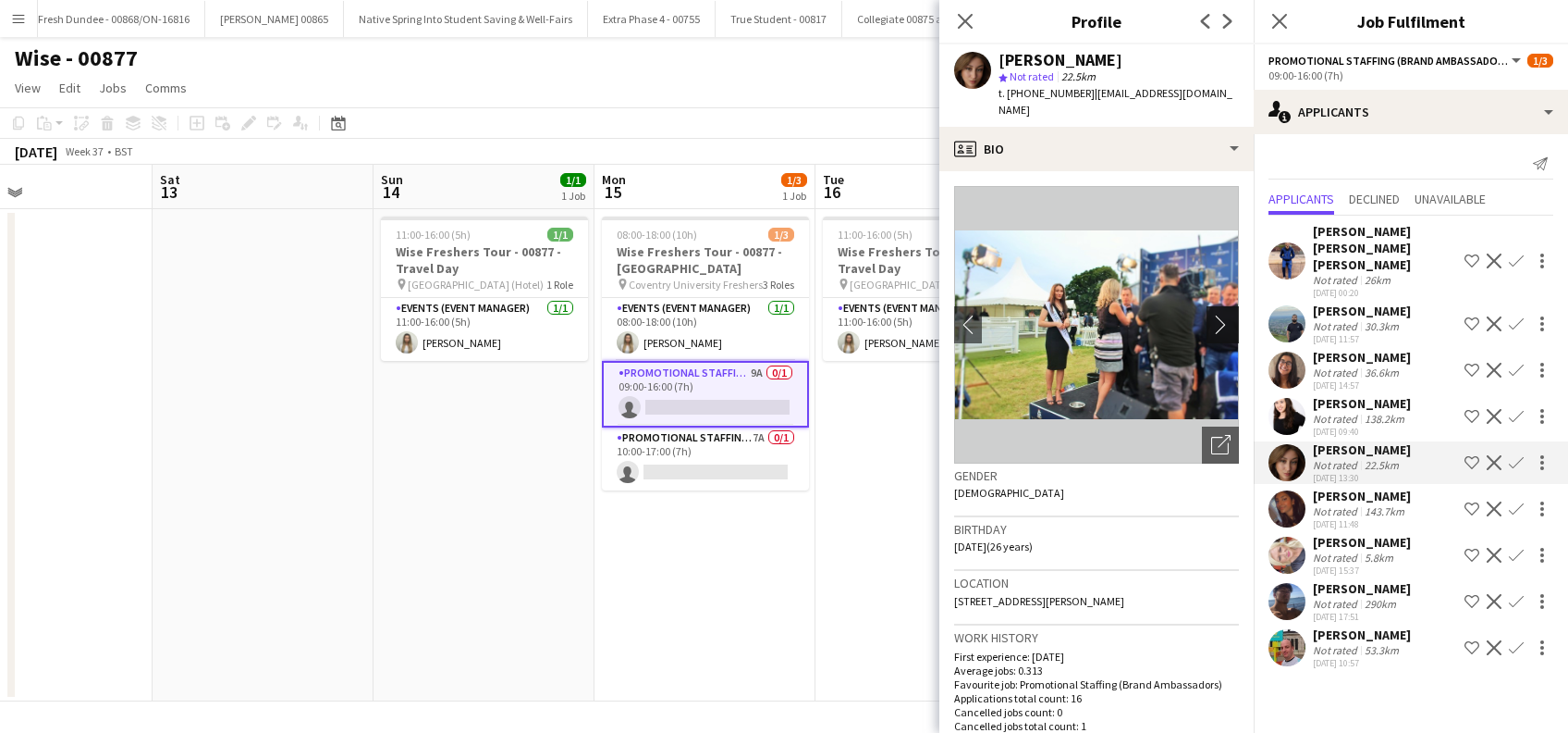
click at [1212, 332] on app-icon "chevron-right" at bounding box center [1226, 324] width 29 height 20
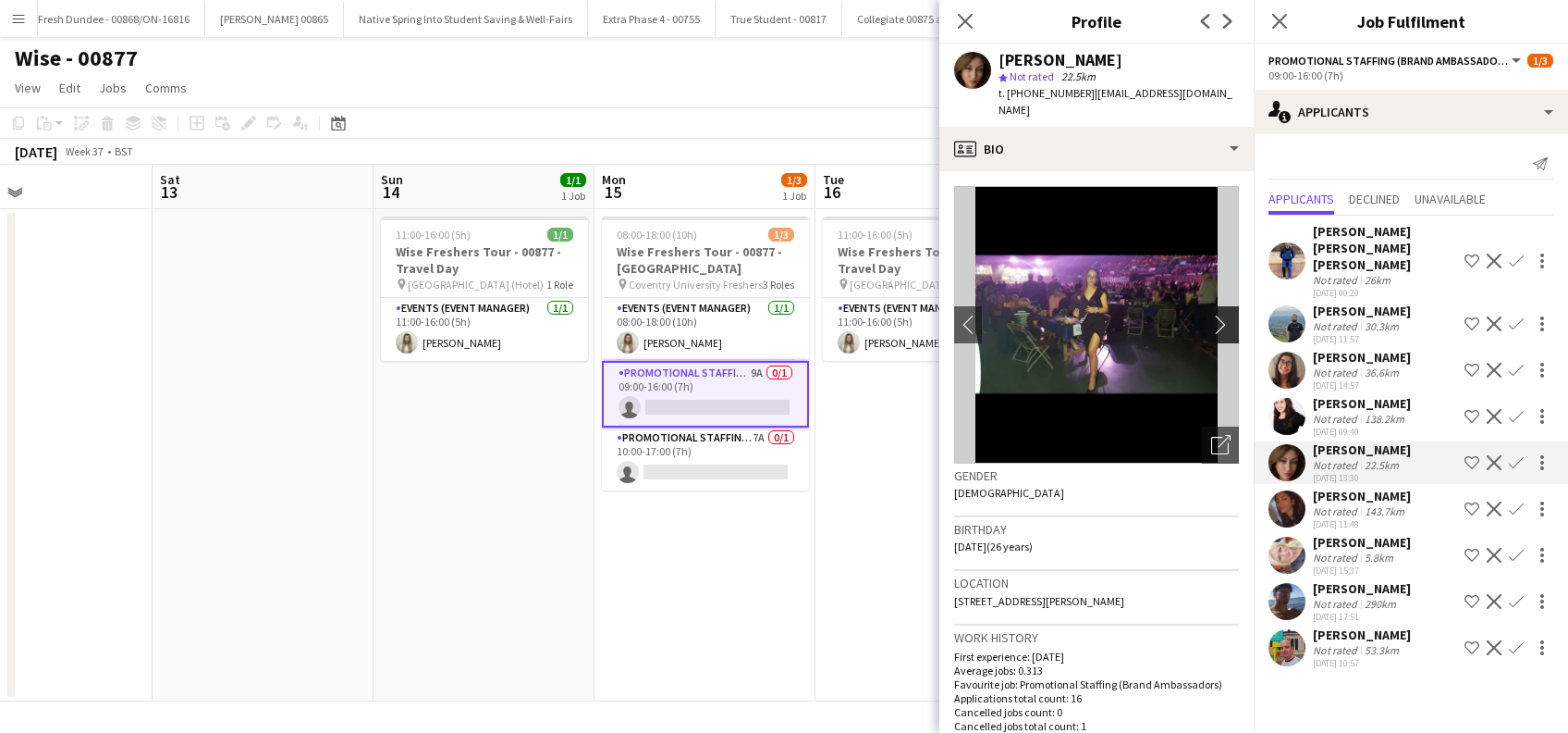
click at [1212, 332] on app-icon "chevron-right" at bounding box center [1226, 324] width 29 height 20
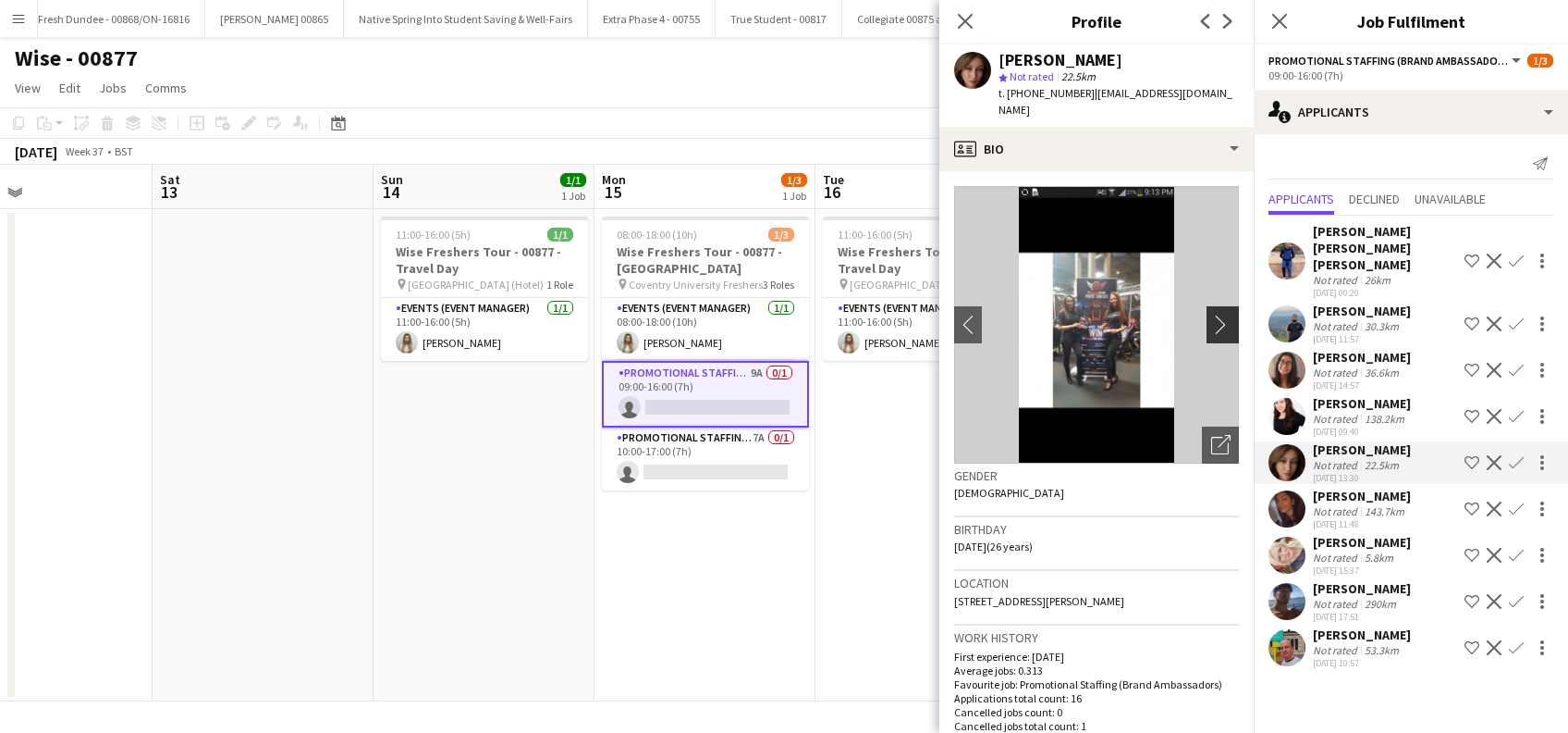
click at [1212, 332] on app-icon "chevron-right" at bounding box center [1226, 324] width 29 height 20
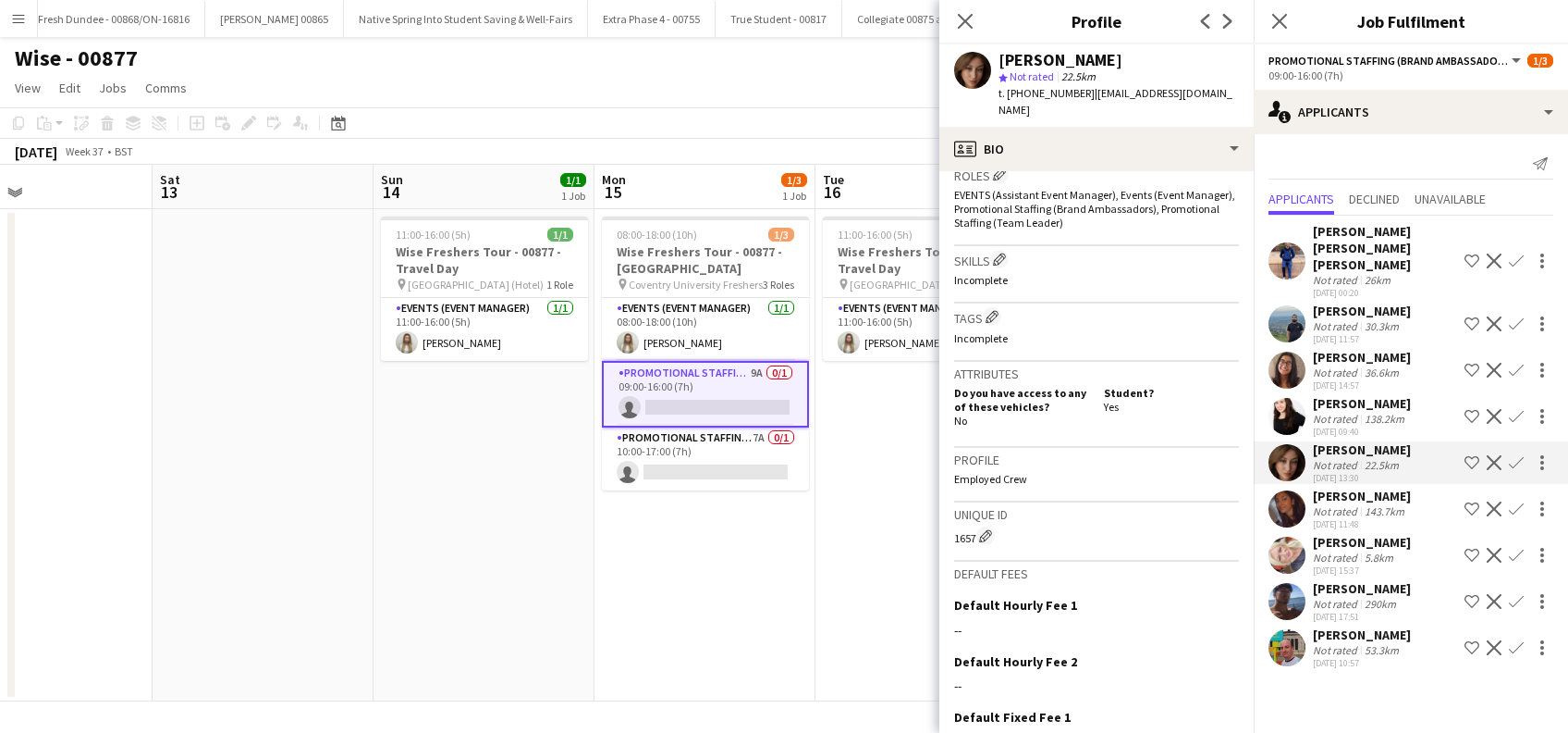
scroll to position [788, 0]
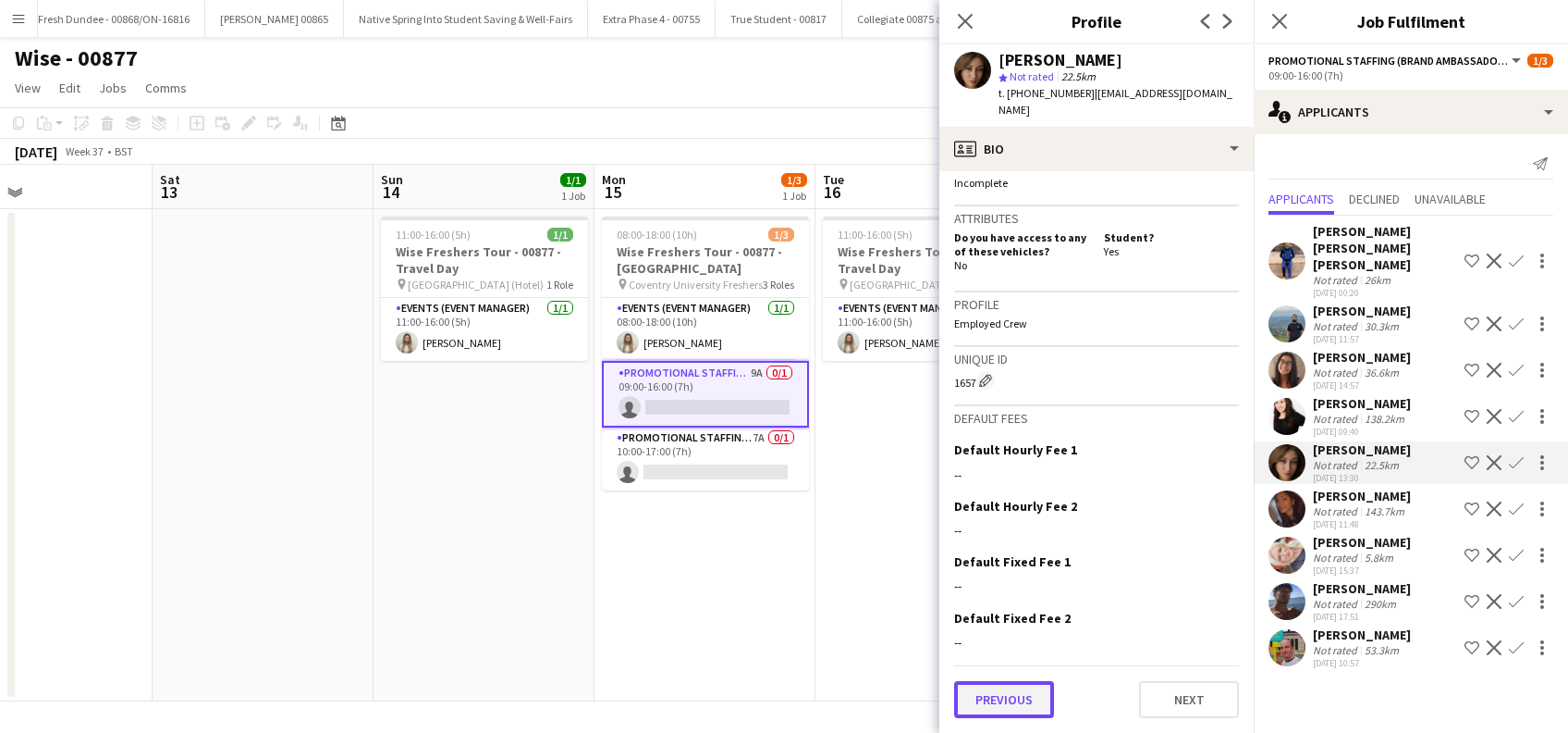
click at [1002, 696] on button "Previous" at bounding box center [1004, 699] width 100 height 37
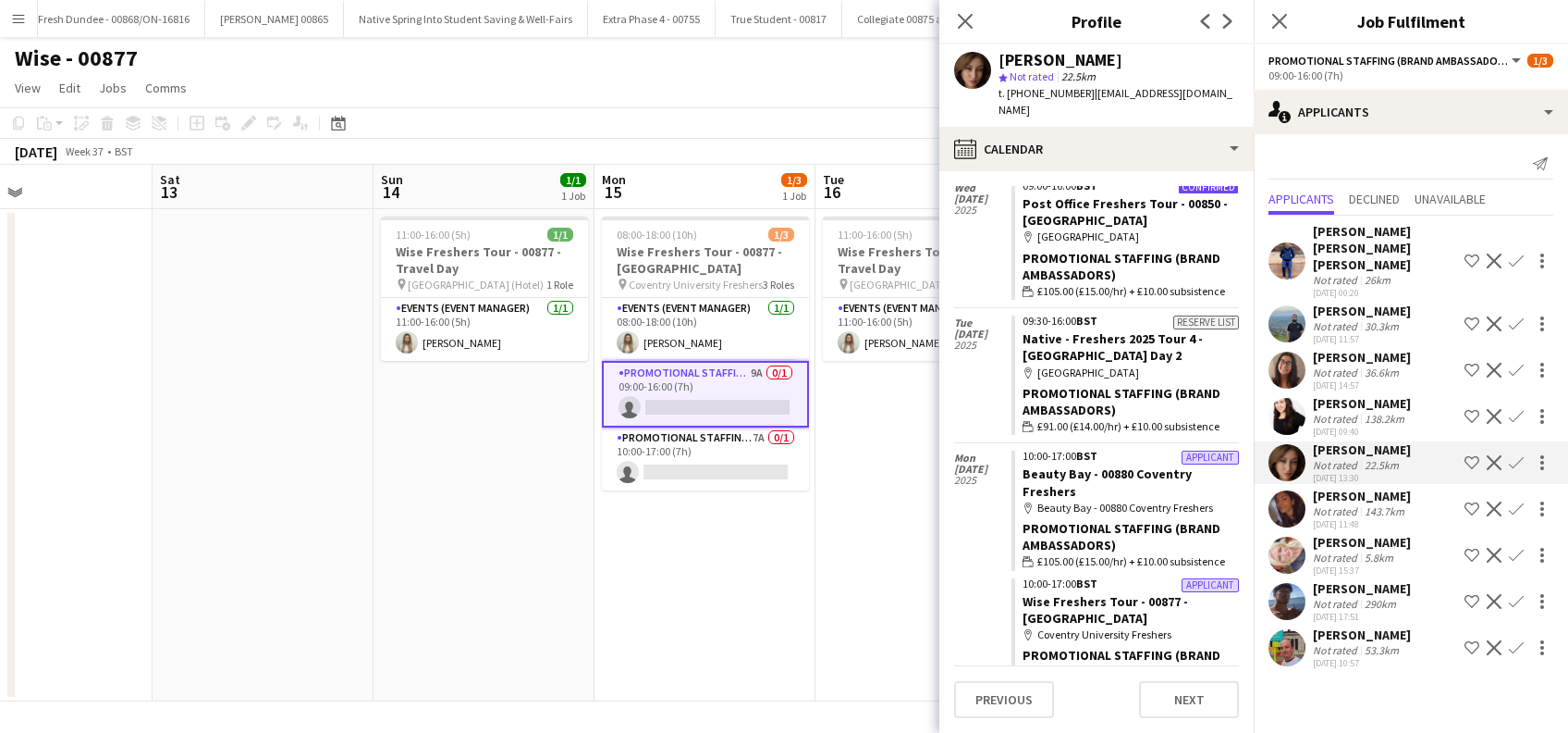
scroll to position [774, 0]
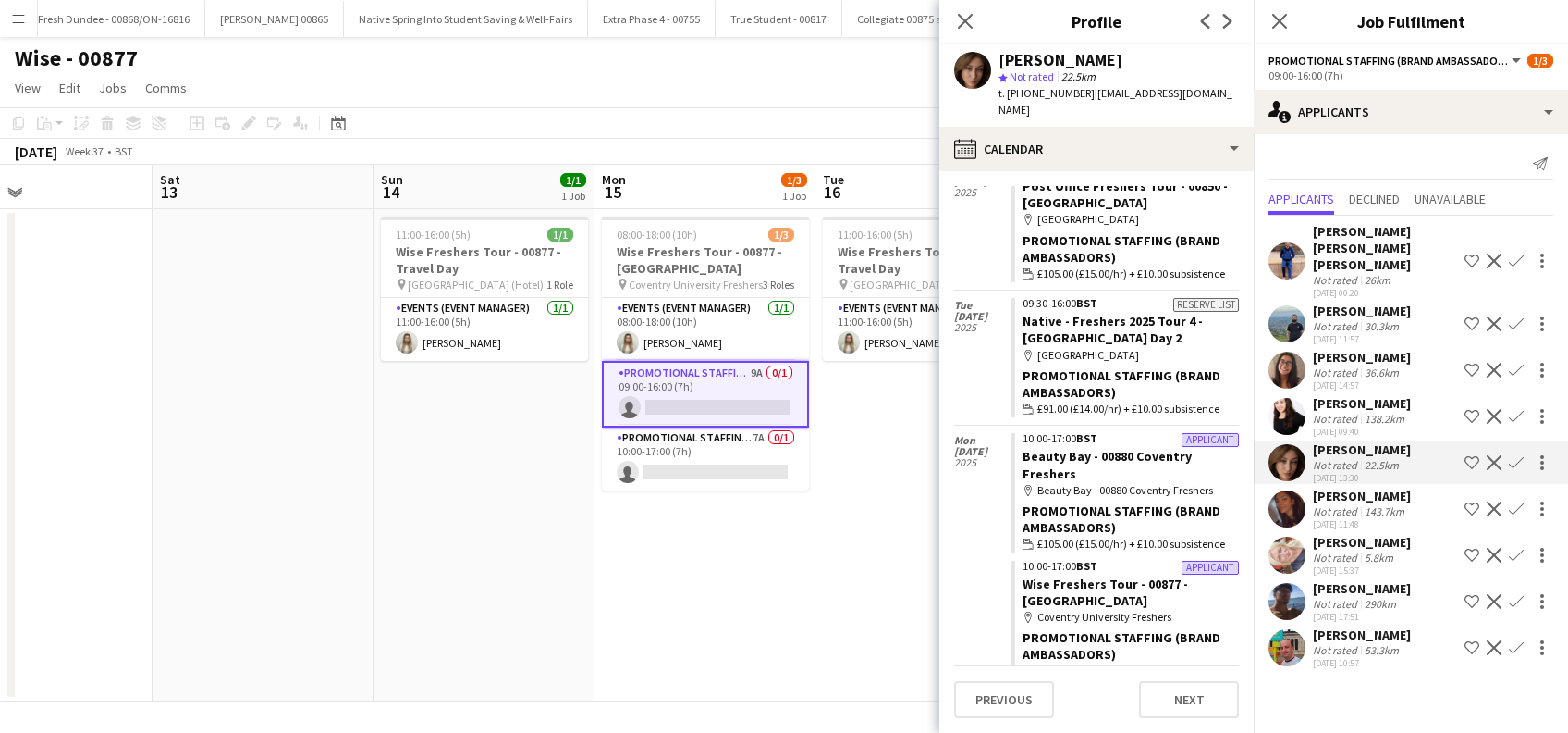
click at [1327, 537] on div "[PERSON_NAME]" at bounding box center [1361, 542] width 98 height 17
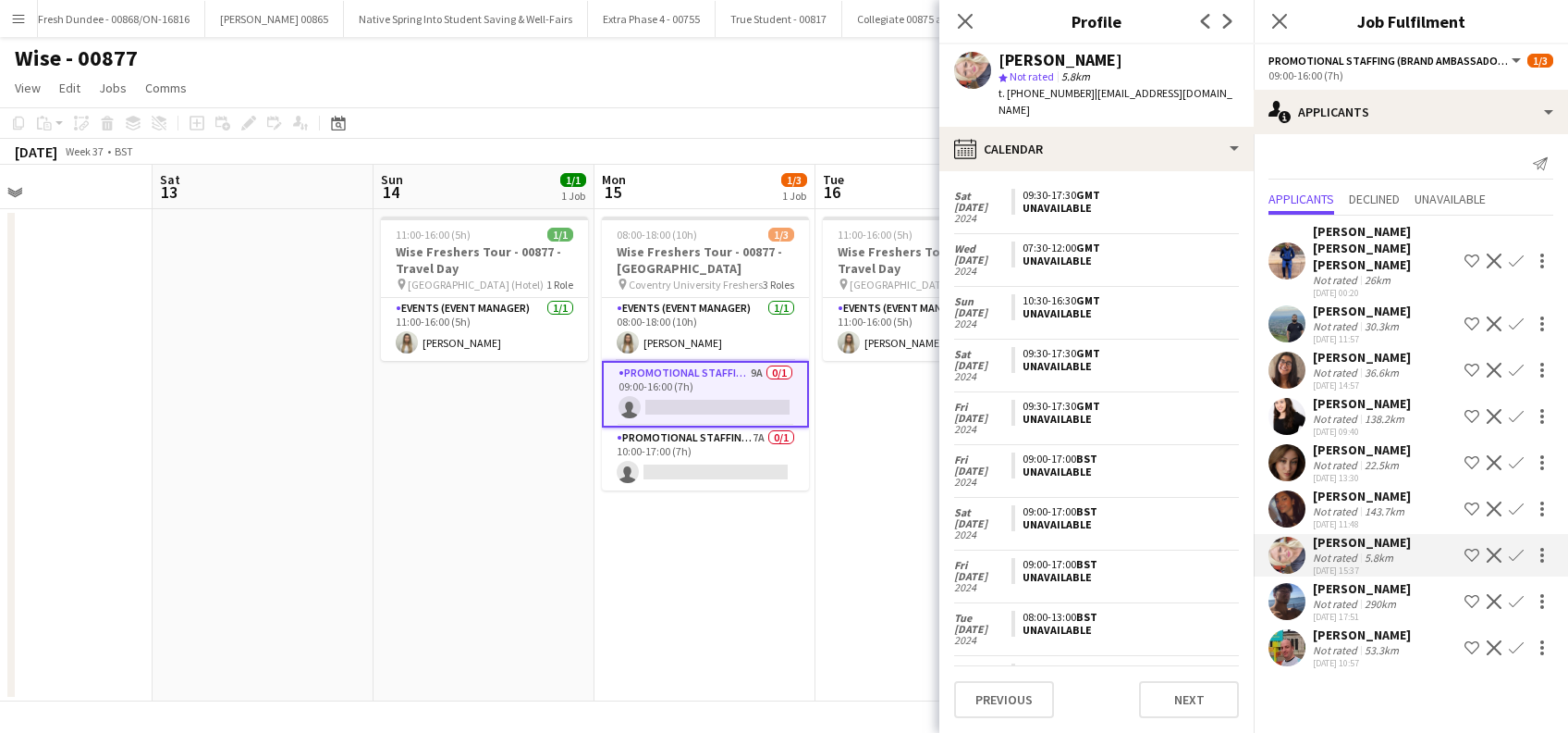
scroll to position [1357, 0]
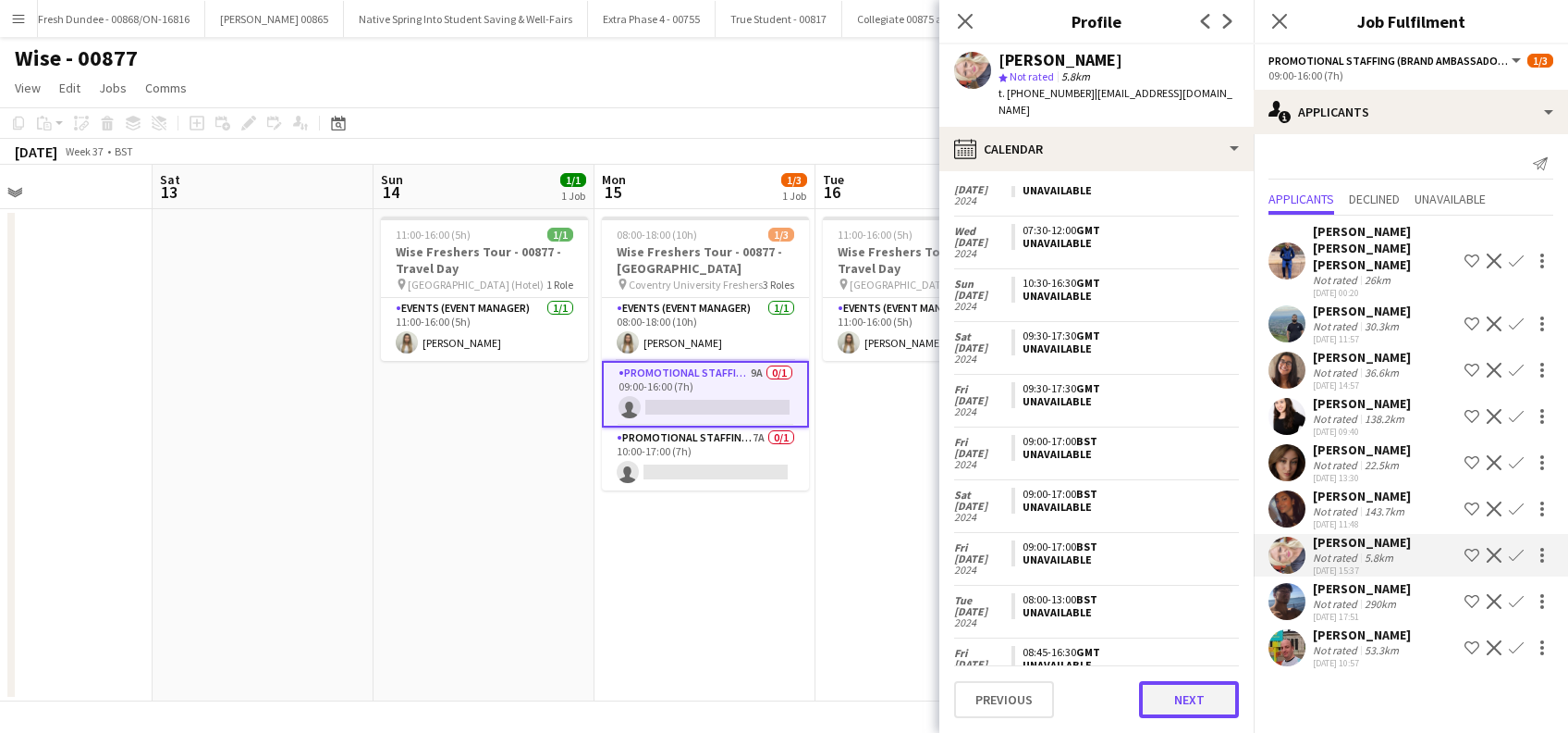
click at [1170, 704] on button "Next" at bounding box center [1189, 699] width 100 height 37
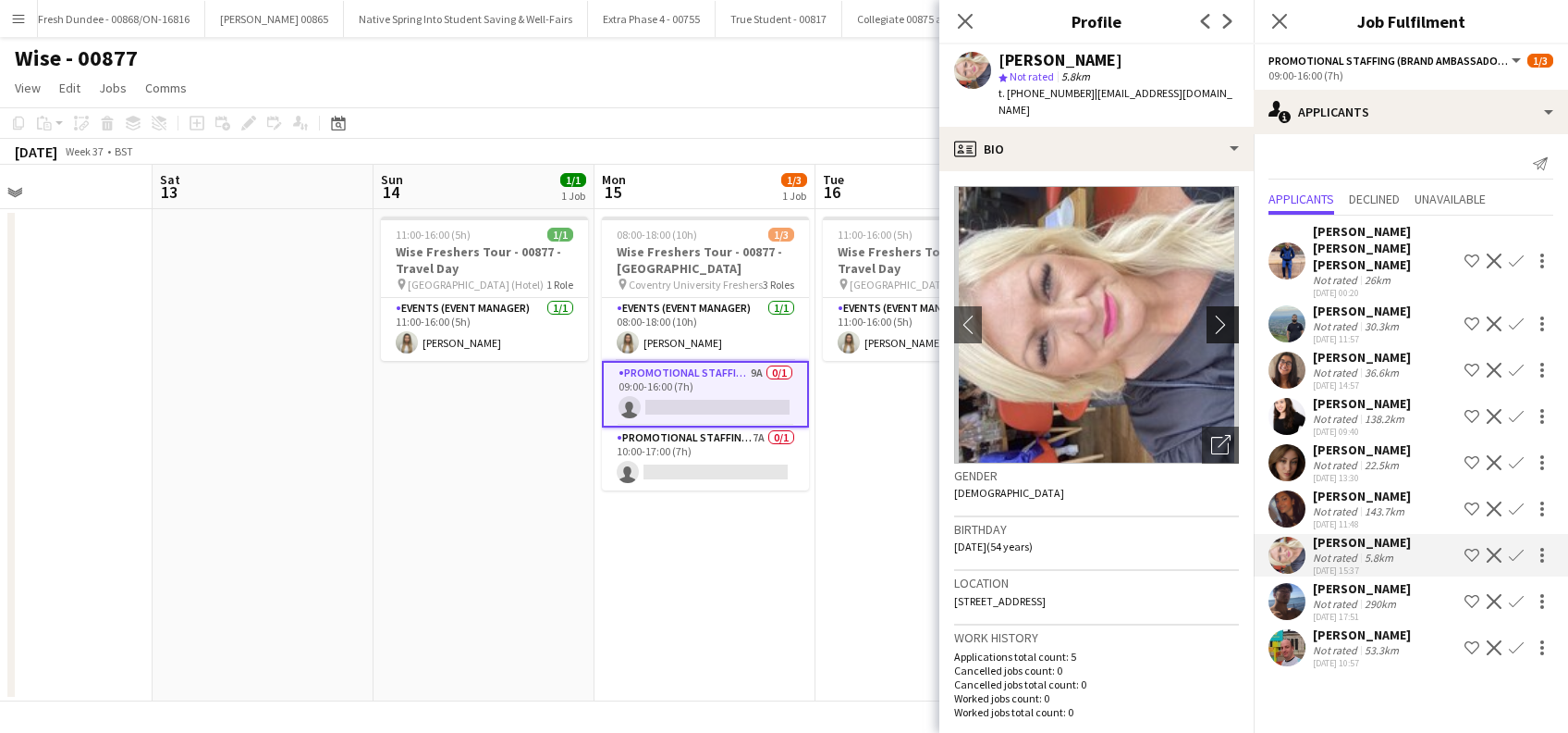
click at [1212, 315] on app-icon "chevron-right" at bounding box center [1226, 324] width 29 height 20
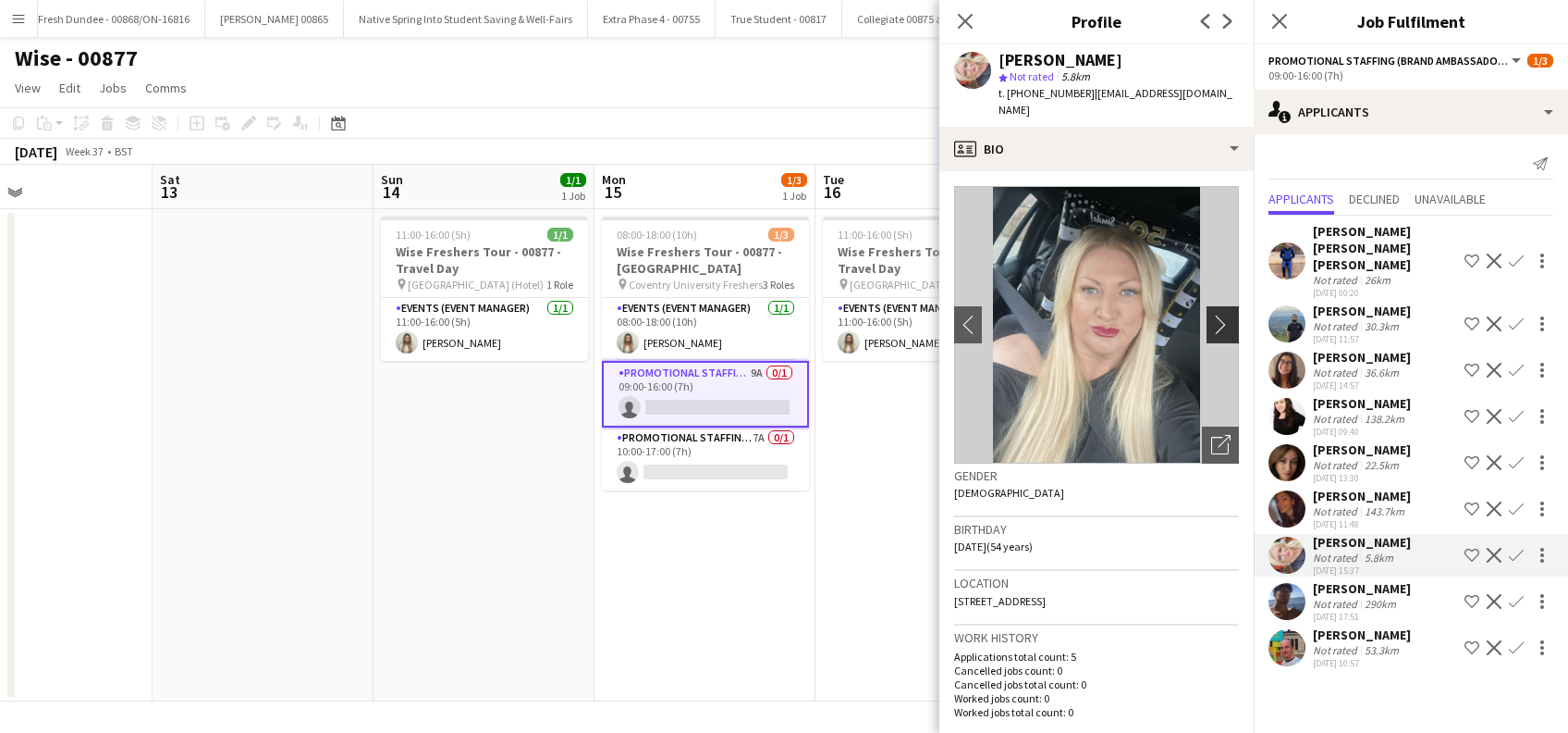
click at [1212, 315] on app-icon "chevron-right" at bounding box center [1226, 324] width 29 height 20
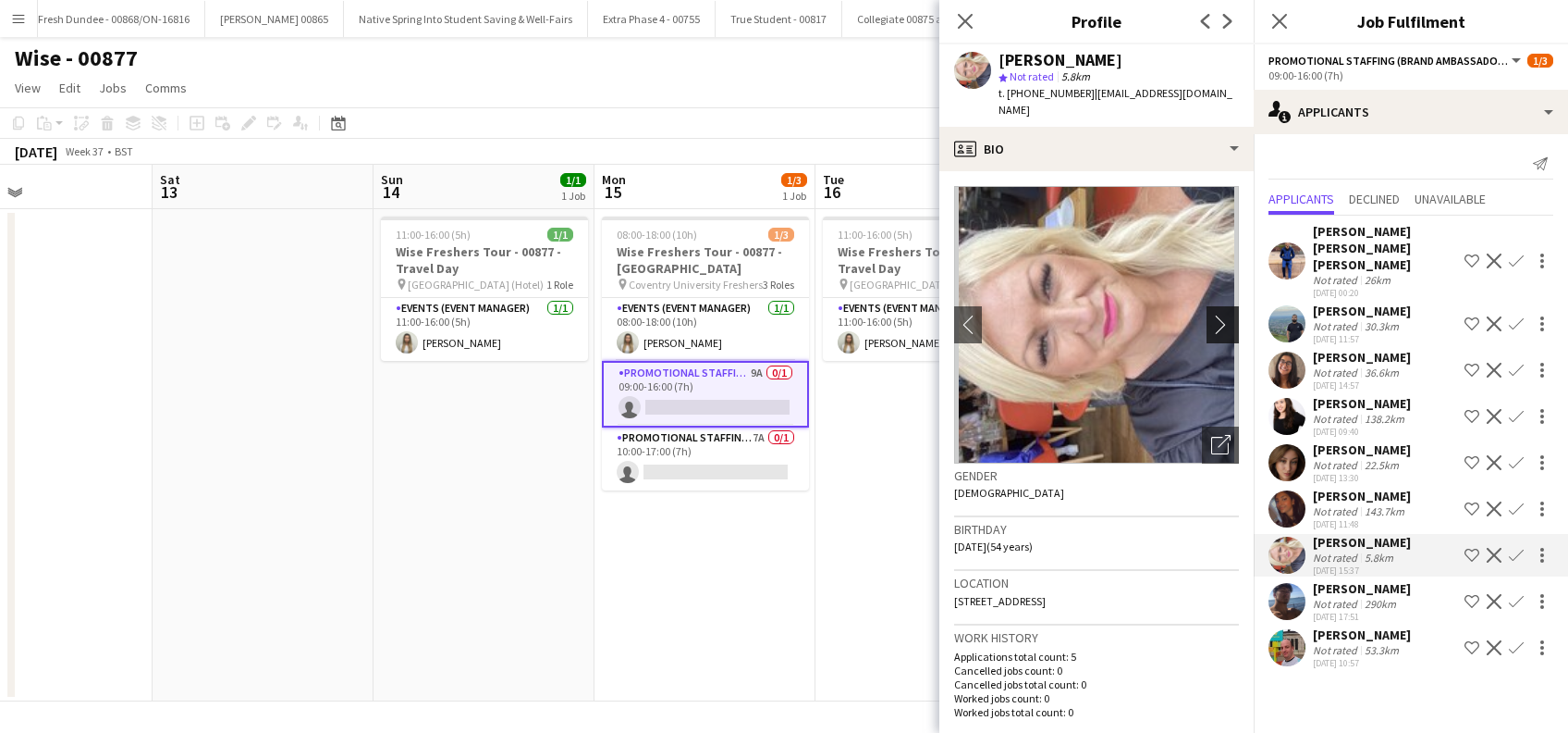
click at [1212, 315] on app-icon "chevron-right" at bounding box center [1226, 324] width 29 height 20
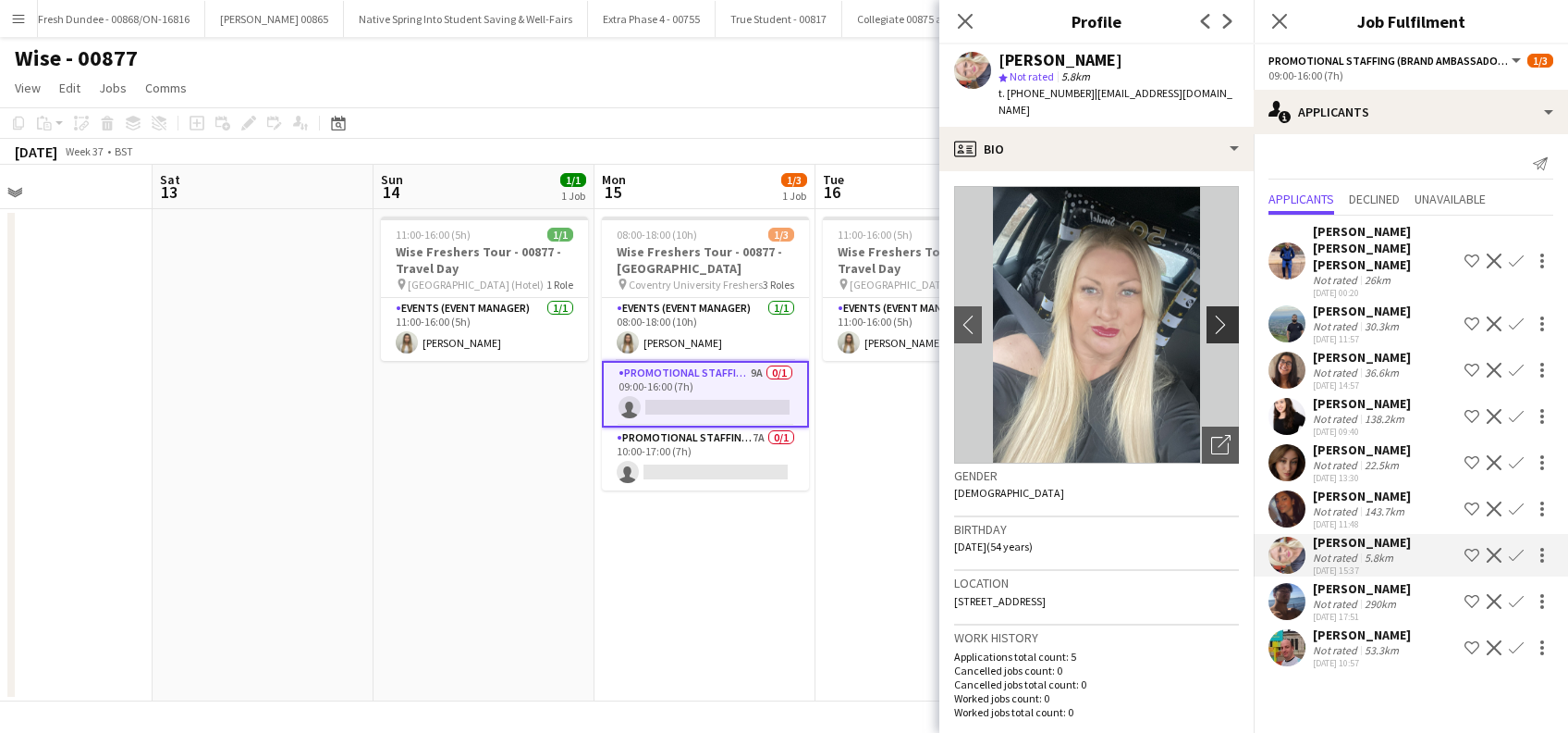
click at [1212, 315] on app-icon "chevron-right" at bounding box center [1226, 324] width 29 height 20
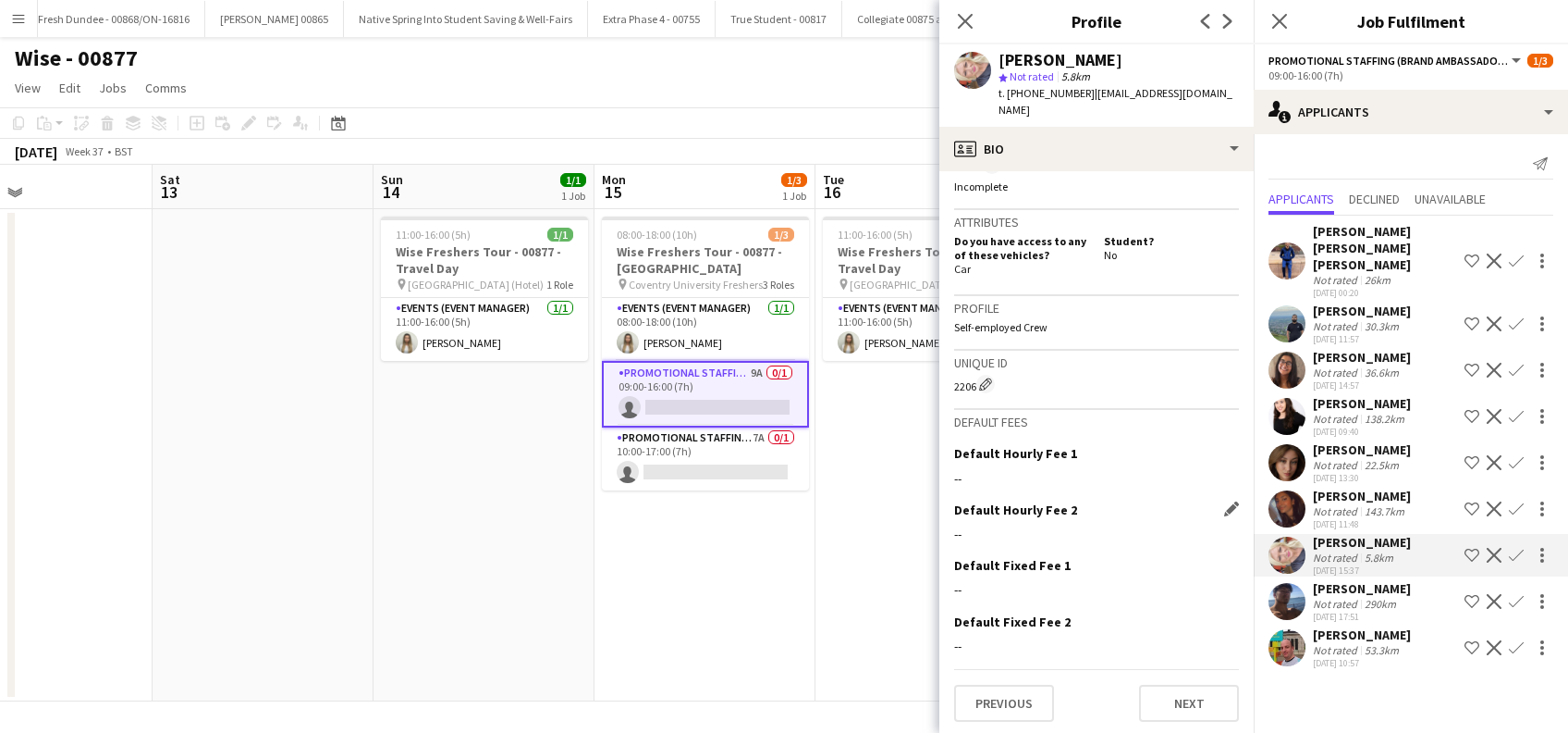
scroll to position [740, 0]
click at [995, 707] on button "Previous" at bounding box center [1004, 703] width 100 height 37
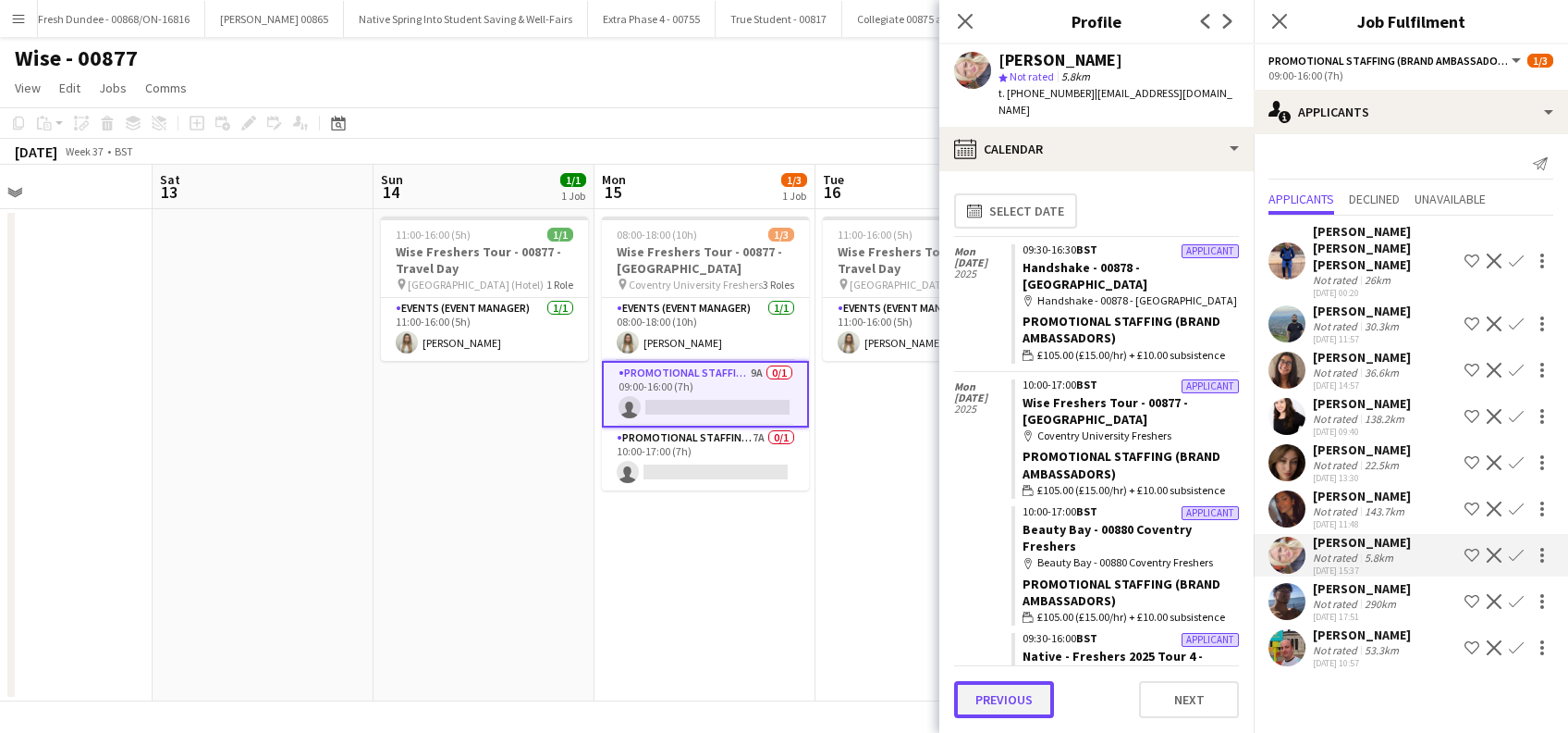
click at [995, 704] on button "Previous" at bounding box center [1004, 699] width 100 height 37
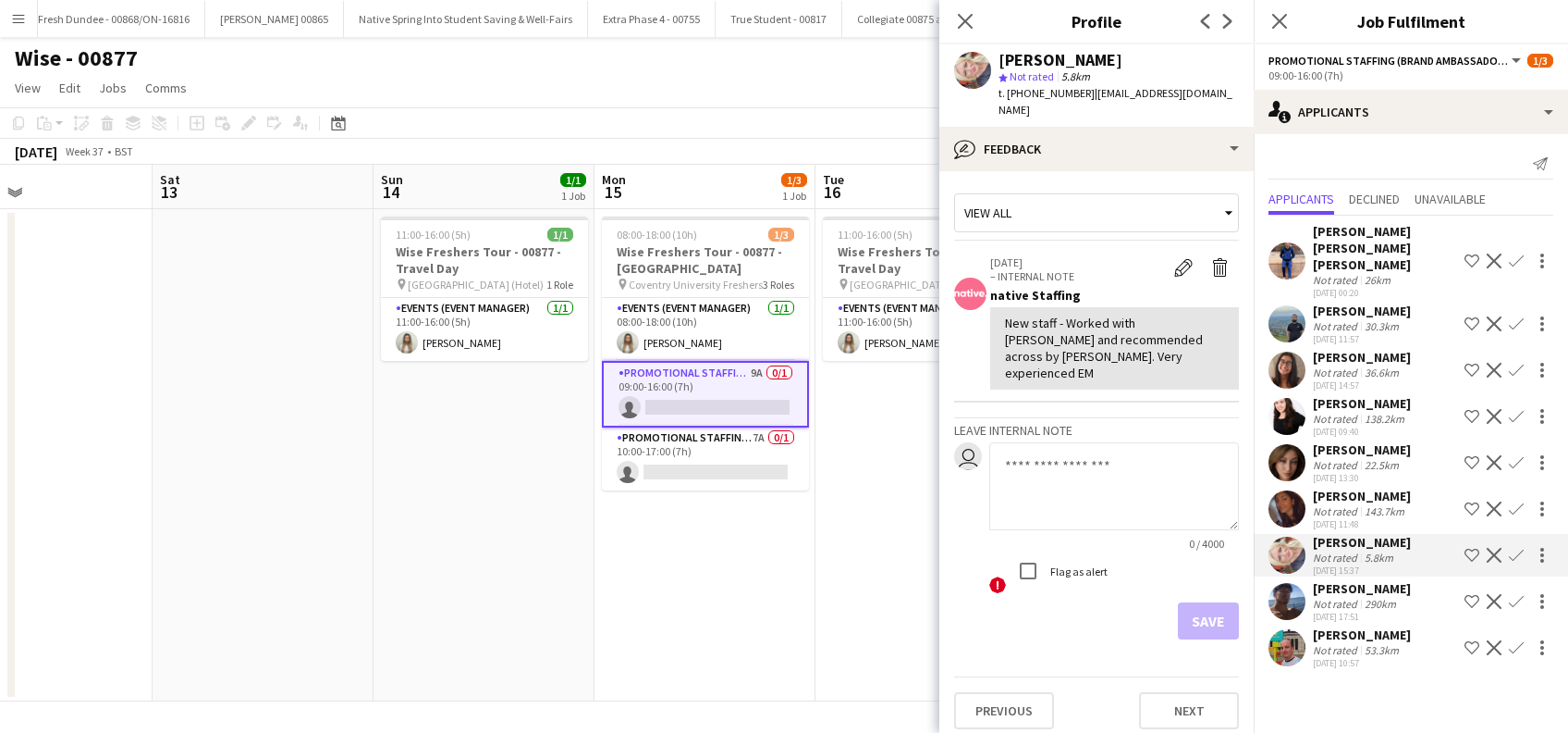
click at [1348, 588] on div "[PERSON_NAME]" at bounding box center [1361, 589] width 98 height 17
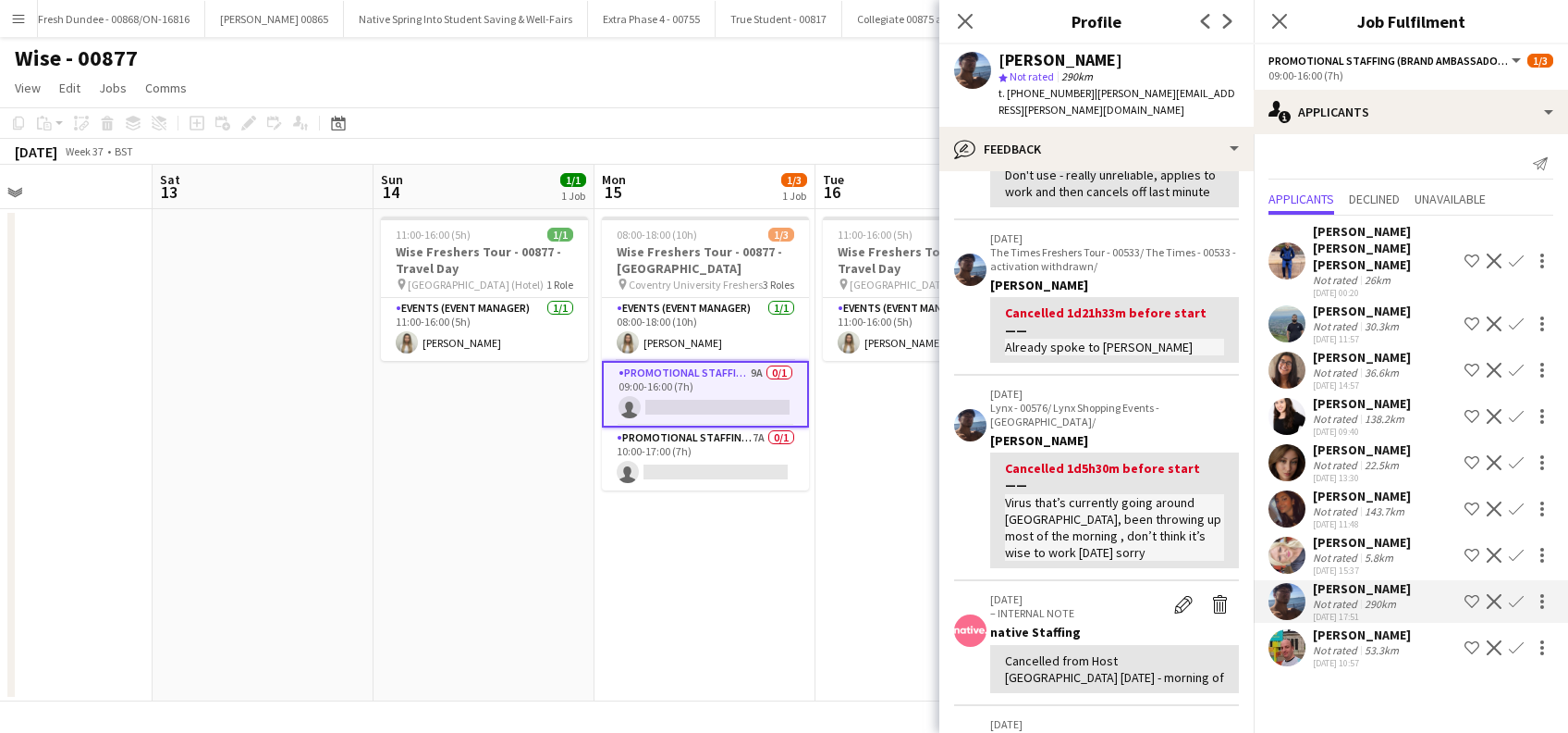
scroll to position [0, 0]
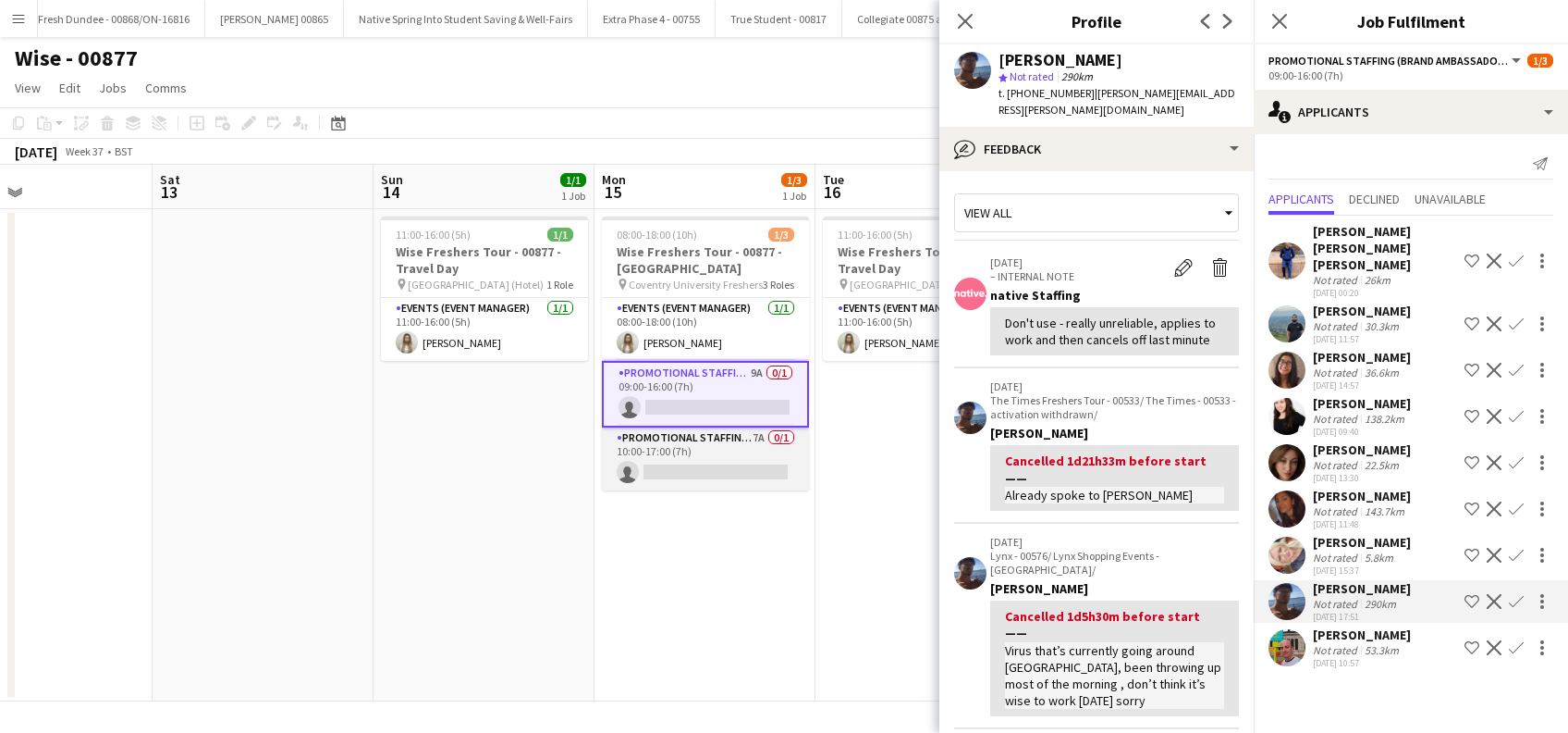
click at [693, 476] on app-card-role "Promotional Staffing (Brand Ambassadors) 7A 0/1 10:00-17:00 (7h) single-neutral…" at bounding box center [704, 459] width 207 height 63
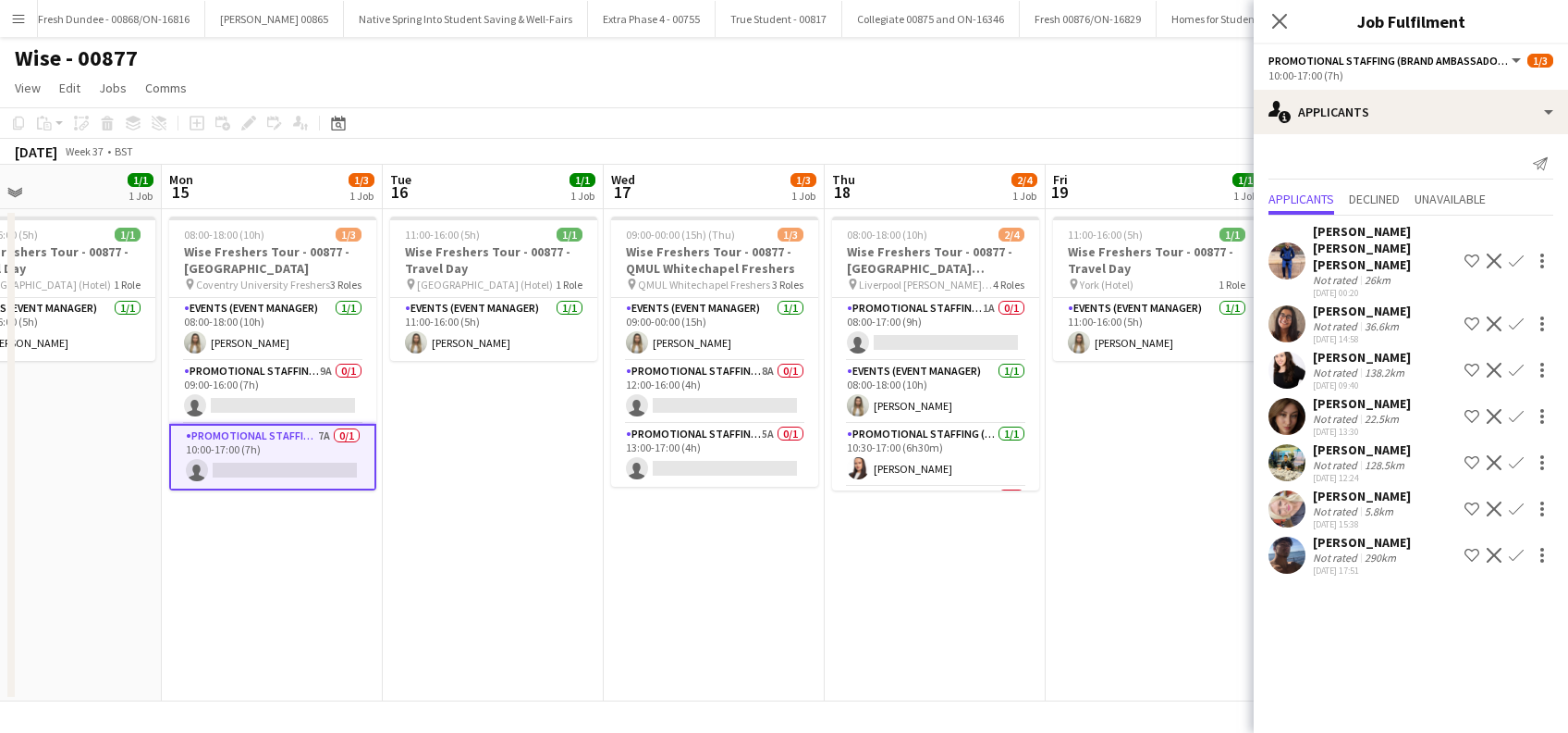
scroll to position [0, 428]
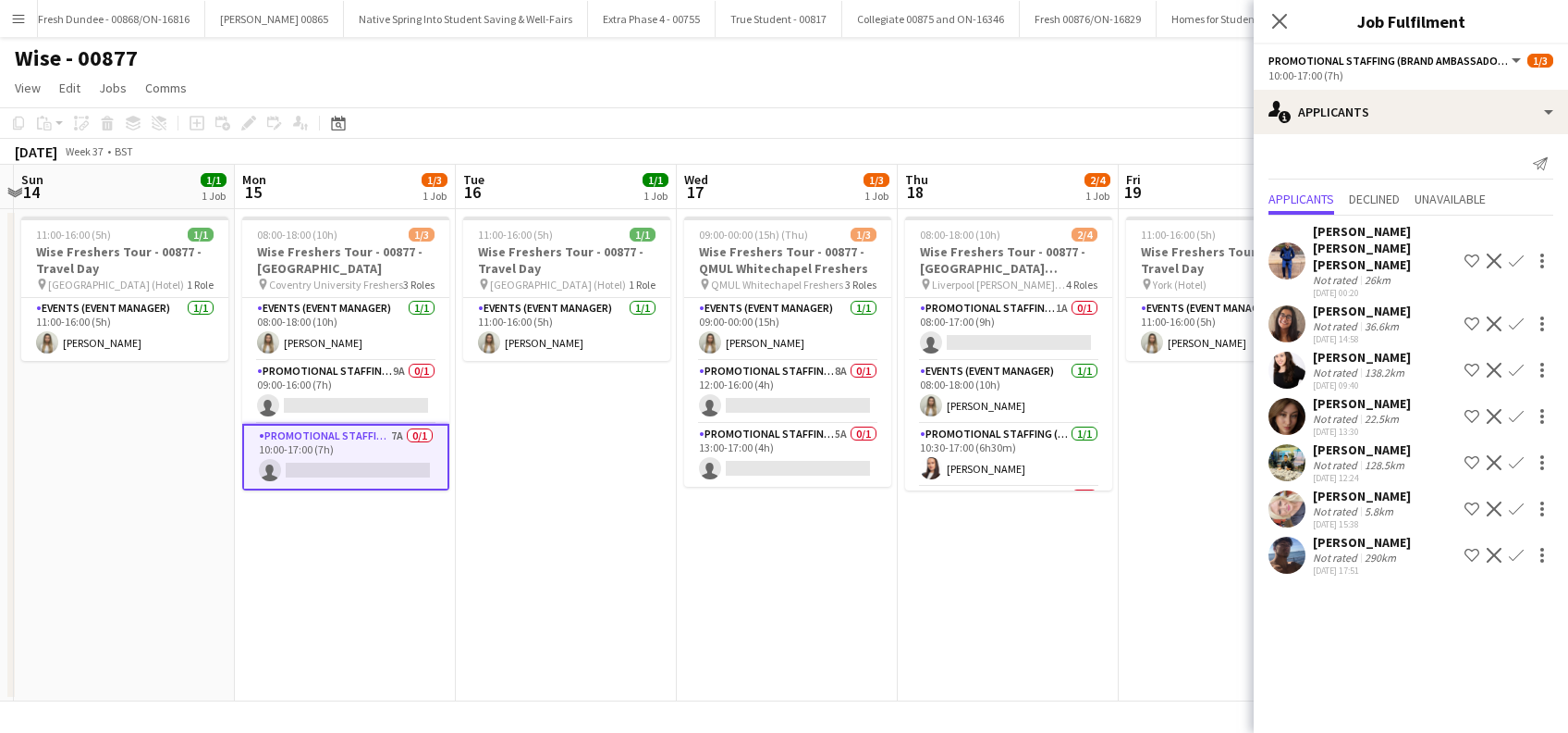
drag, startPoint x: 1038, startPoint y: 554, endPoint x: 678, endPoint y: 555, distance: 360.0
click at [678, 555] on app-calendar-viewport "Fri 12 Sat 13 Sun 14 1/1 1 Job Mon 15 1/3 1 Job Tue 16 1/1 1 Job Wed 17 1/3 1 J…" at bounding box center [784, 432] width 1568 height 536
click at [793, 391] on app-card-role "Promotional Staffing (Brand Ambassadors) 8A 0/1 12:00-16:00 (4h) single-neutral…" at bounding box center [787, 391] width 207 height 63
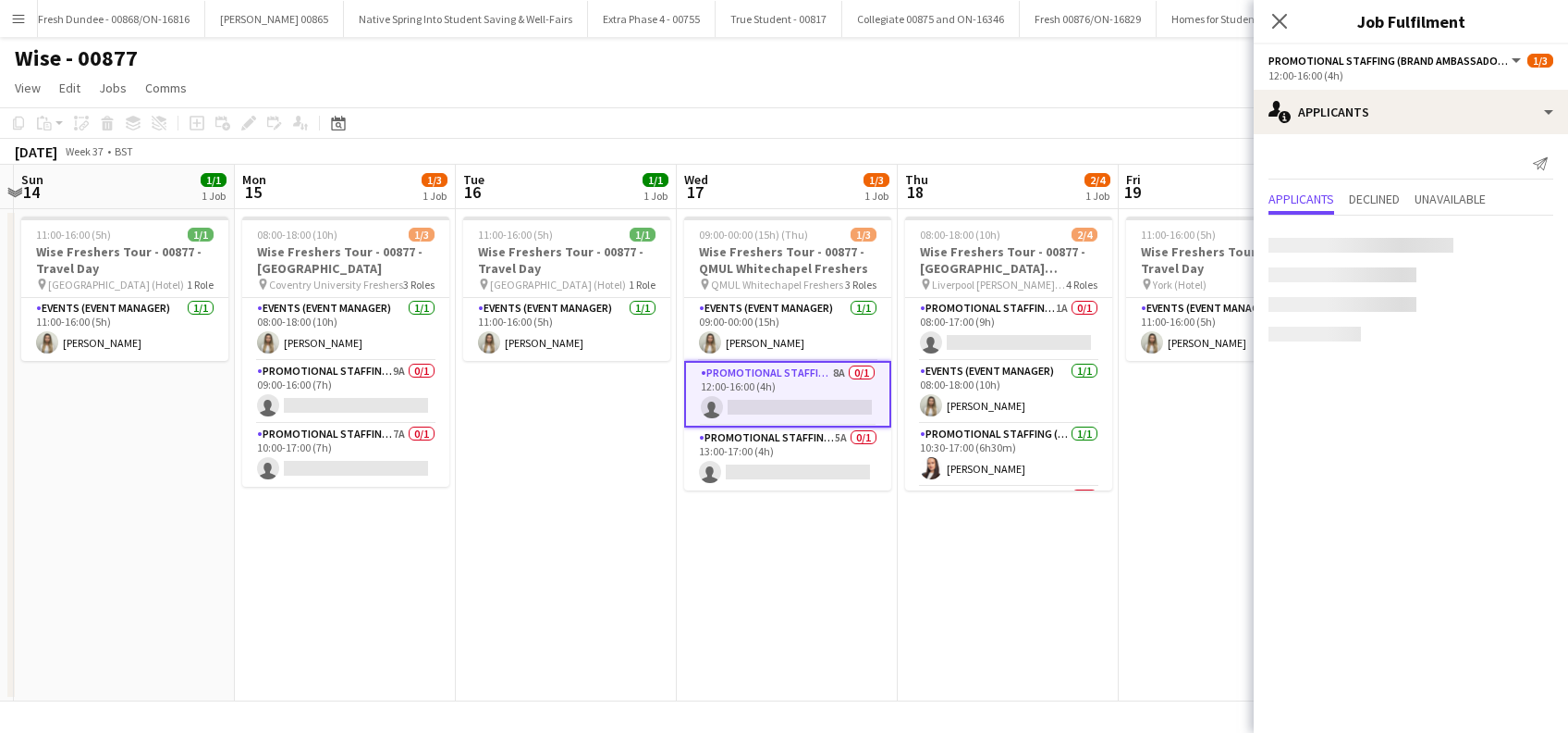
scroll to position [0, 428]
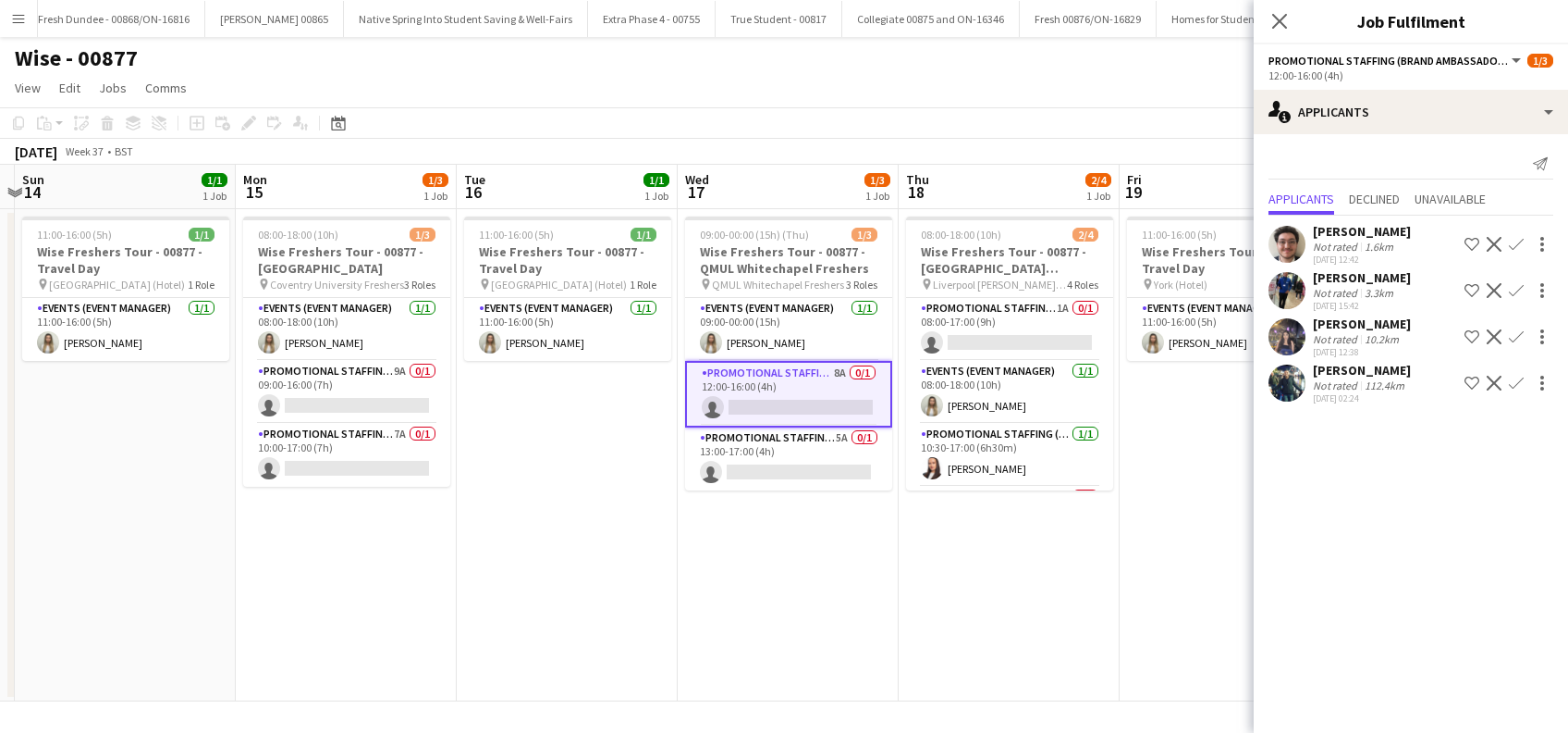
click at [1336, 327] on div "[PERSON_NAME]" at bounding box center [1361, 324] width 98 height 17
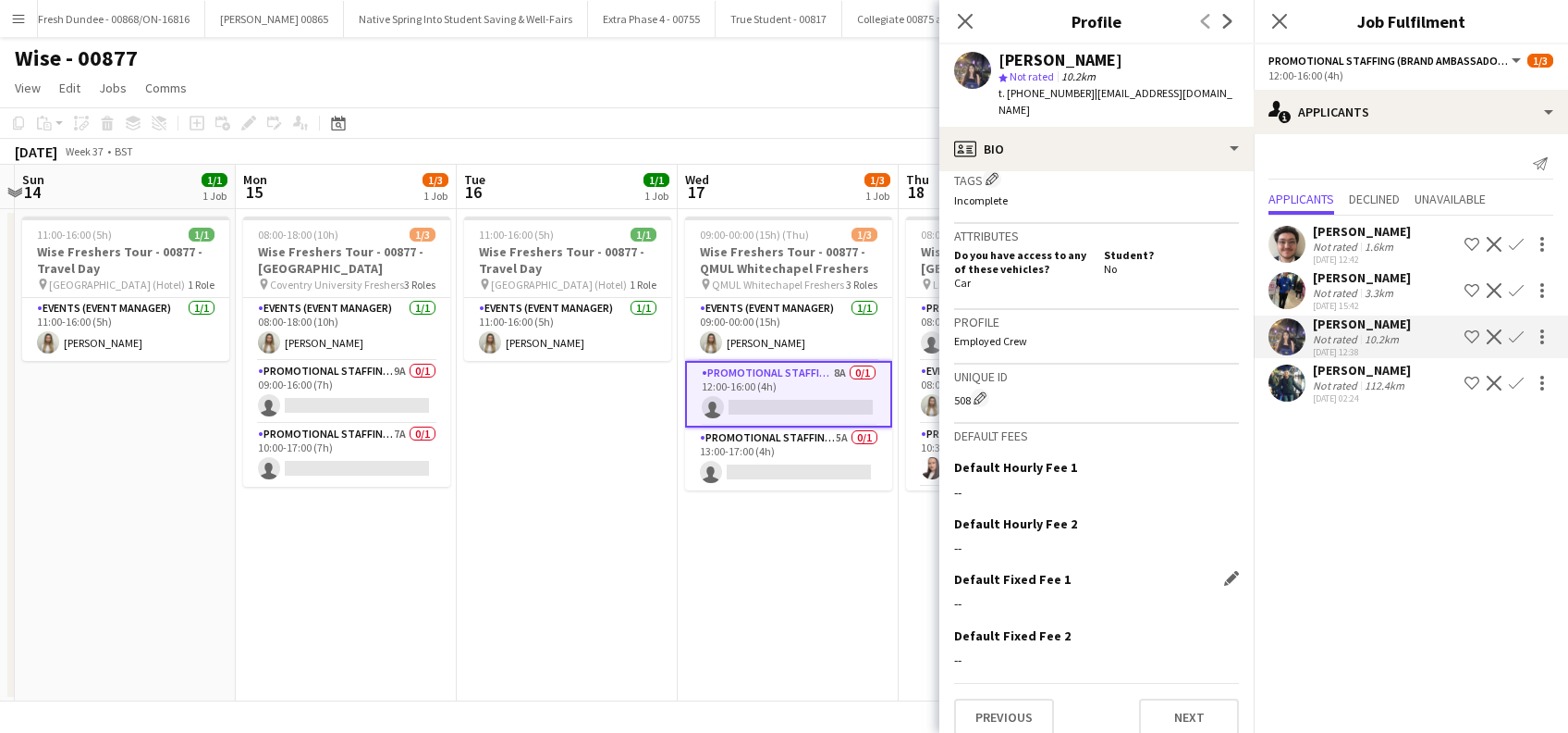
scroll to position [740, 0]
click at [1015, 698] on button "Previous" at bounding box center [1004, 717] width 100 height 37
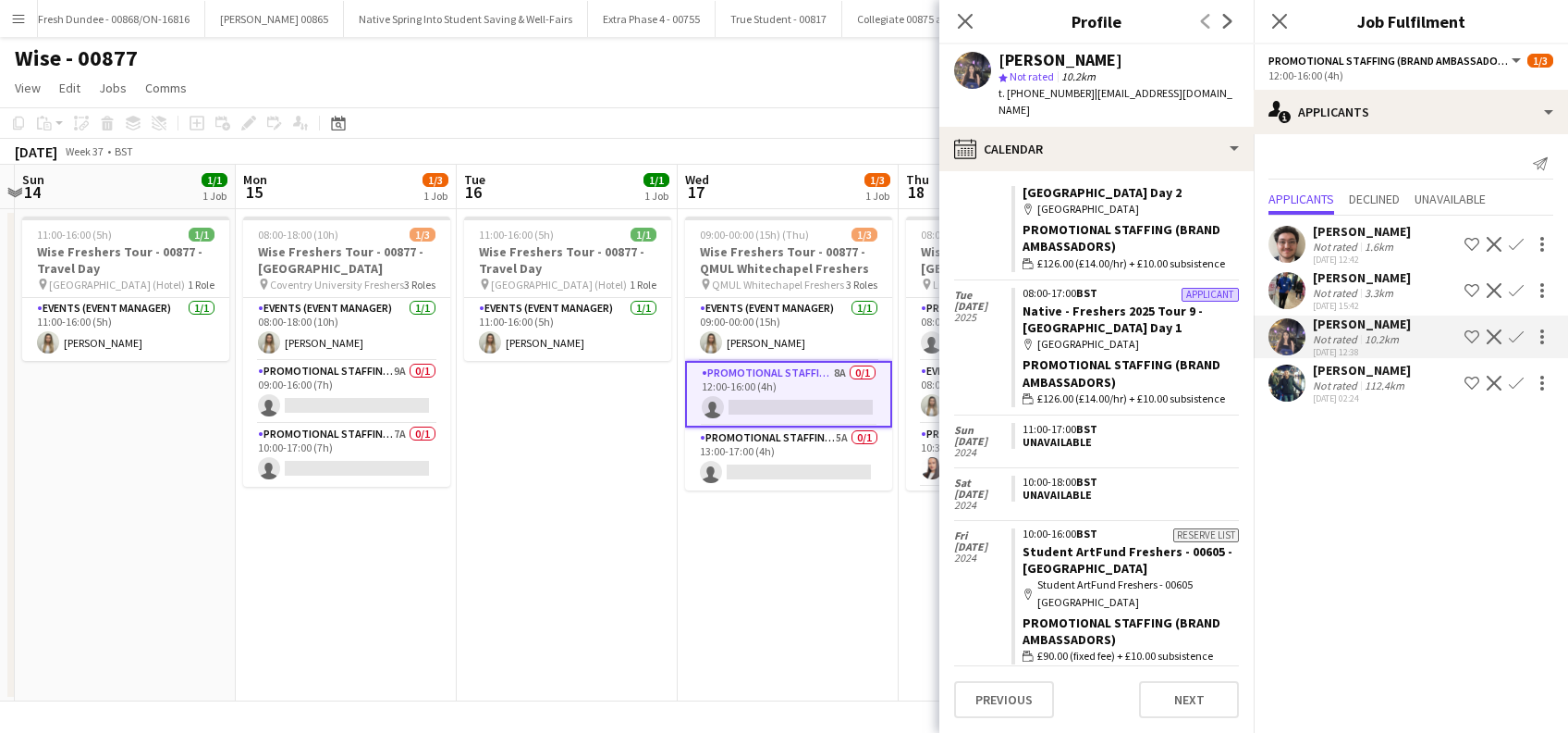
scroll to position [987, 0]
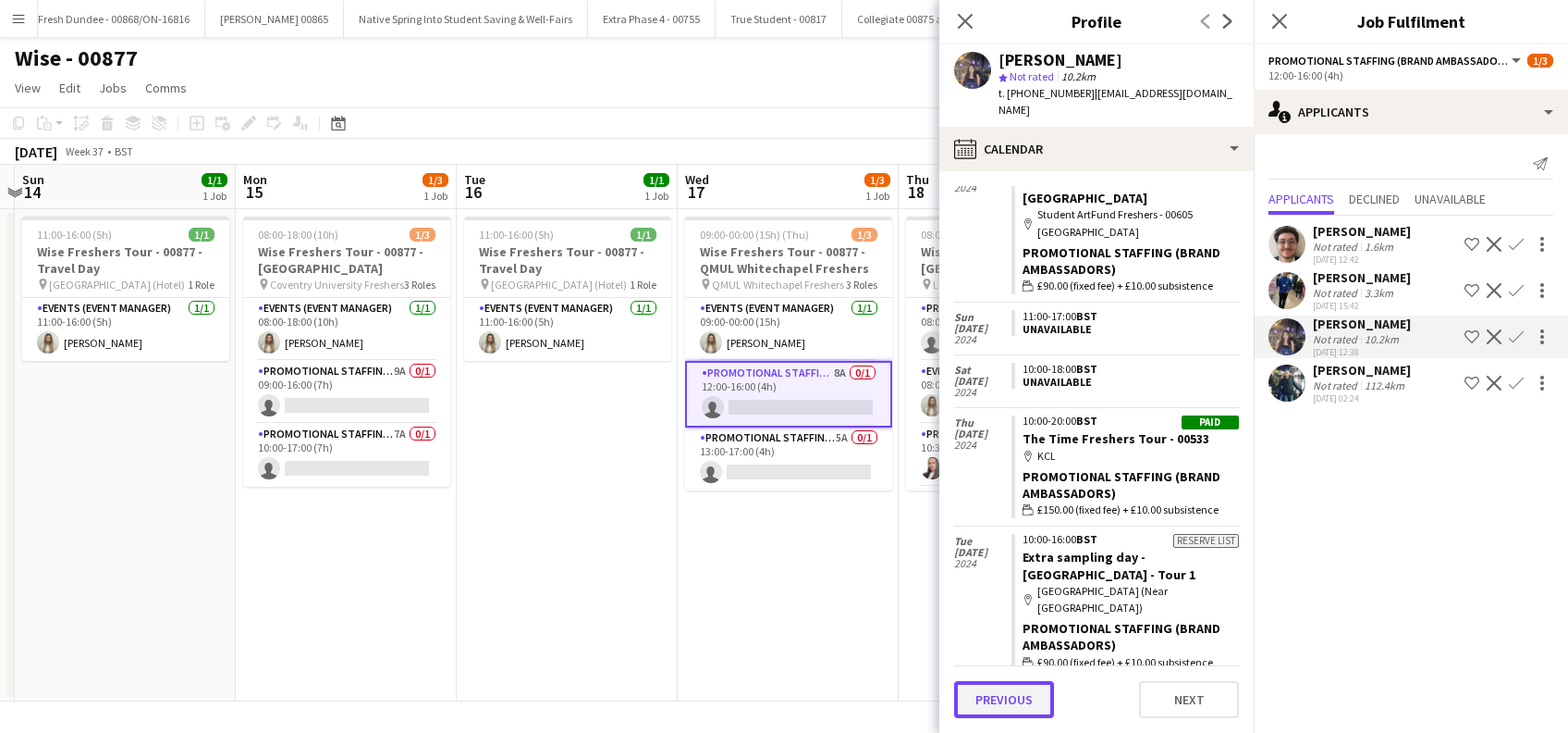
click at [1001, 706] on button "Previous" at bounding box center [1004, 699] width 100 height 37
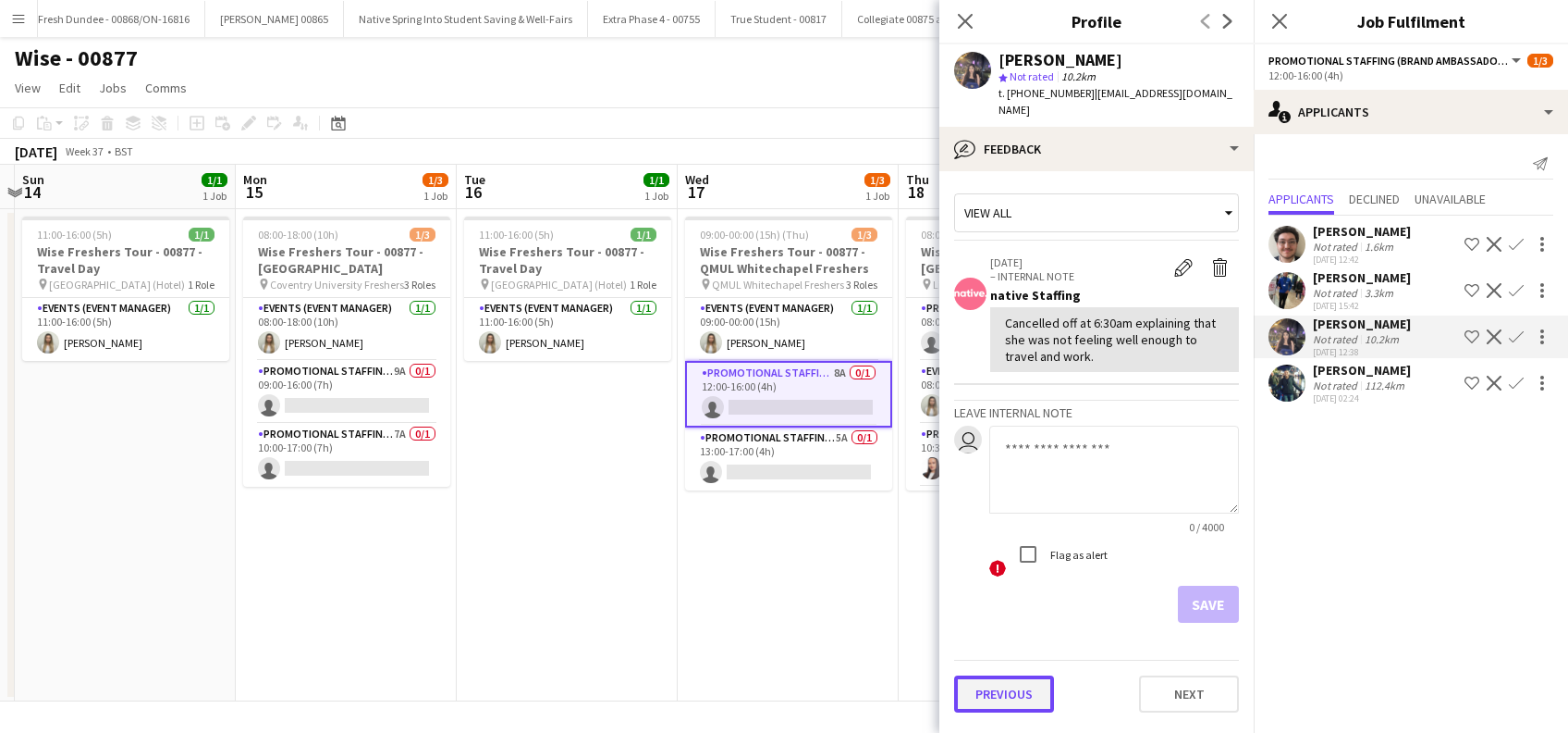
click at [1002, 675] on button "Previous" at bounding box center [1004, 694] width 100 height 37
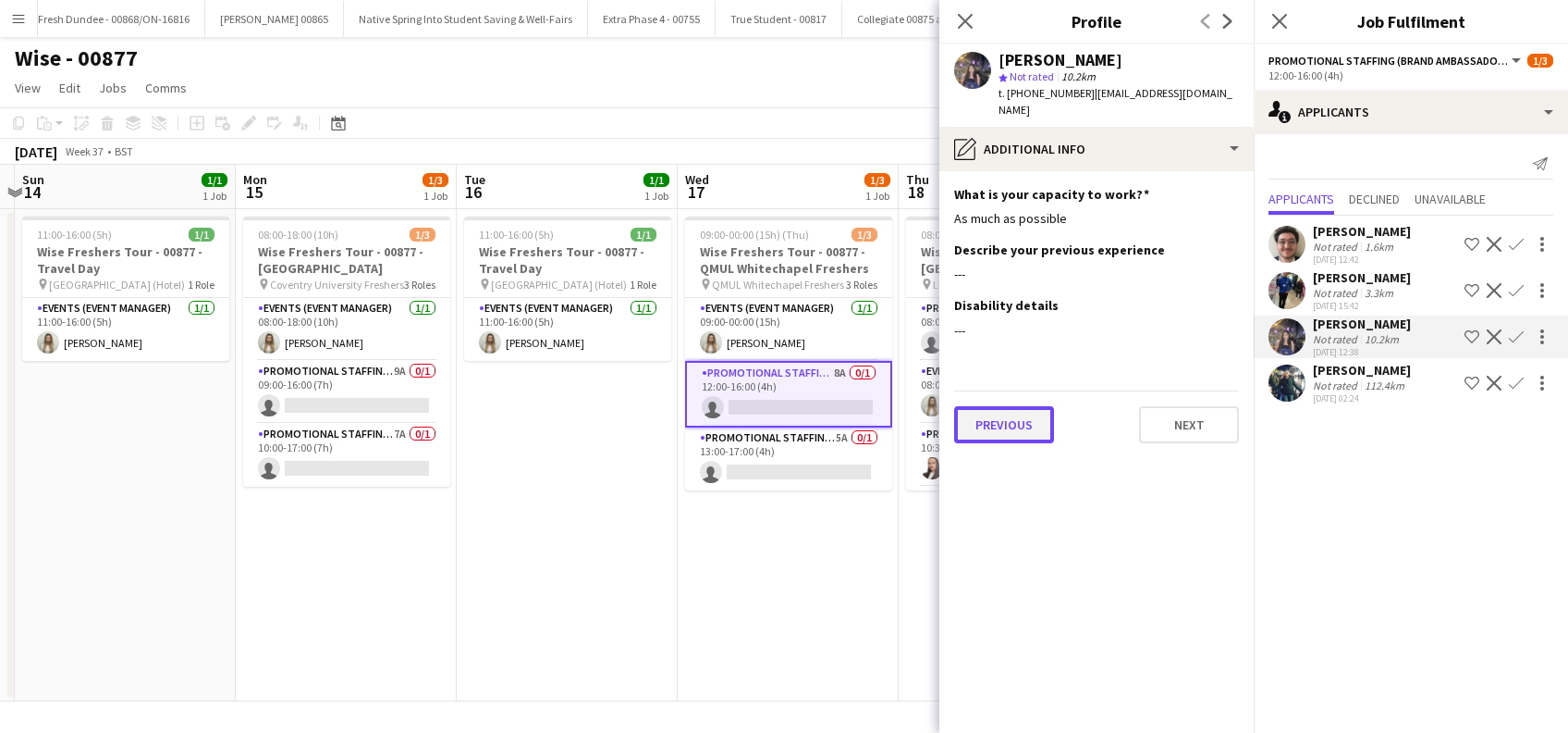
click at [1012, 407] on button "Previous" at bounding box center [1004, 425] width 100 height 37
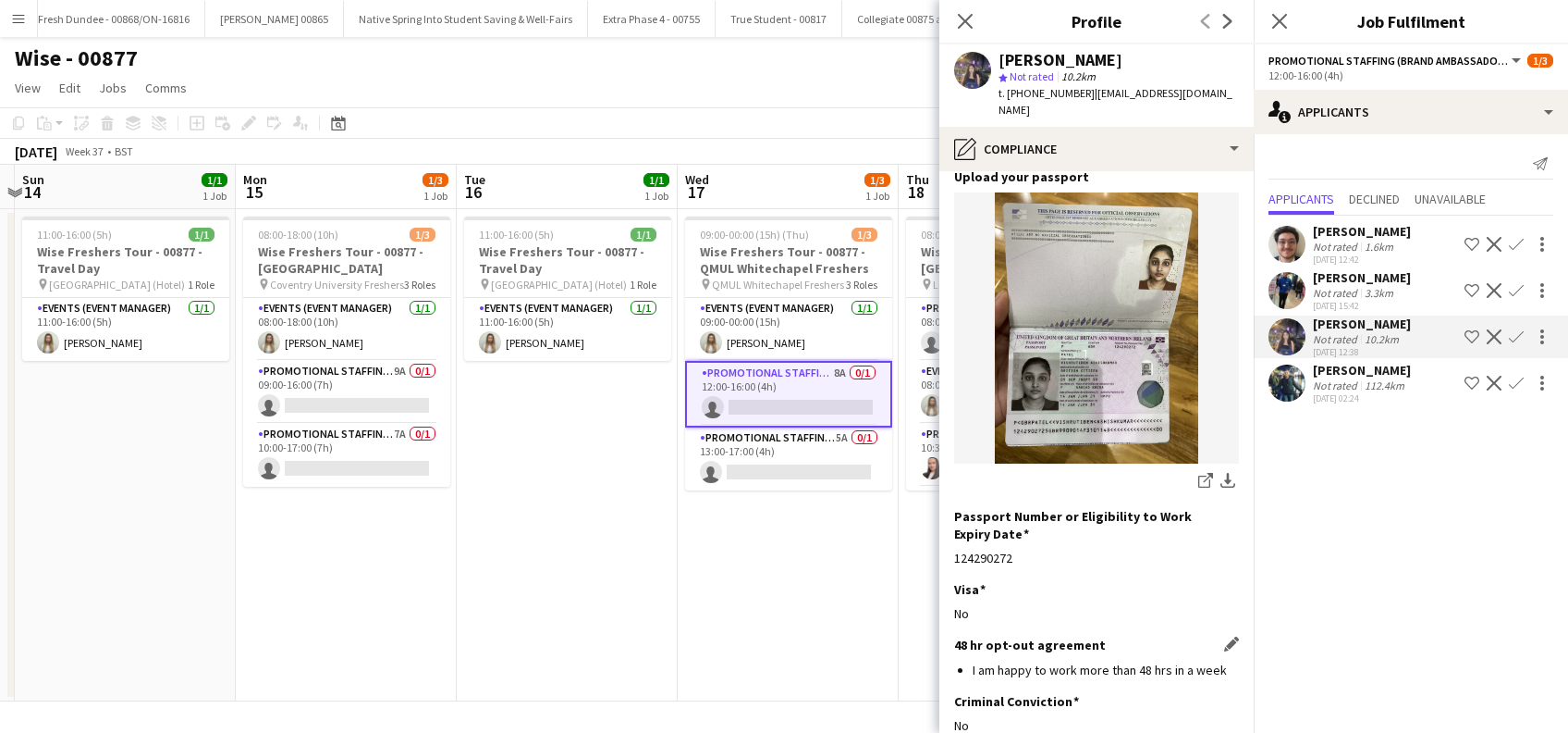
scroll to position [249, 0]
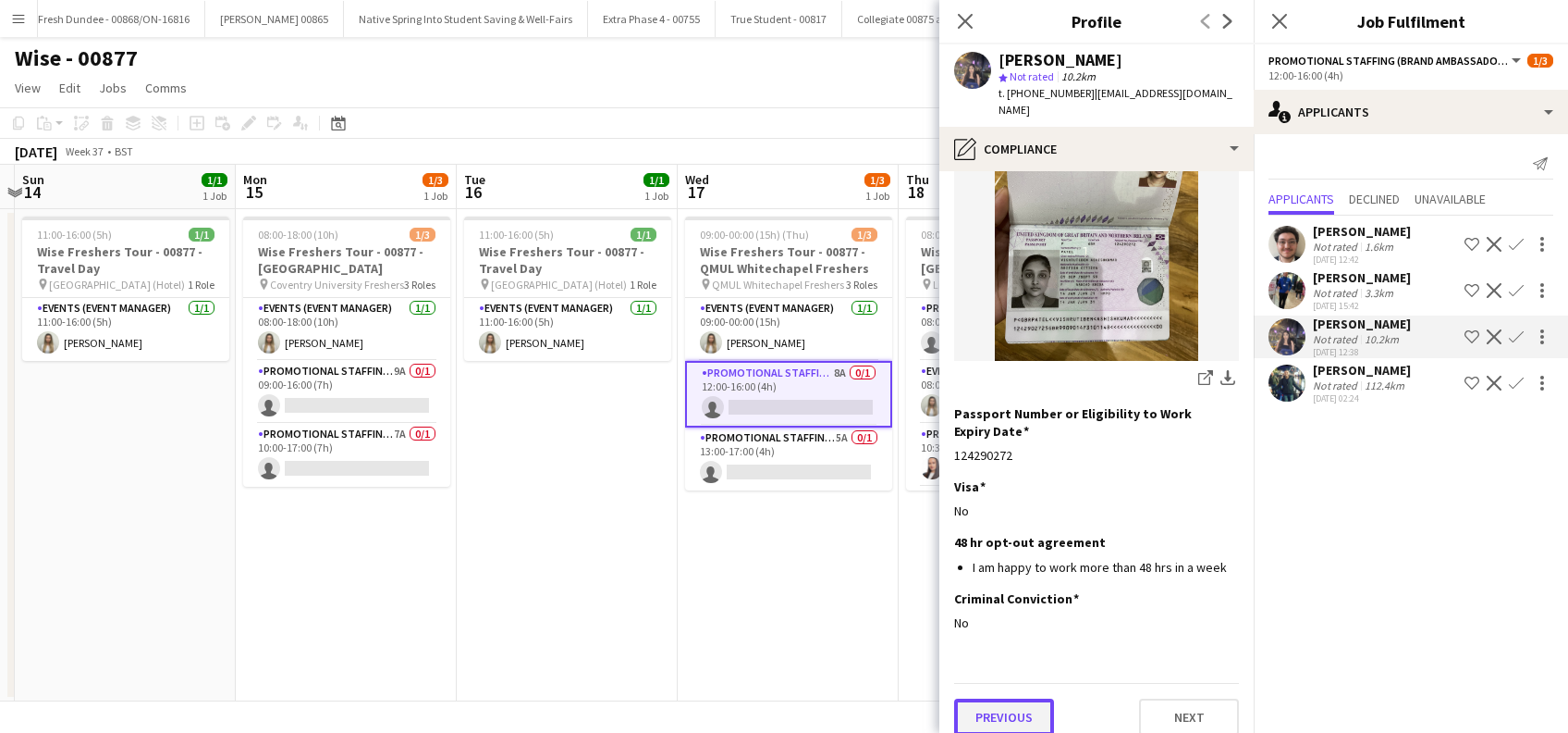
click at [1021, 704] on button "Previous" at bounding box center [1004, 717] width 100 height 37
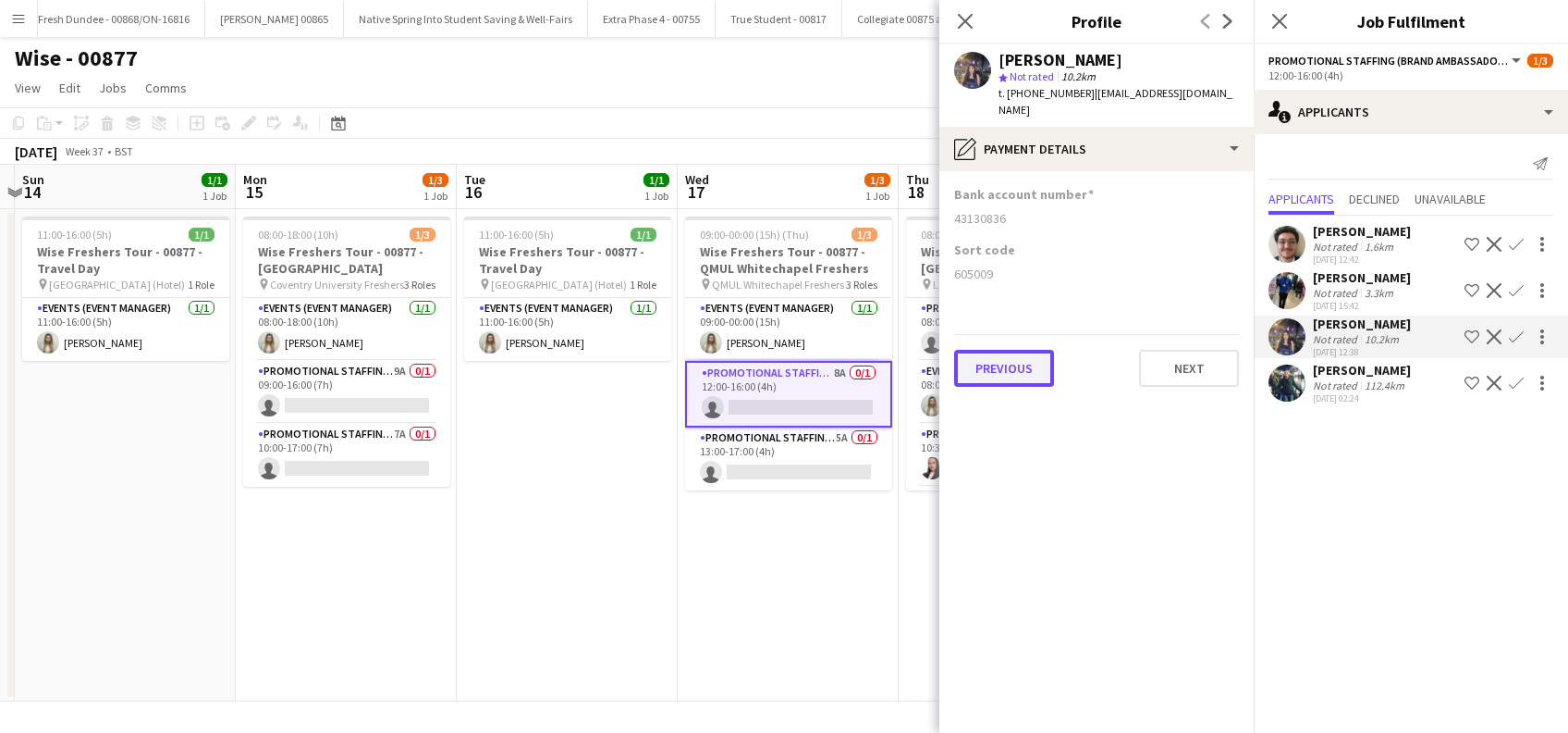
click at [994, 364] on button "Previous" at bounding box center [1004, 369] width 100 height 37
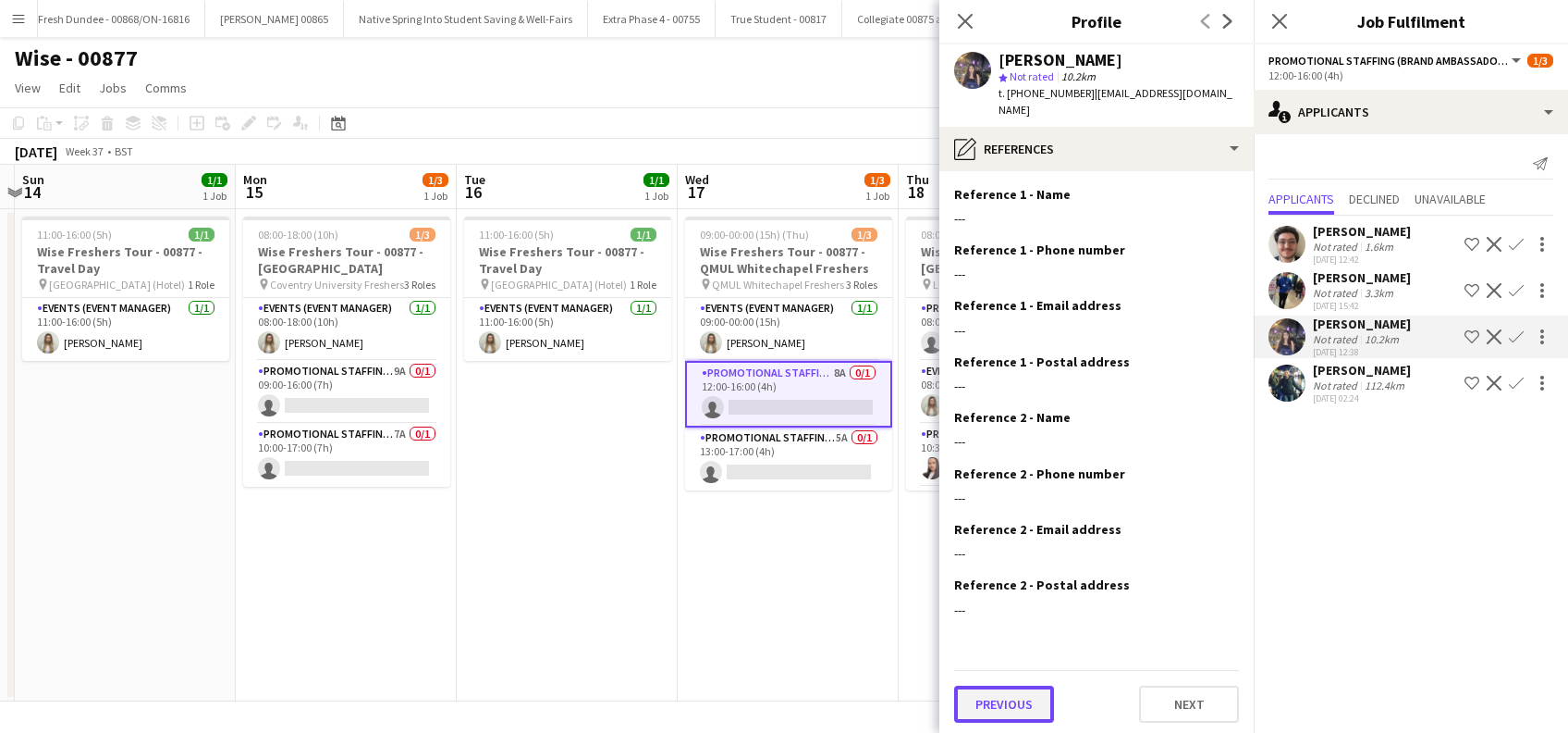
click at [992, 685] on button "Previous" at bounding box center [1004, 704] width 100 height 37
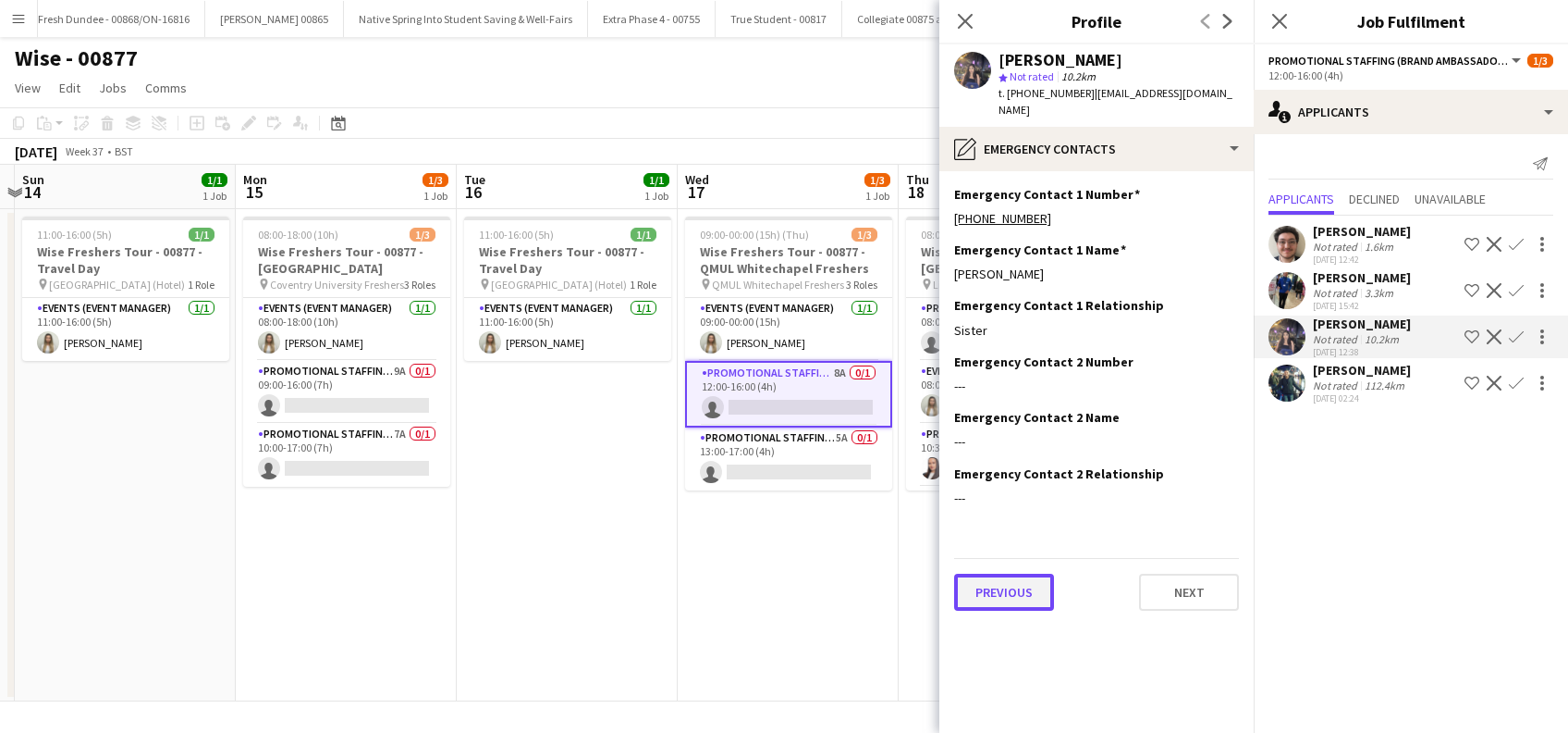
click at [984, 591] on button "Previous" at bounding box center [1004, 593] width 100 height 37
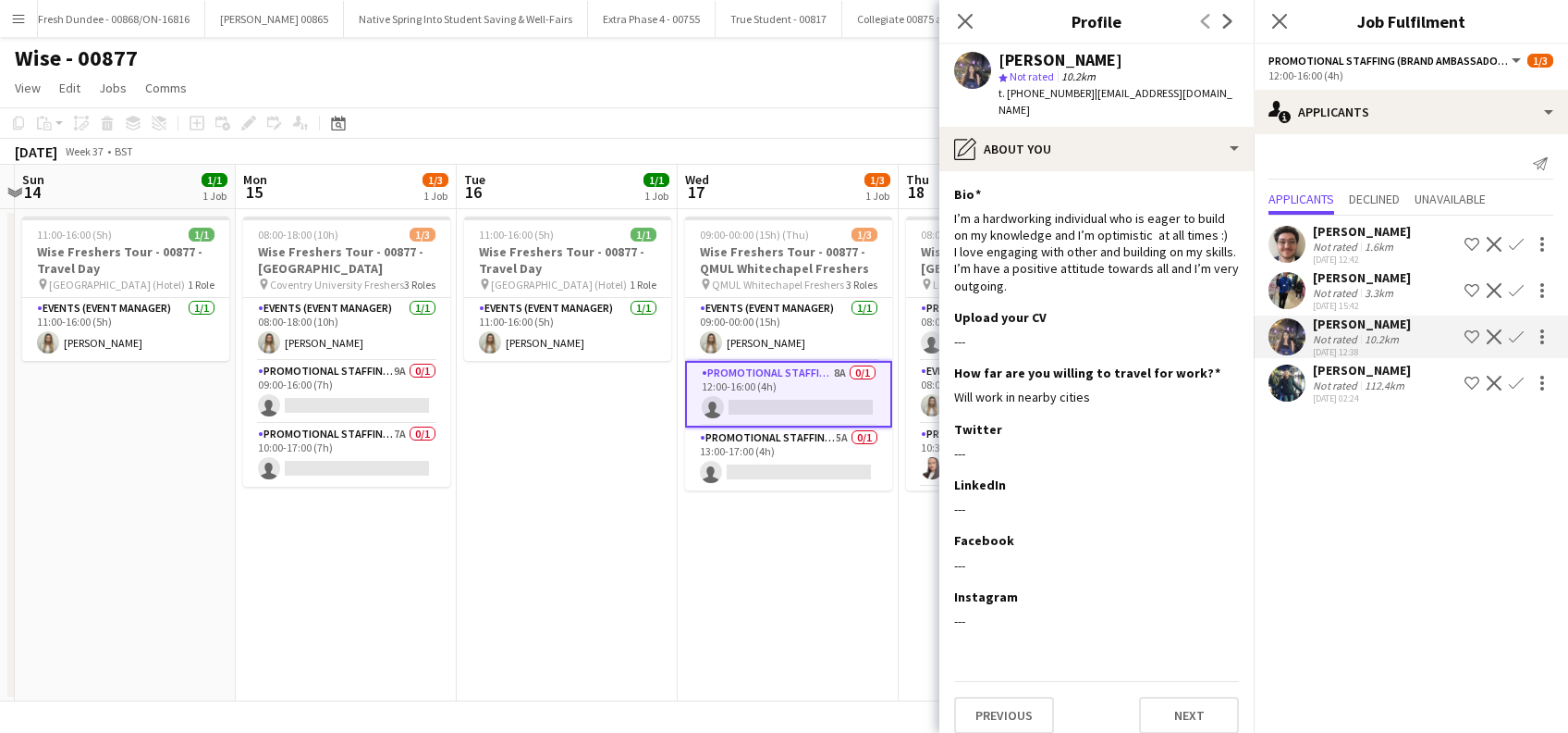
click at [1517, 342] on app-icon "Confirm" at bounding box center [1517, 337] width 15 height 15
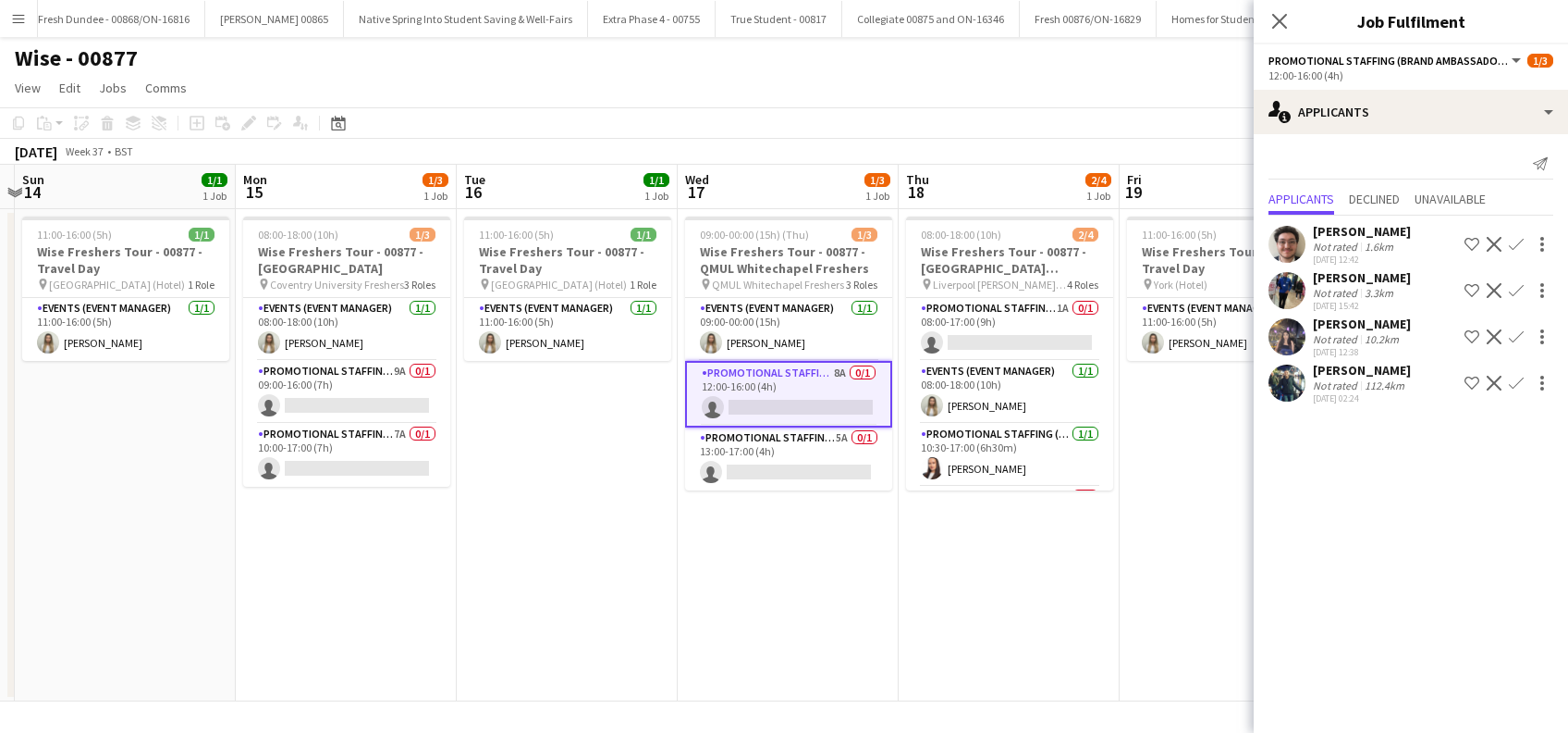
click at [1515, 342] on app-icon "Confirm" at bounding box center [1517, 337] width 15 height 15
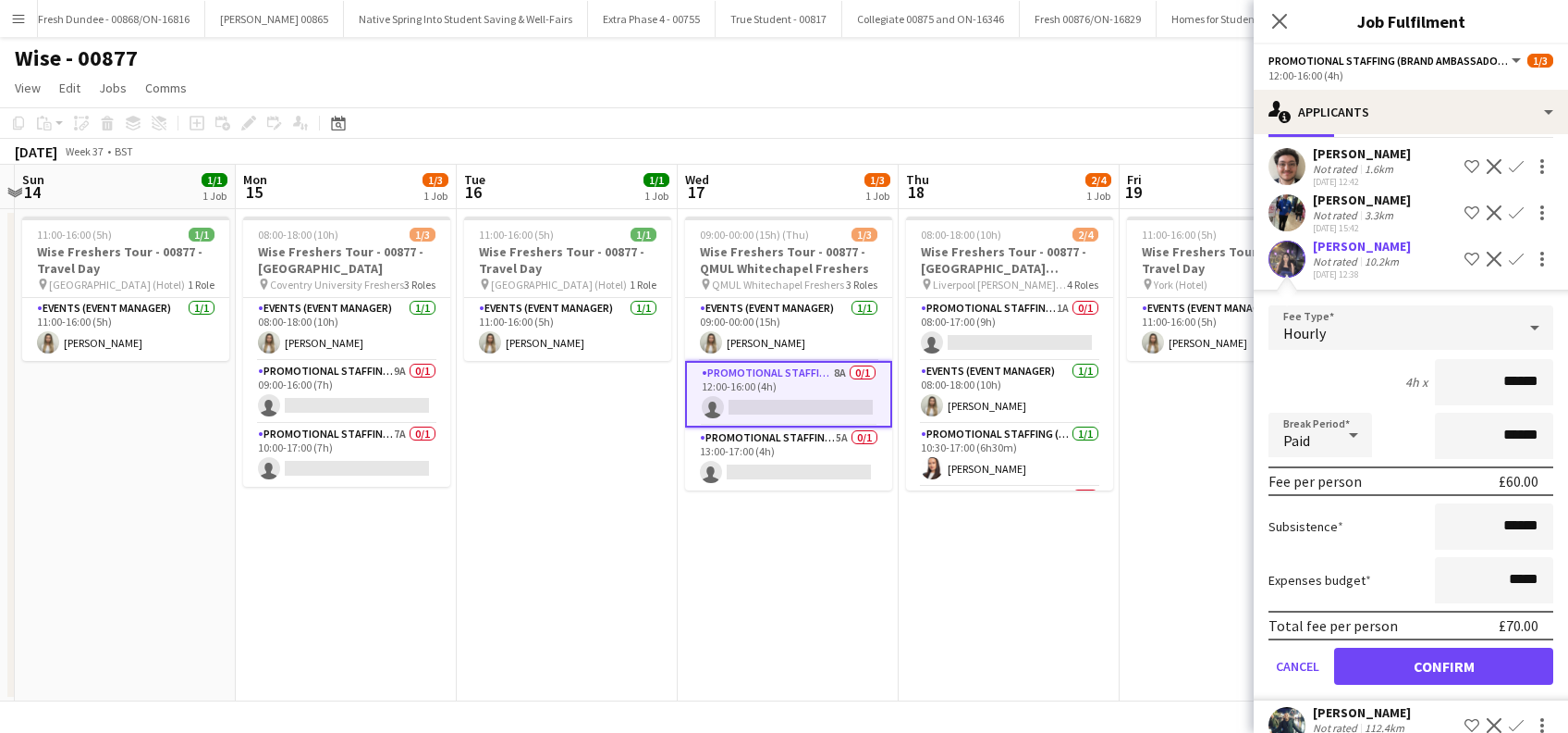
scroll to position [108, 0]
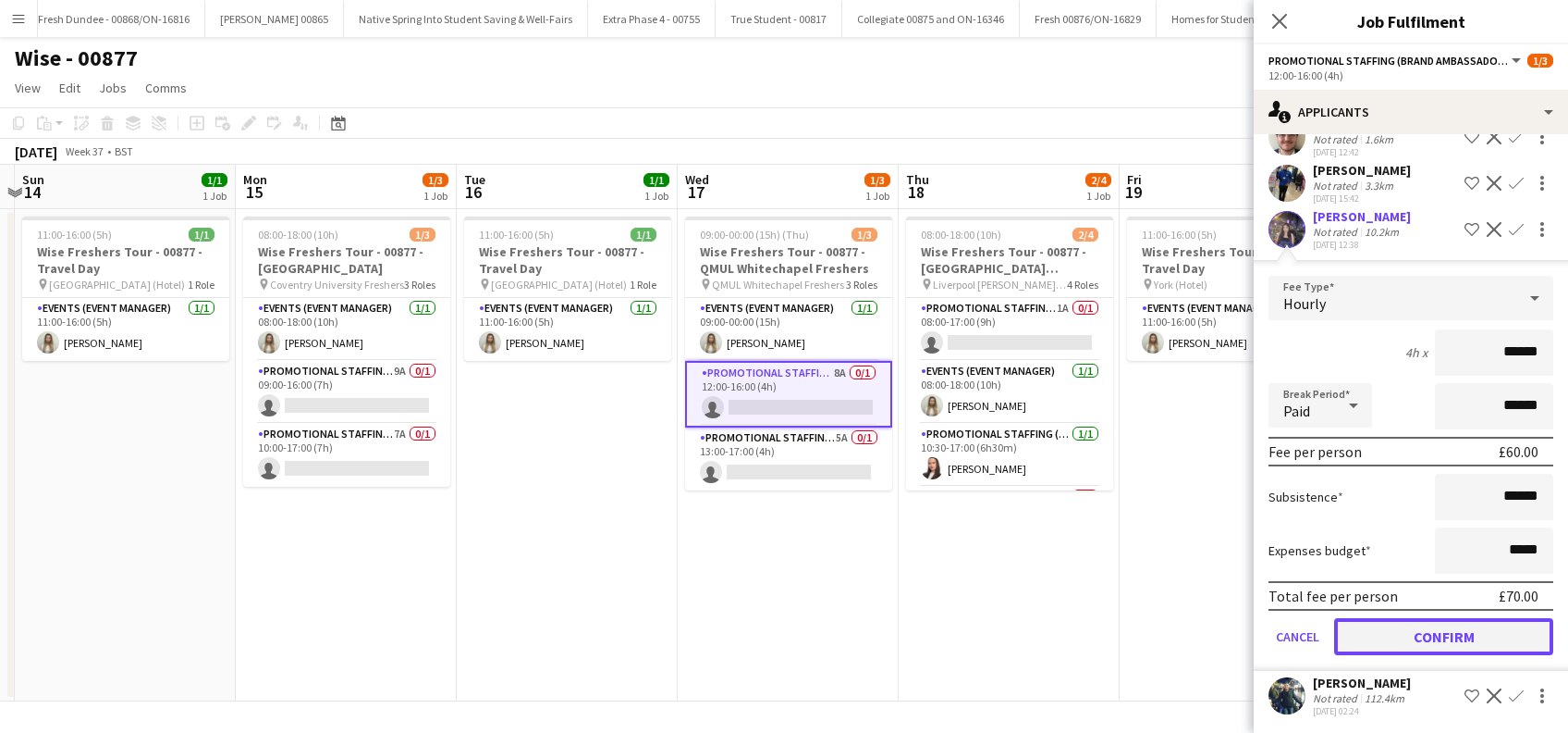
click at [1417, 637] on button "Confirm" at bounding box center [1444, 637] width 219 height 37
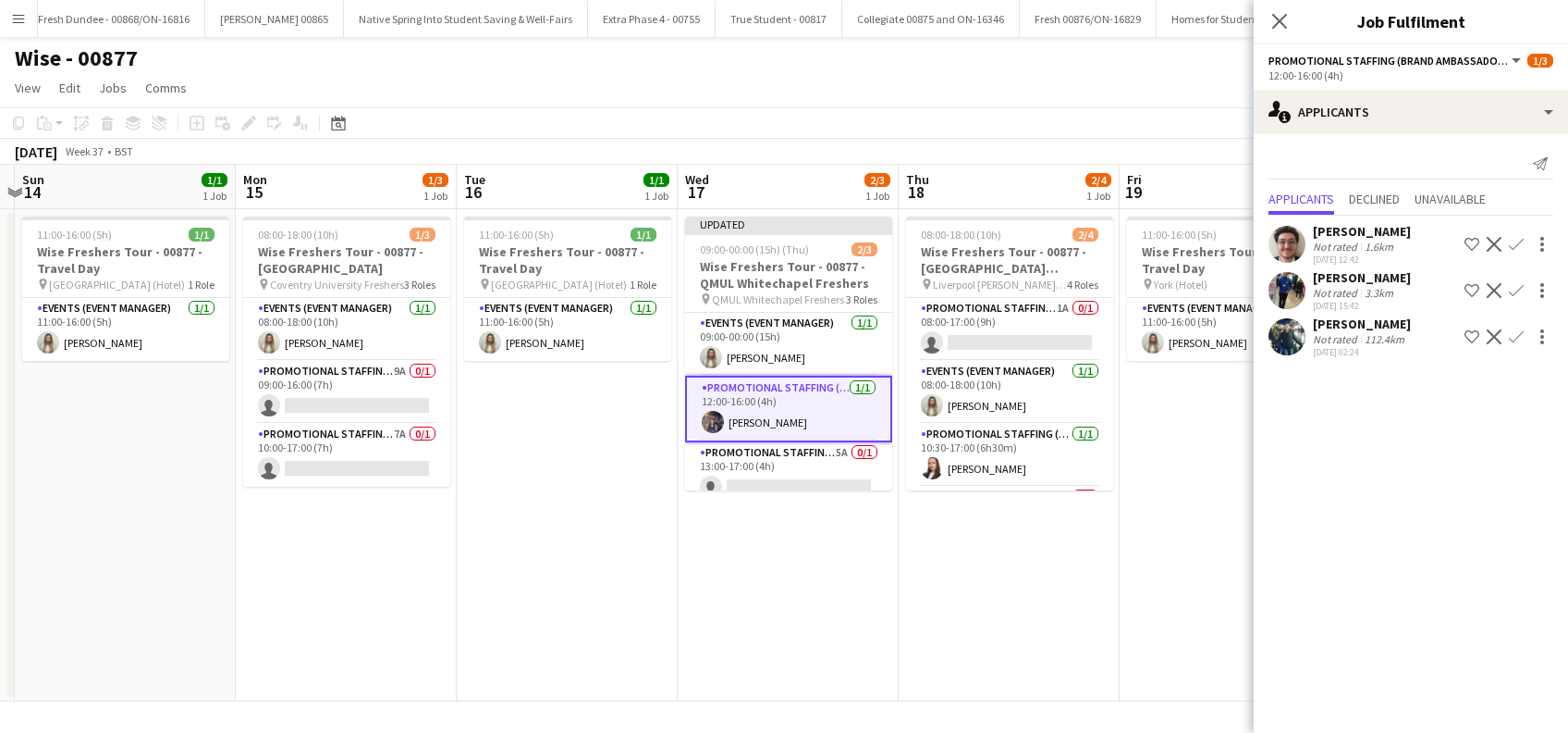
click at [1514, 243] on app-icon "Confirm" at bounding box center [1517, 244] width 15 height 15
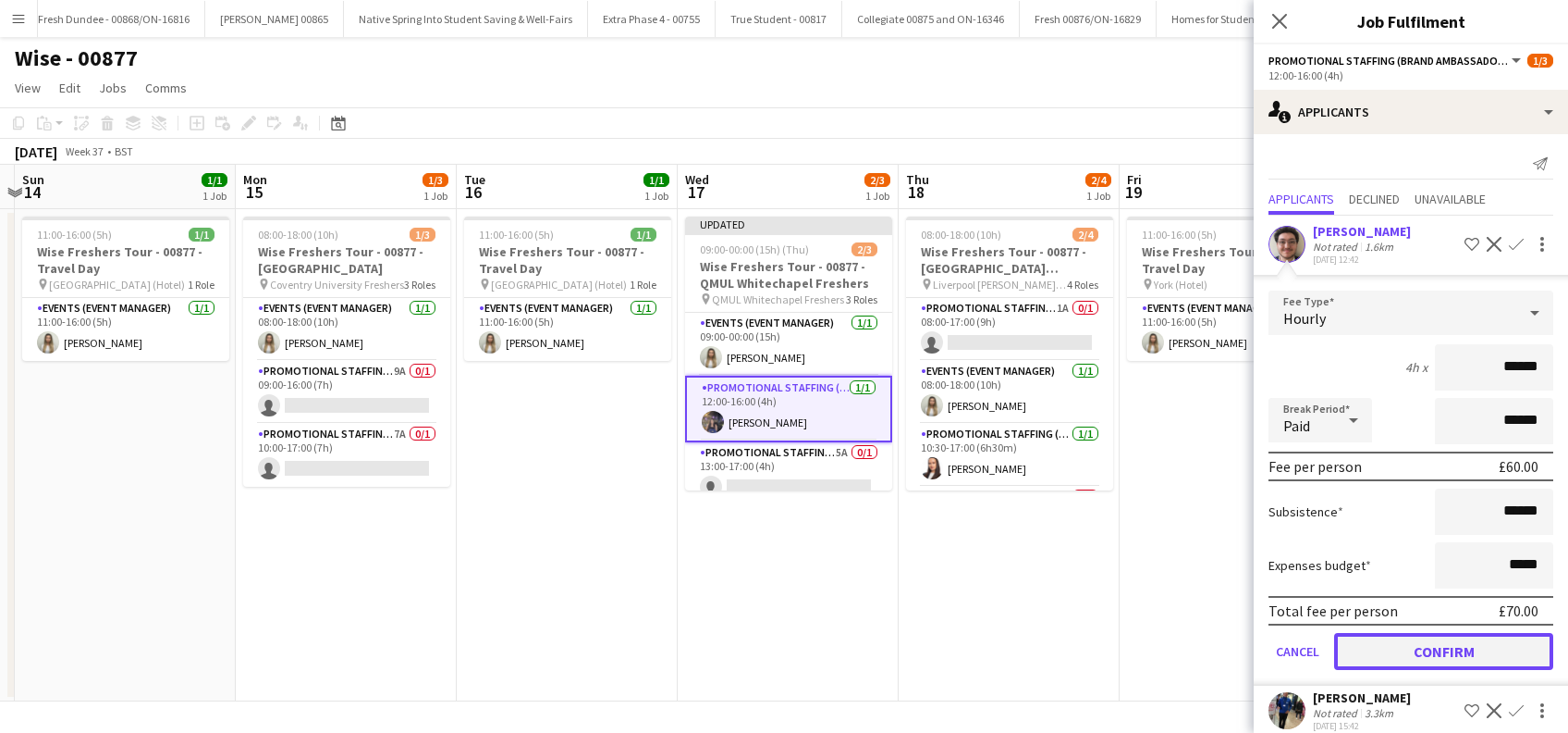
click at [1429, 646] on button "Confirm" at bounding box center [1444, 652] width 219 height 37
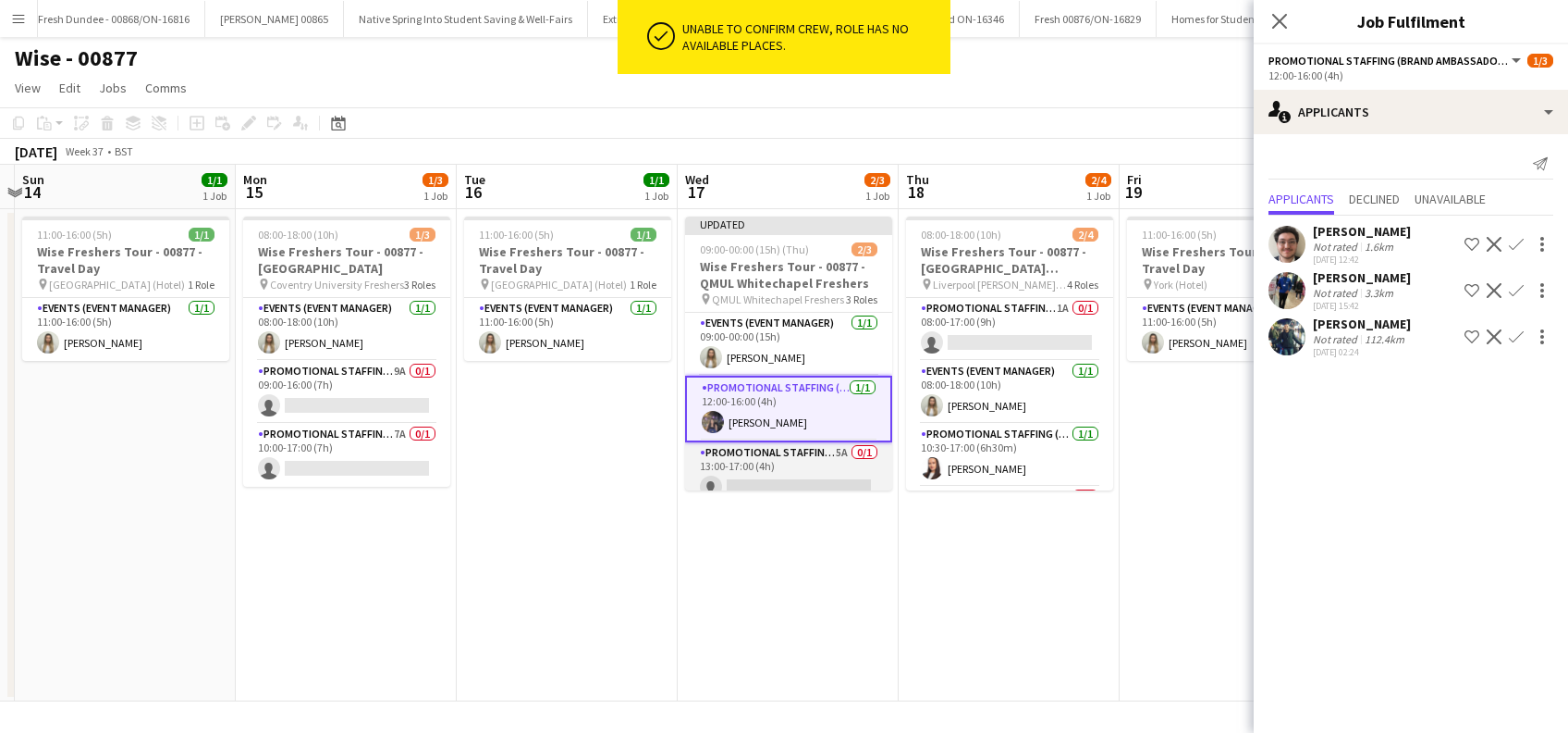
click at [810, 481] on app-card-role "Promotional Staffing (Brand Ambassadors) 5A 0/1 13:00-17:00 (4h) single-neutral…" at bounding box center [788, 473] width 207 height 63
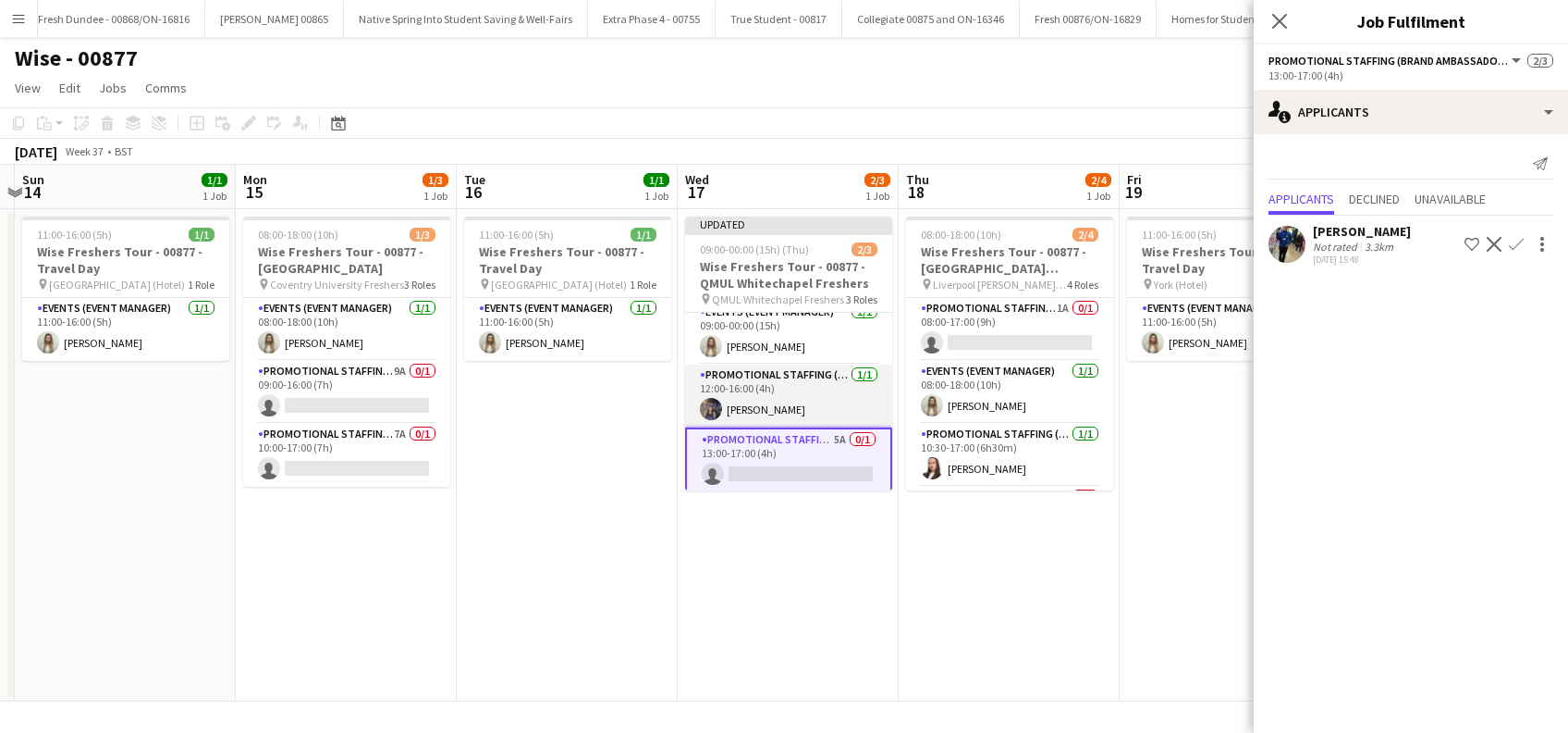
scroll to position [14, 0]
click at [801, 487] on app-card-role "Promotional Staffing (Brand Ambassadors) 5A 0/1 13:00-17:00 (4h) single-neutral…" at bounding box center [788, 458] width 207 height 66
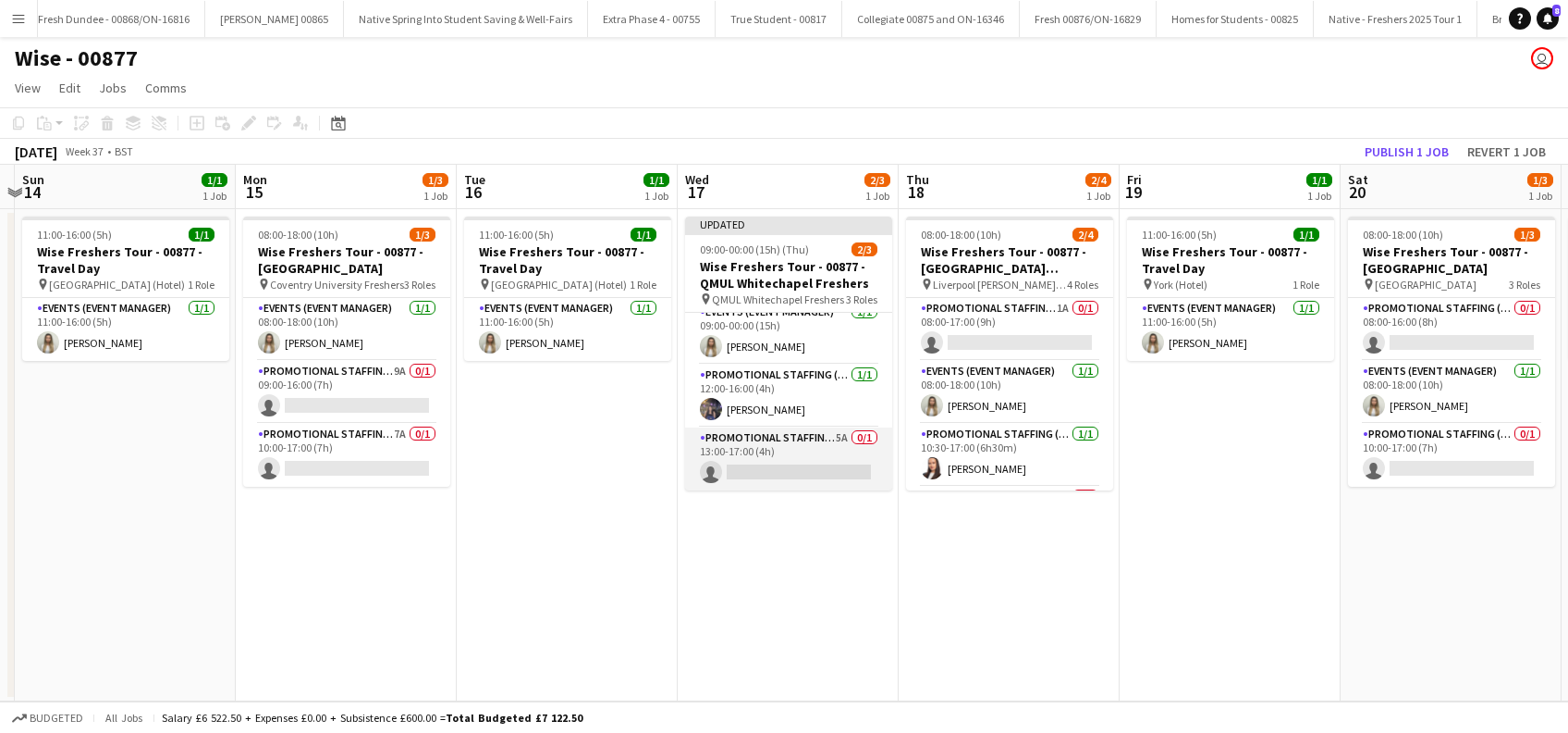
click at [791, 463] on app-card-role "Promotional Staffing (Brand Ambassadors) 5A 0/1 13:00-17:00 (4h) single-neutral…" at bounding box center [788, 459] width 207 height 63
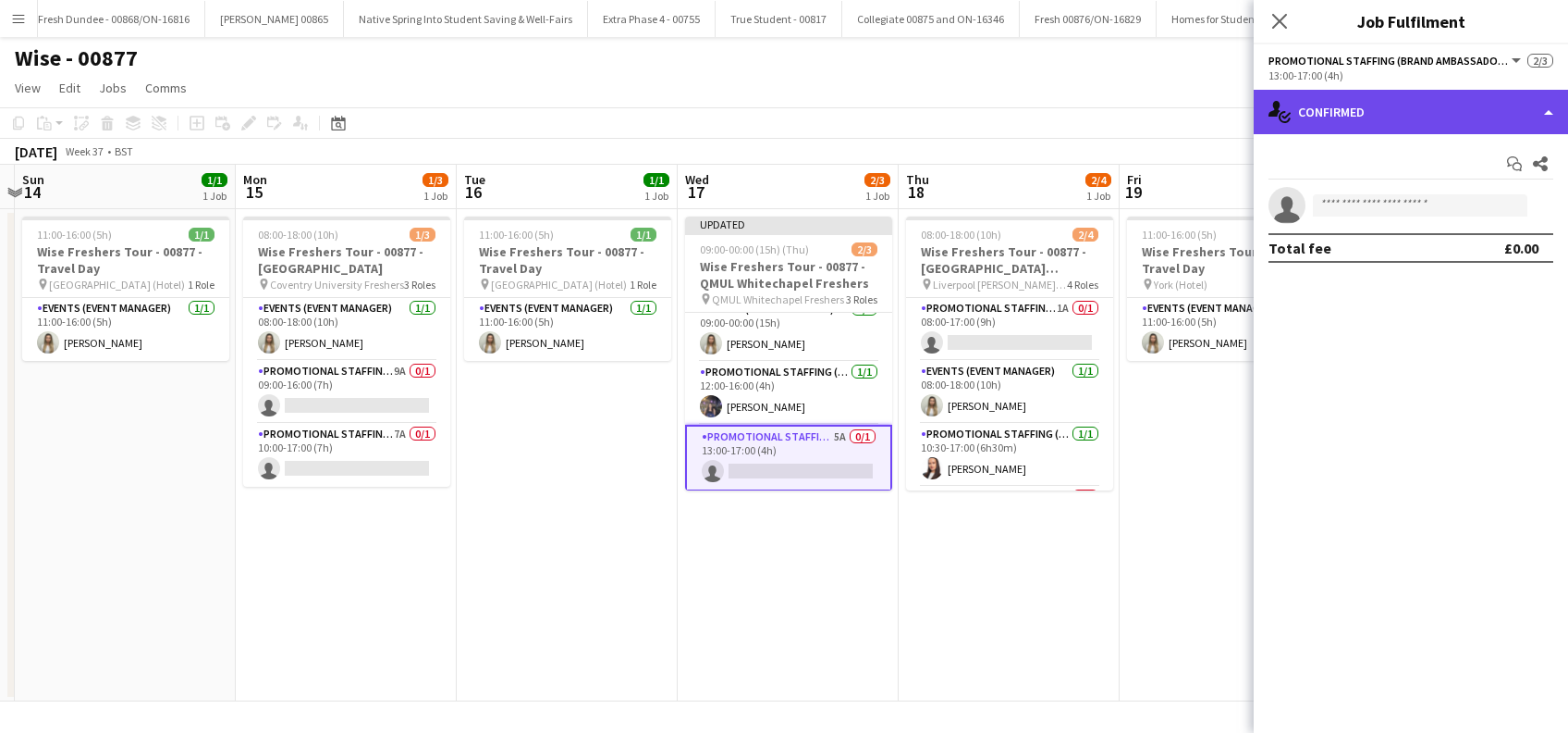
click at [1355, 128] on div "single-neutral-actions-check-2 Confirmed" at bounding box center [1411, 111] width 314 height 44
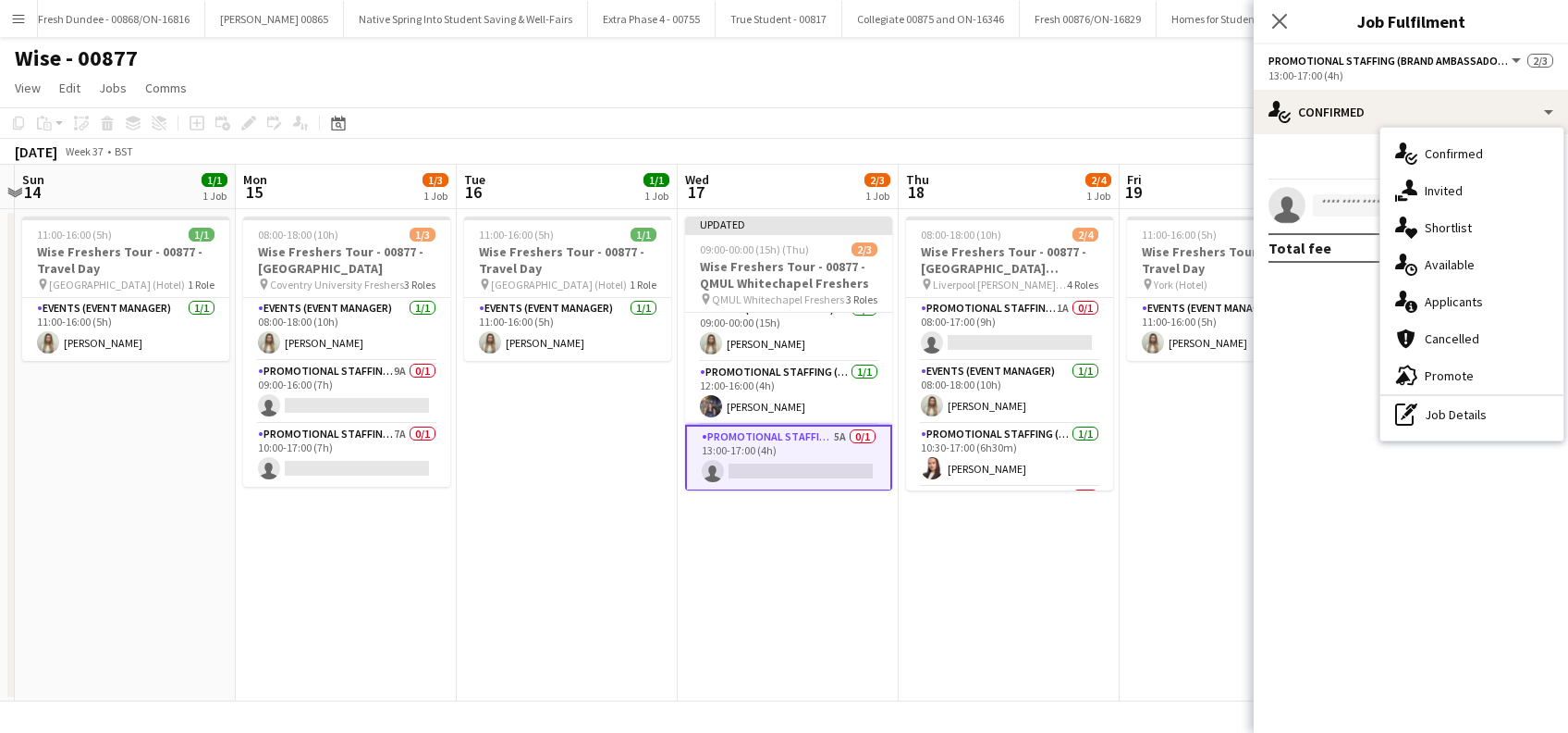
click at [1459, 300] on div "single-neutral-actions-information Applicants" at bounding box center [1473, 301] width 183 height 37
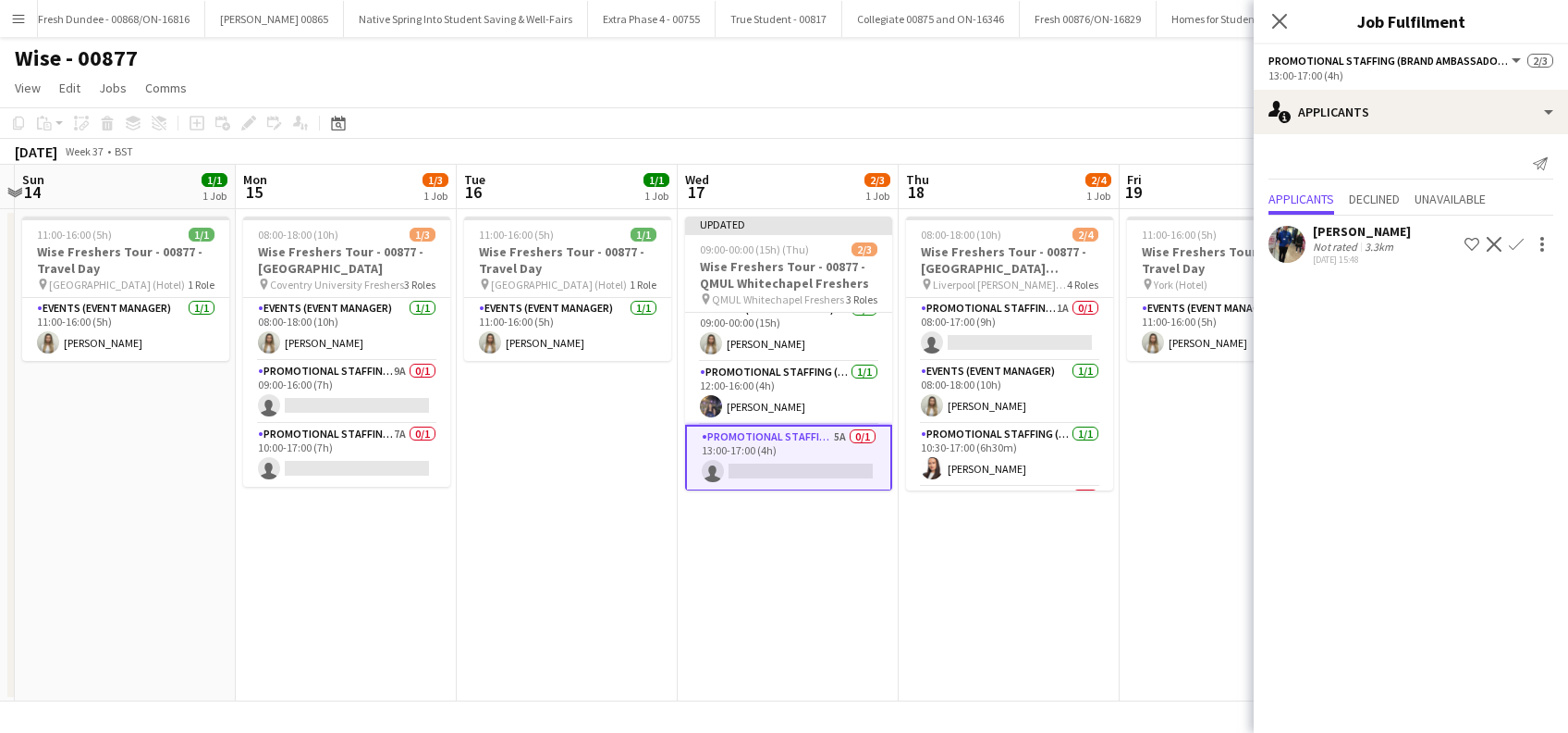
click at [1329, 225] on div "[PERSON_NAME]" at bounding box center [1361, 231] width 98 height 17
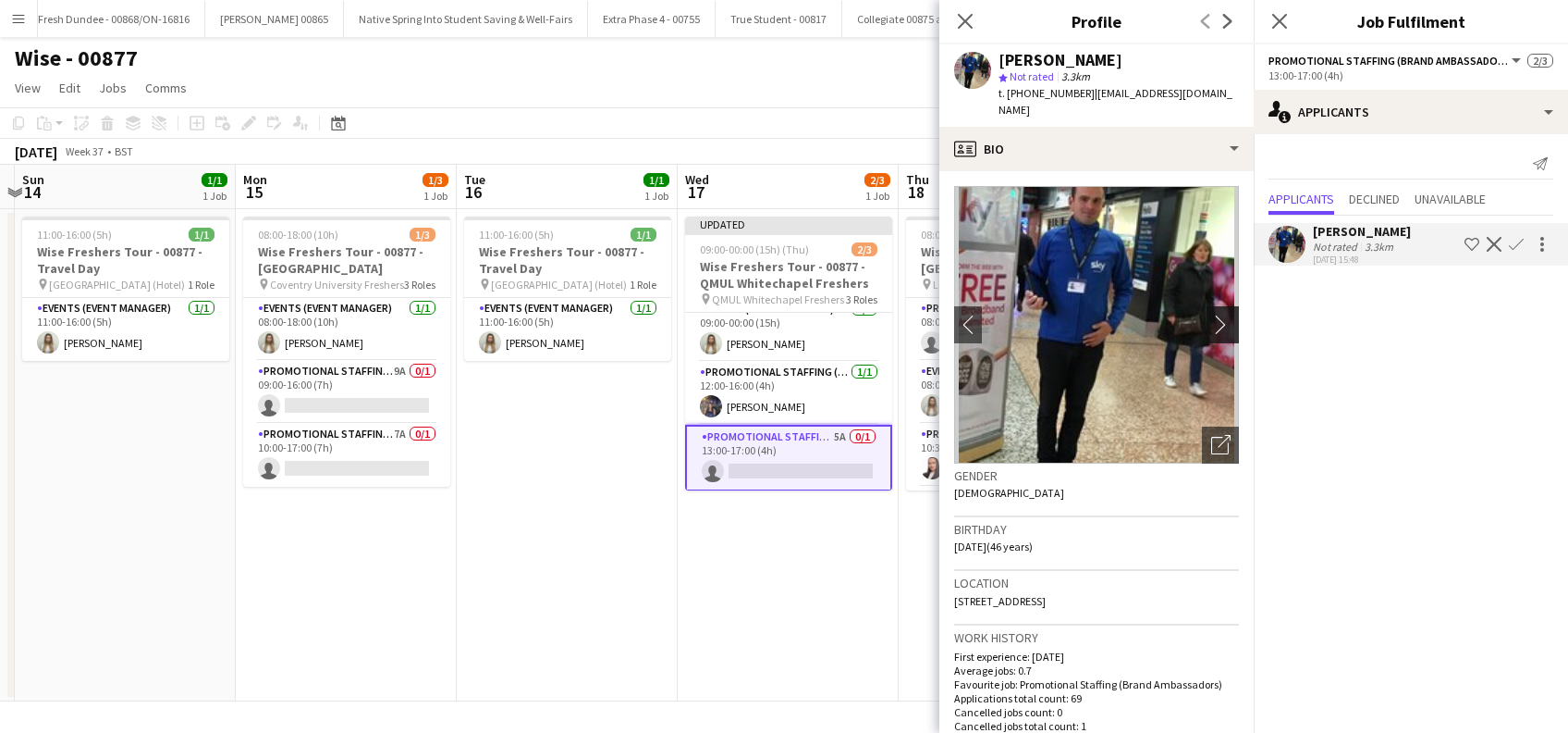
click at [1212, 315] on app-icon "chevron-right" at bounding box center [1226, 324] width 29 height 20
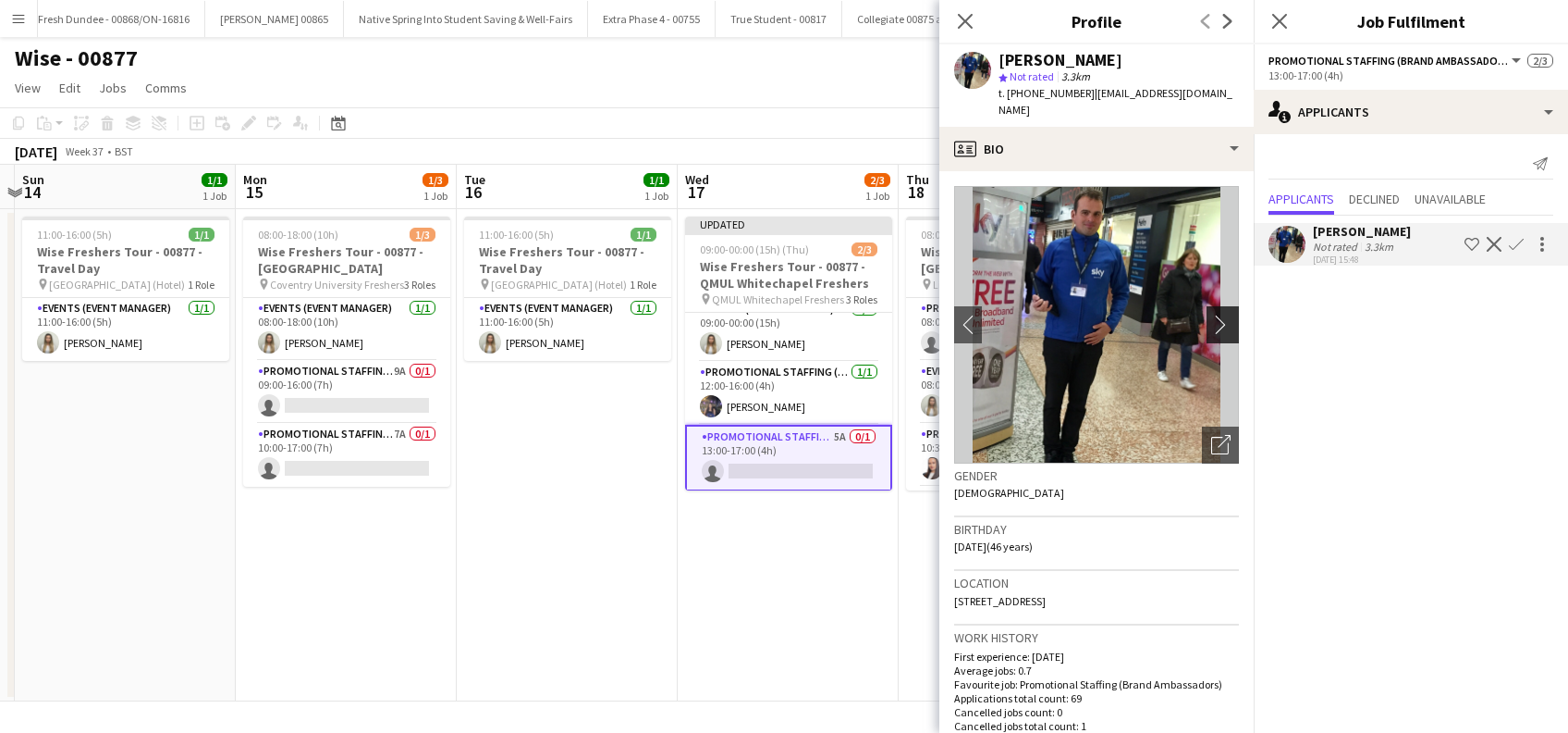
click at [1212, 315] on app-icon "chevron-right" at bounding box center [1226, 324] width 29 height 20
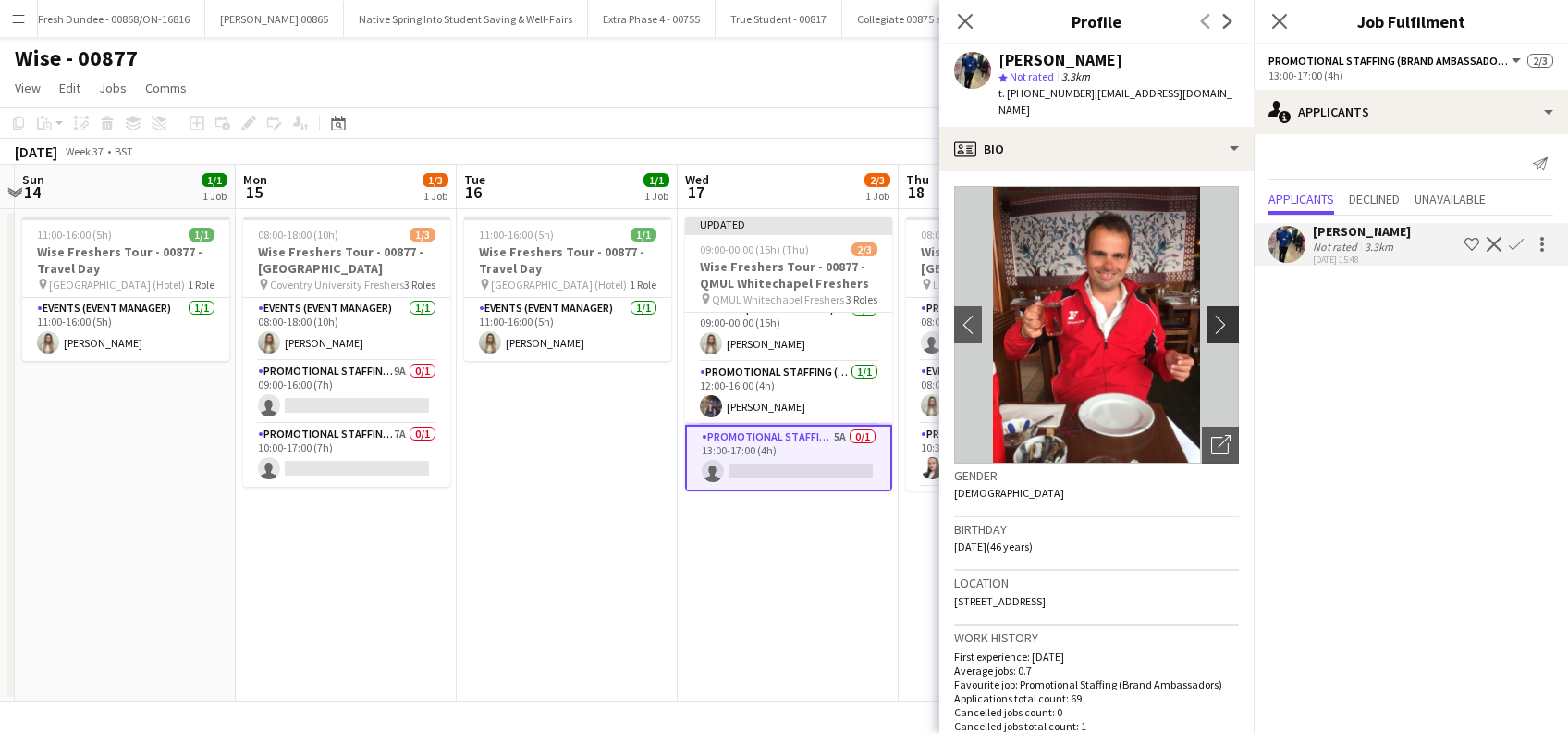
click at [1212, 315] on app-icon "chevron-right" at bounding box center [1226, 324] width 29 height 20
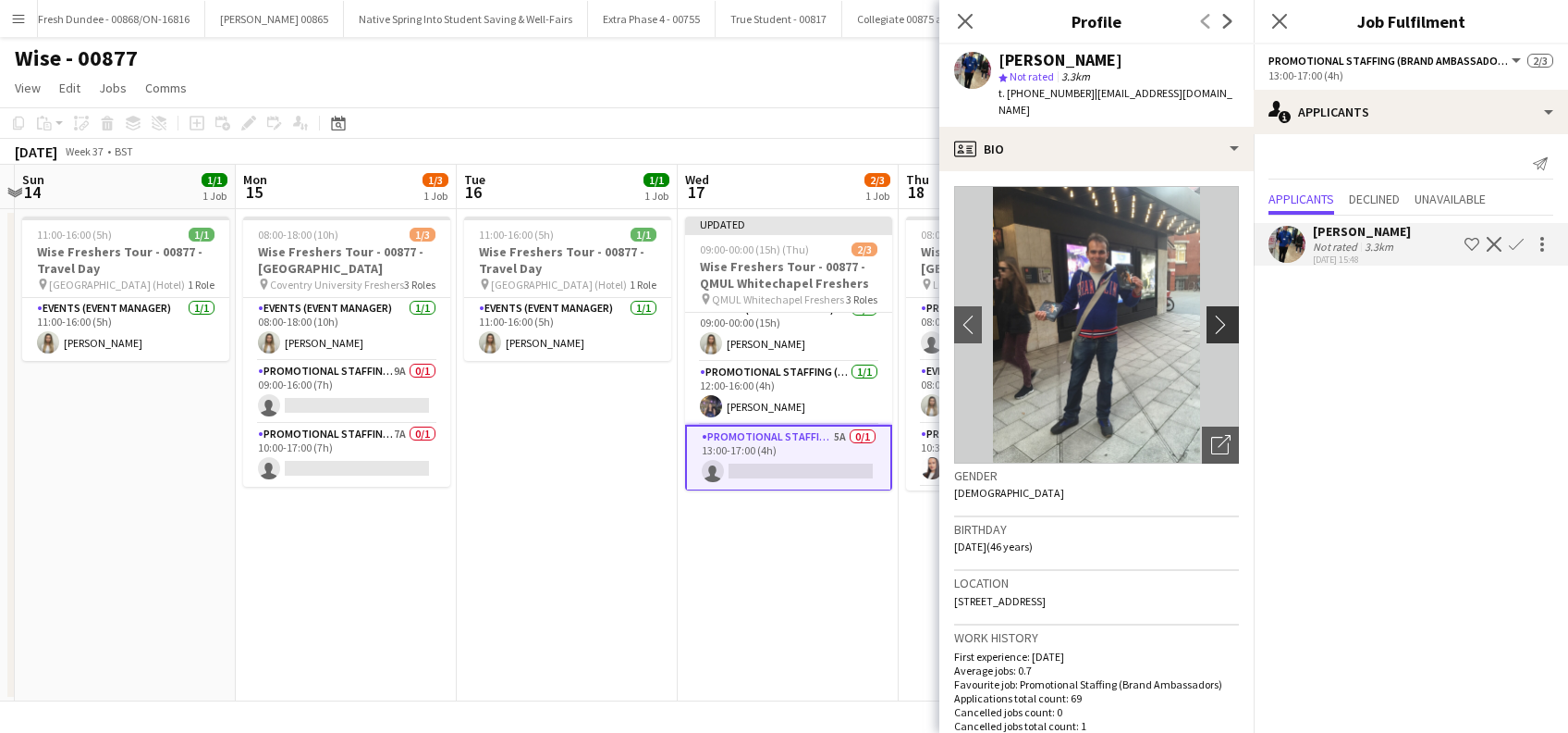
click at [1212, 315] on app-icon "chevron-right" at bounding box center [1226, 324] width 29 height 20
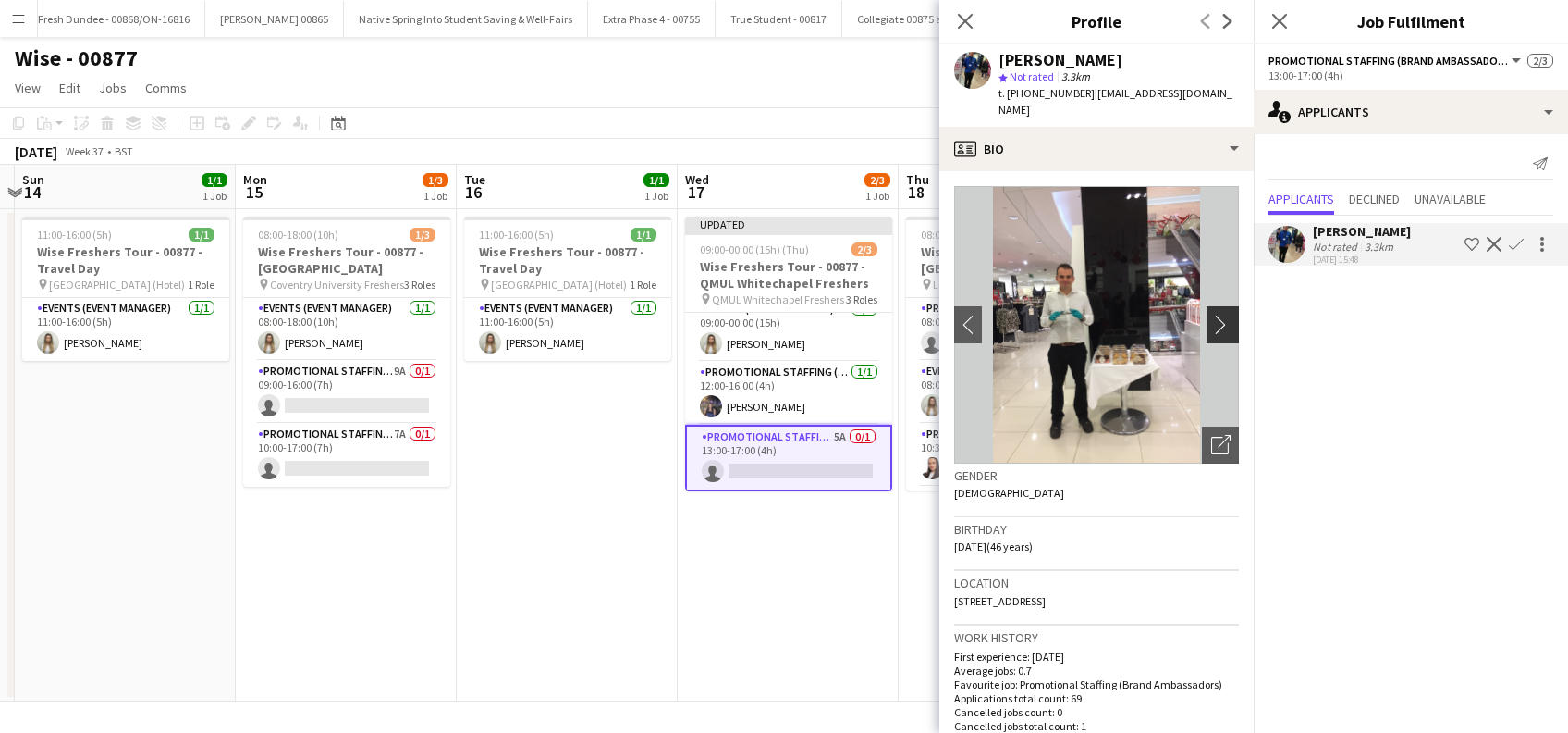
click at [1212, 315] on app-icon "chevron-right" at bounding box center [1226, 324] width 29 height 20
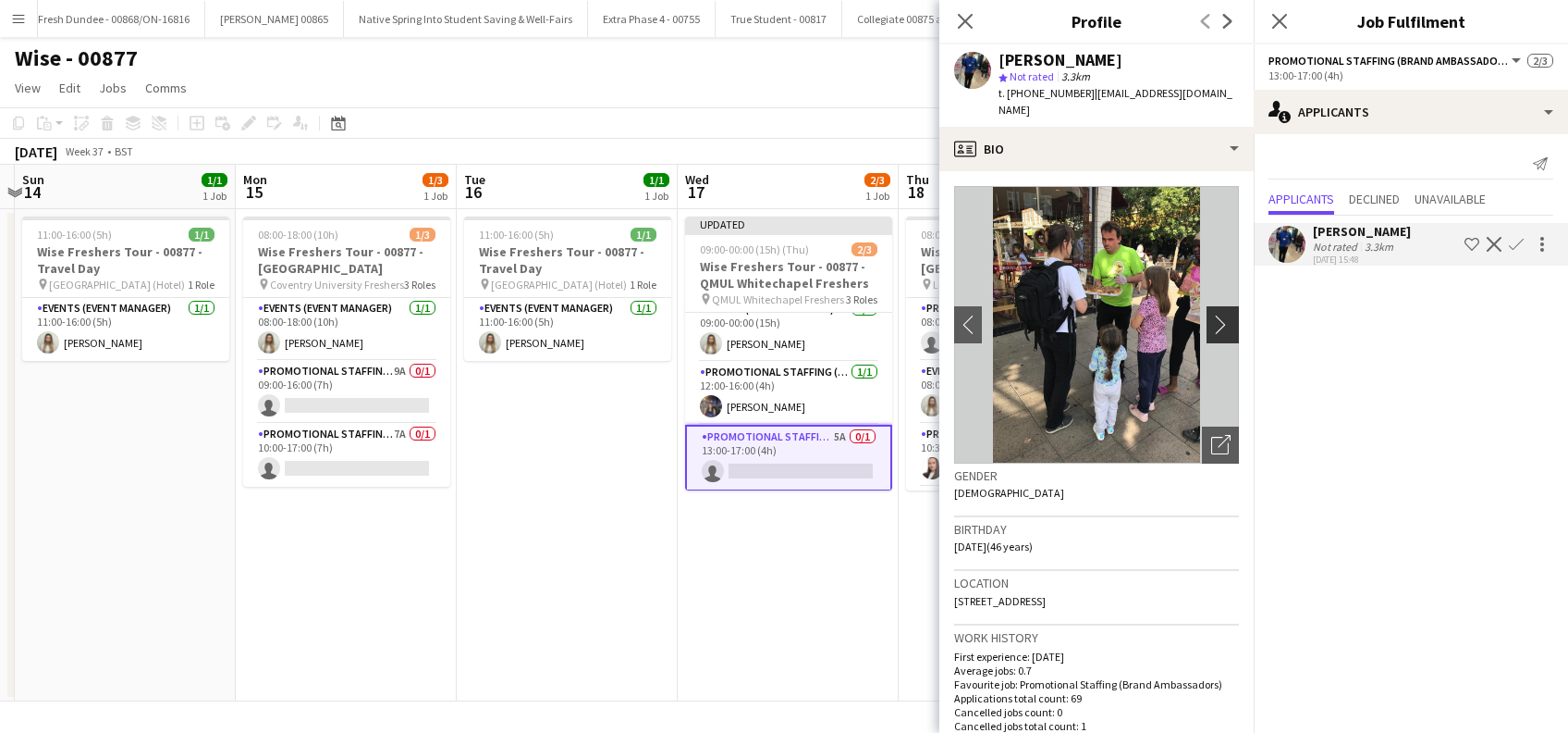
click at [1212, 315] on app-icon "chevron-right" at bounding box center [1226, 324] width 29 height 20
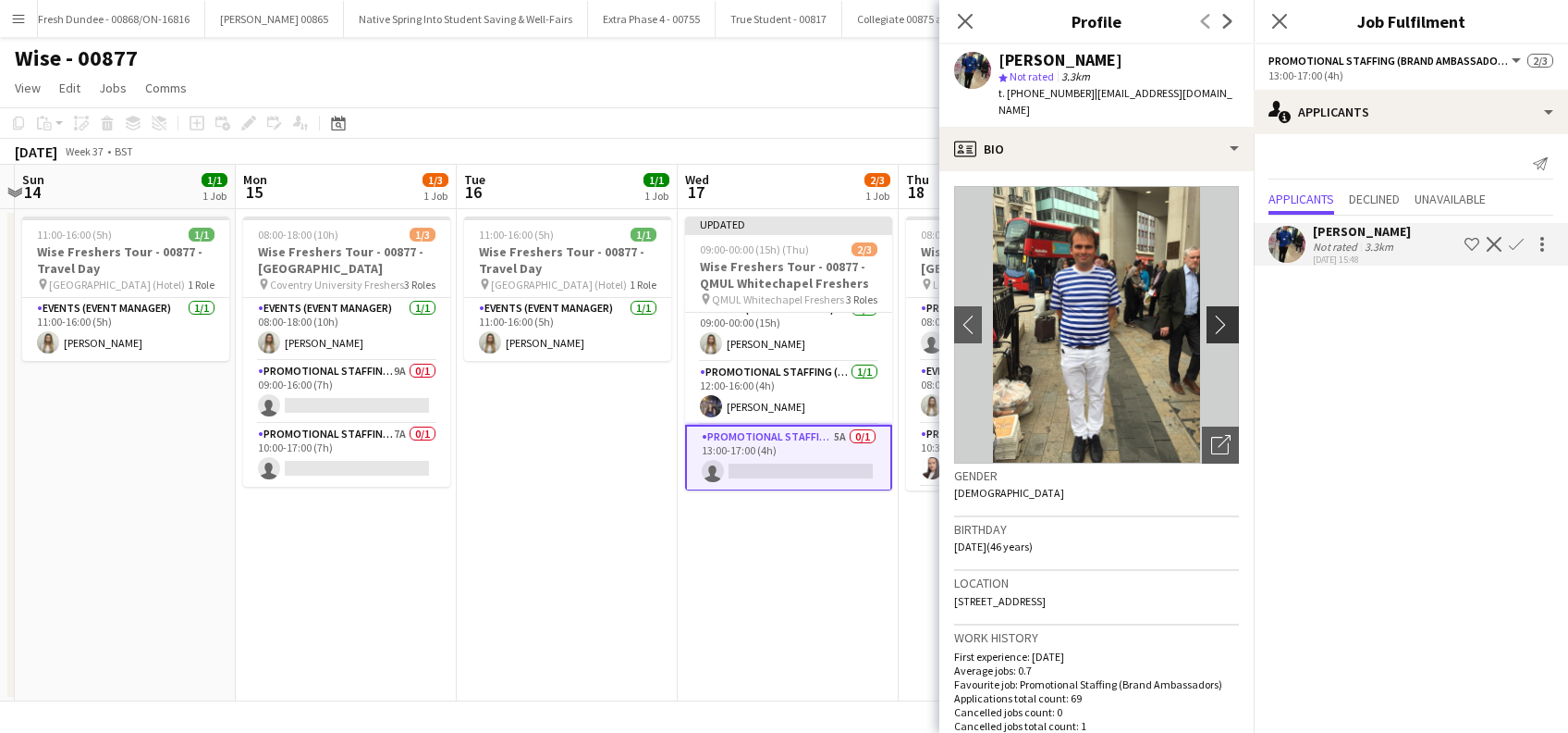
click at [1212, 315] on app-icon "chevron-right" at bounding box center [1226, 324] width 29 height 20
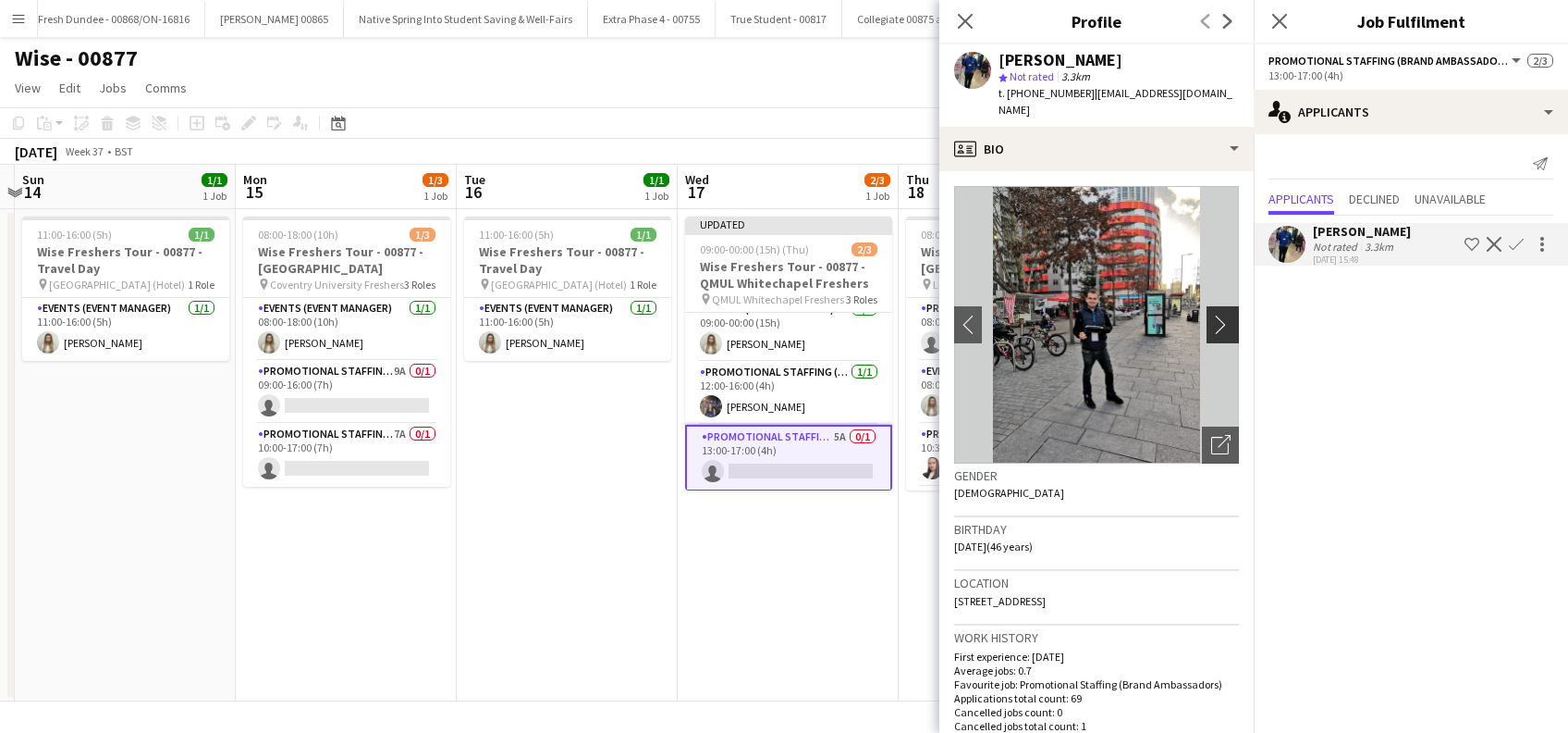
click at [1212, 315] on app-icon "chevron-right" at bounding box center [1226, 324] width 29 height 20
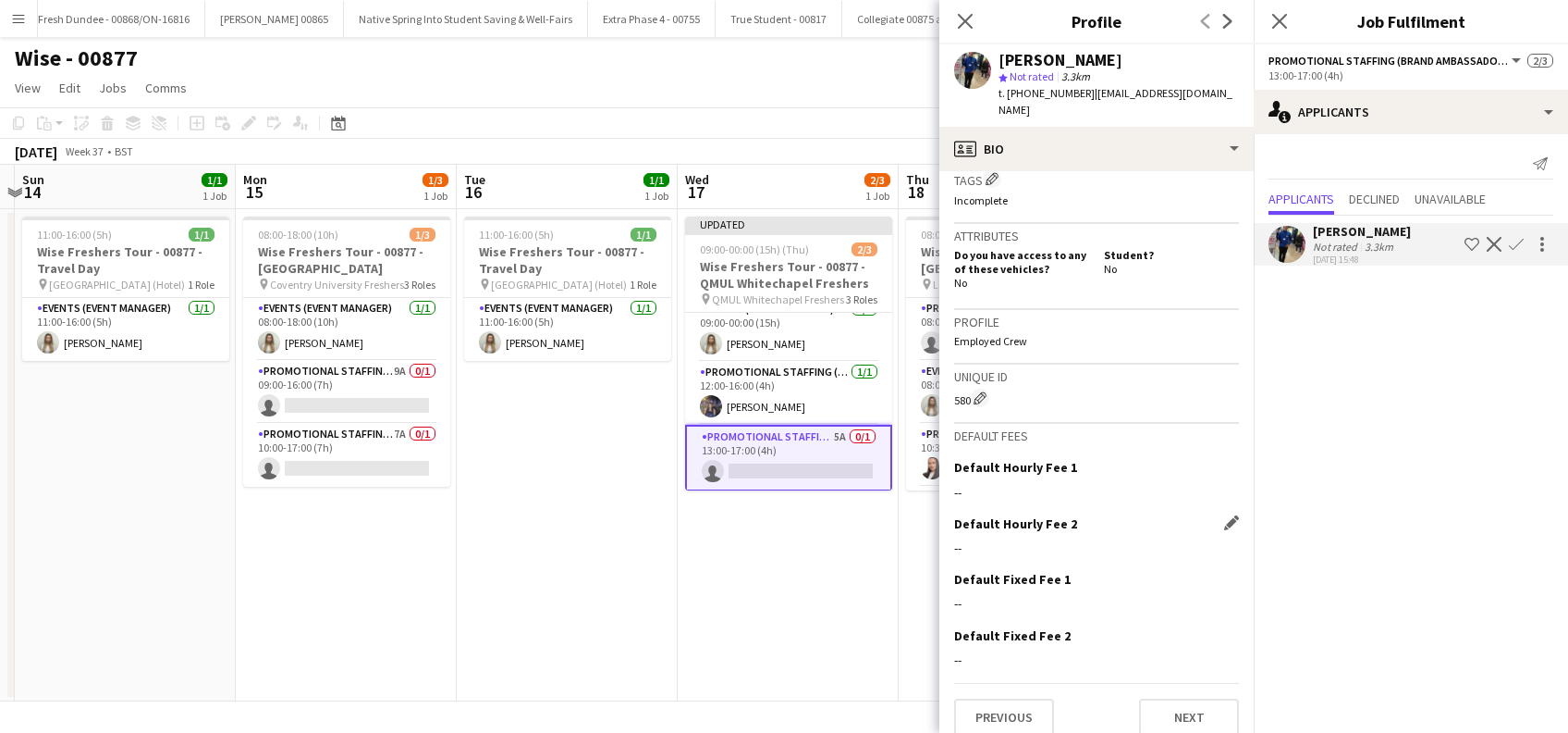
scroll to position [740, 0]
click at [1013, 698] on button "Previous" at bounding box center [1004, 717] width 100 height 37
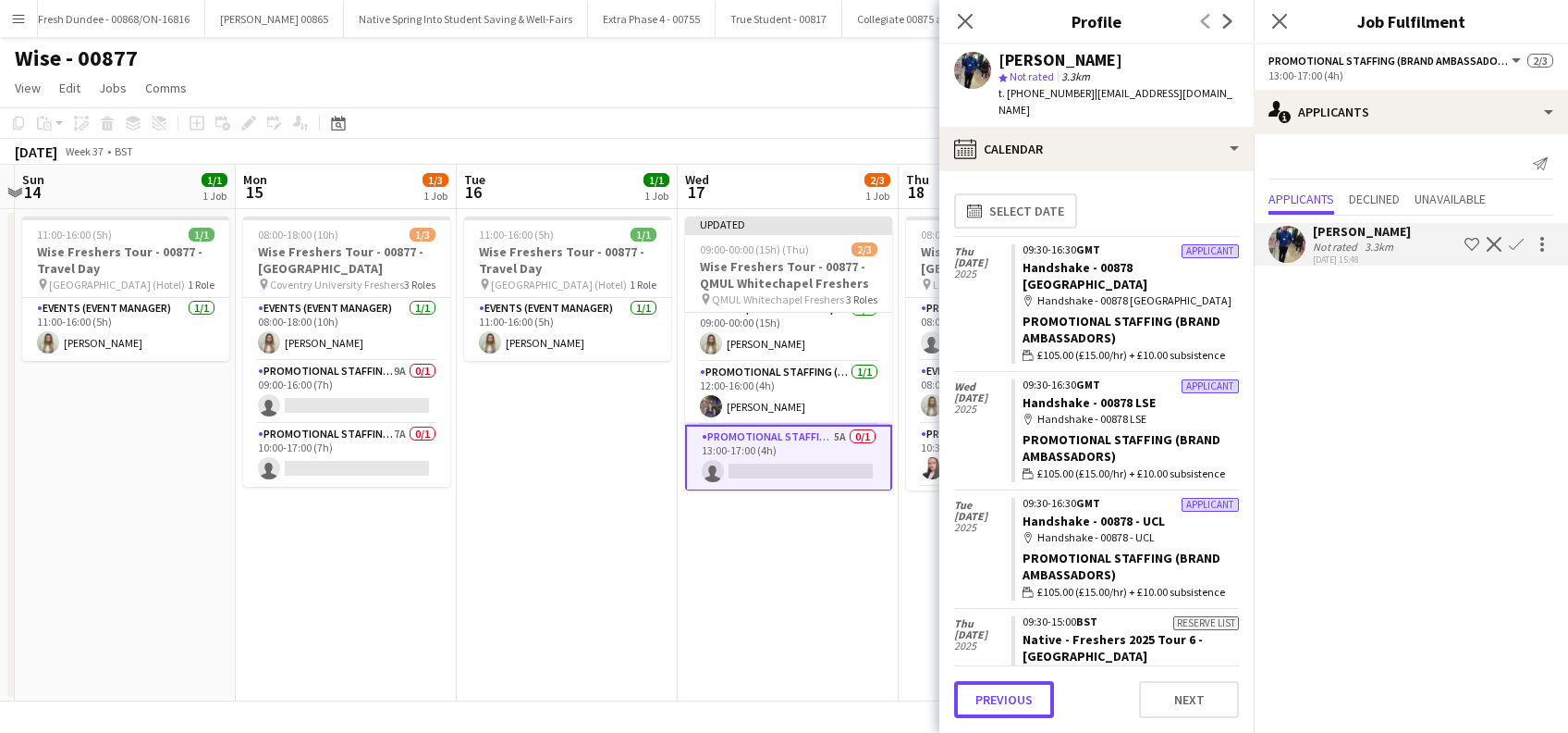
click at [1013, 696] on button "Previous" at bounding box center [1004, 699] width 100 height 37
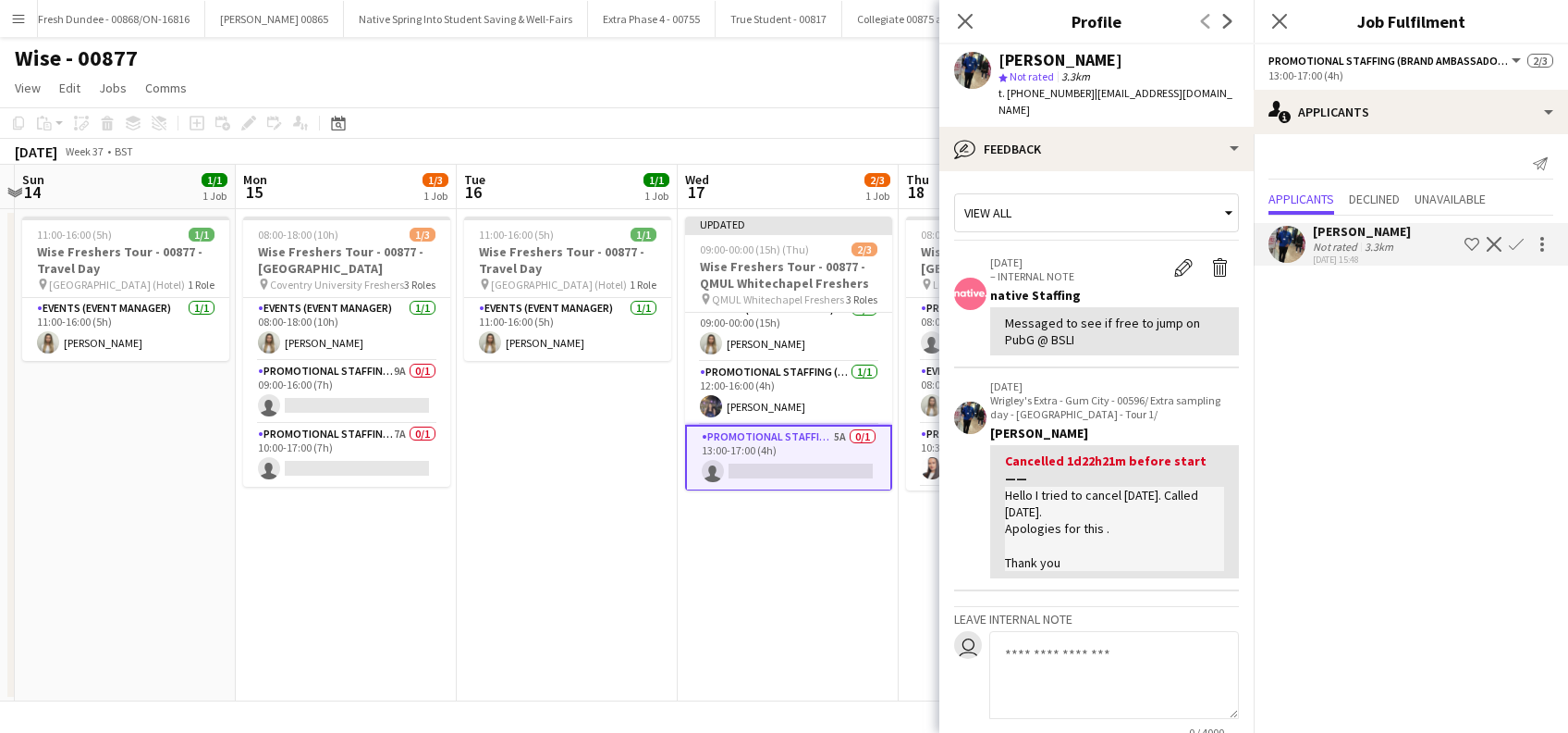
scroll to position [183, 0]
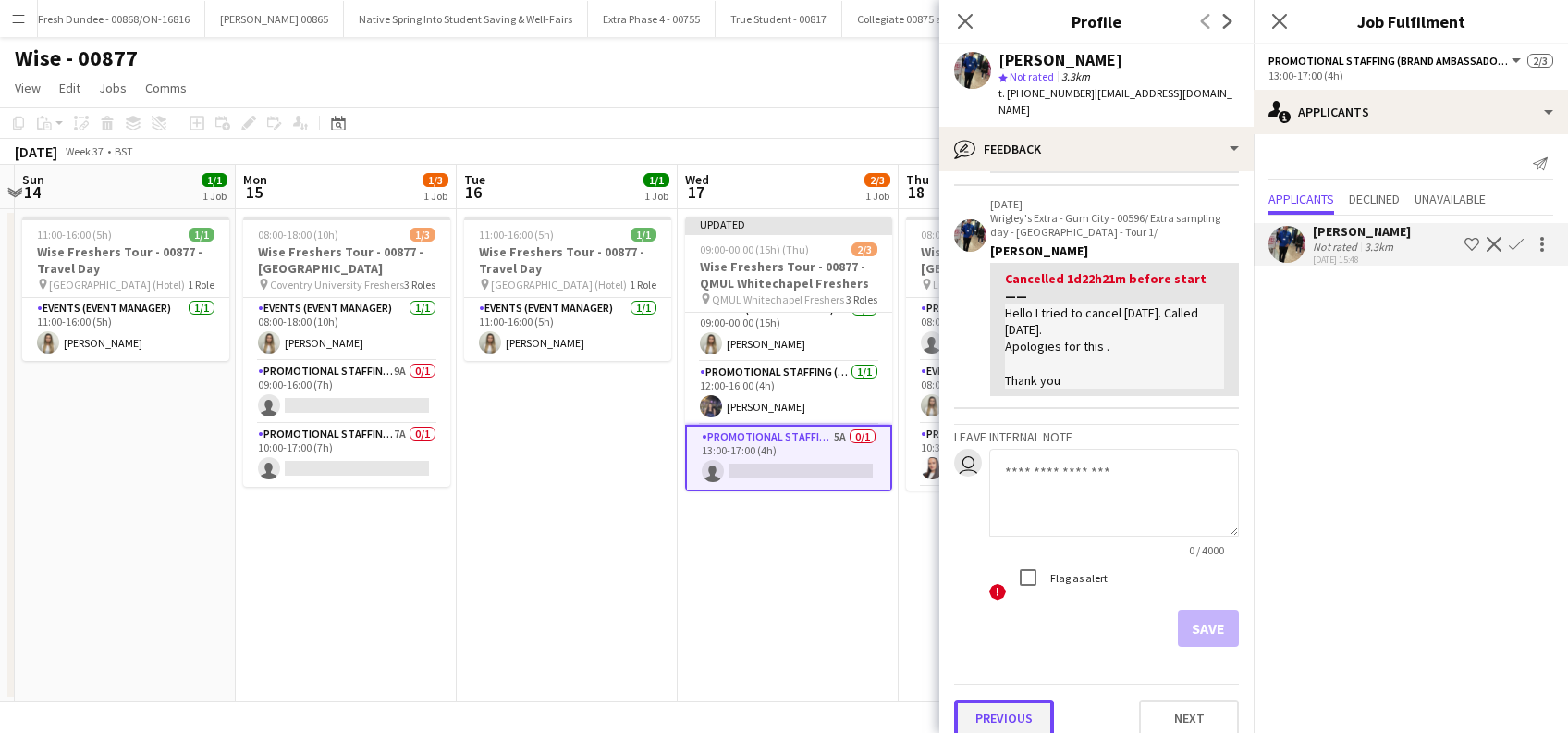
click at [1002, 702] on button "Previous" at bounding box center [1004, 718] width 100 height 37
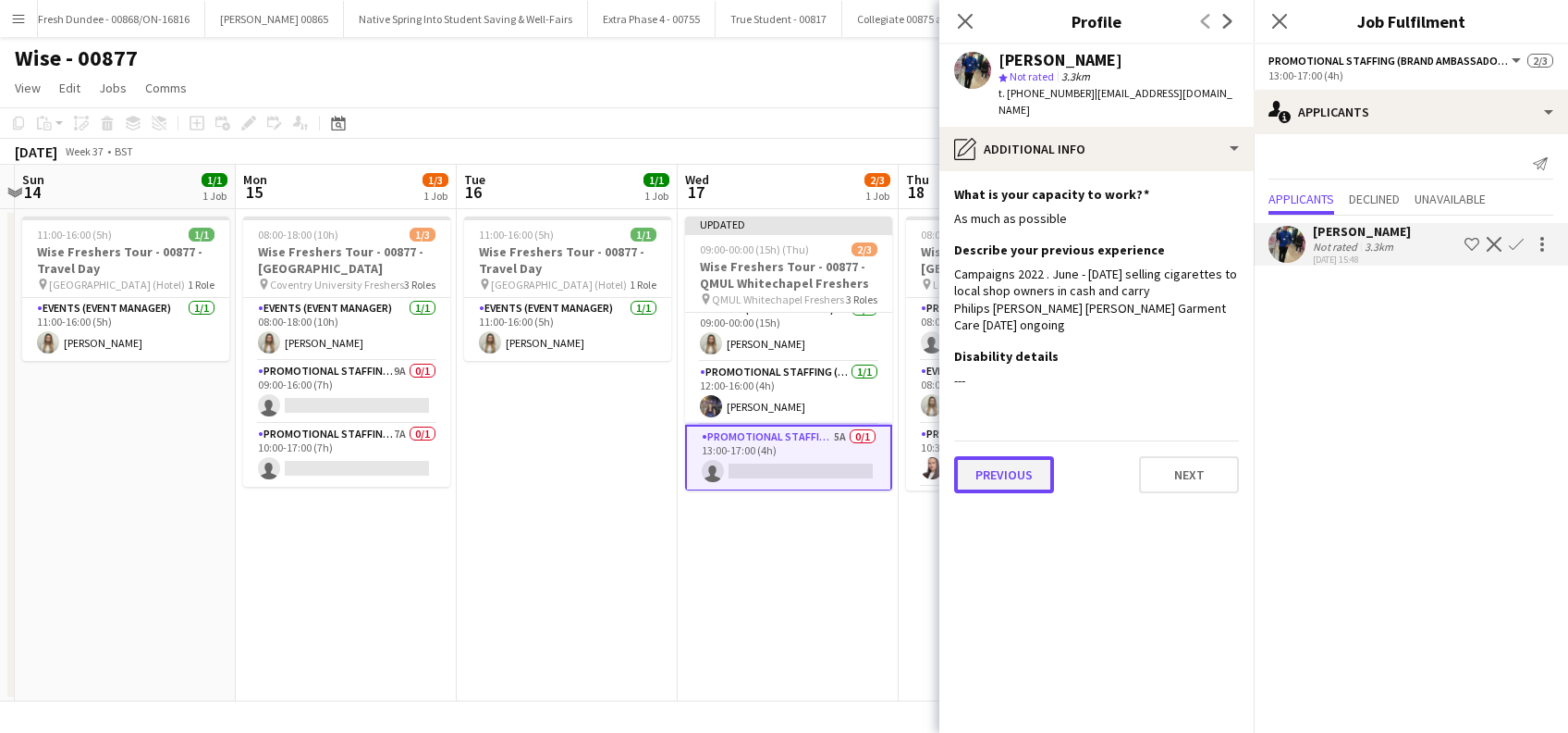
click at [1008, 460] on button "Previous" at bounding box center [1004, 475] width 100 height 37
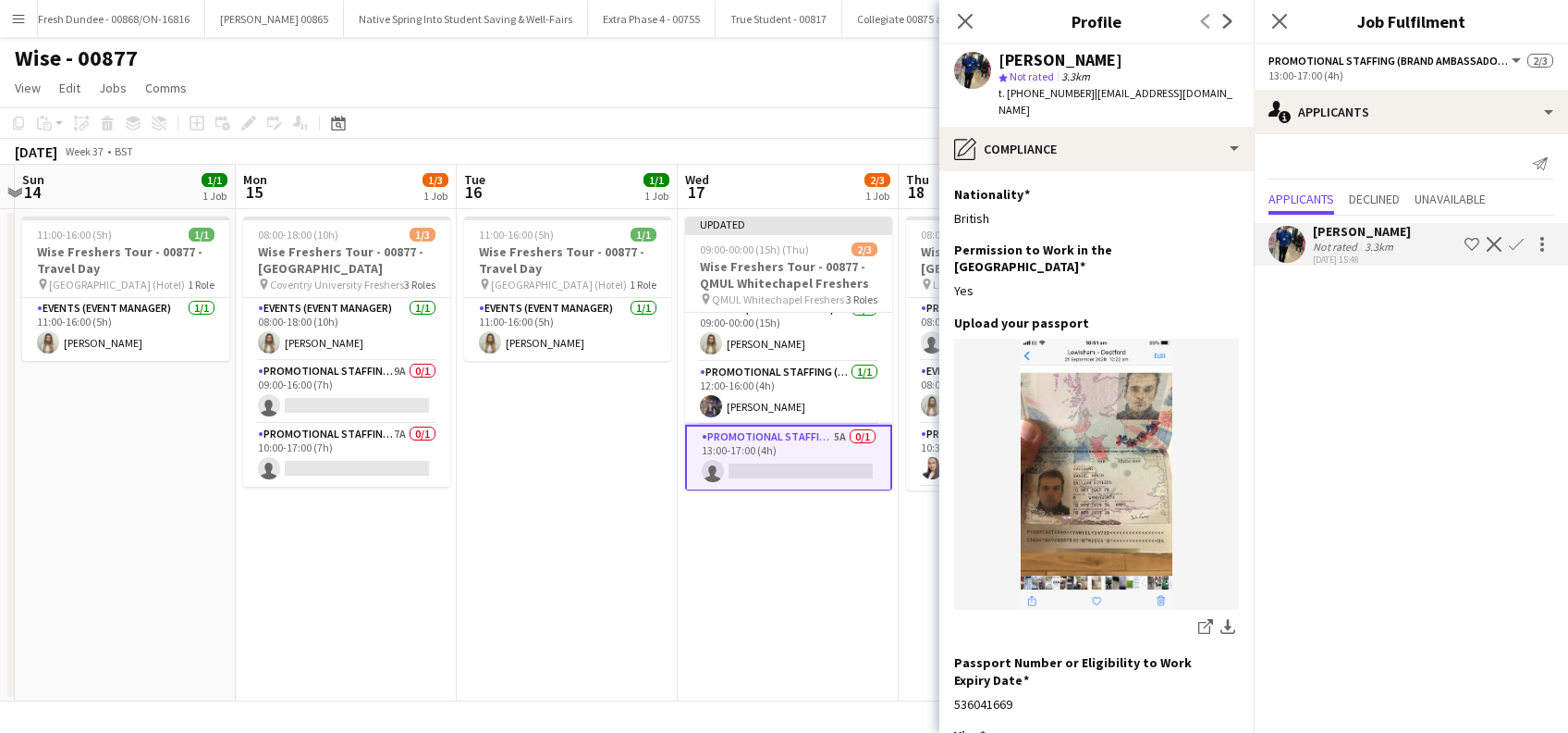
click at [1517, 245] on app-icon "Confirm" at bounding box center [1517, 244] width 15 height 15
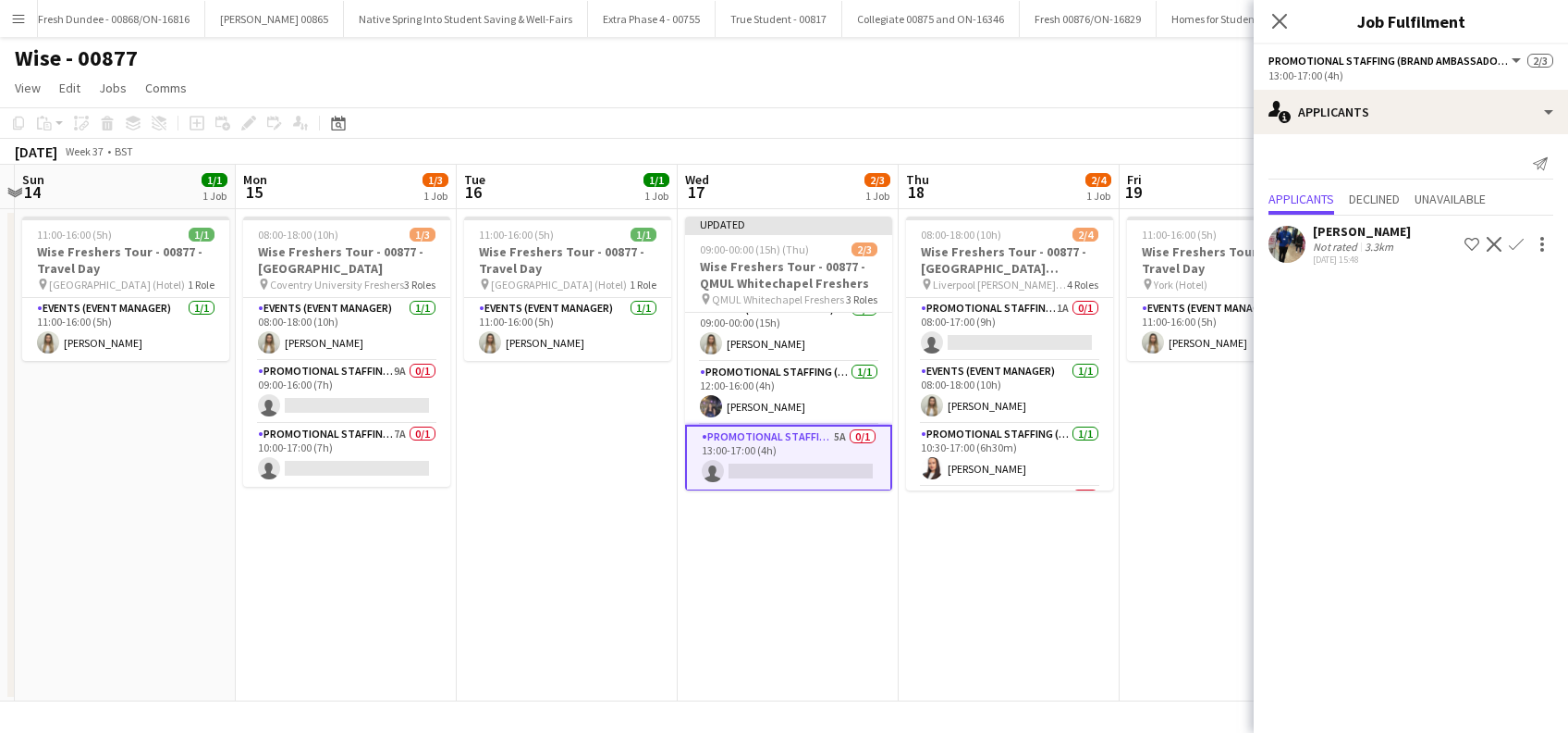
click at [1517, 245] on app-icon "Confirm" at bounding box center [1517, 244] width 15 height 15
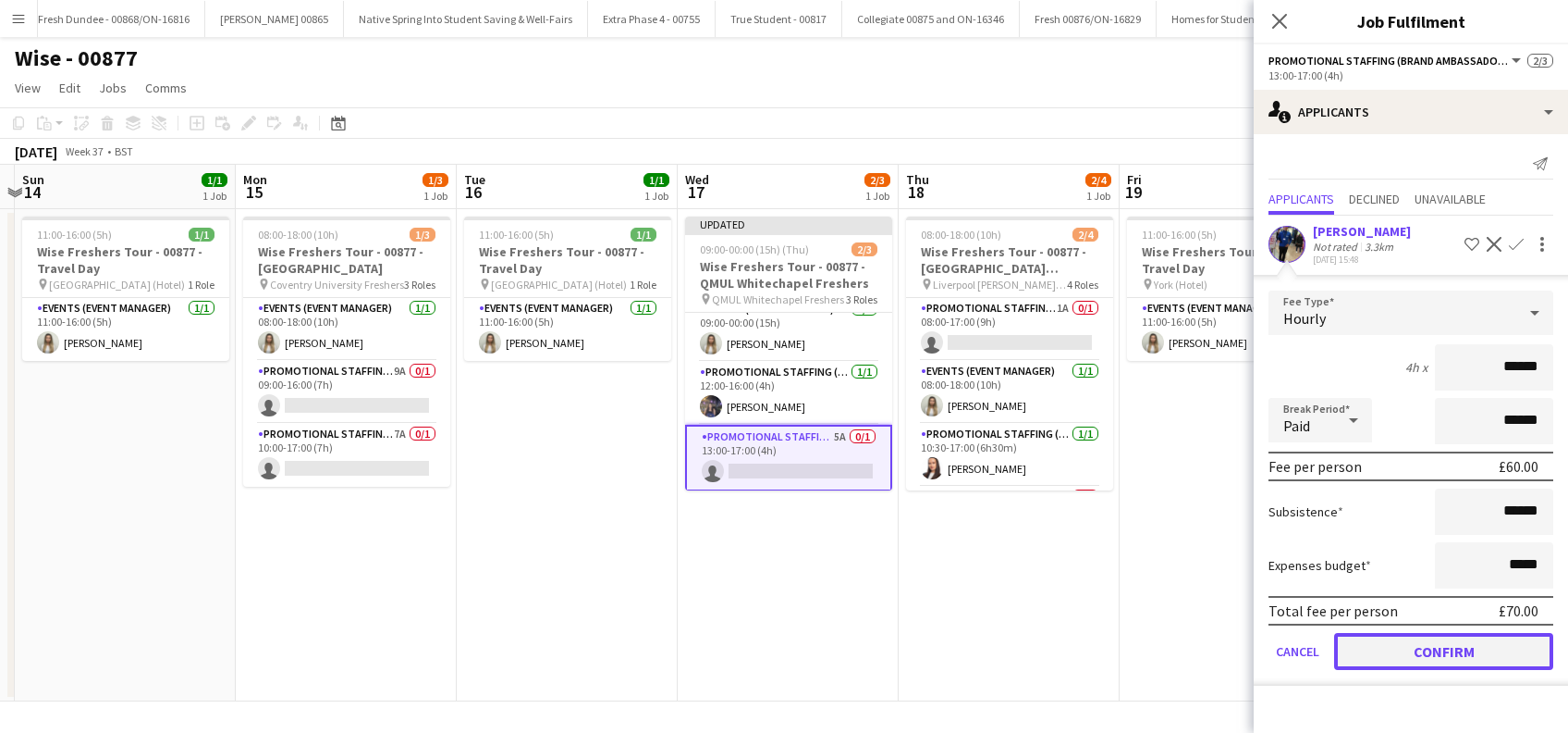
click at [1457, 644] on button "Confirm" at bounding box center [1444, 652] width 219 height 37
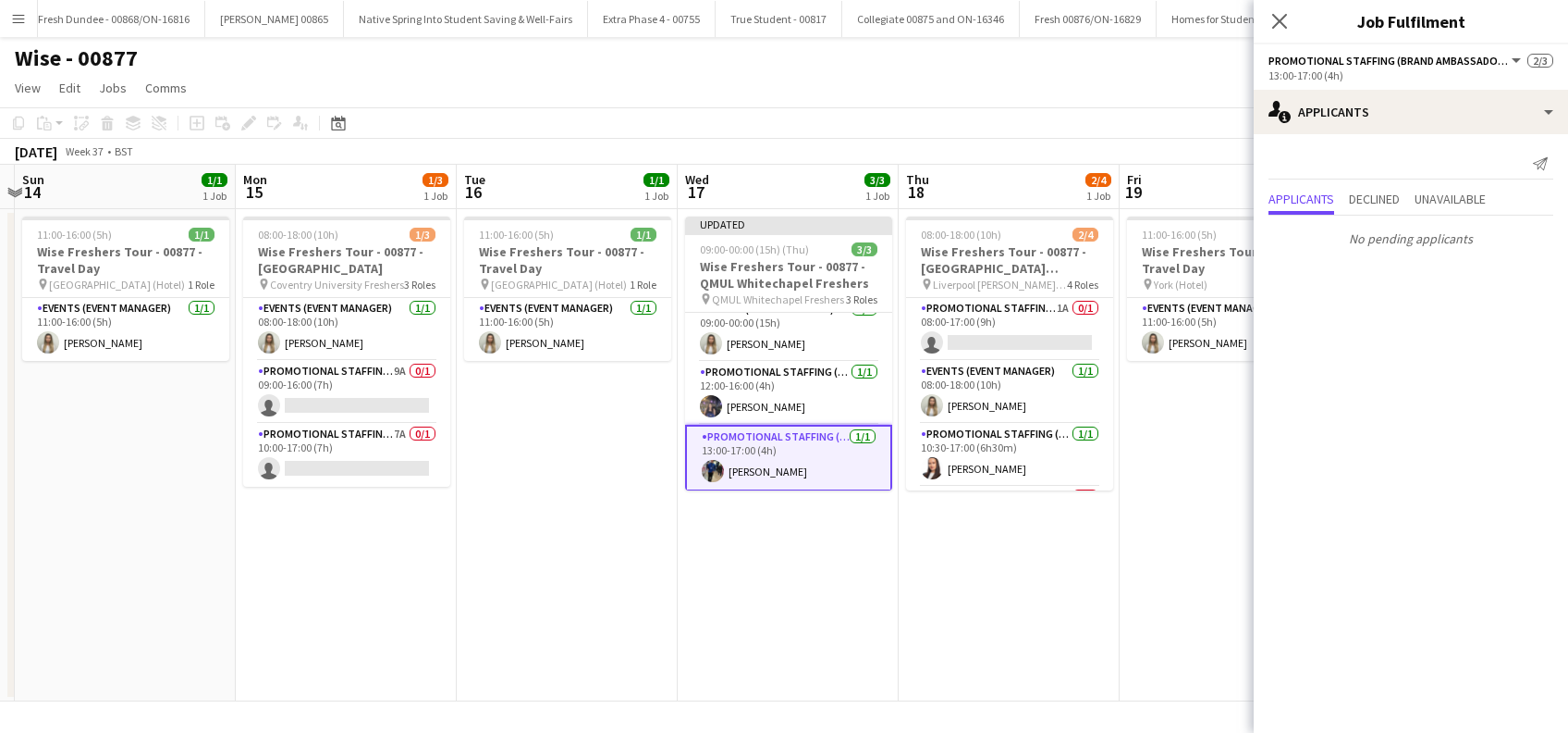
click at [854, 604] on app-date-cell "Updated 09:00-00:00 (15h) (Thu) 3/3 Wise Freshers Tour - 00877 - QMUL Whitechap…" at bounding box center [788, 455] width 221 height 492
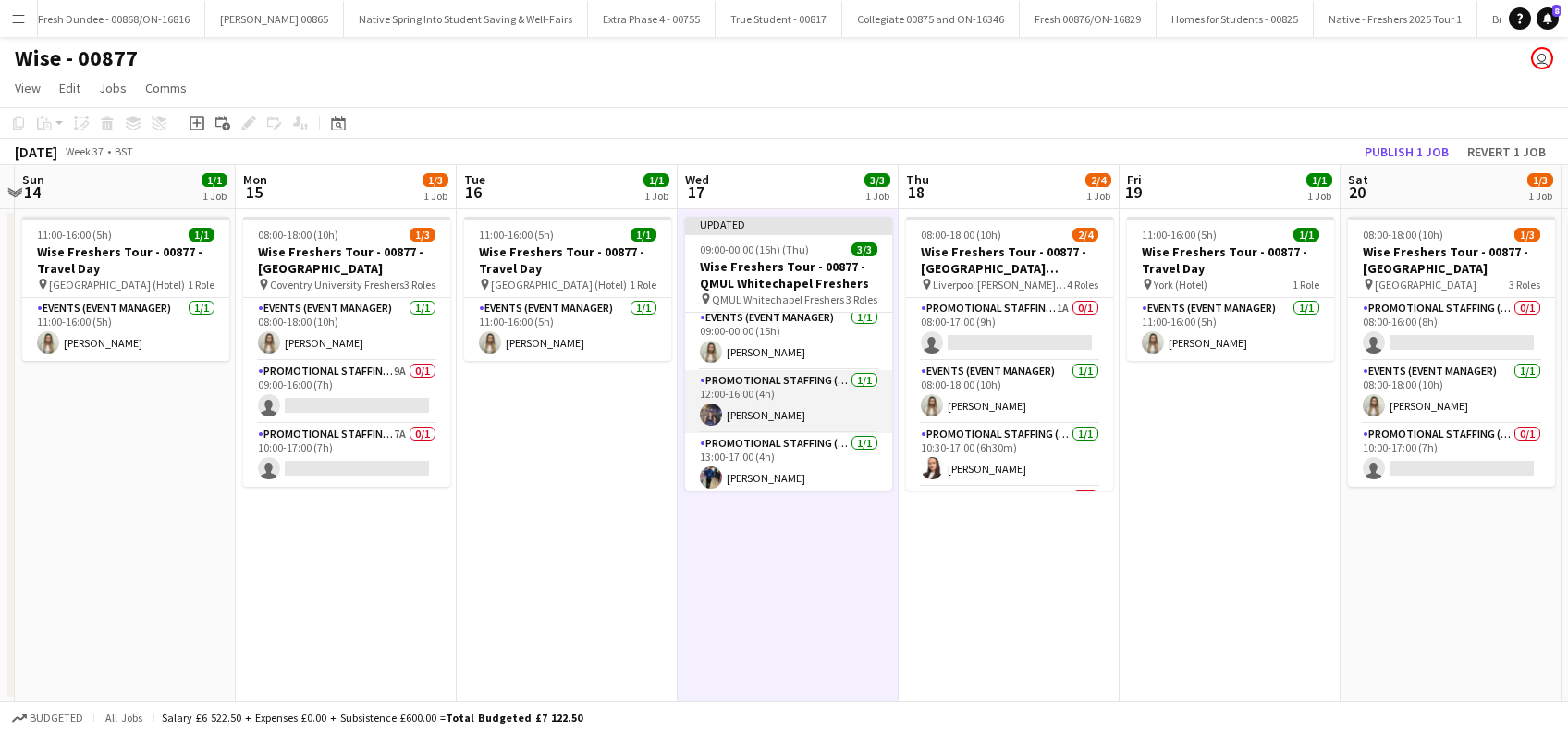
scroll to position [0, 0]
click at [800, 356] on app-card-role "Events (Event Manager) [DATE] 09:00-00:00 (15h) [PERSON_NAME]" at bounding box center [788, 344] width 207 height 63
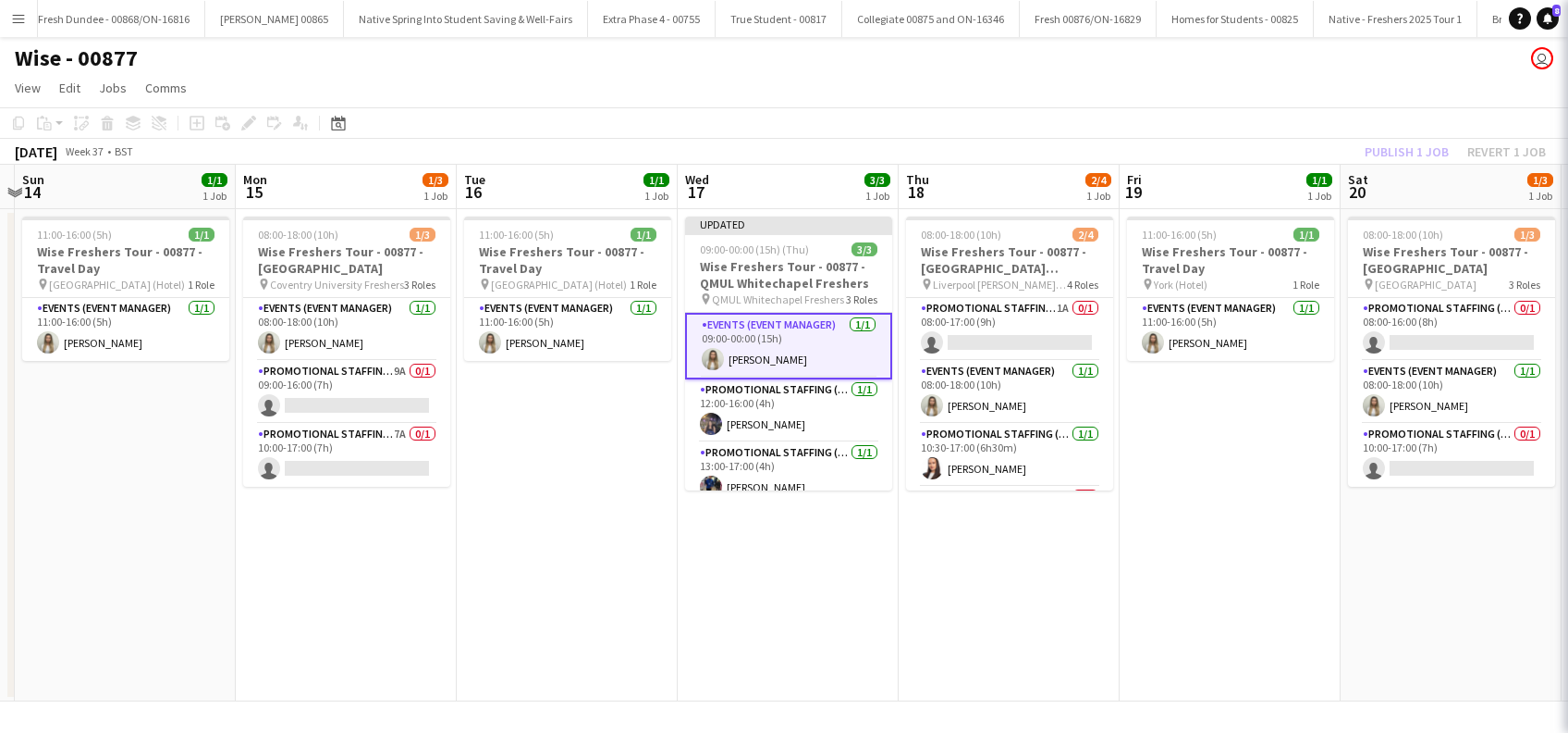
scroll to position [0, 427]
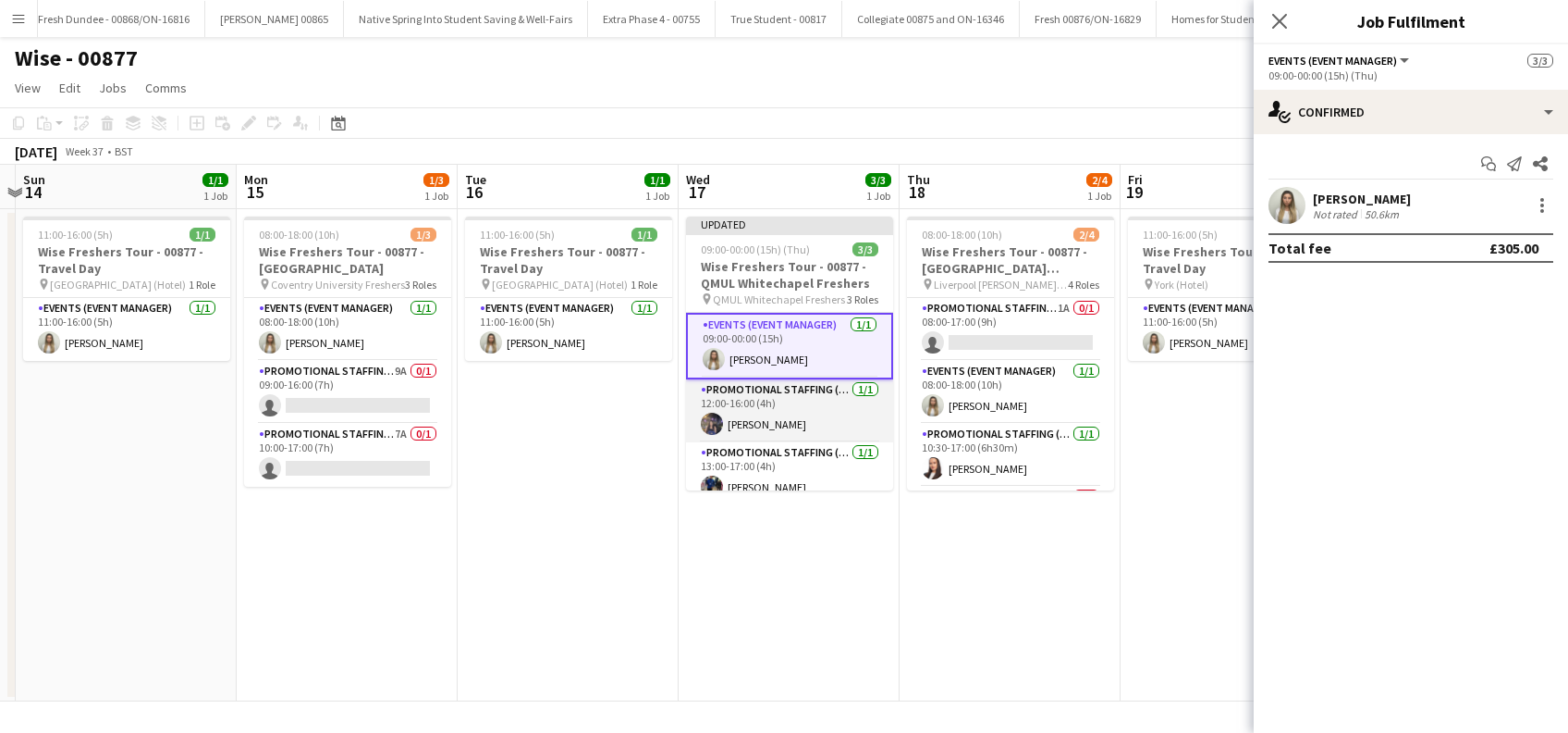
click at [780, 411] on app-card-role "Promotional Staffing (Brand Ambassadors) [DATE] 12:00-16:00 (4h) [PERSON_NAME]" at bounding box center [789, 410] width 207 height 63
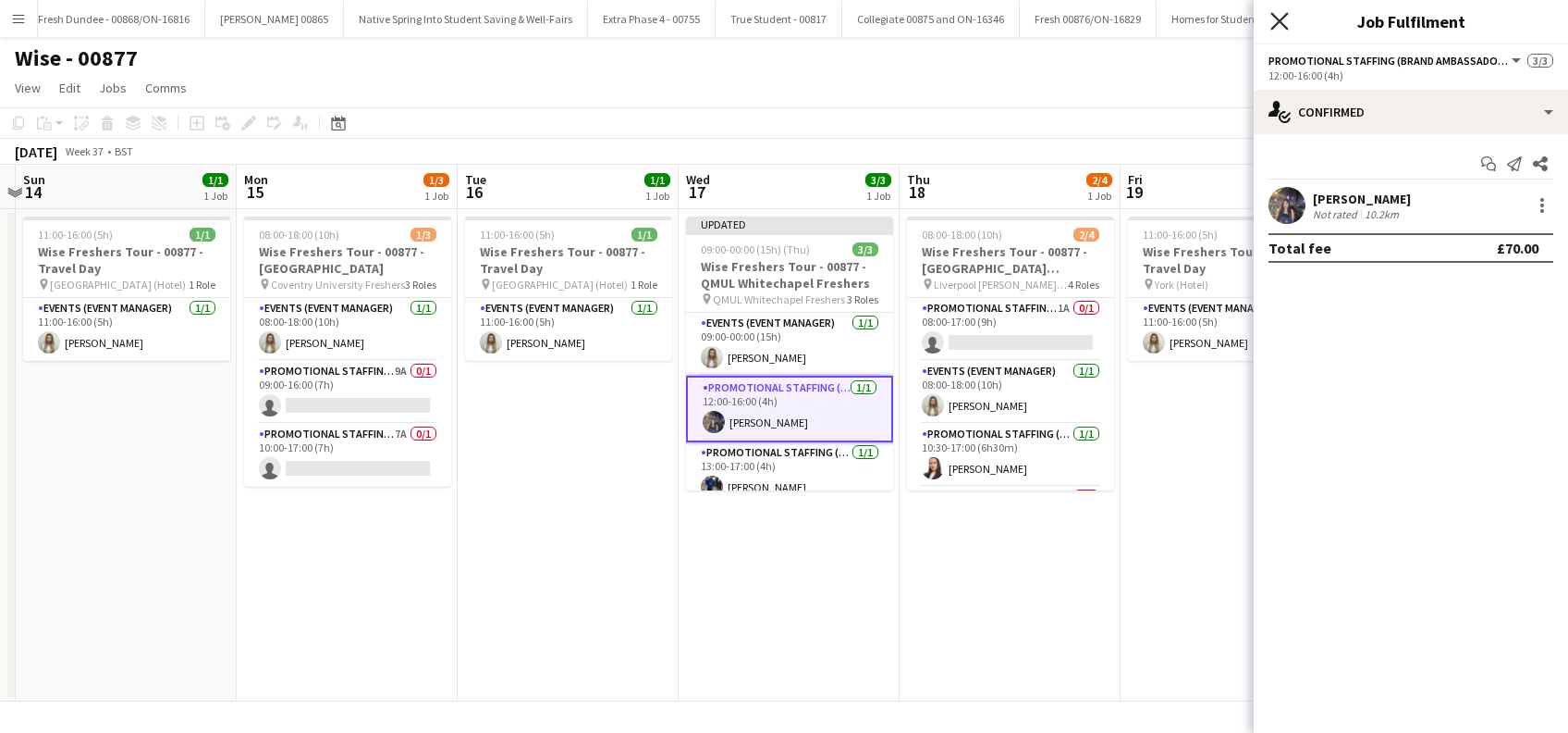
click at [1285, 13] on icon "Close pop-in" at bounding box center [1279, 21] width 18 height 18
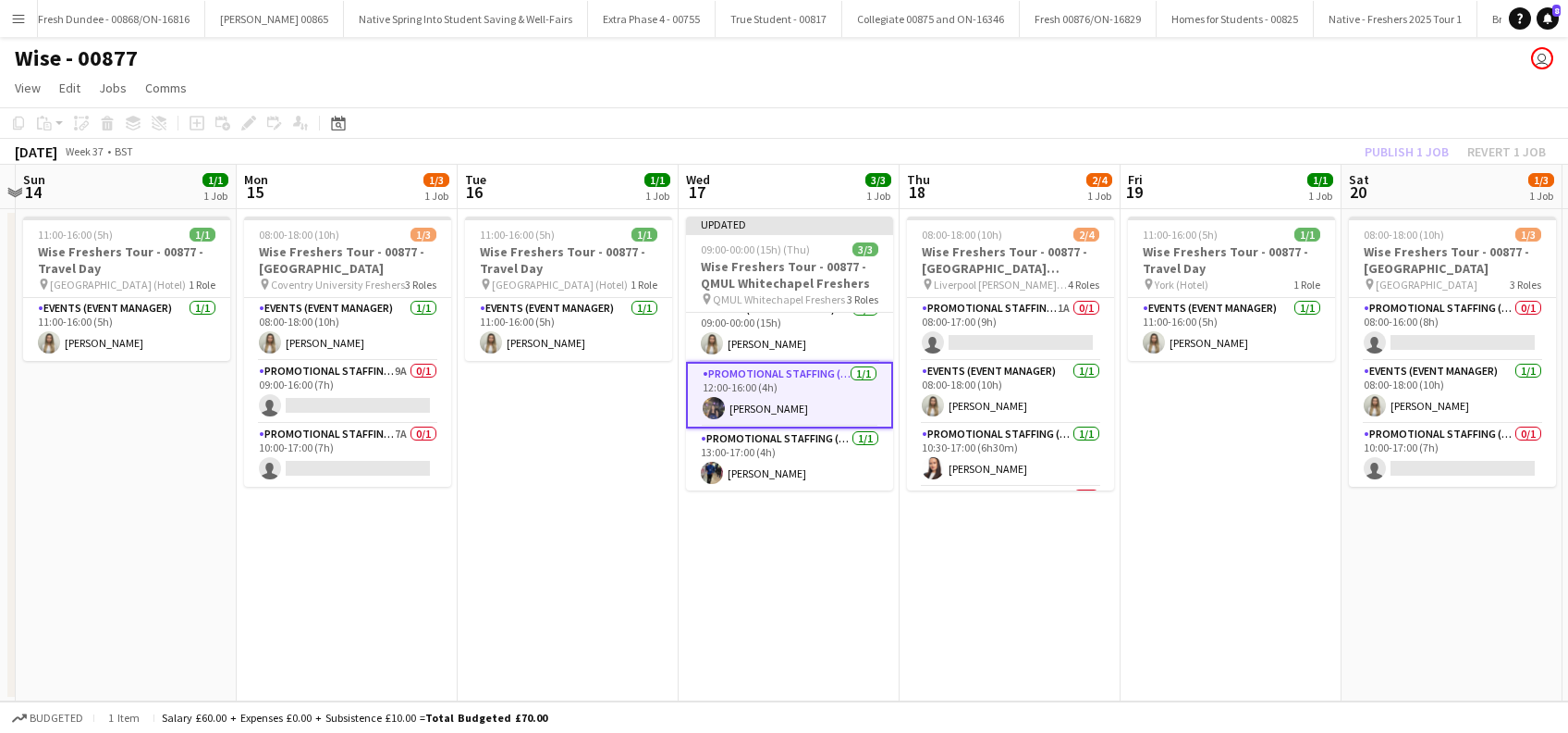
scroll to position [0, 0]
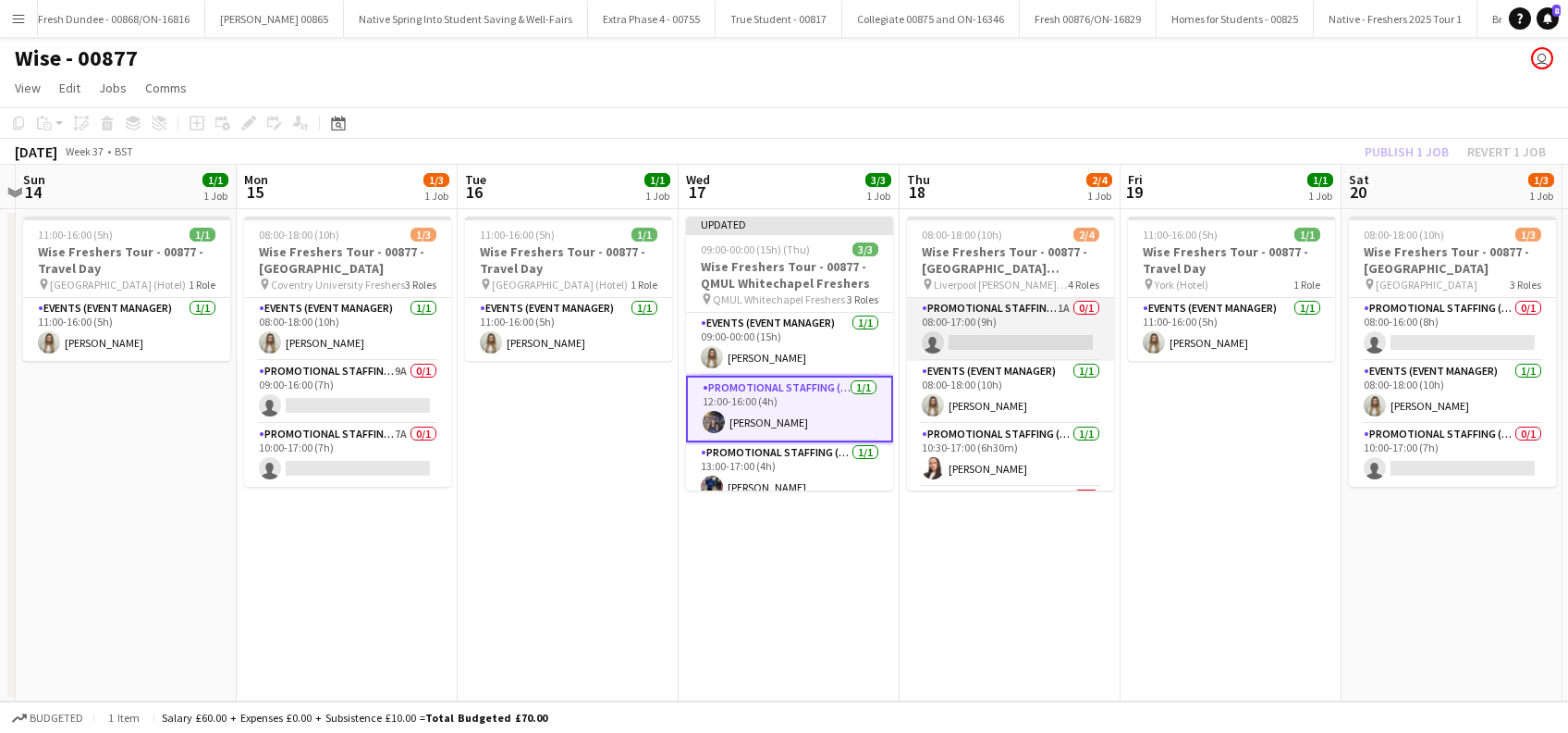
drag, startPoint x: 1000, startPoint y: 299, endPoint x: 1003, endPoint y: 326, distance: 27.2
click at [1003, 312] on app-card-role "Promotional Staffing (Brand Ambassadors) 1A 0/1 08:00-17:00 (9h) single-neutral…" at bounding box center [1010, 329] width 207 height 63
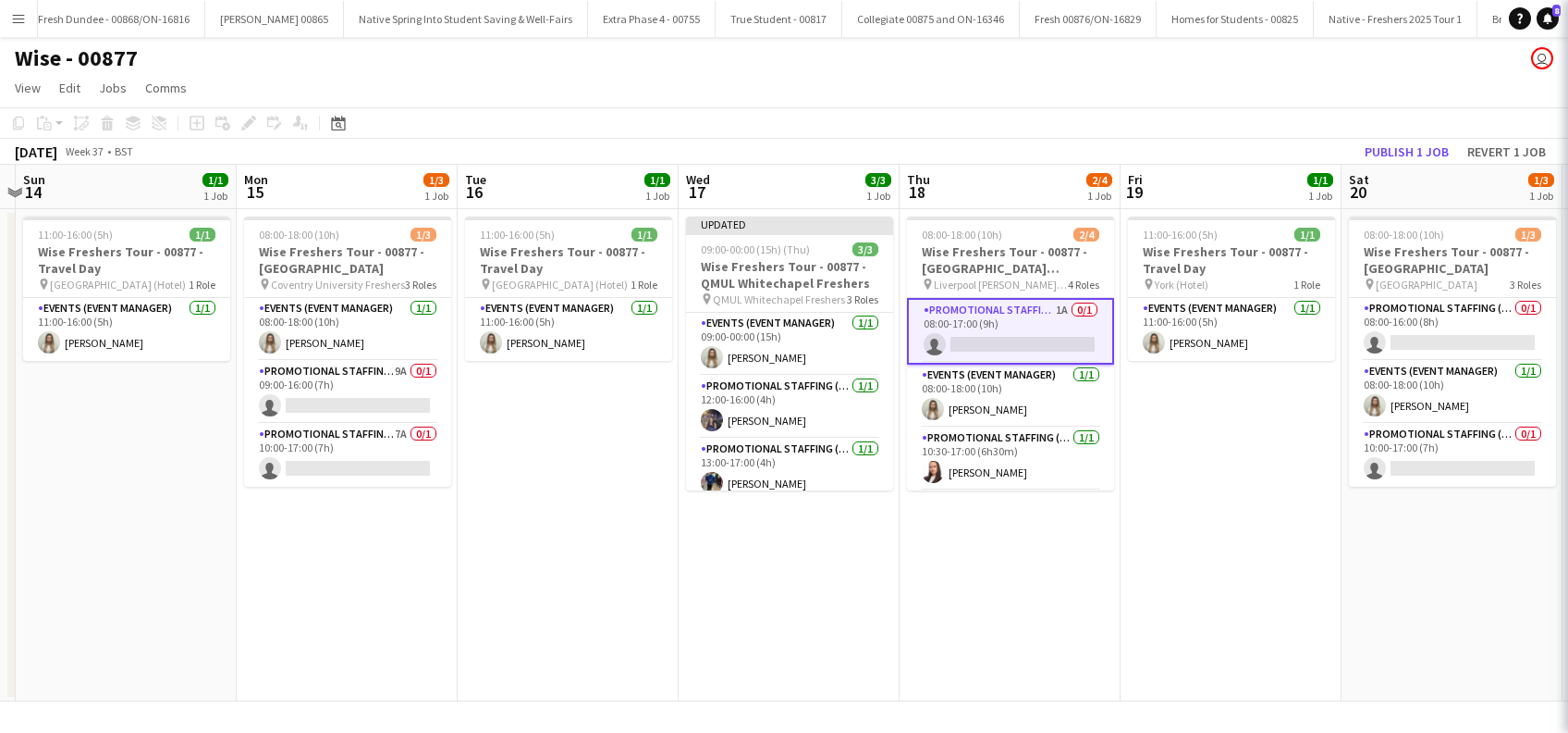
scroll to position [0, 424]
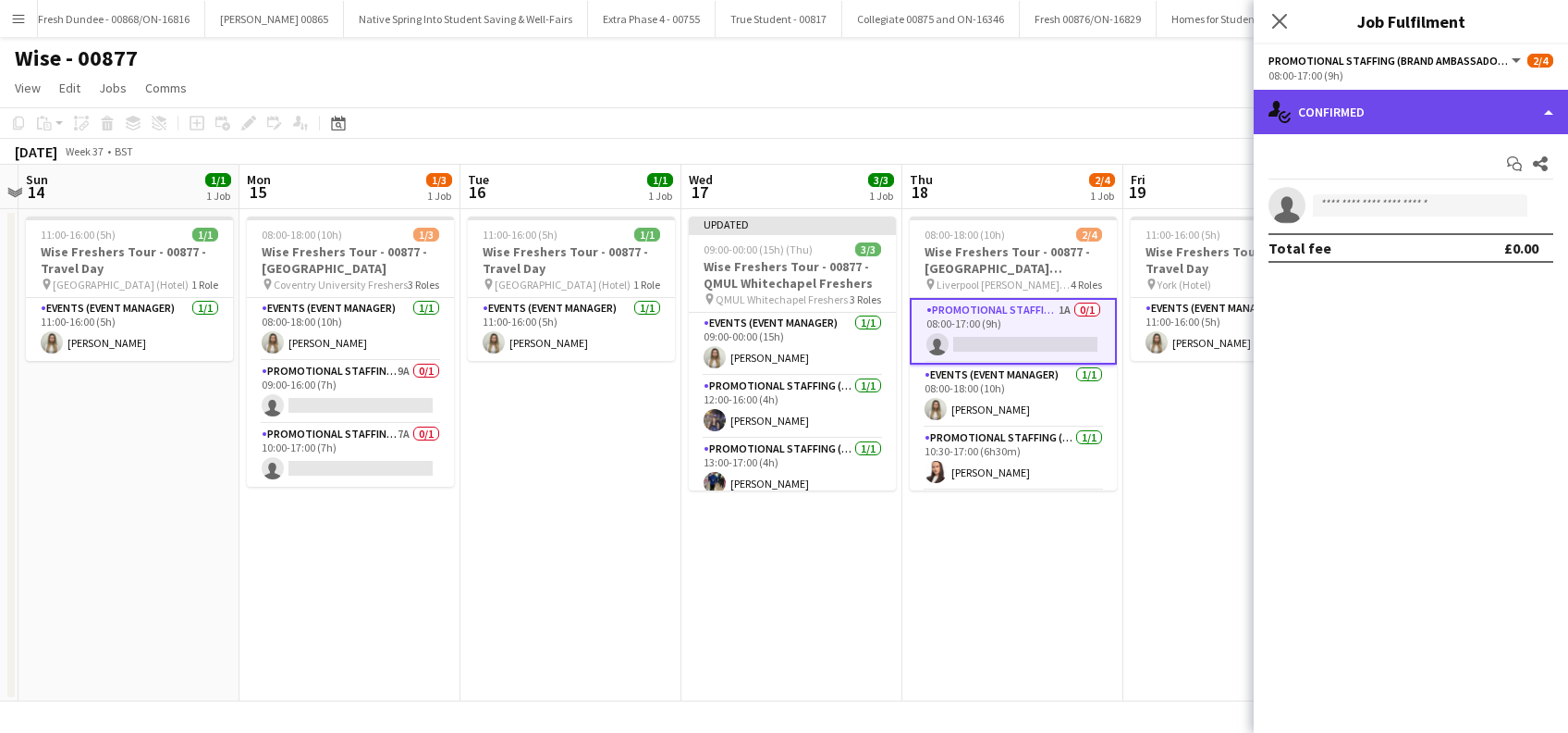
click at [1393, 109] on div "single-neutral-actions-check-2 Confirmed" at bounding box center [1411, 111] width 314 height 44
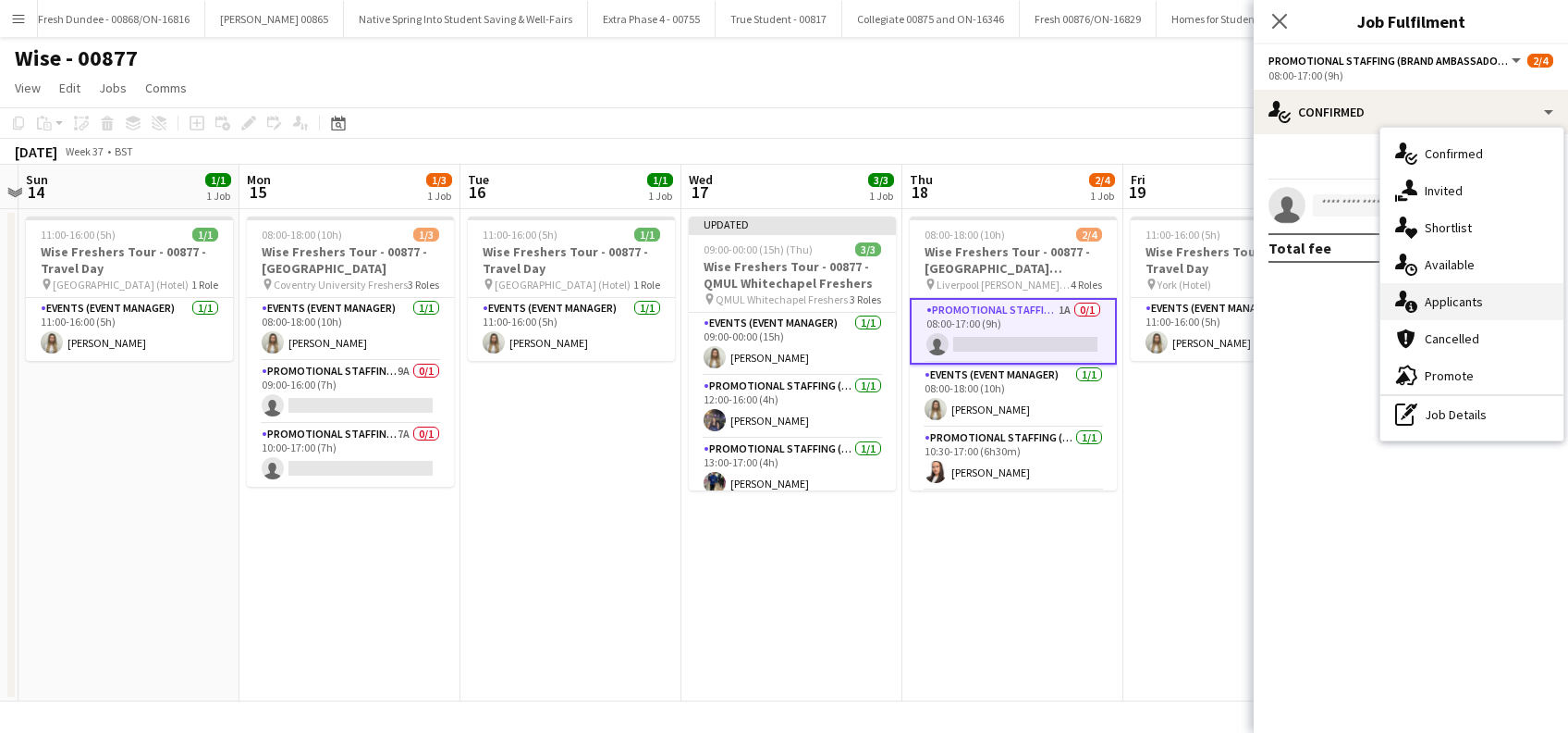
click at [1454, 303] on div "single-neutral-actions-information Applicants" at bounding box center [1473, 301] width 183 height 37
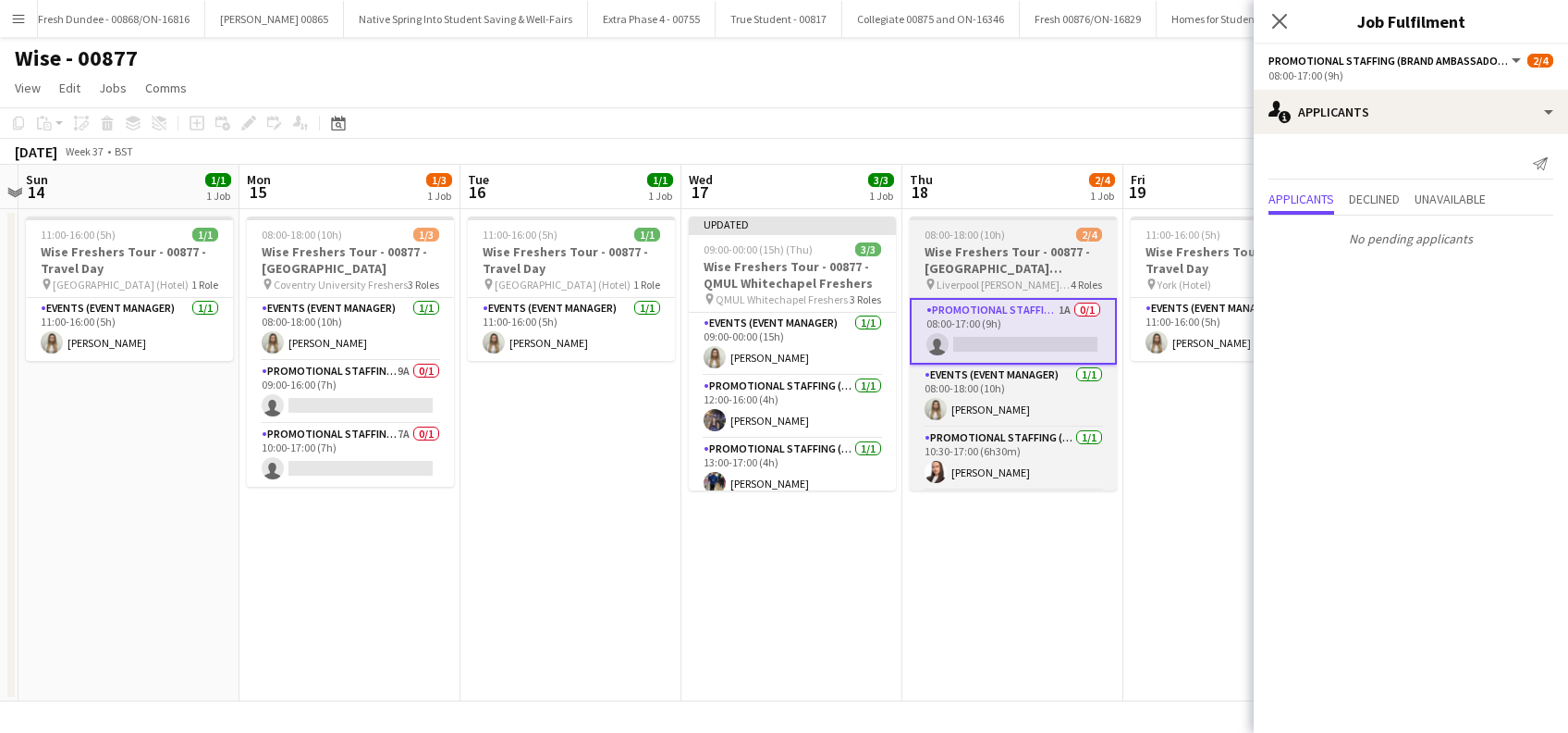
scroll to position [62, 0]
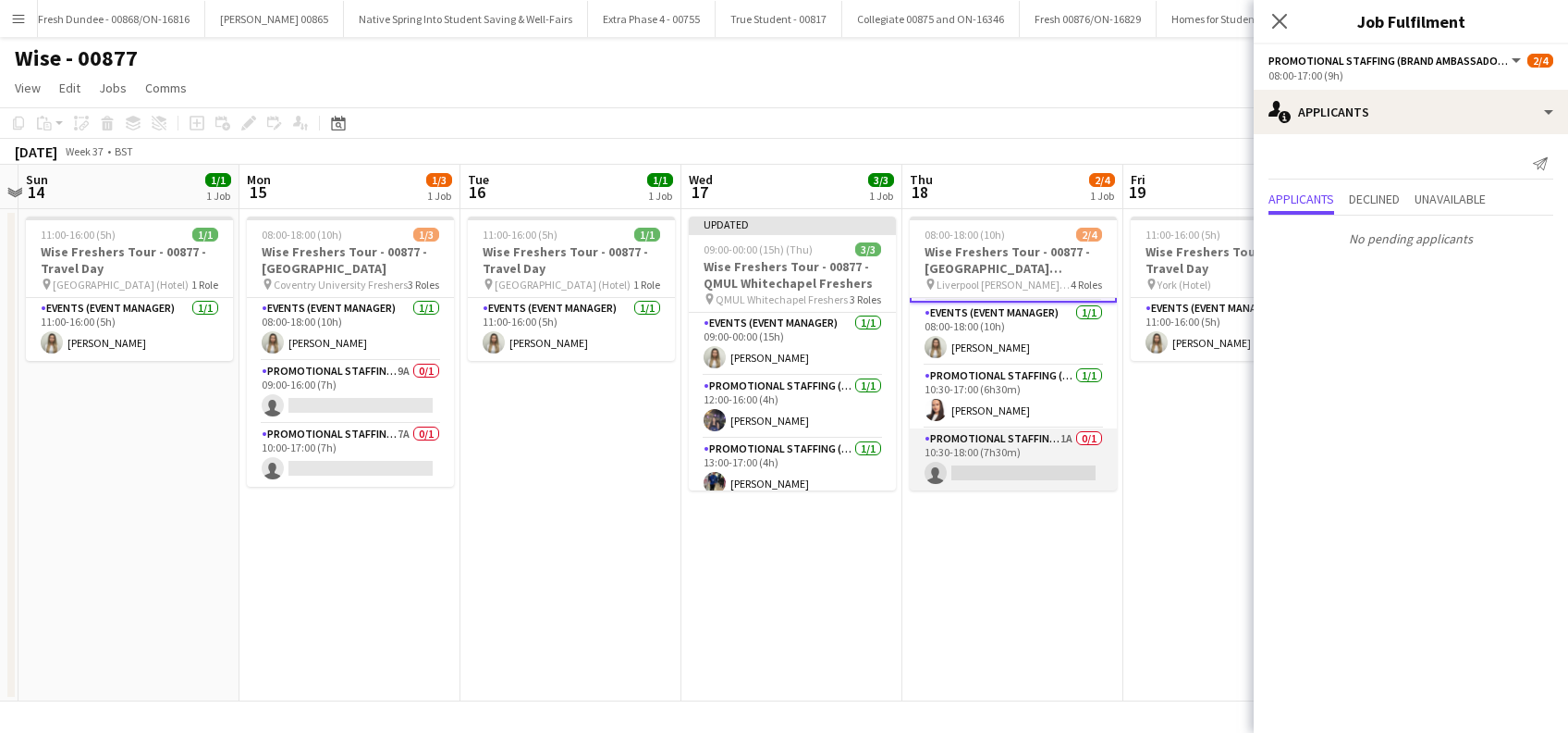
click at [1009, 464] on app-card-role "Promotional Staffing (Brand Ambassadors) 1A 0/1 10:30-18:00 (7h30m) single-neut…" at bounding box center [1013, 460] width 207 height 63
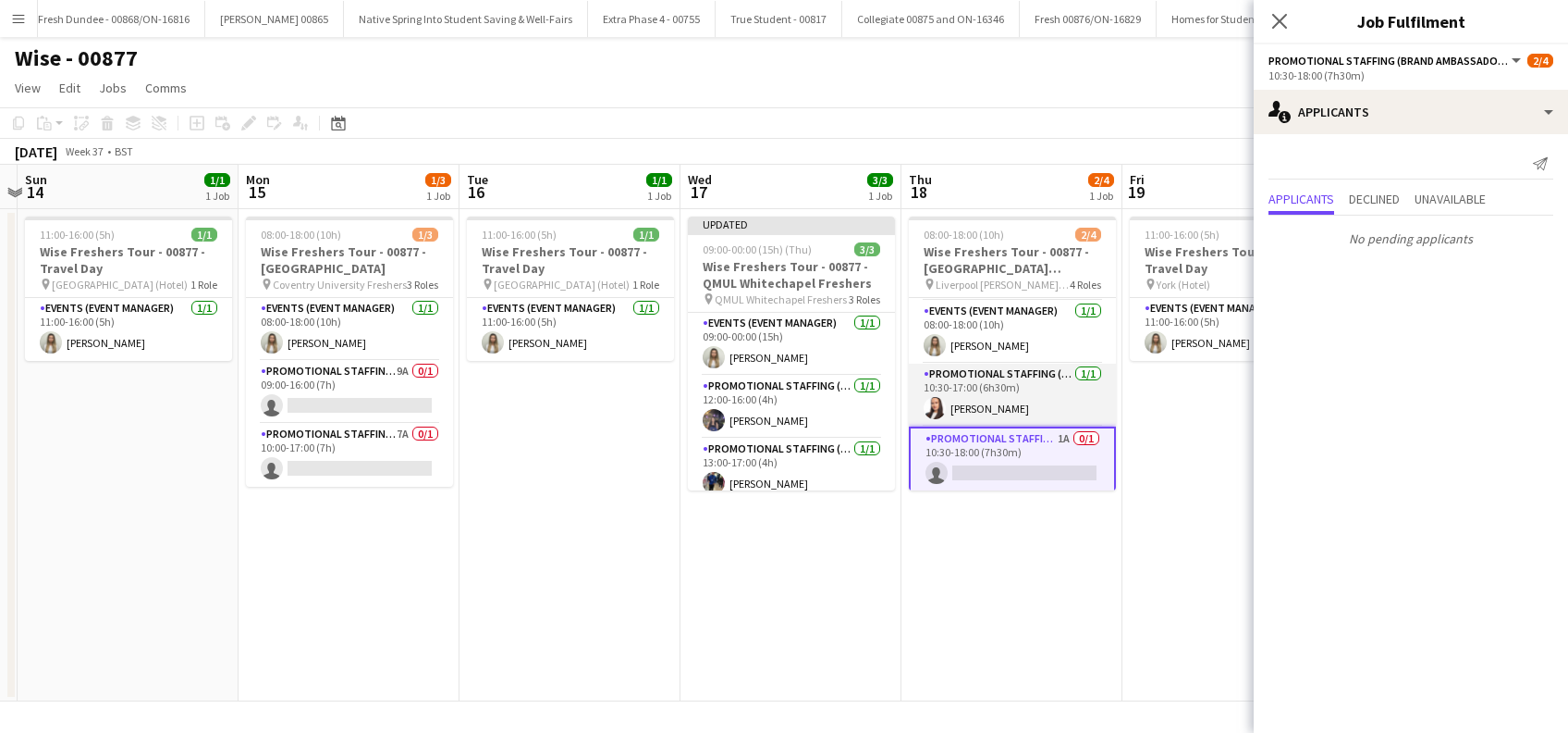
scroll to position [0, 0]
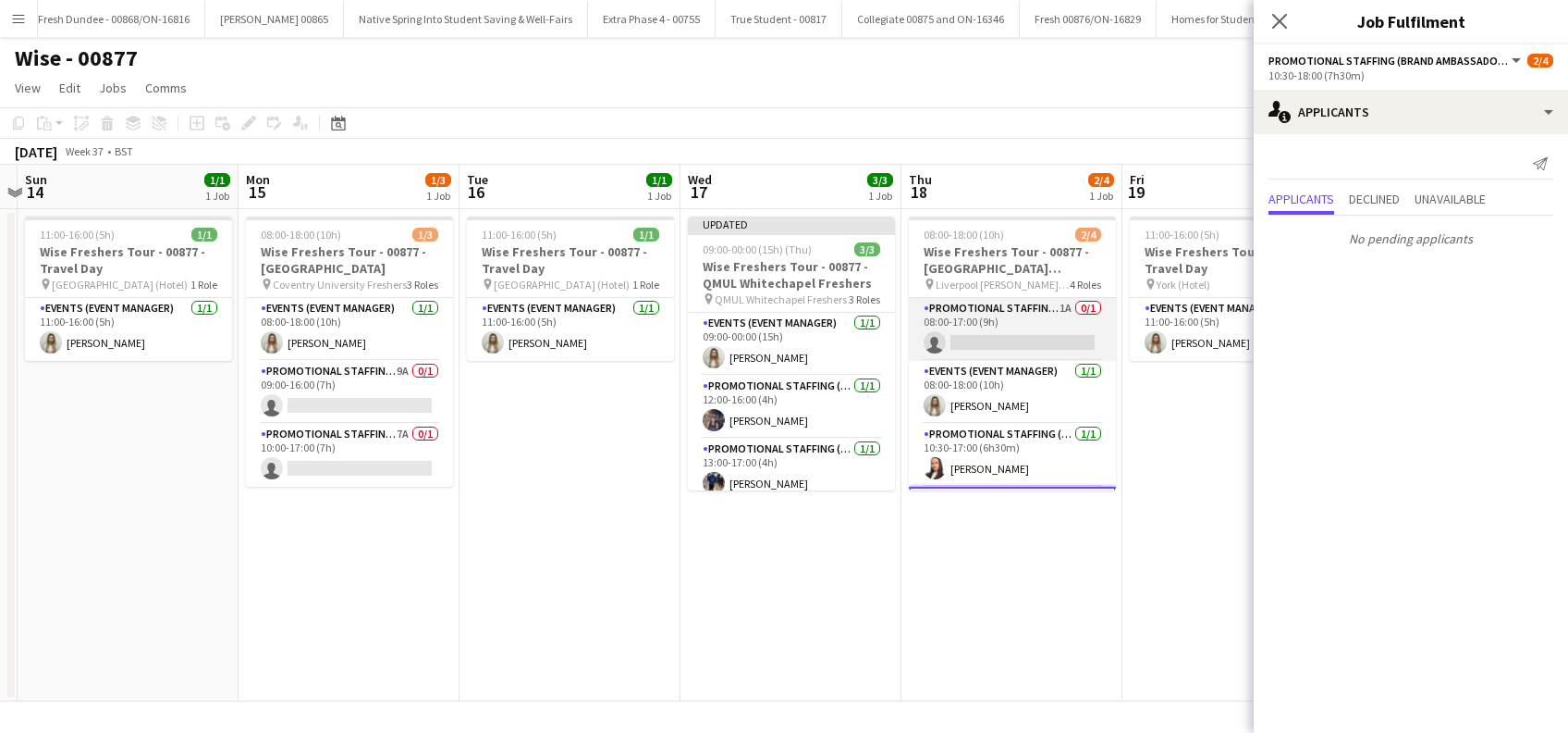
click at [987, 344] on app-card-role "Promotional Staffing (Brand Ambassadors) 1A 0/1 08:00-17:00 (9h) single-neutral…" at bounding box center [1012, 329] width 207 height 63
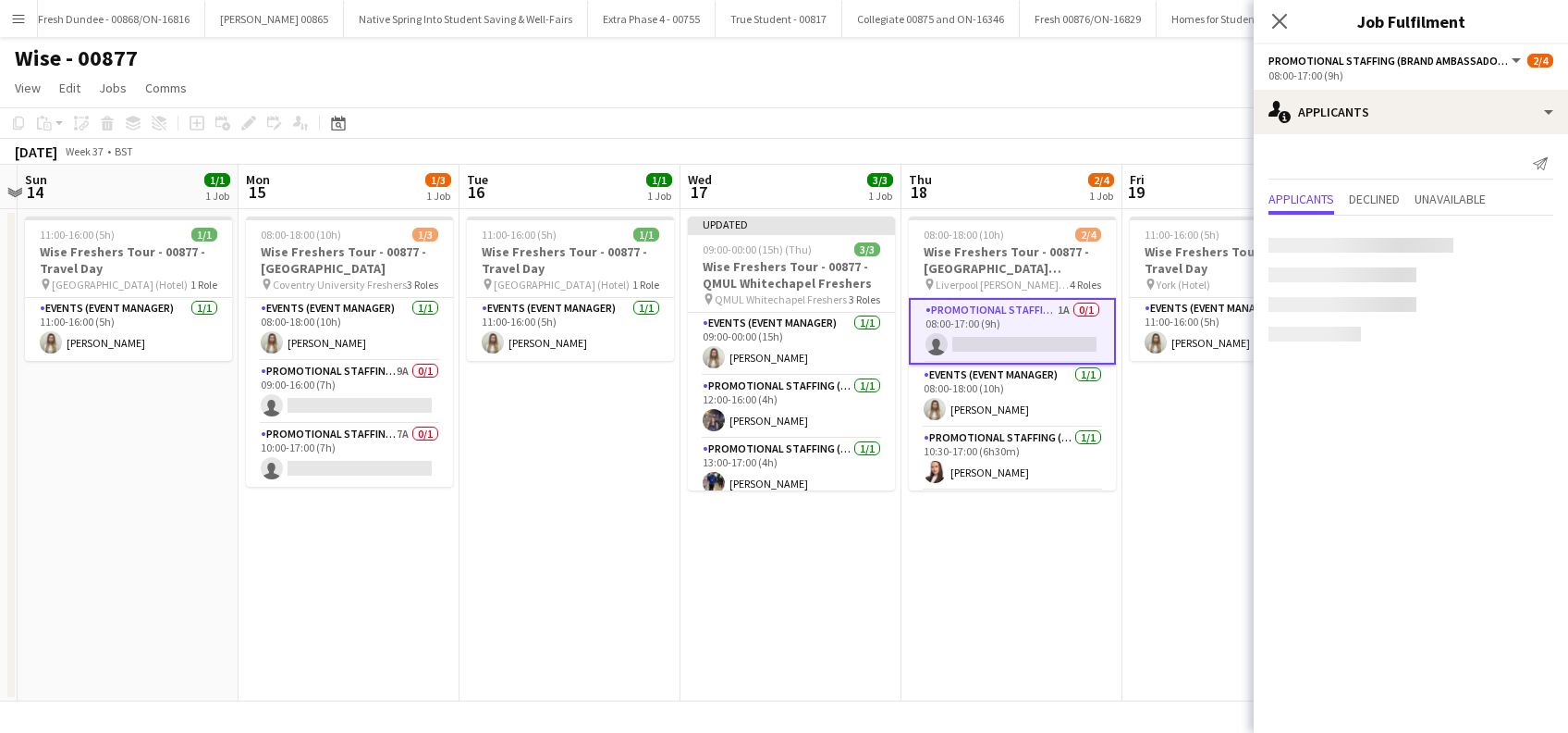
scroll to position [0, 423]
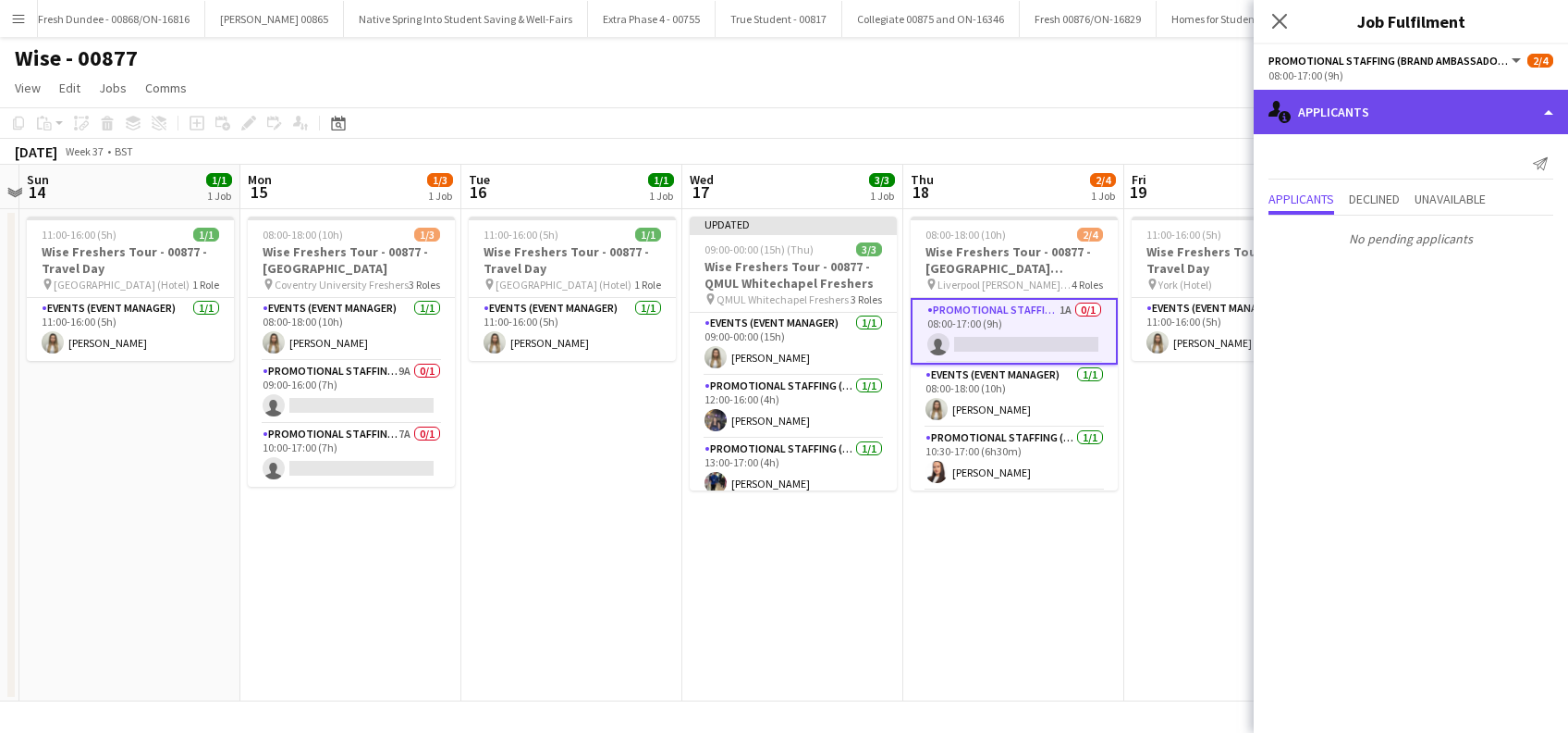
click at [1424, 110] on div "single-neutral-actions-information Applicants" at bounding box center [1411, 111] width 314 height 44
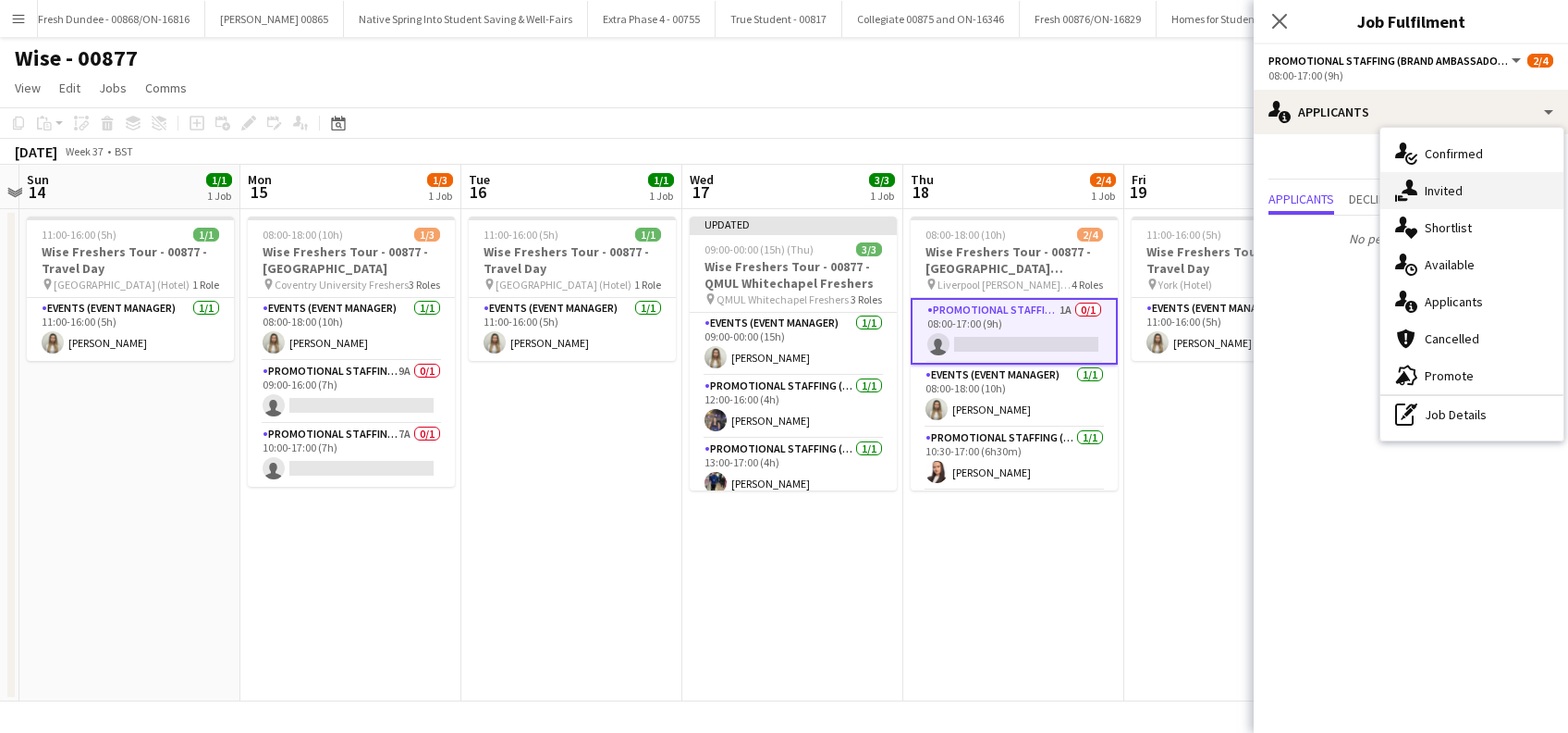
click at [1454, 195] on div "single-neutral-actions-share-1 Invited" at bounding box center [1473, 191] width 183 height 37
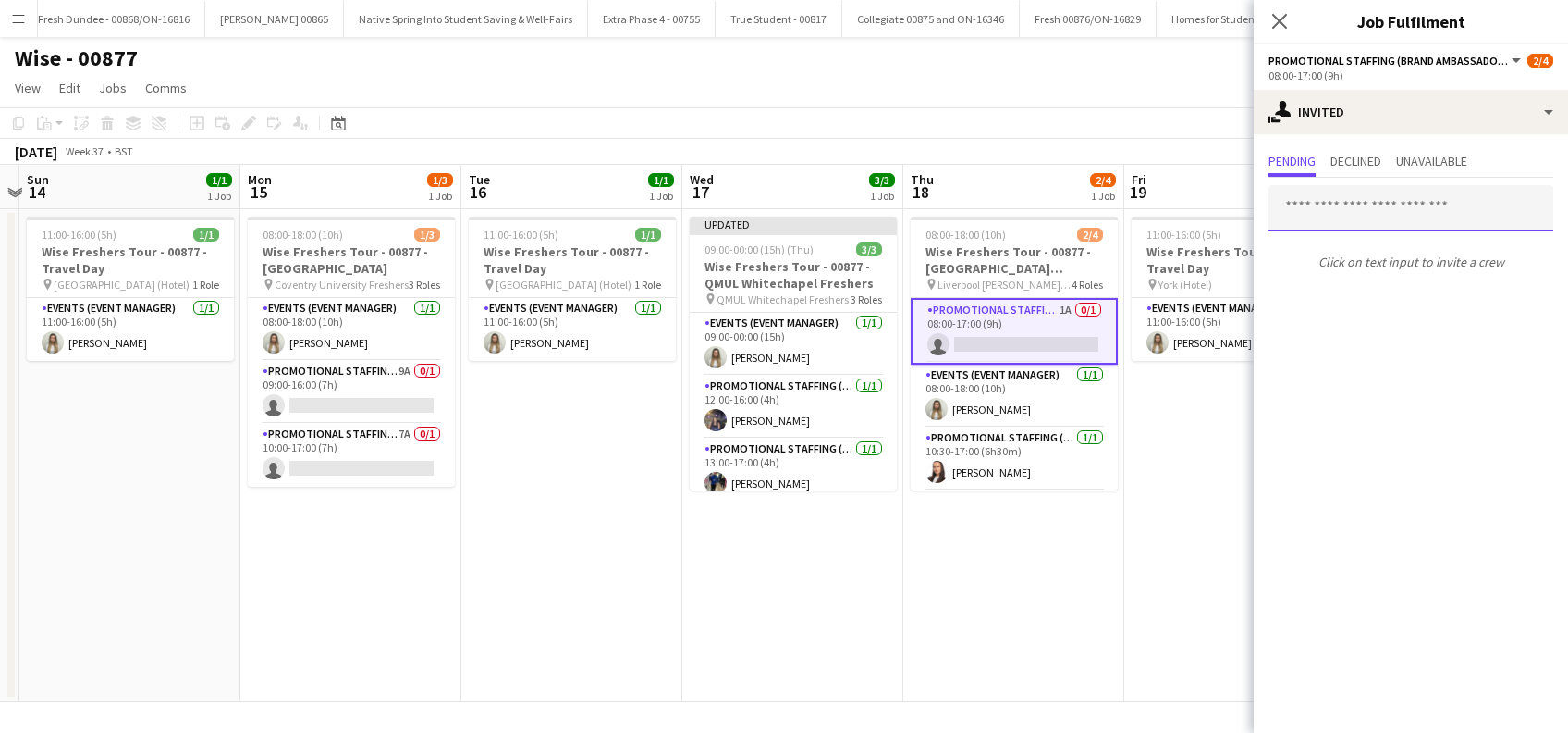
click at [1328, 195] on input "text" at bounding box center [1411, 208] width 284 height 46
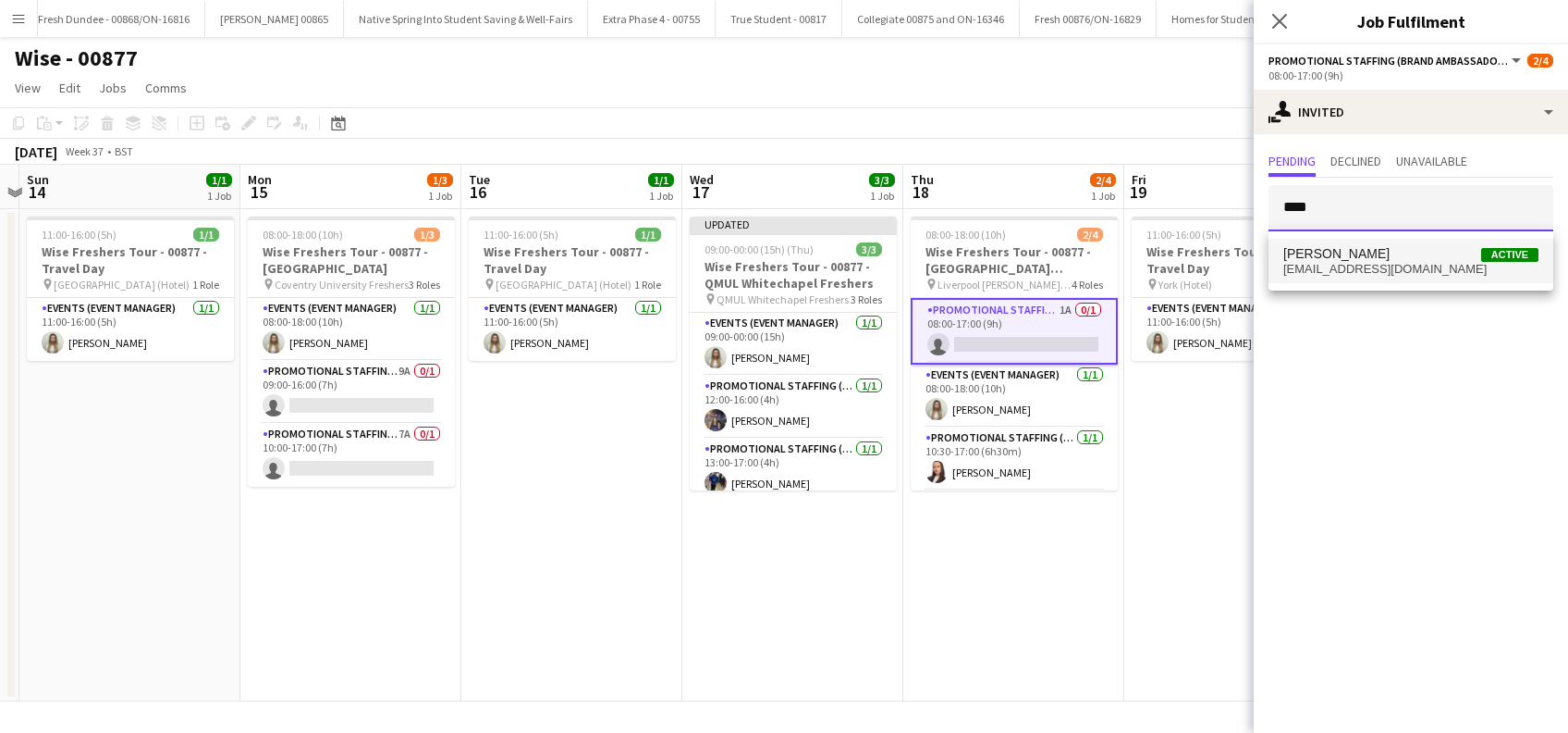
type input "****"
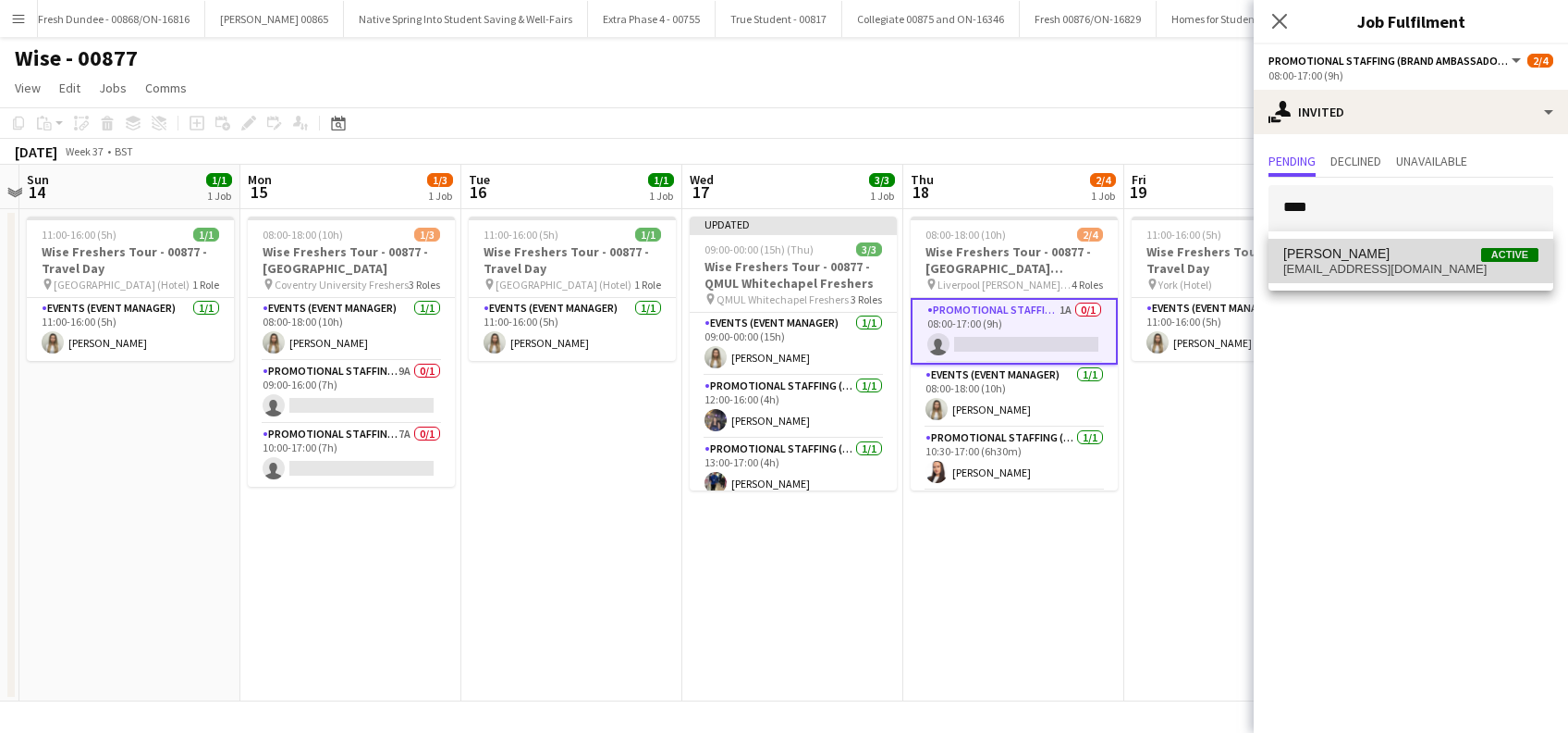
click at [1329, 262] on span "[EMAIL_ADDRESS][DOMAIN_NAME]" at bounding box center [1411, 270] width 255 height 15
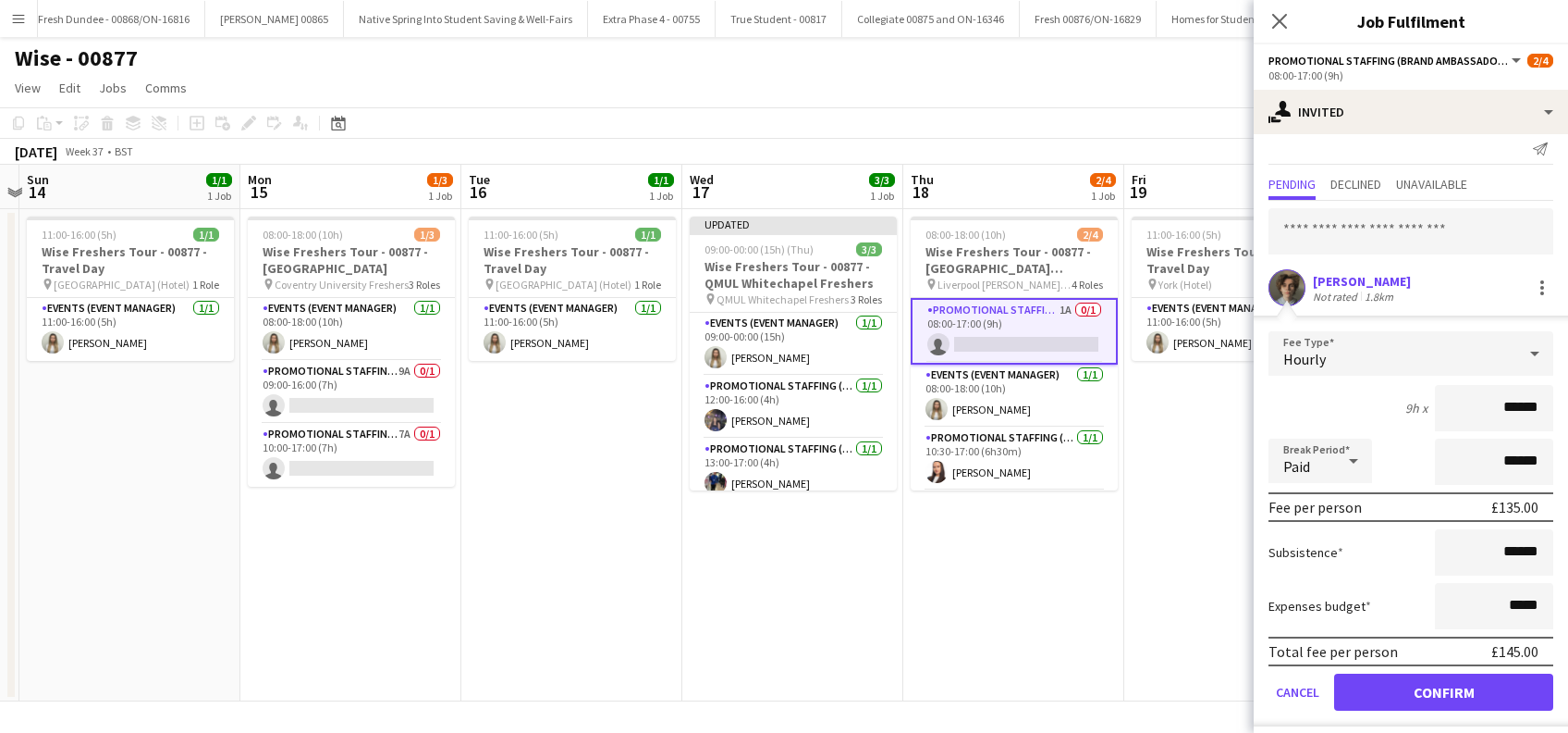
scroll to position [24, 0]
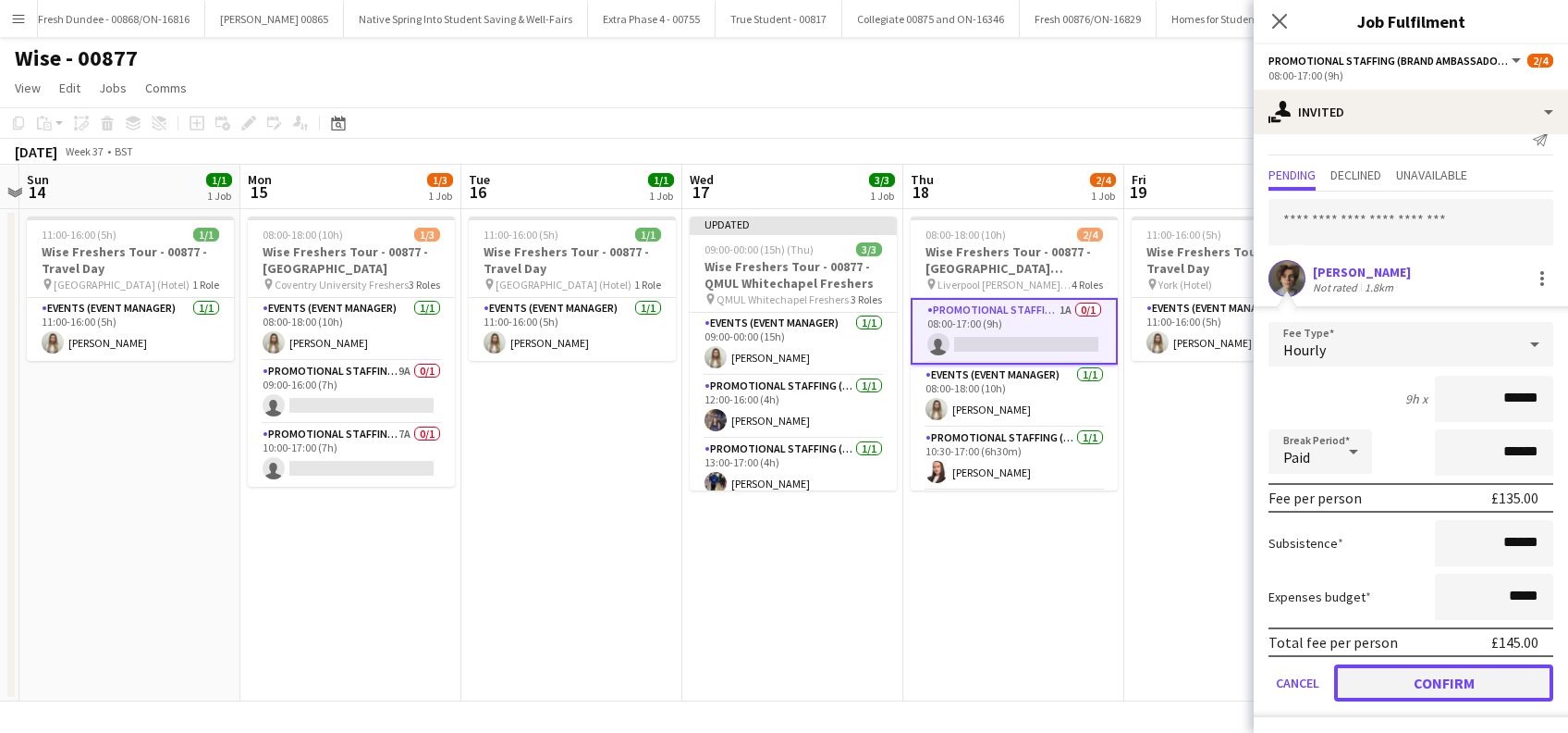
click at [1427, 675] on button "Confirm" at bounding box center [1444, 683] width 219 height 37
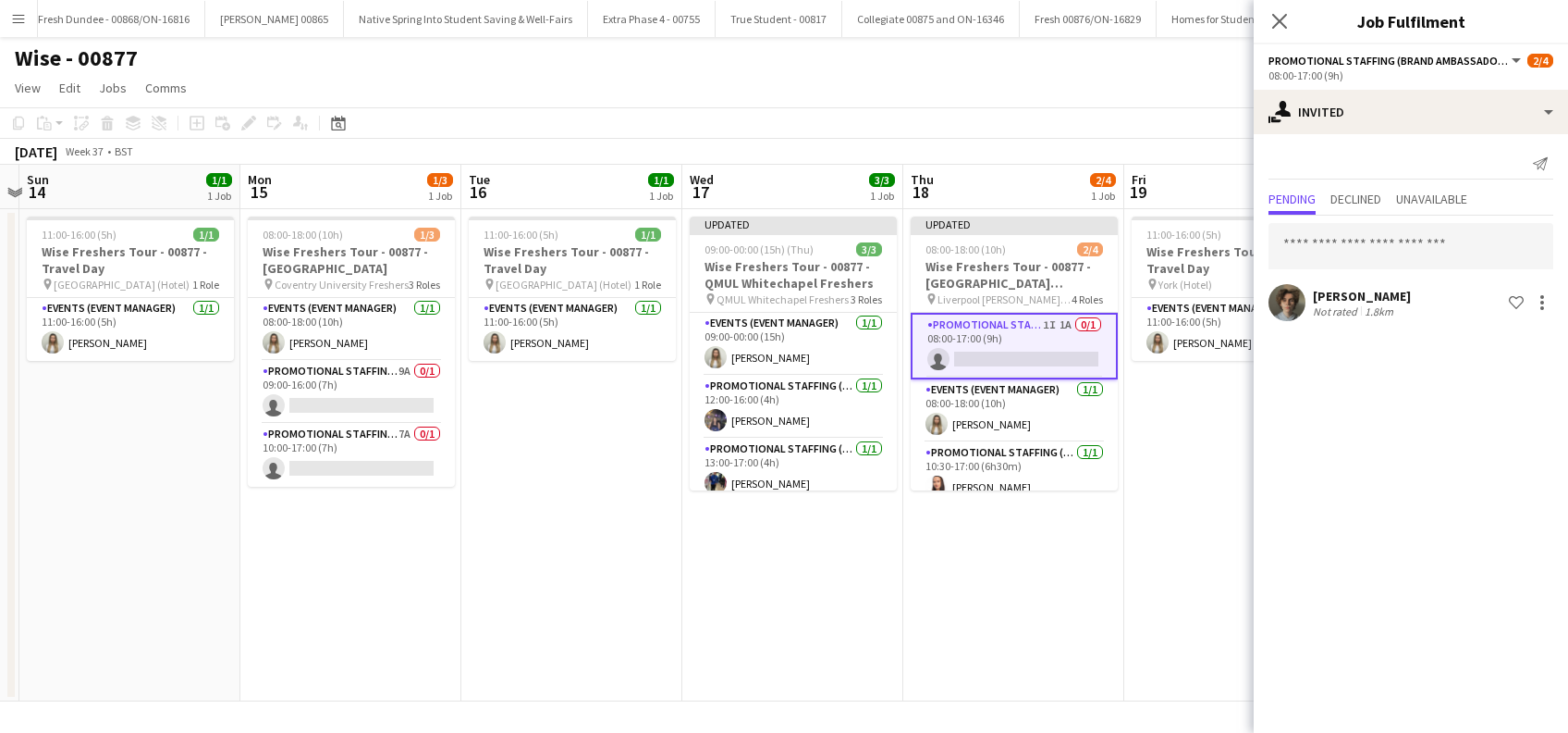
scroll to position [0, 0]
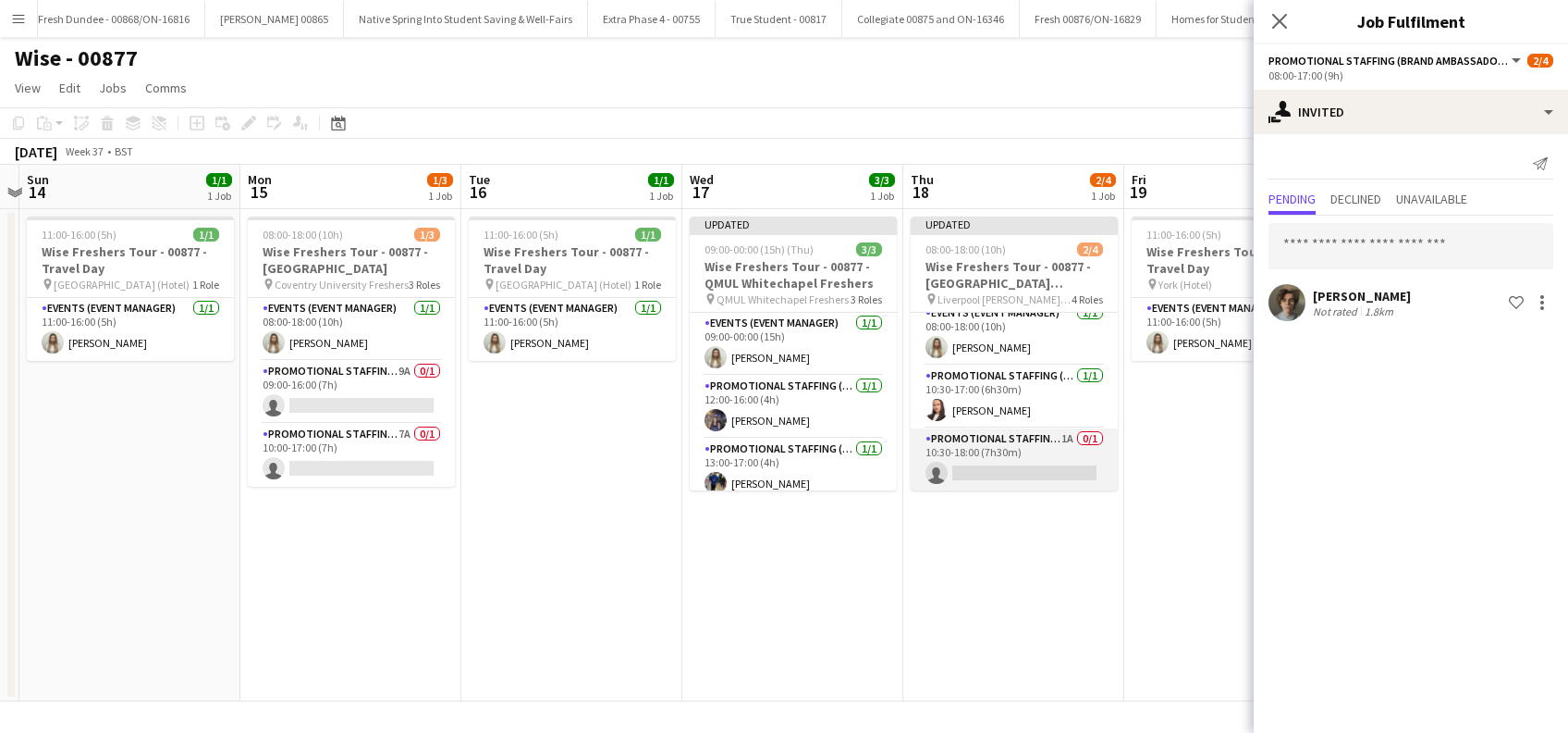
click at [992, 466] on app-card-role "Promotional Staffing (Brand Ambassadors) 1A 0/1 10:30-18:00 (7h30m) single-neut…" at bounding box center [1014, 460] width 207 height 63
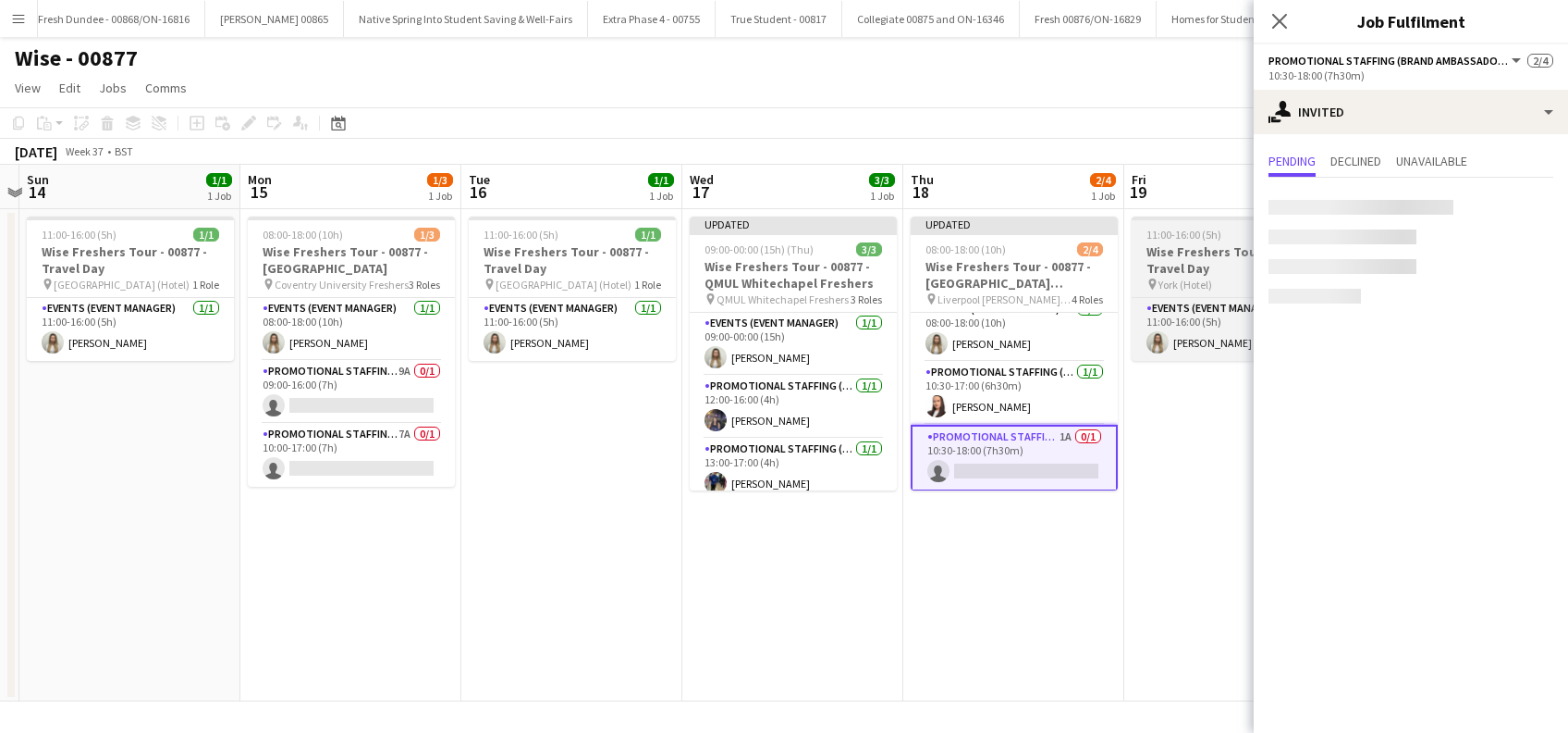
scroll to position [74, 0]
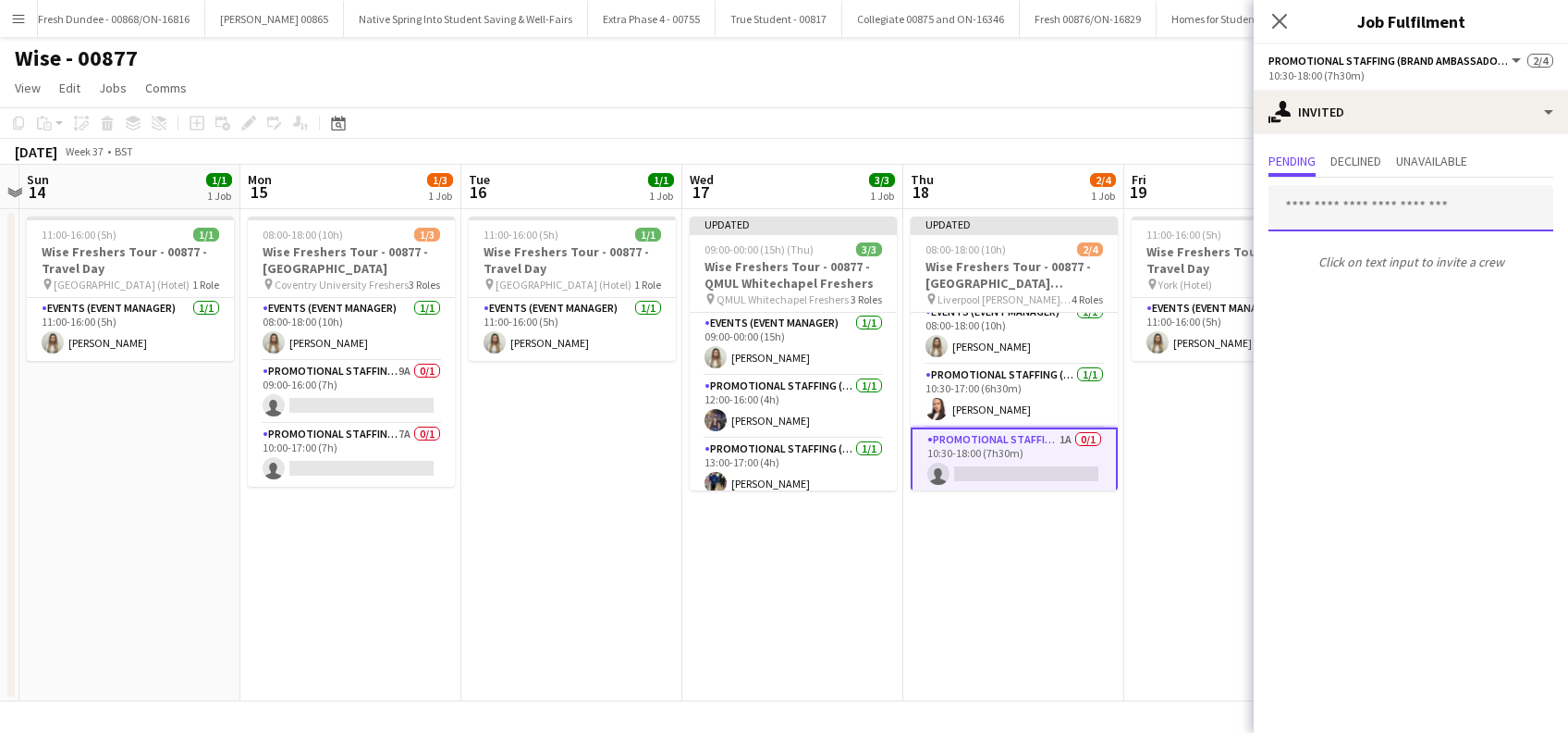
click at [1368, 204] on input "text" at bounding box center [1411, 208] width 284 height 46
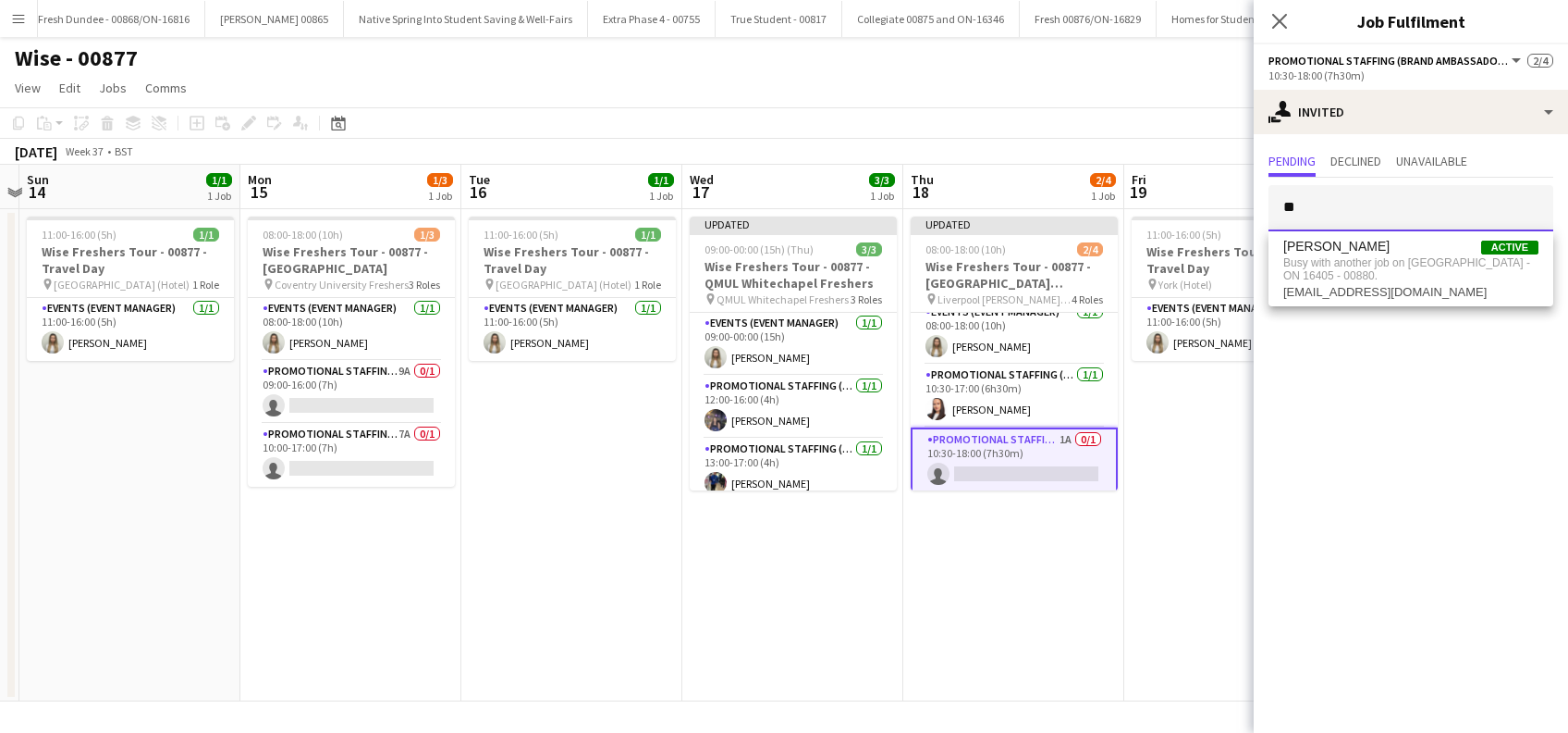
type input "*"
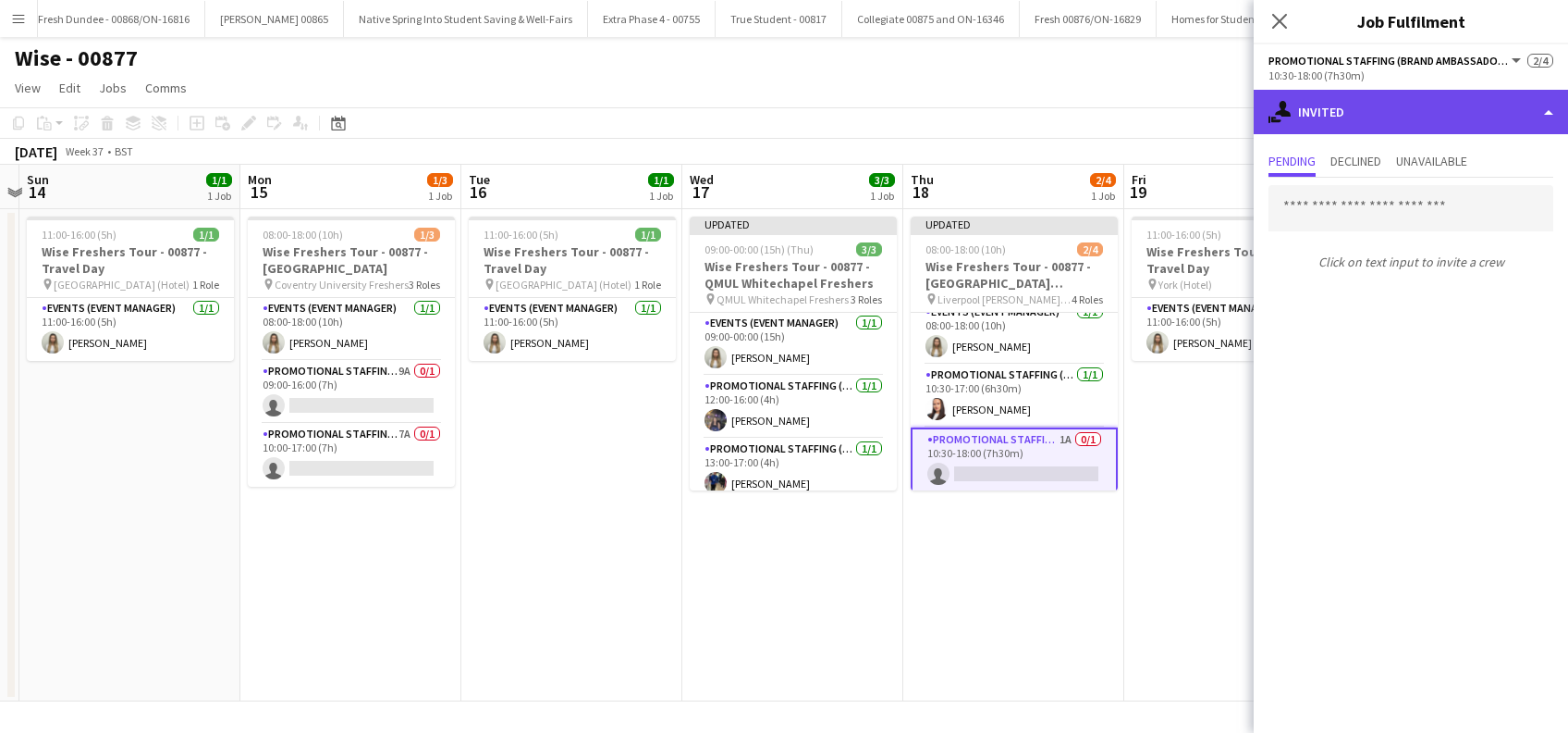
click at [1430, 122] on div "single-neutral-actions-share-1 Invited" at bounding box center [1411, 111] width 314 height 44
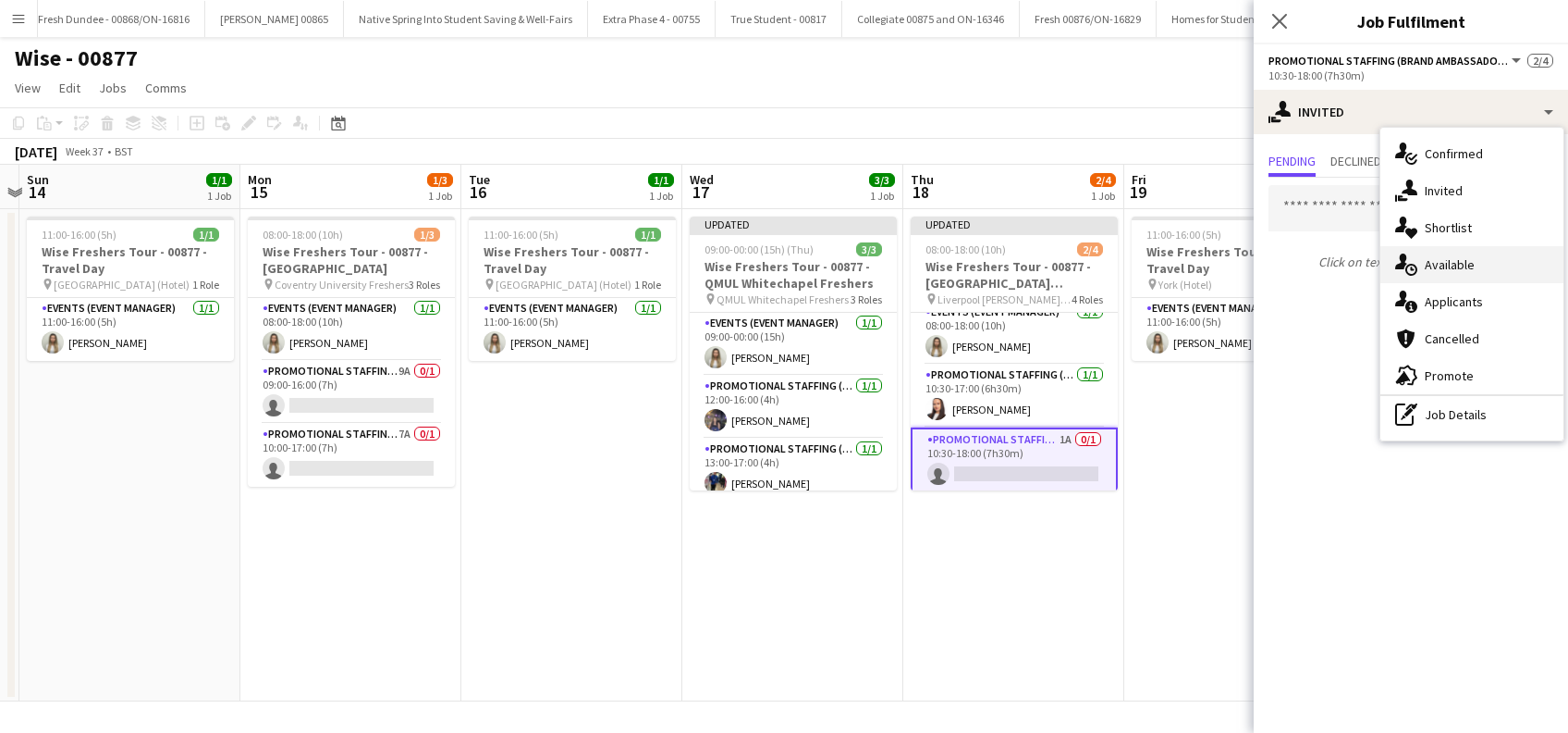
click at [1465, 269] on div "single-neutral-actions-upload Available" at bounding box center [1473, 265] width 183 height 37
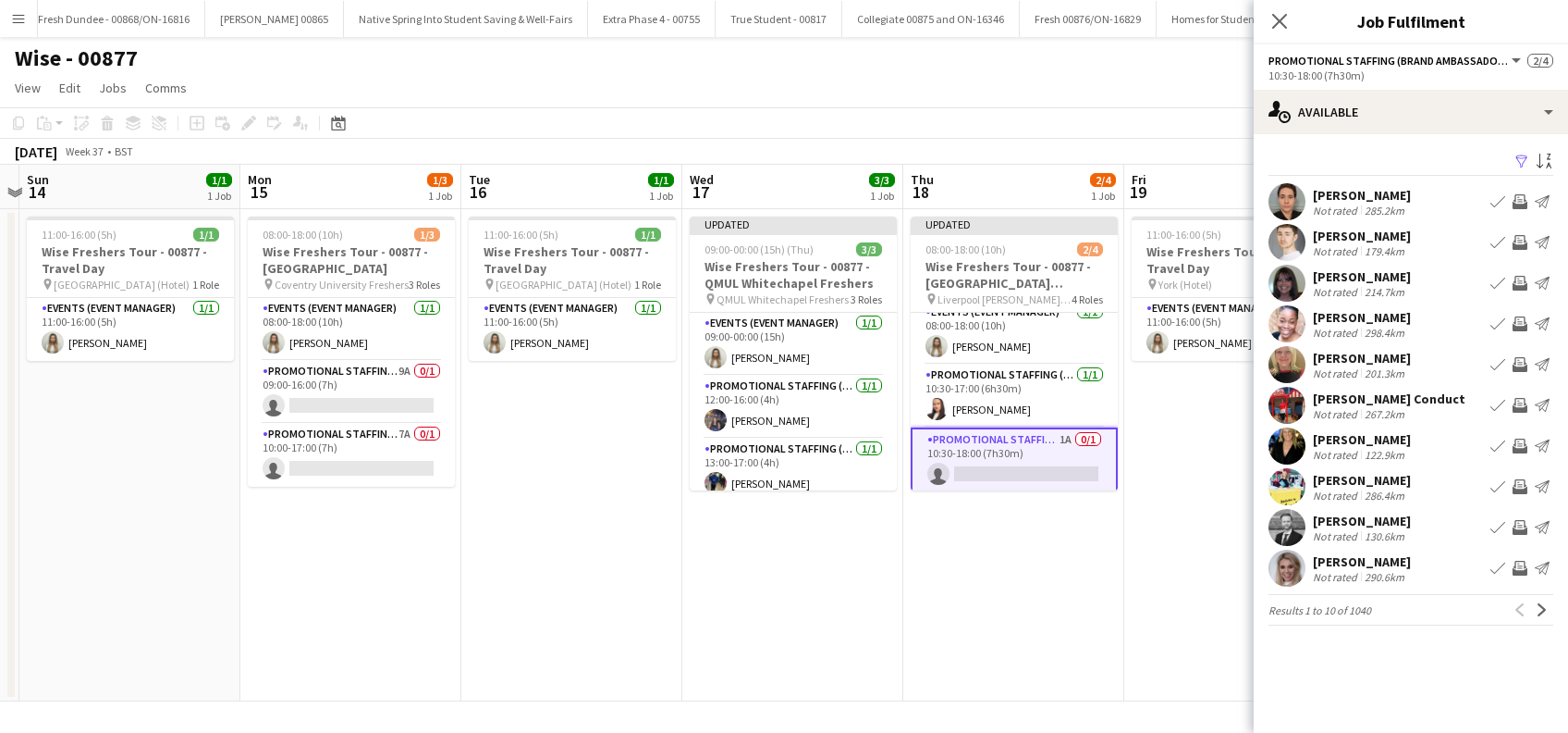
click at [1523, 158] on app-icon "Filter" at bounding box center [1522, 162] width 15 height 18
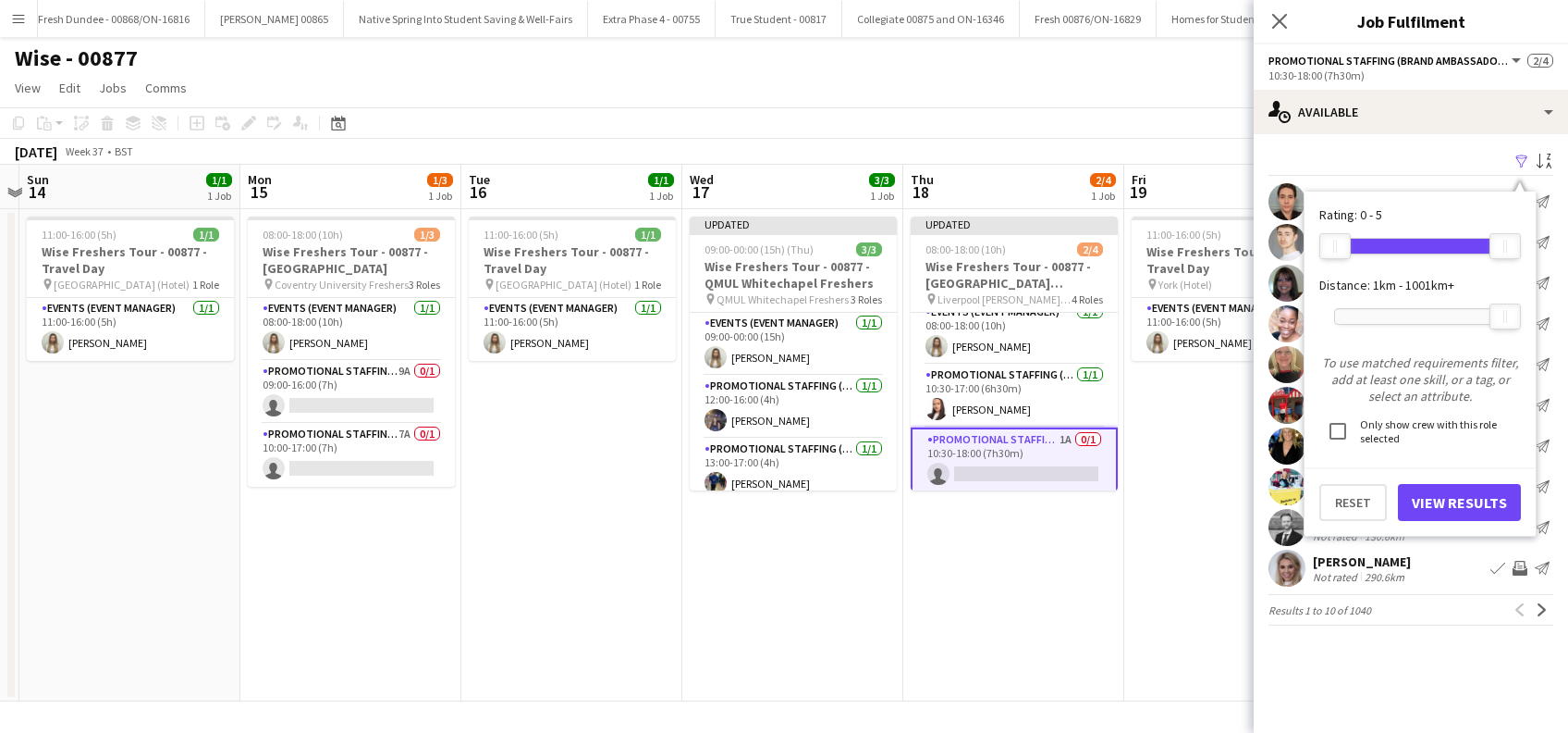
drag, startPoint x: 1505, startPoint y: 317, endPoint x: 1415, endPoint y: 307, distance: 90.6
click at [1503, 318] on div "1001km+" at bounding box center [1505, 316] width 32 height 26
click at [1409, 308] on div "1000km" at bounding box center [1420, 316] width 172 height 17
drag, startPoint x: 1418, startPoint y: 318, endPoint x: 1372, endPoint y: 316, distance: 46.0
click at [1372, 316] on div at bounding box center [1420, 316] width 170 height 15
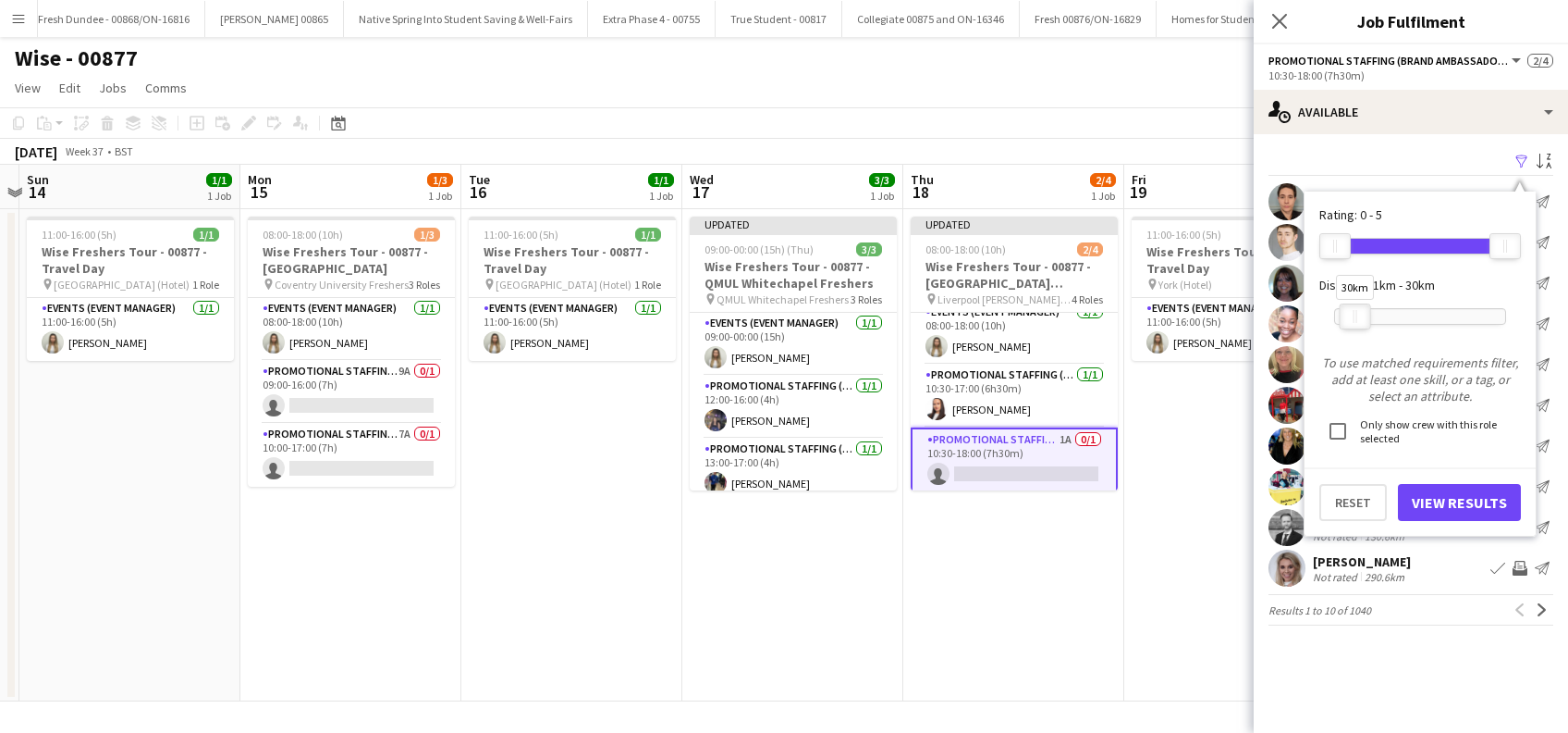
drag, startPoint x: 1419, startPoint y: 318, endPoint x: 1358, endPoint y: 318, distance: 61.0
click at [1358, 318] on div at bounding box center [1356, 316] width 30 height 24
drag, startPoint x: 1331, startPoint y: 250, endPoint x: 1493, endPoint y: 249, distance: 162.0
click at [1493, 249] on div at bounding box center [1488, 246] width 30 height 24
click at [1460, 503] on button "View Results" at bounding box center [1459, 503] width 123 height 37
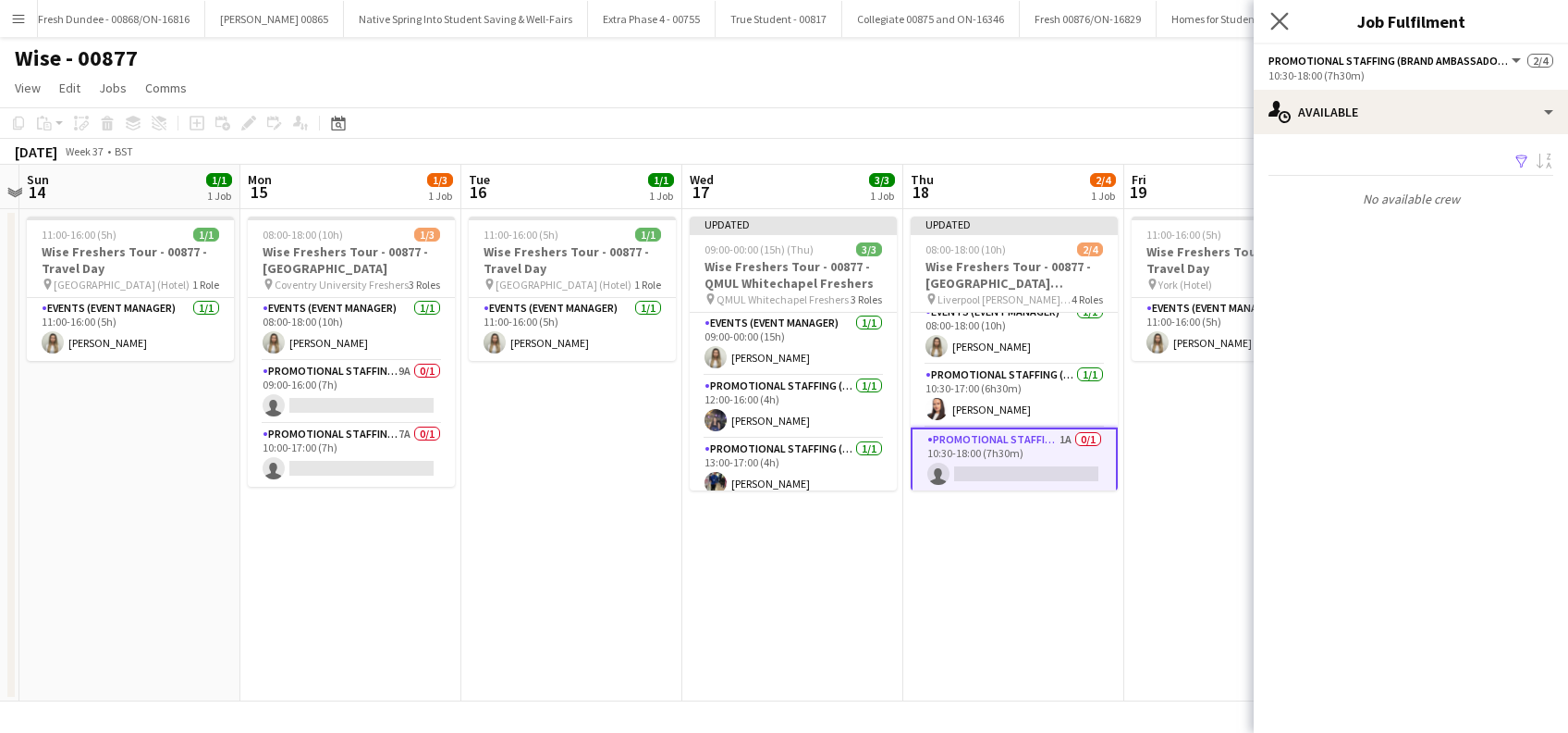
click at [1281, 12] on icon "Close pop-in" at bounding box center [1279, 21] width 18 height 18
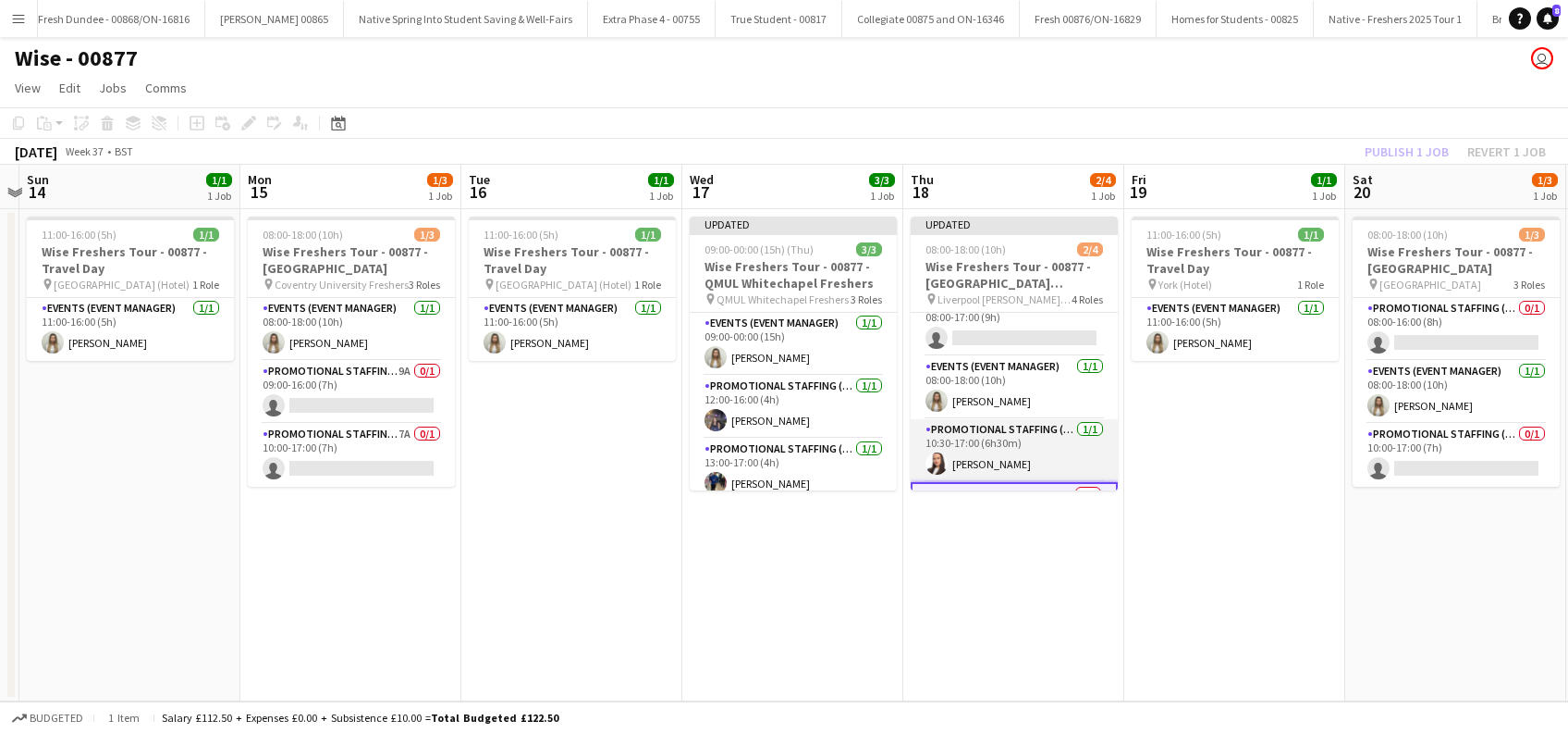
scroll to position [0, 0]
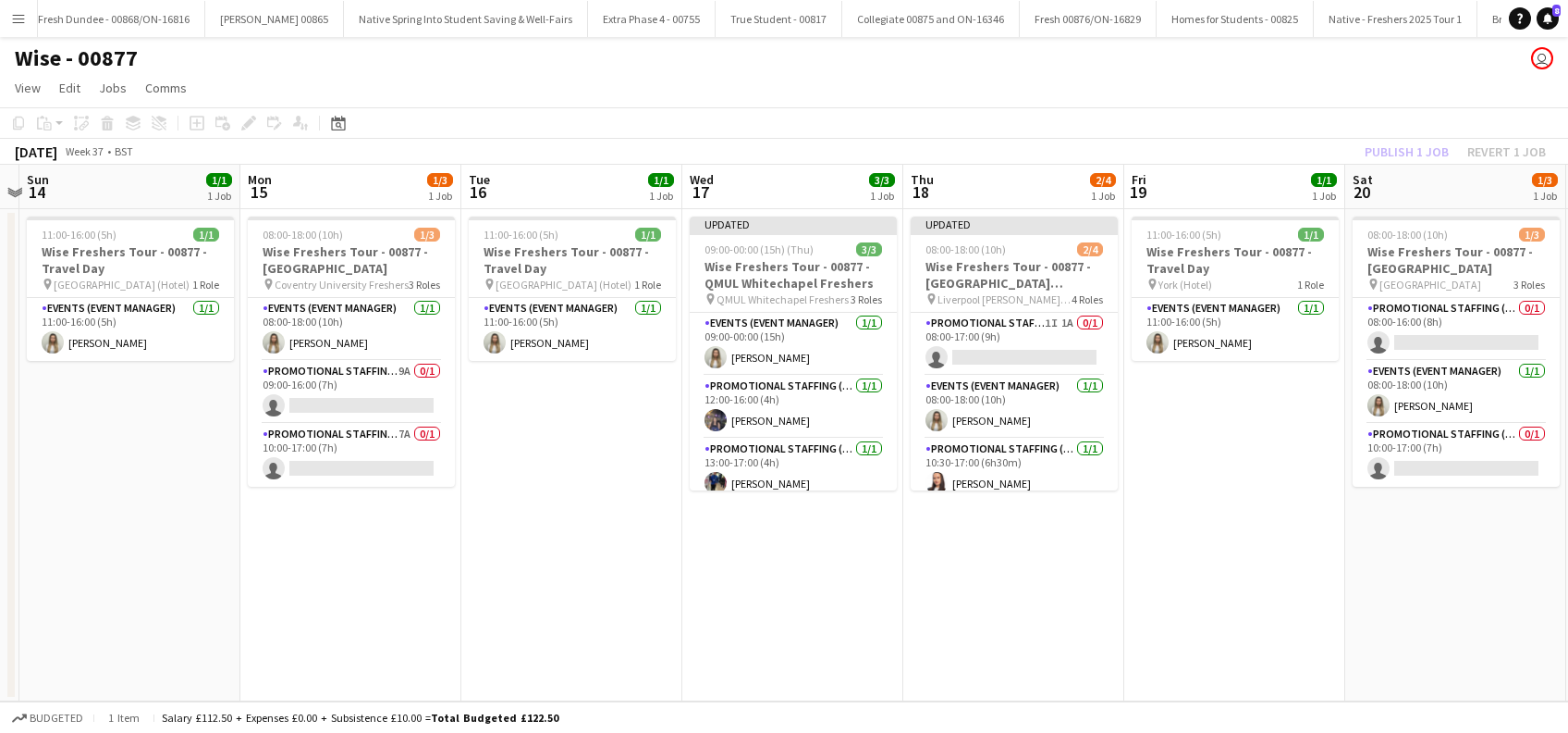
click at [1139, 469] on app-date-cell "11:00-16:00 (5h) 1/1 Wise Freshers Tour - 00877 - Travel Day pin [GEOGRAPHIC_DA…" at bounding box center [1235, 455] width 221 height 492
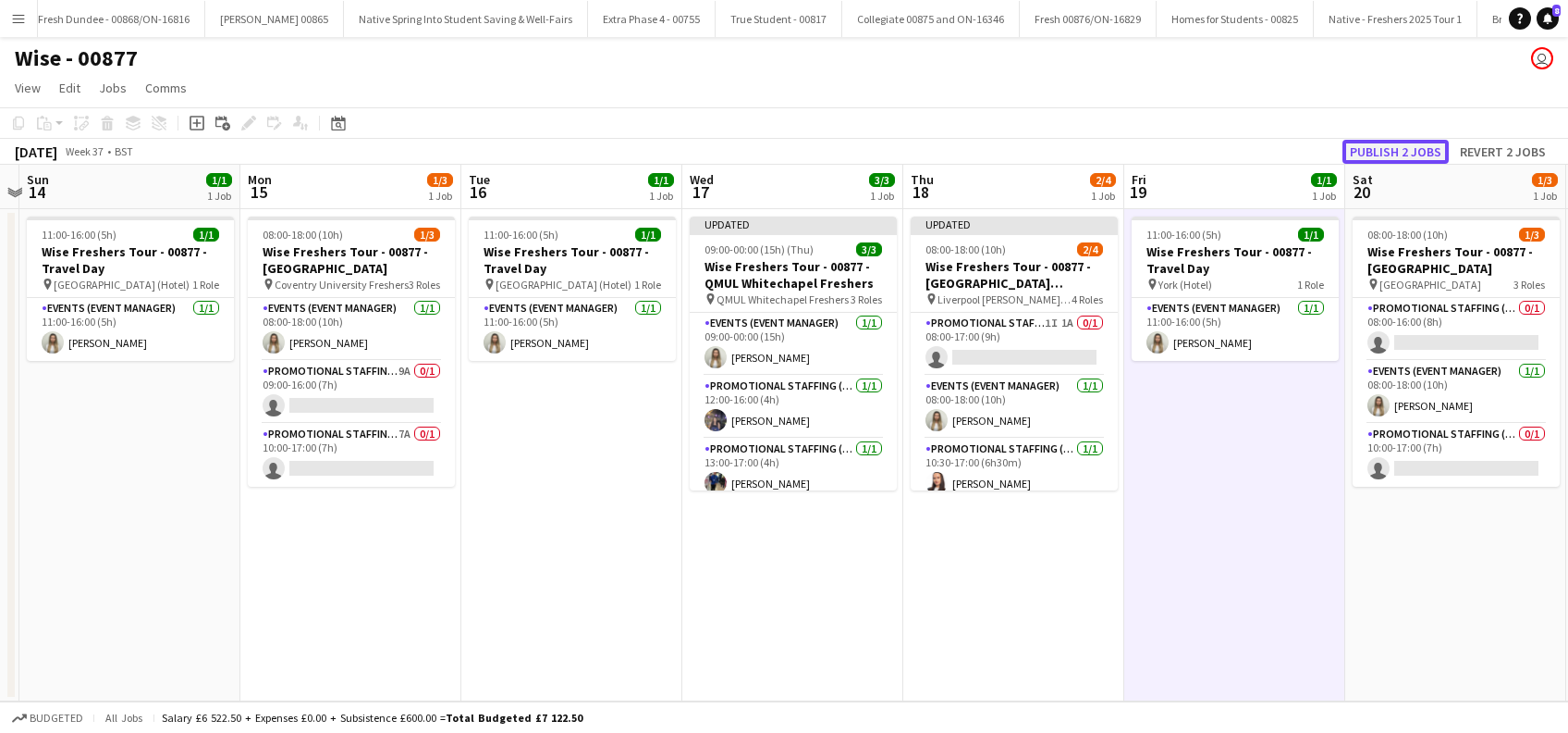
click at [1404, 148] on button "Publish 2 jobs" at bounding box center [1396, 152] width 107 height 24
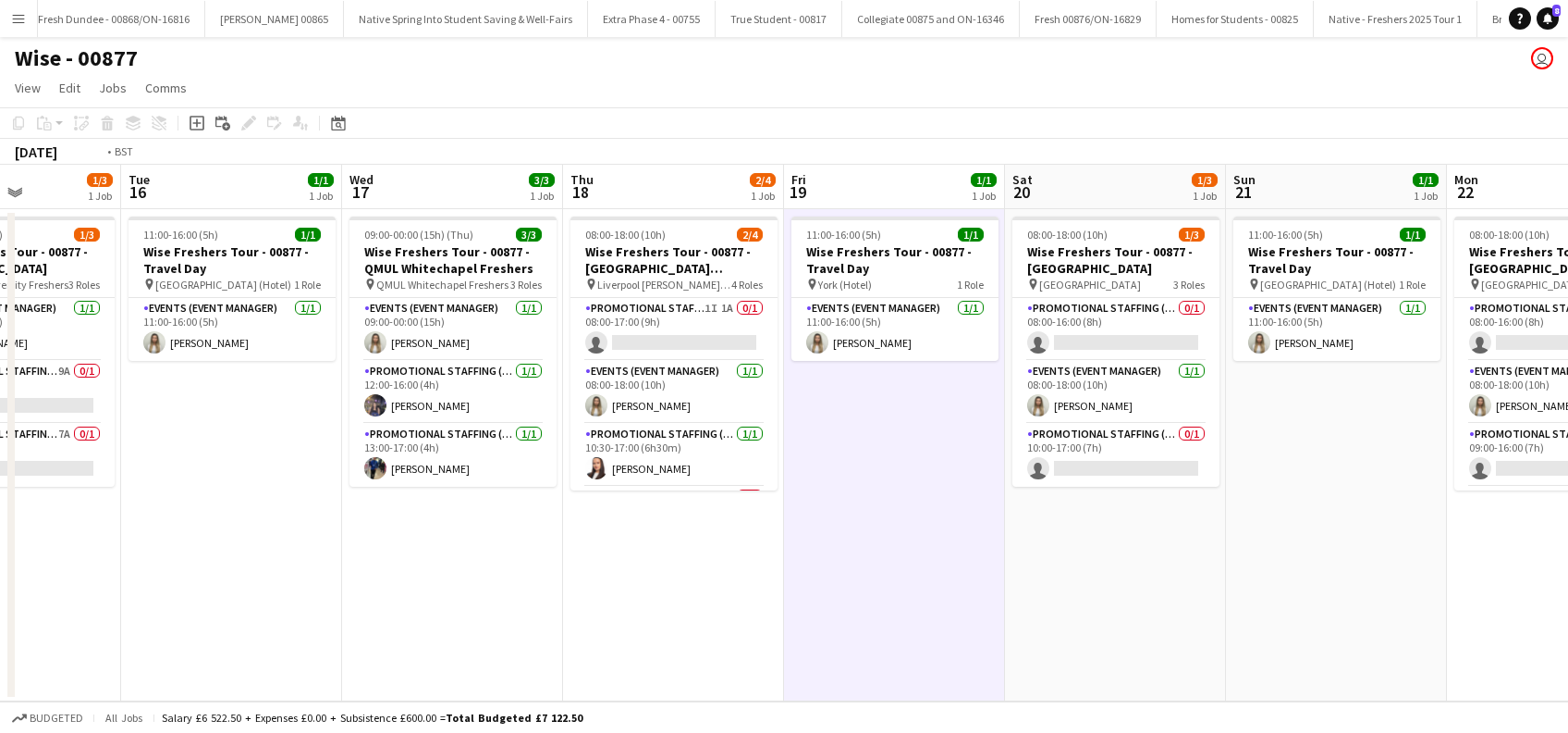
drag, startPoint x: 1277, startPoint y: 518, endPoint x: 934, endPoint y: 503, distance: 343.3
click at [934, 504] on app-calendar-viewport "Fri 12 Sat 13 Sun 14 1/1 1 Job Mon 15 1/3 1 Job Tue 16 1/1 1 Job Wed 17 3/3 1 J…" at bounding box center [784, 432] width 1568 height 536
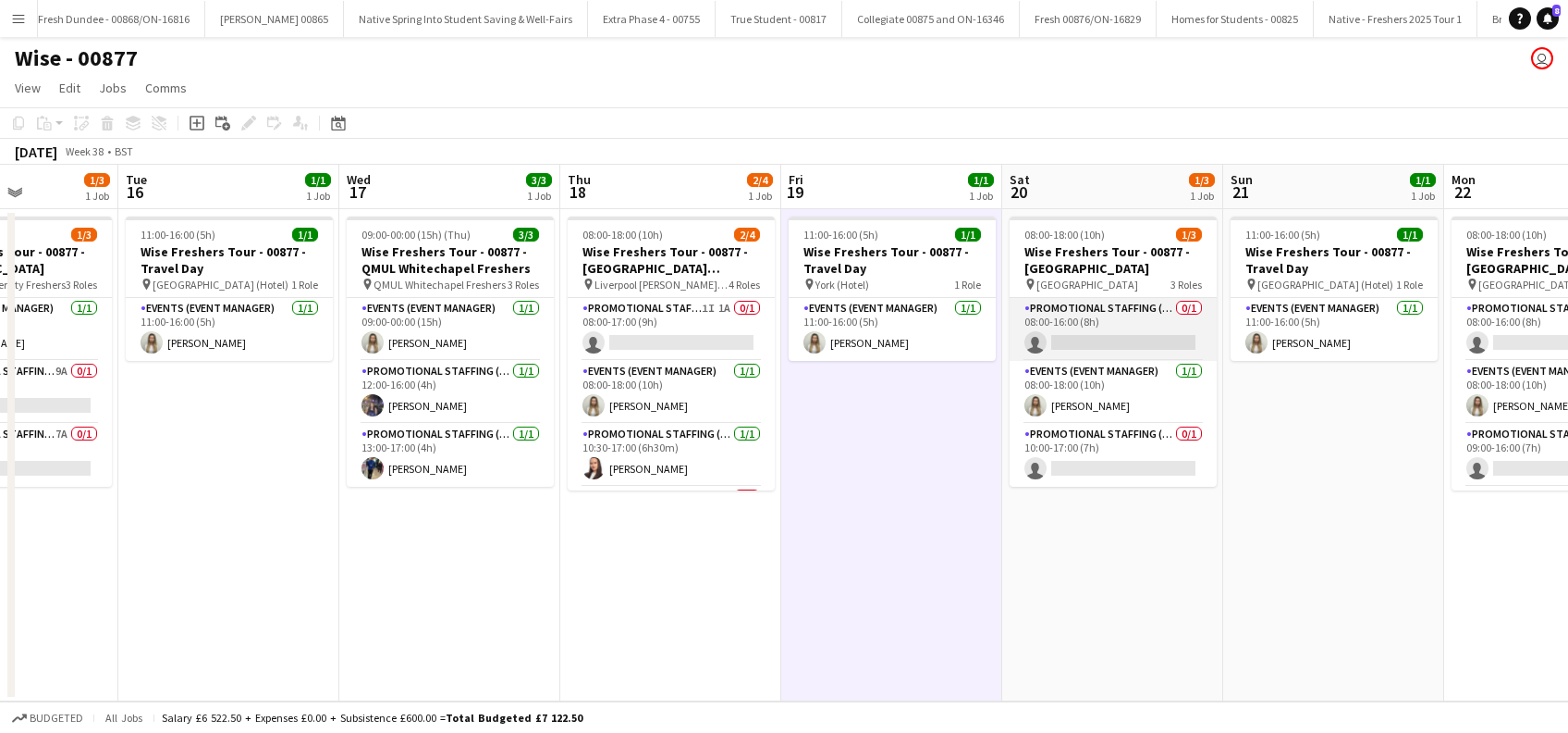
click at [1102, 346] on app-card-role "Promotional Staffing (Brand Ambassadors) 0/1 08:00-16:00 (8h) single-neutral-ac…" at bounding box center [1112, 329] width 207 height 63
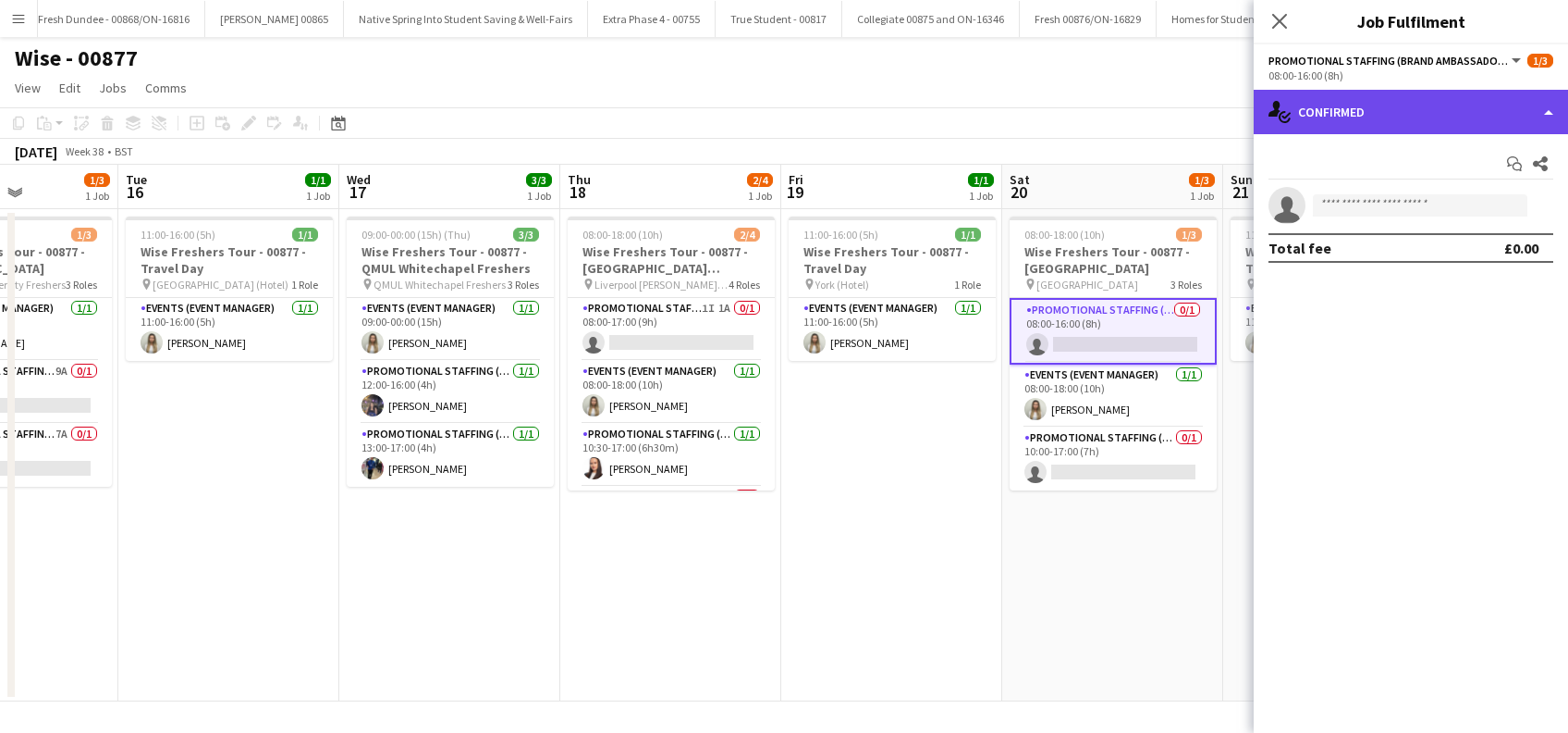
click at [1408, 102] on div "single-neutral-actions-check-2 Confirmed" at bounding box center [1411, 111] width 314 height 44
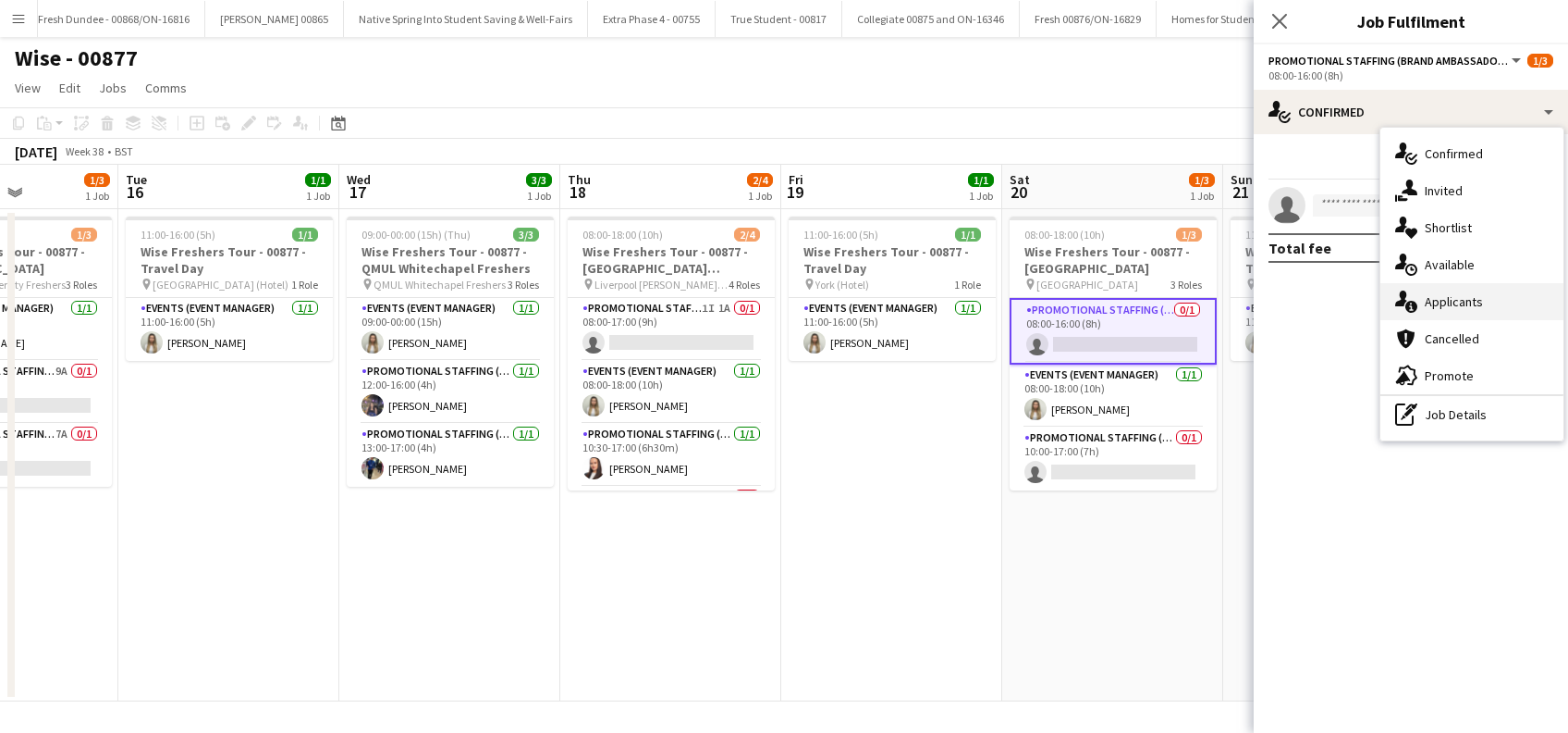
click at [1461, 300] on div "single-neutral-actions-information Applicants" at bounding box center [1473, 301] width 183 height 37
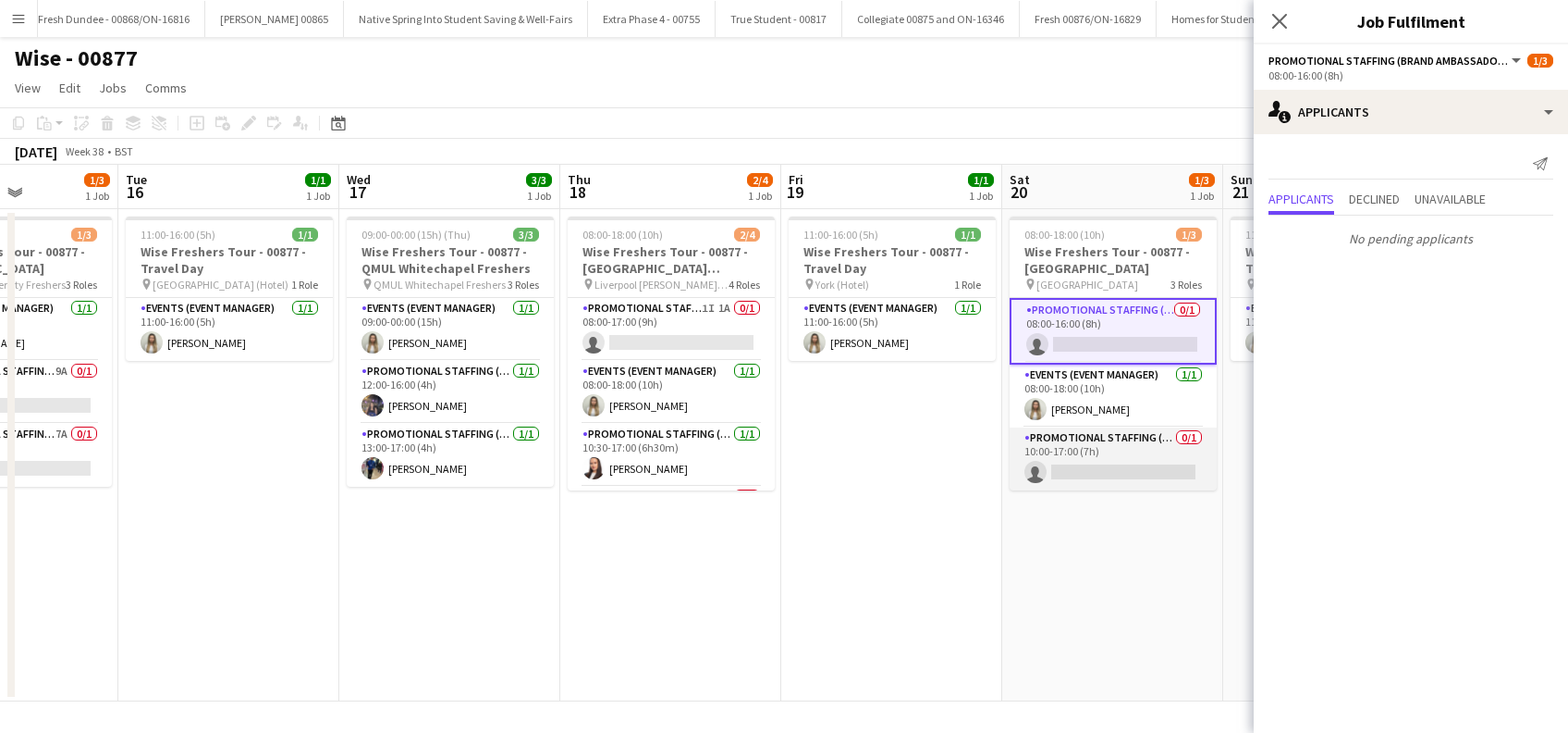
click at [1150, 461] on app-card-role "Promotional Staffing (Brand Ambassadors) 0/1 10:00-17:00 (7h) single-neutral-ac…" at bounding box center [1112, 459] width 207 height 63
